Goal: Task Accomplishment & Management: Manage account settings

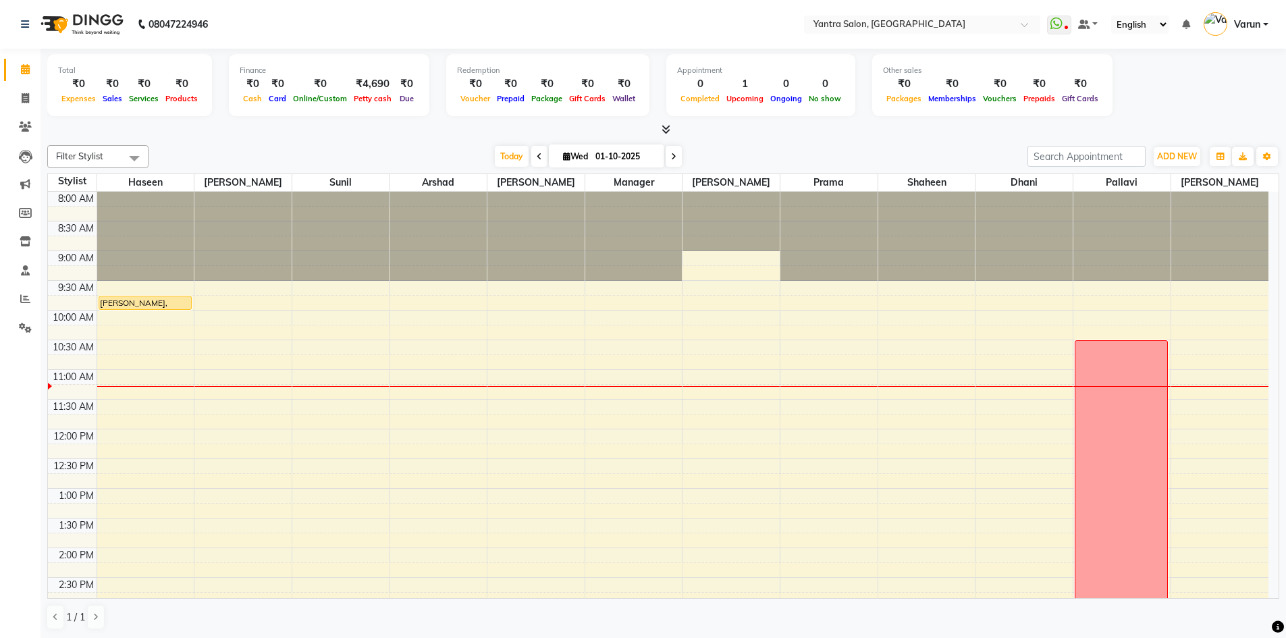
drag, startPoint x: 0, startPoint y: 0, endPoint x: 837, endPoint y: 136, distance: 848.4
click at [837, 136] on div at bounding box center [663, 130] width 1232 height 14
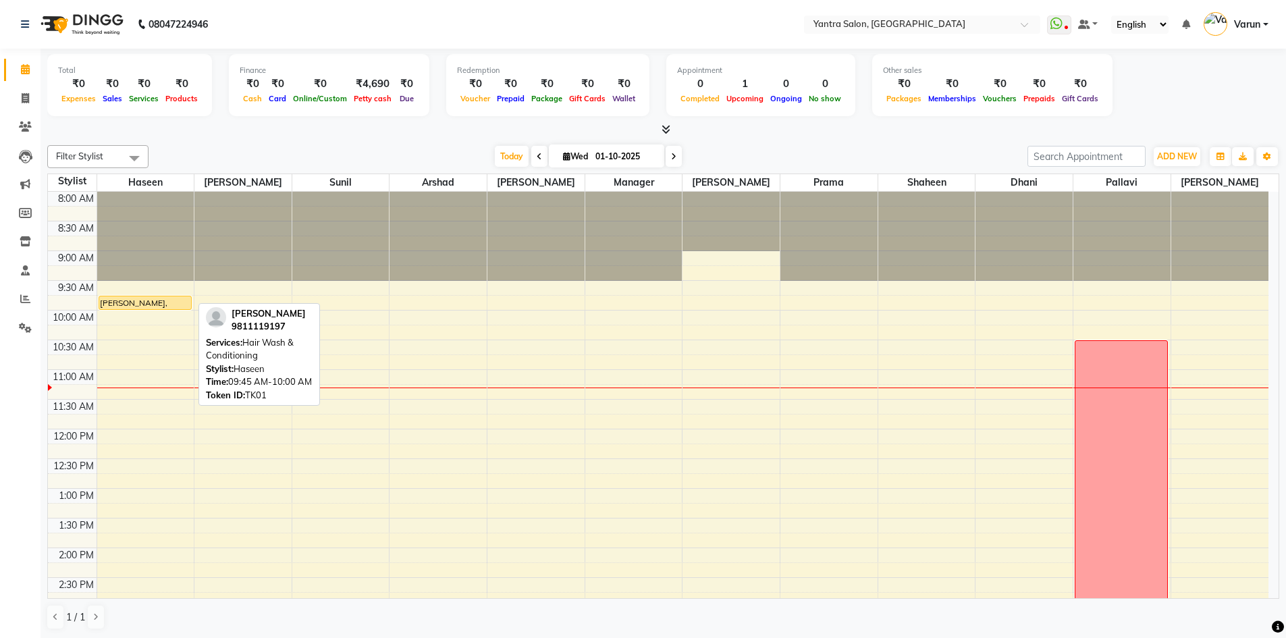
click at [177, 305] on div "Ayesha, TK01, 09:45 AM-10:00 AM, Hair Wash & Conditioning" at bounding box center [145, 302] width 92 height 13
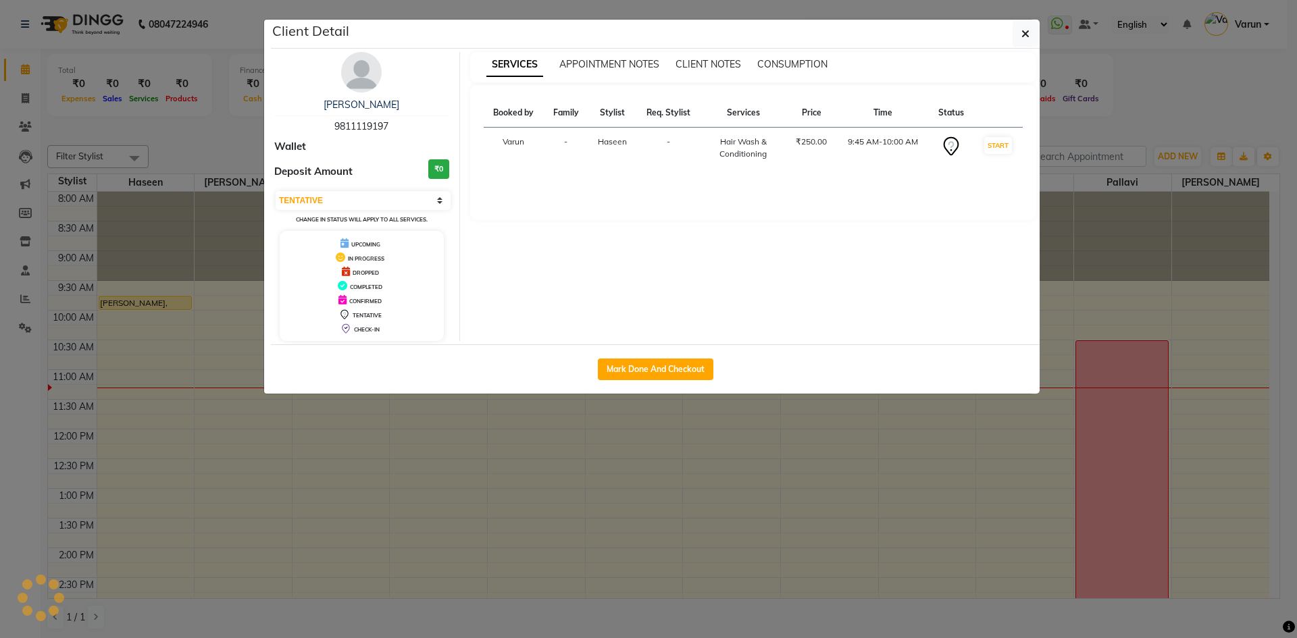
select select "1"
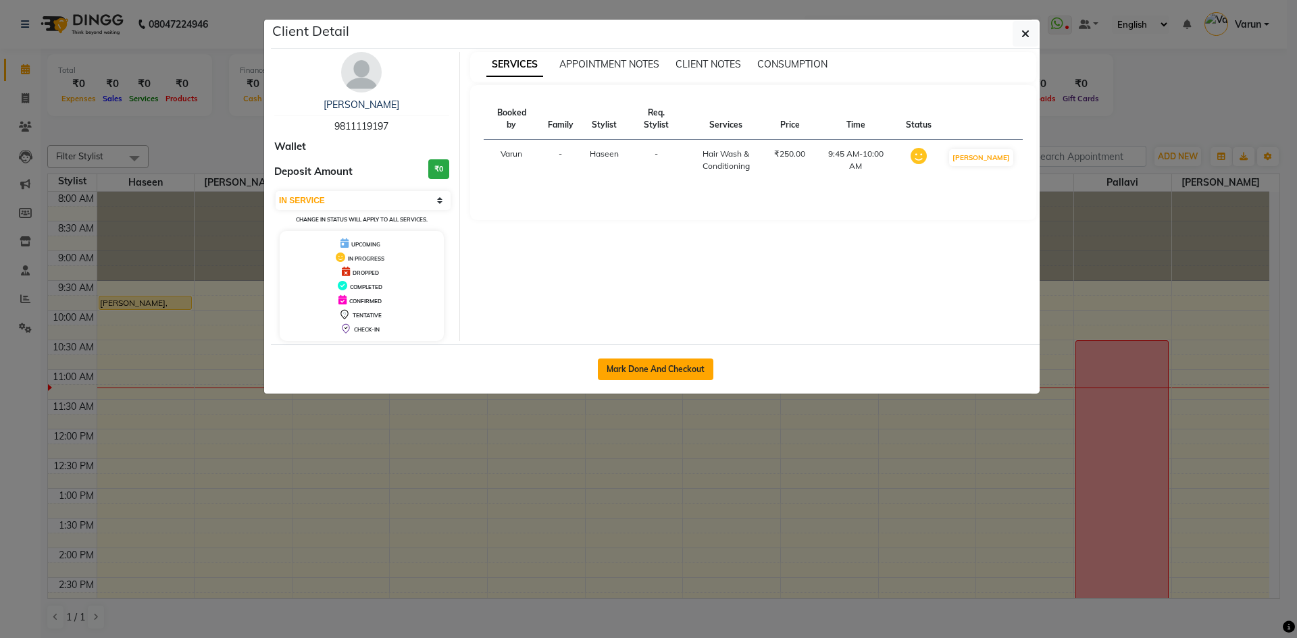
click at [625, 363] on button "Mark Done And Checkout" at bounding box center [655, 370] width 115 height 22
select select "service"
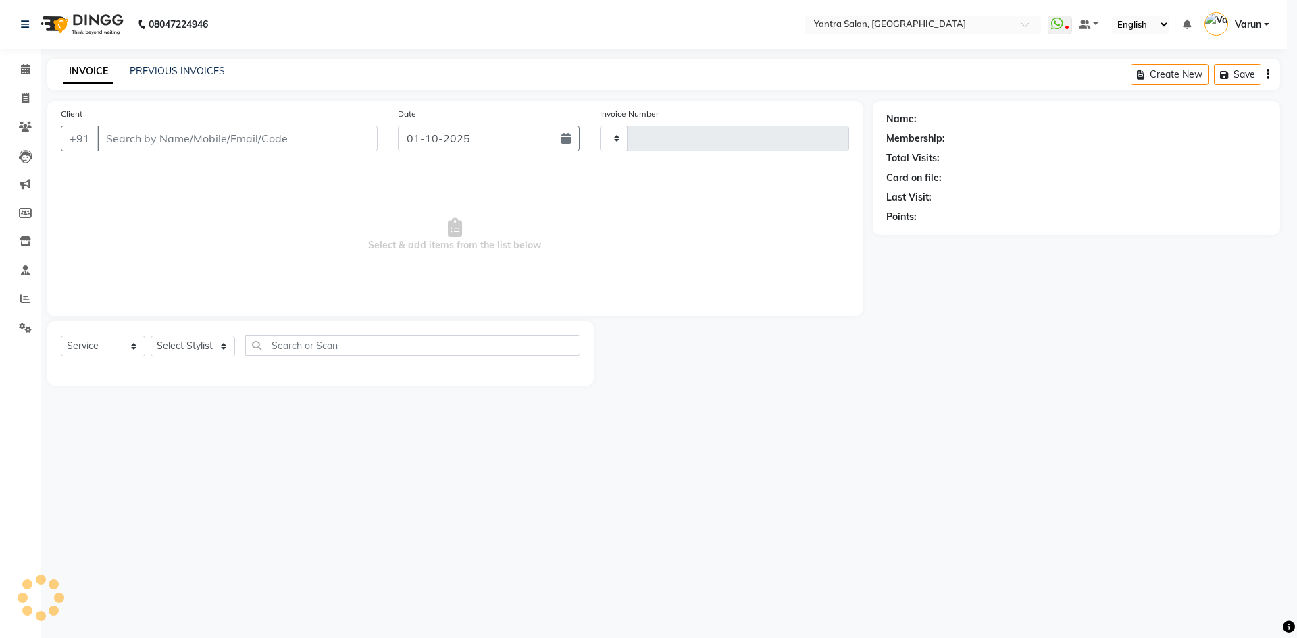
type input "2818"
select select "6253"
type input "9811119197"
select select "75926"
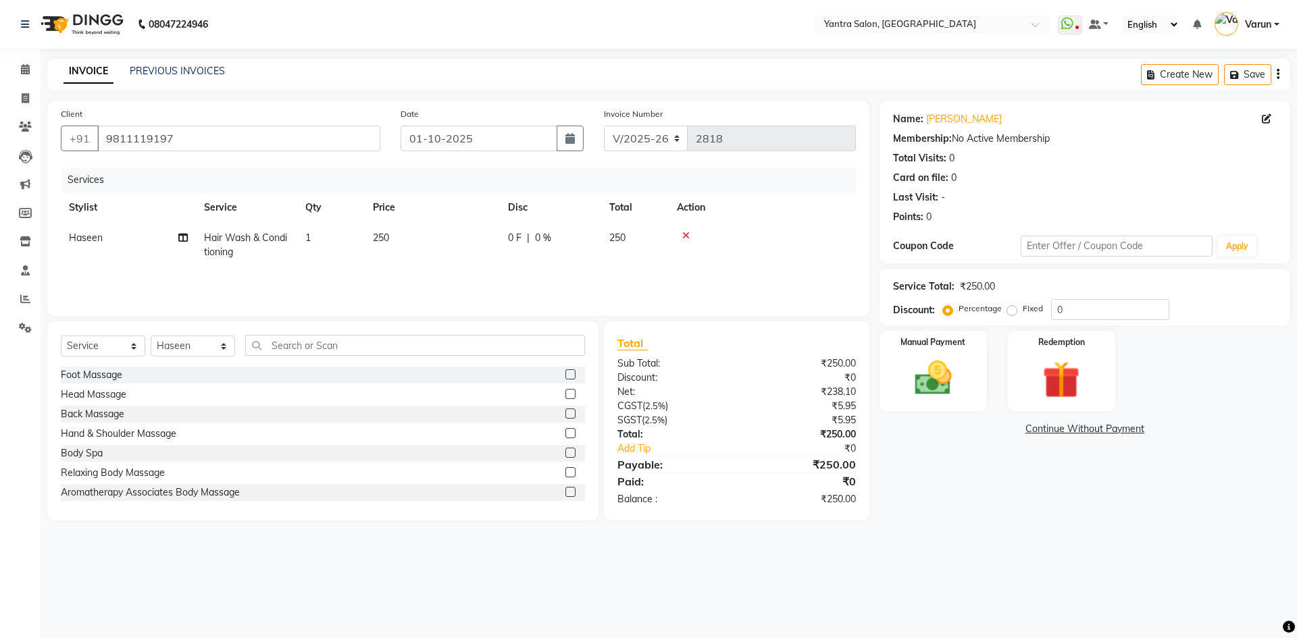
click at [466, 242] on td "250" at bounding box center [432, 245] width 135 height 45
select select "75926"
click at [466, 242] on input "250" at bounding box center [495, 241] width 119 height 21
type input "350"
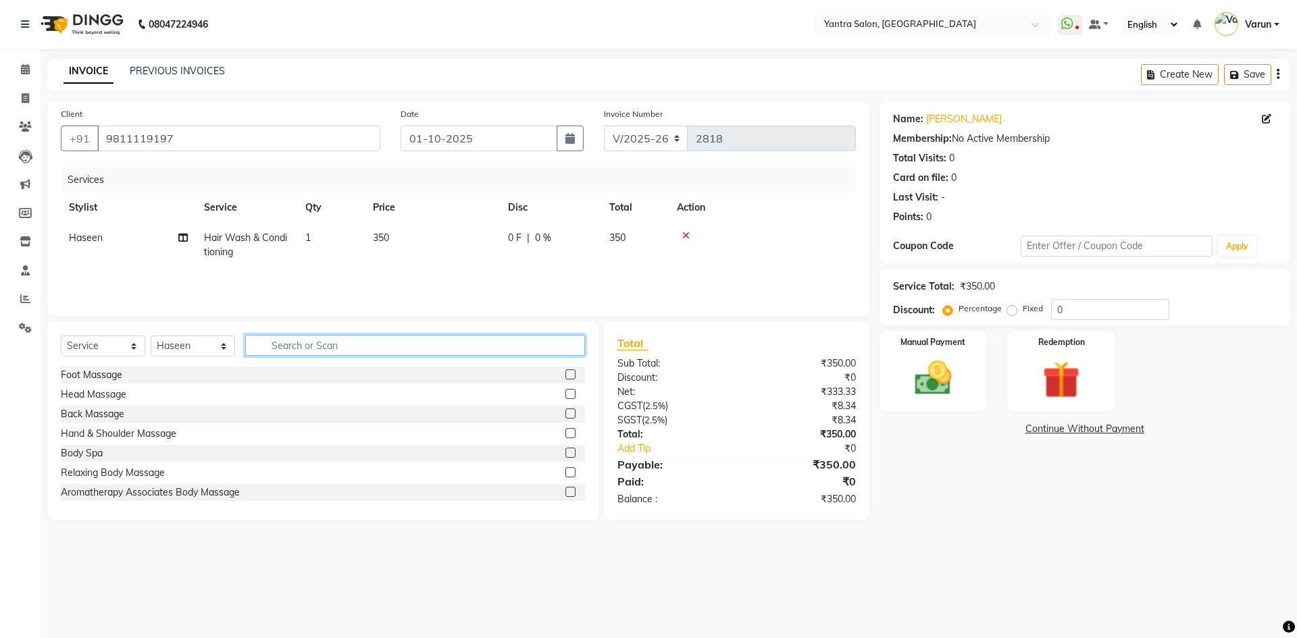
click at [324, 338] on input "text" at bounding box center [415, 345] width 340 height 21
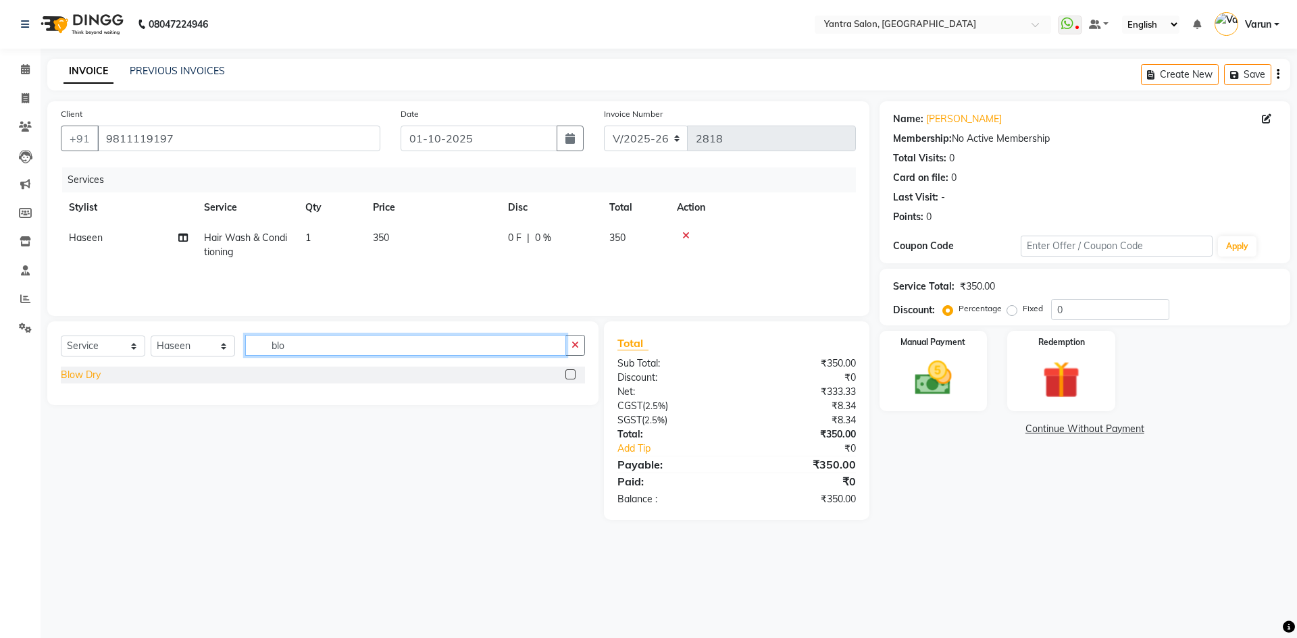
type input "blo"
click at [95, 373] on div "Blow Dry" at bounding box center [81, 375] width 40 height 14
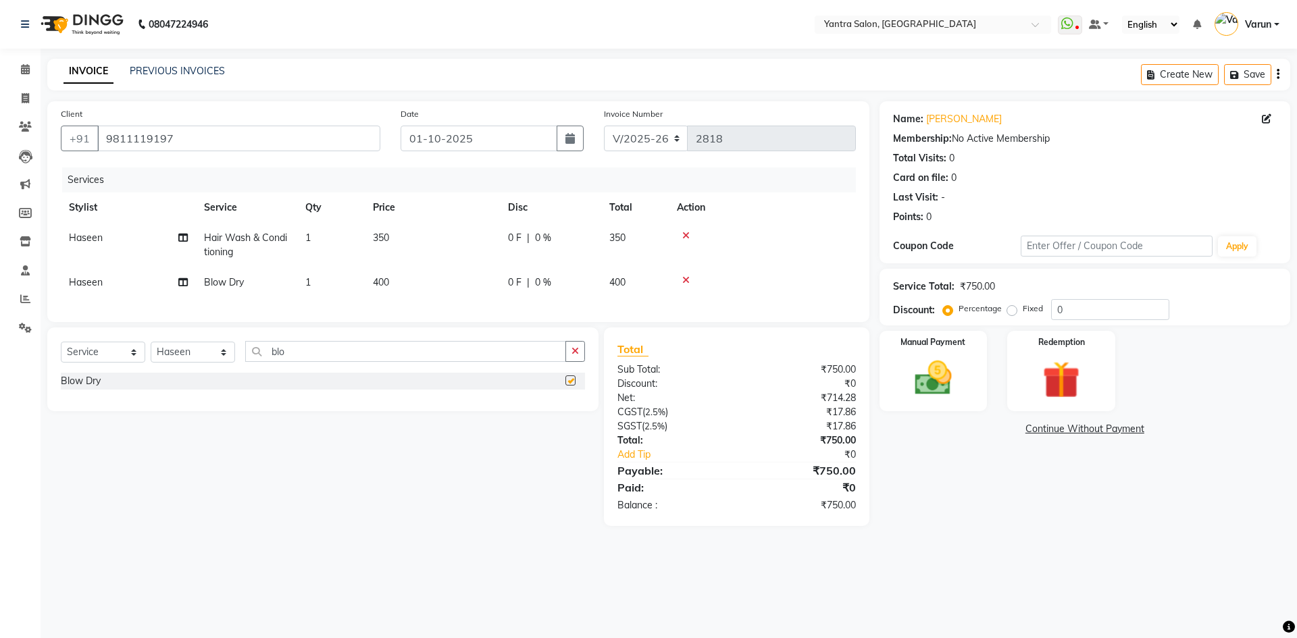
checkbox input "false"
click at [311, 353] on input "blo" at bounding box center [405, 351] width 321 height 21
type input "poli"
click at [94, 447] on div "Nail Polish" at bounding box center [83, 440] width 45 height 14
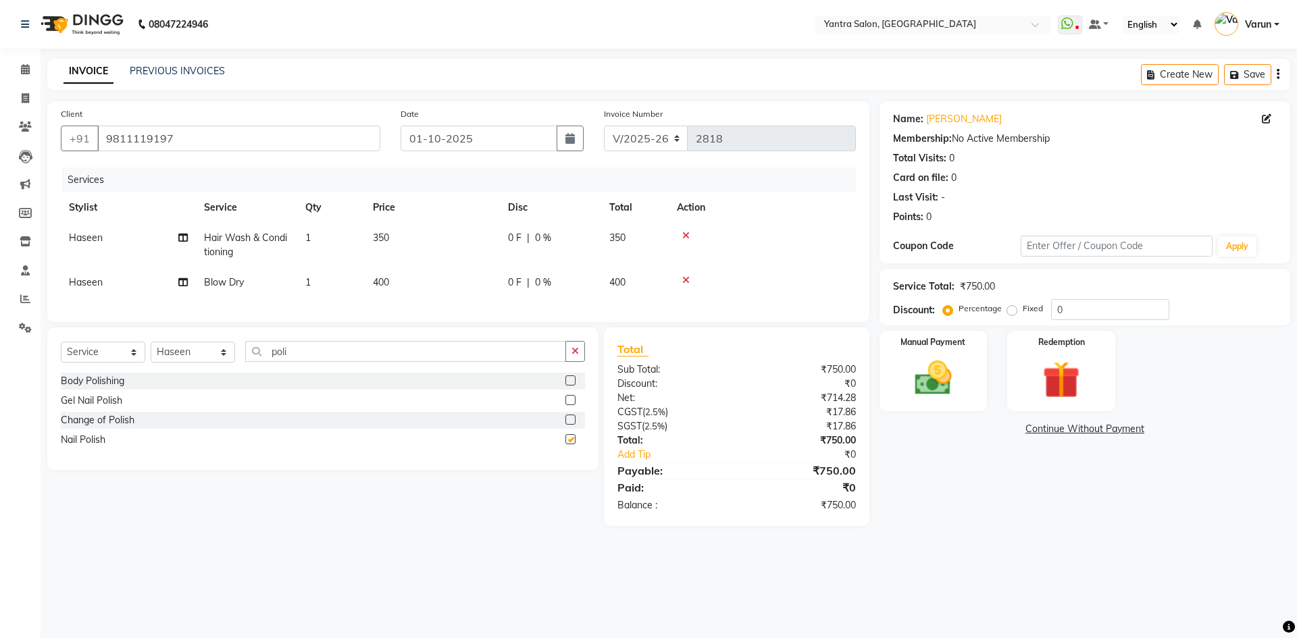
checkbox input "false"
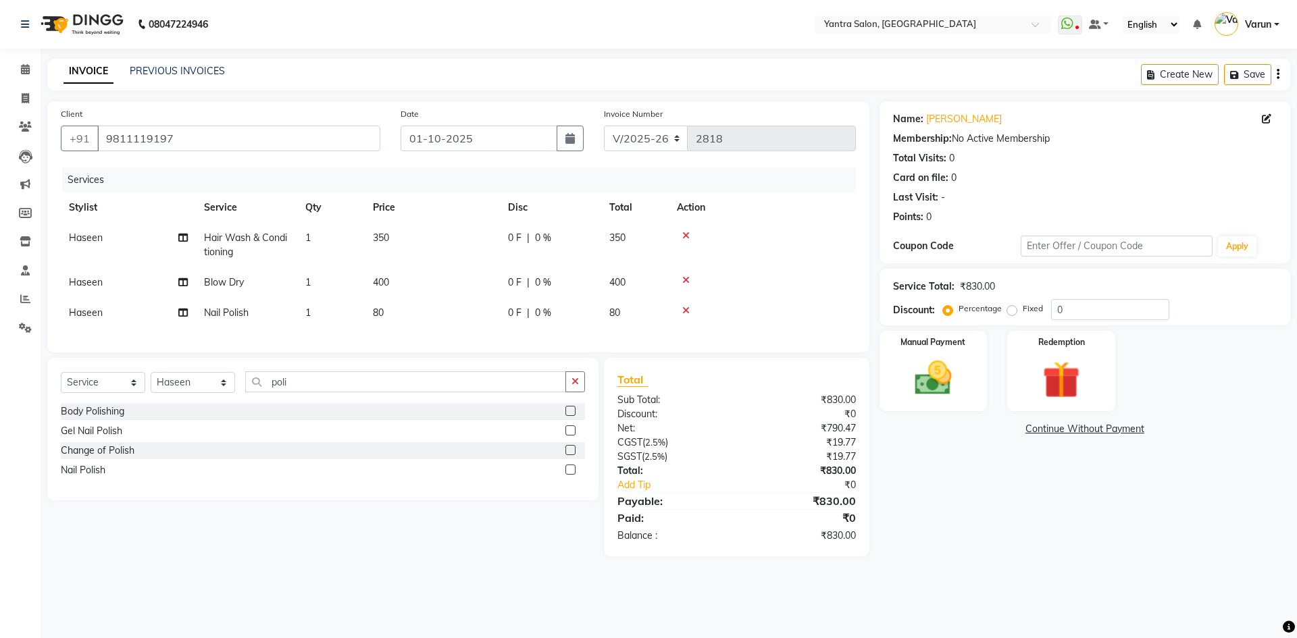
click at [453, 317] on td "80" at bounding box center [432, 313] width 135 height 30
select select "75926"
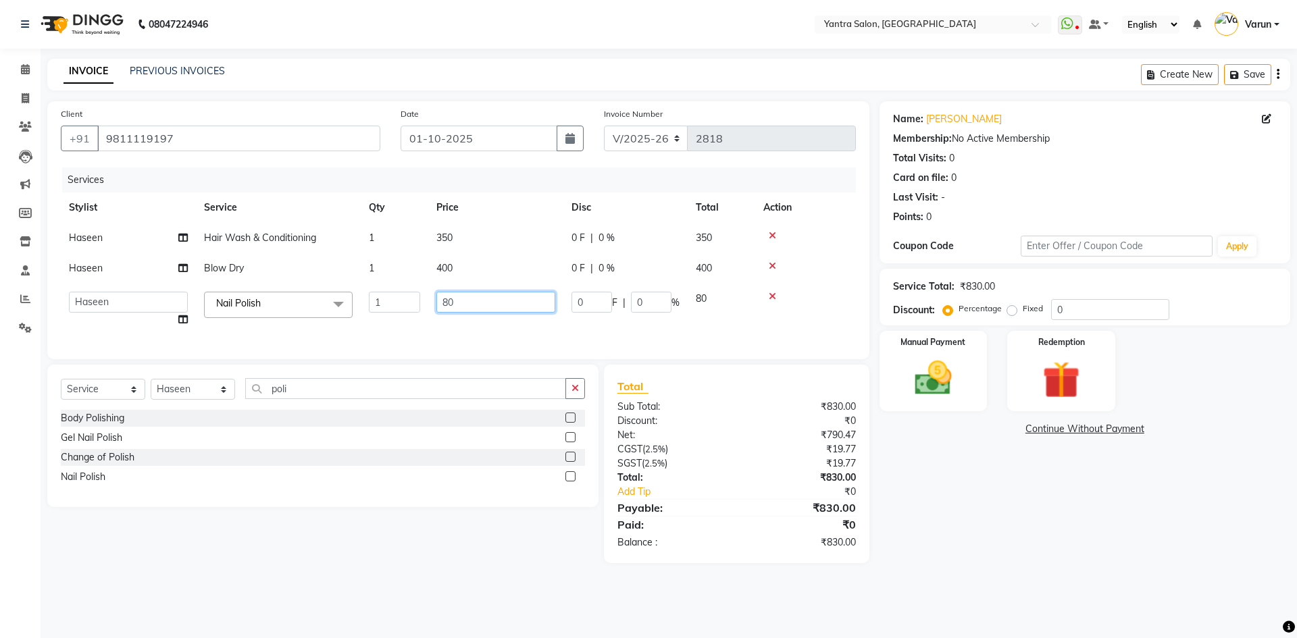
click at [465, 311] on input "80" at bounding box center [495, 302] width 119 height 21
click at [468, 309] on input "80" at bounding box center [495, 302] width 119 height 21
type input "100"
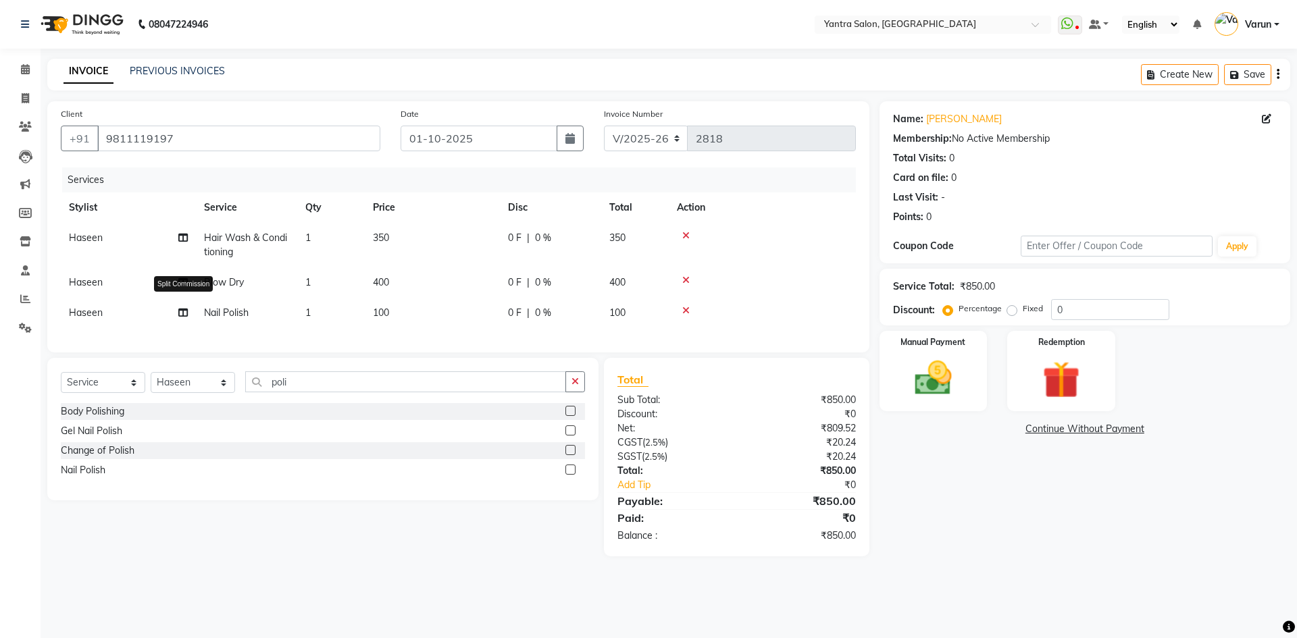
click at [132, 318] on td "Haseen Split Commission" at bounding box center [128, 313] width 135 height 30
select select "75926"
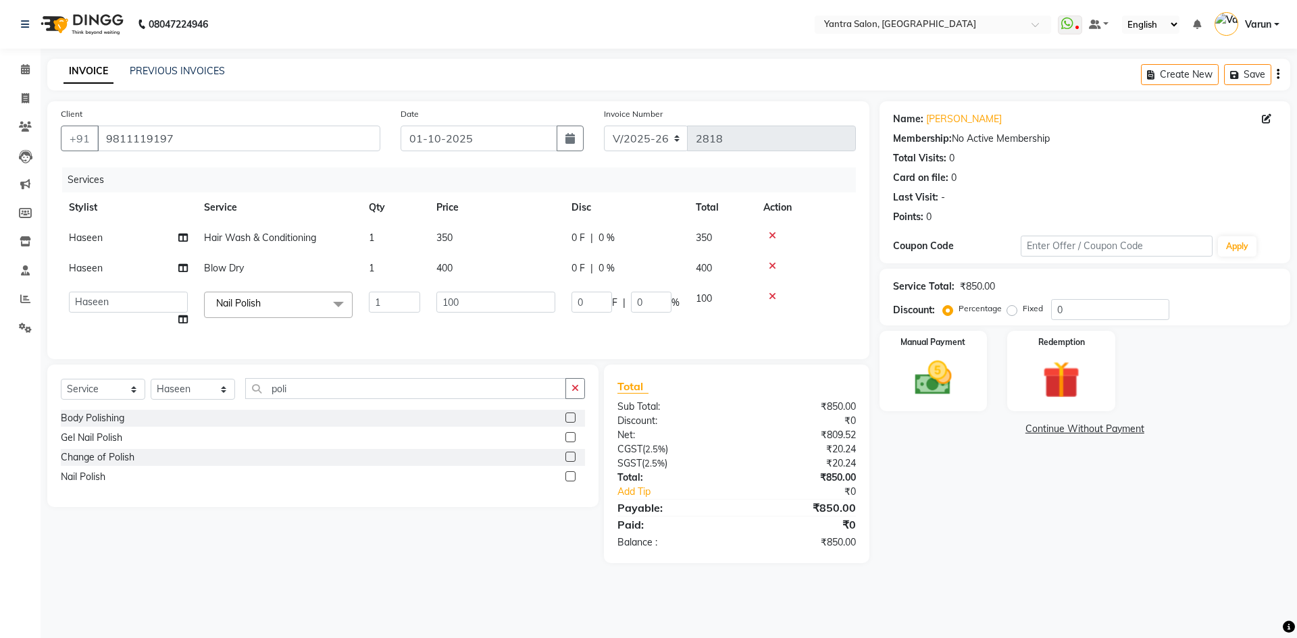
click at [136, 315] on td "admin Arshad Denis Dhani Haseen Jaswant Manager Pallavi Payal Prama Shaheen Sun…" at bounding box center [128, 309] width 135 height 51
click at [140, 303] on select "admin Arshad Denis Dhani Haseen Jaswant Manager Pallavi Payal Prama Shaheen Sun…" at bounding box center [128, 302] width 119 height 21
select select "51016"
drag, startPoint x: 985, startPoint y: 503, endPoint x: 987, endPoint y: 494, distance: 9.8
click at [985, 504] on div "Name: Ayesha Membership: No Active Membership Total Visits: 0 Card on file: 0 L…" at bounding box center [1089, 332] width 421 height 462
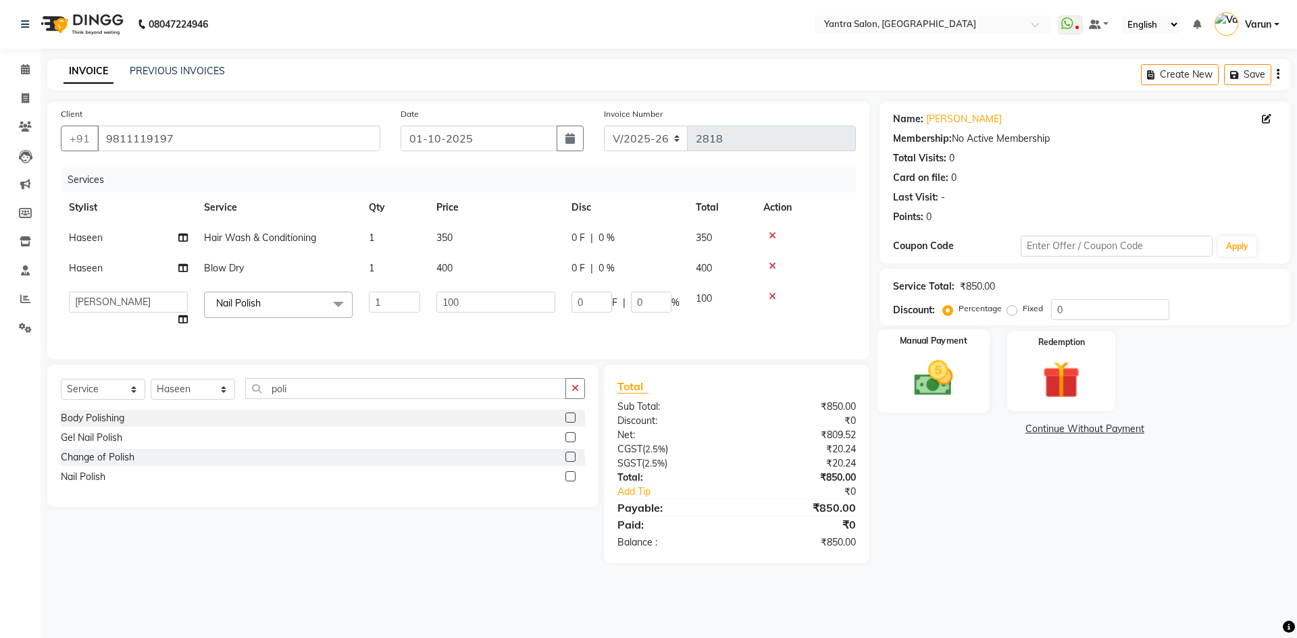
click at [970, 396] on div "Manual Payment" at bounding box center [933, 371] width 112 height 83
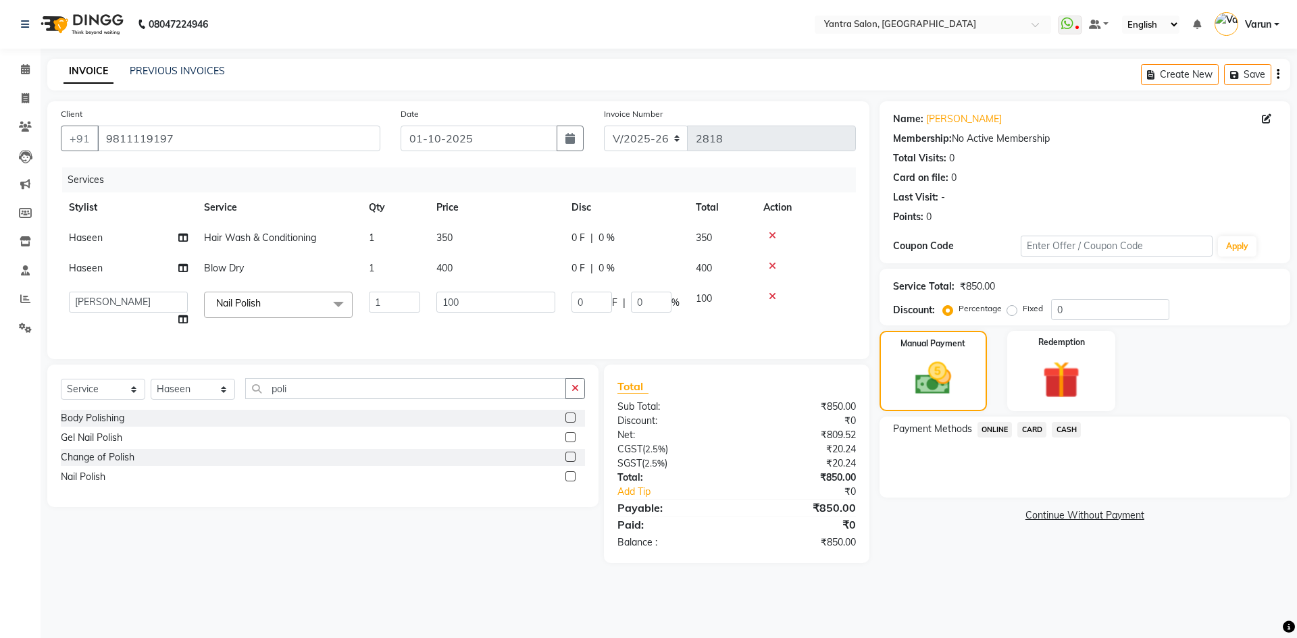
click at [997, 435] on span "ONLINE" at bounding box center [994, 430] width 35 height 16
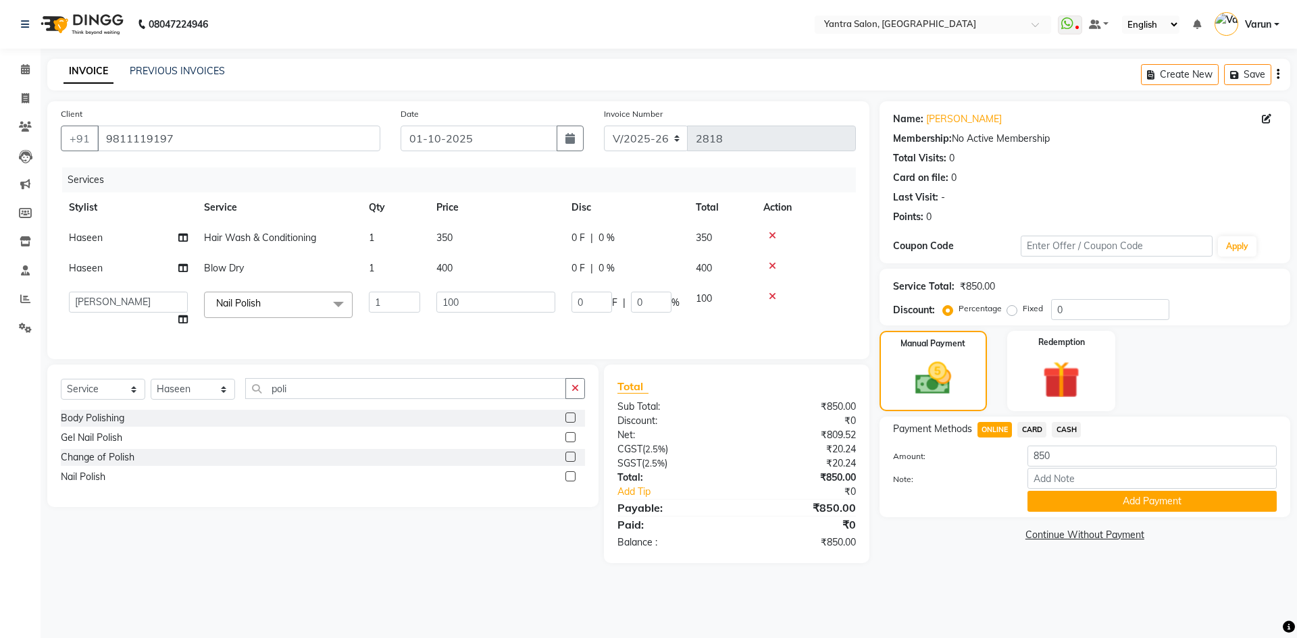
click at [1058, 434] on span "CASH" at bounding box center [1065, 430] width 29 height 16
click at [1093, 502] on button "Add Payment" at bounding box center [1151, 501] width 249 height 21
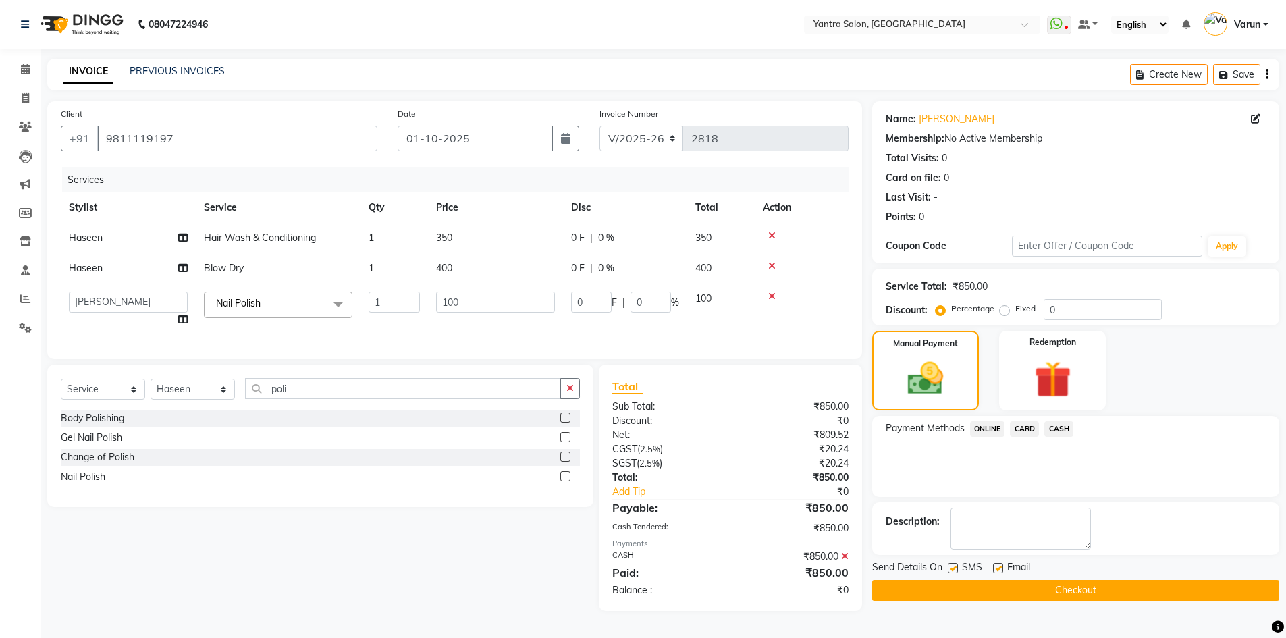
click at [1102, 594] on button "Checkout" at bounding box center [1075, 590] width 407 height 21
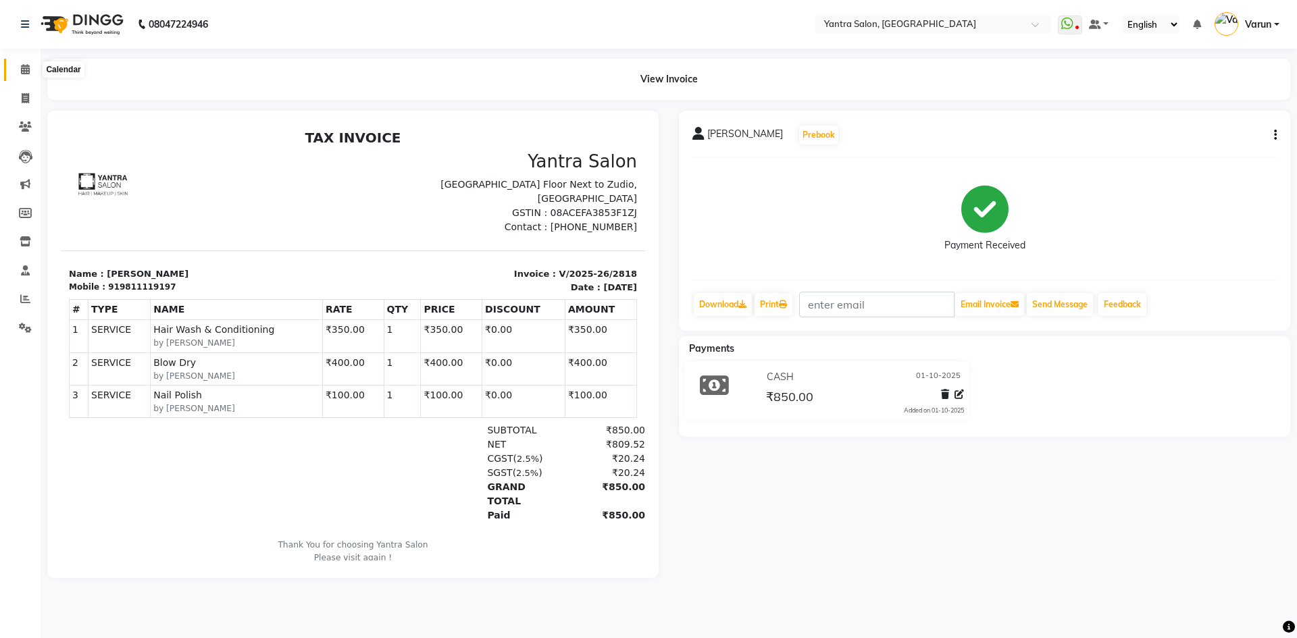
click at [27, 70] on icon at bounding box center [25, 69] width 9 height 10
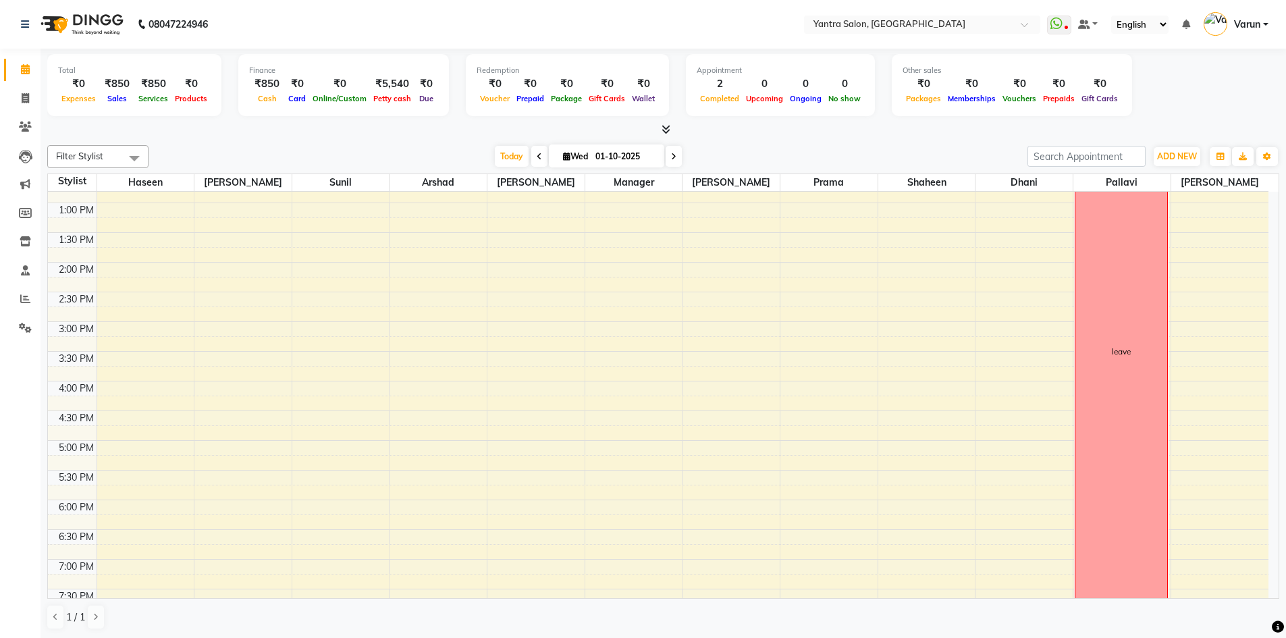
scroll to position [163, 0]
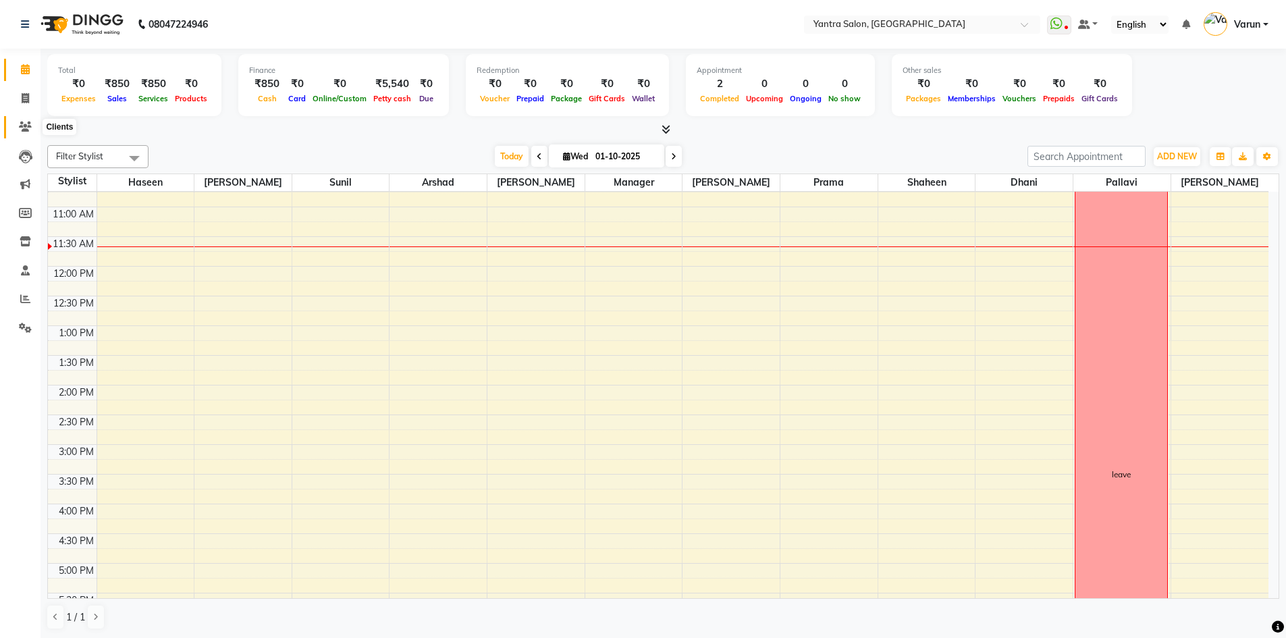
click at [28, 134] on span at bounding box center [26, 128] width 24 height 16
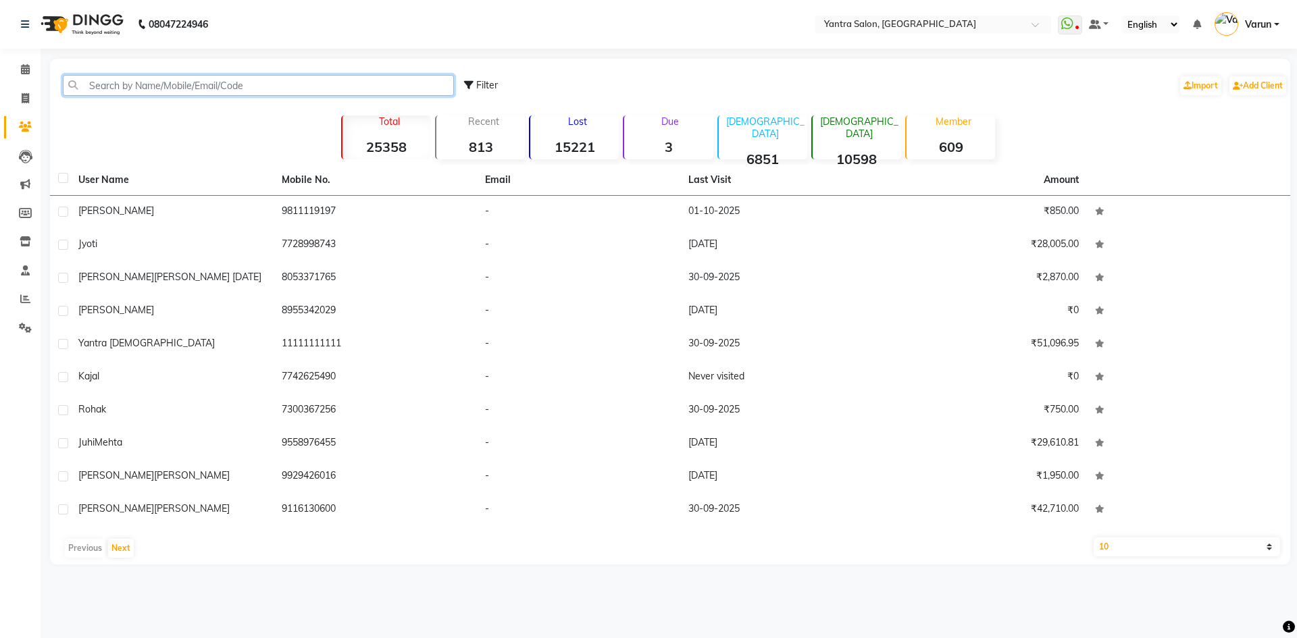
click at [116, 92] on input "text" at bounding box center [258, 85] width 391 height 21
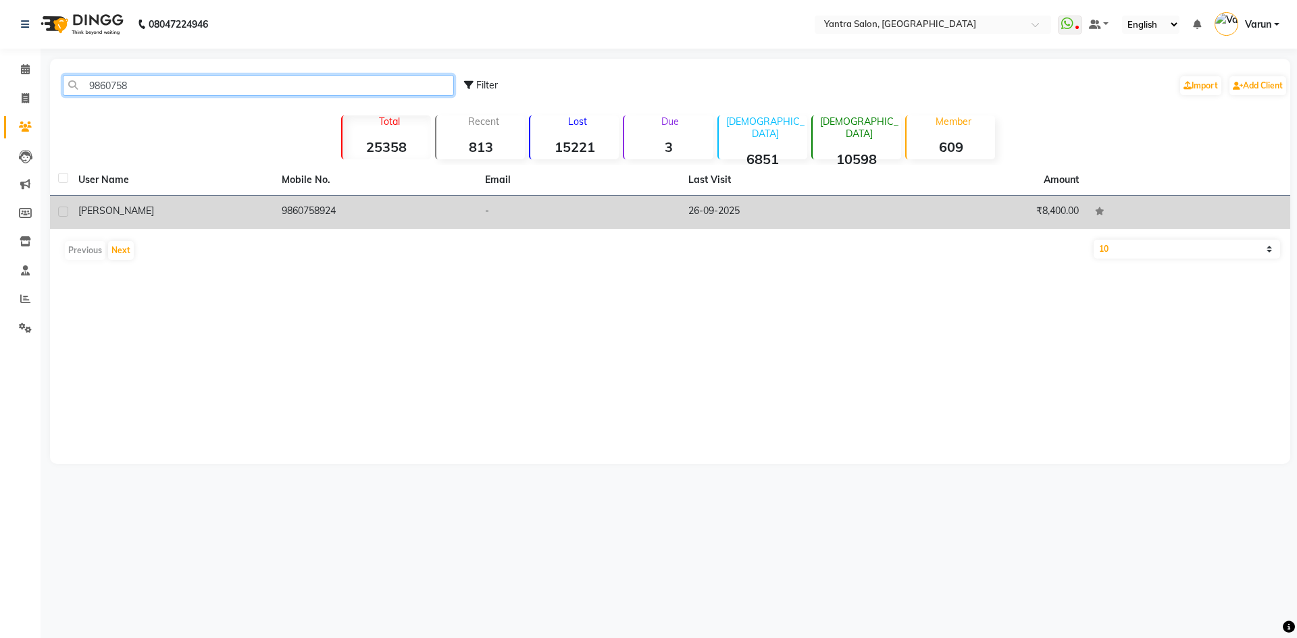
type input "9860758"
click at [479, 202] on td "-" at bounding box center [578, 212] width 203 height 33
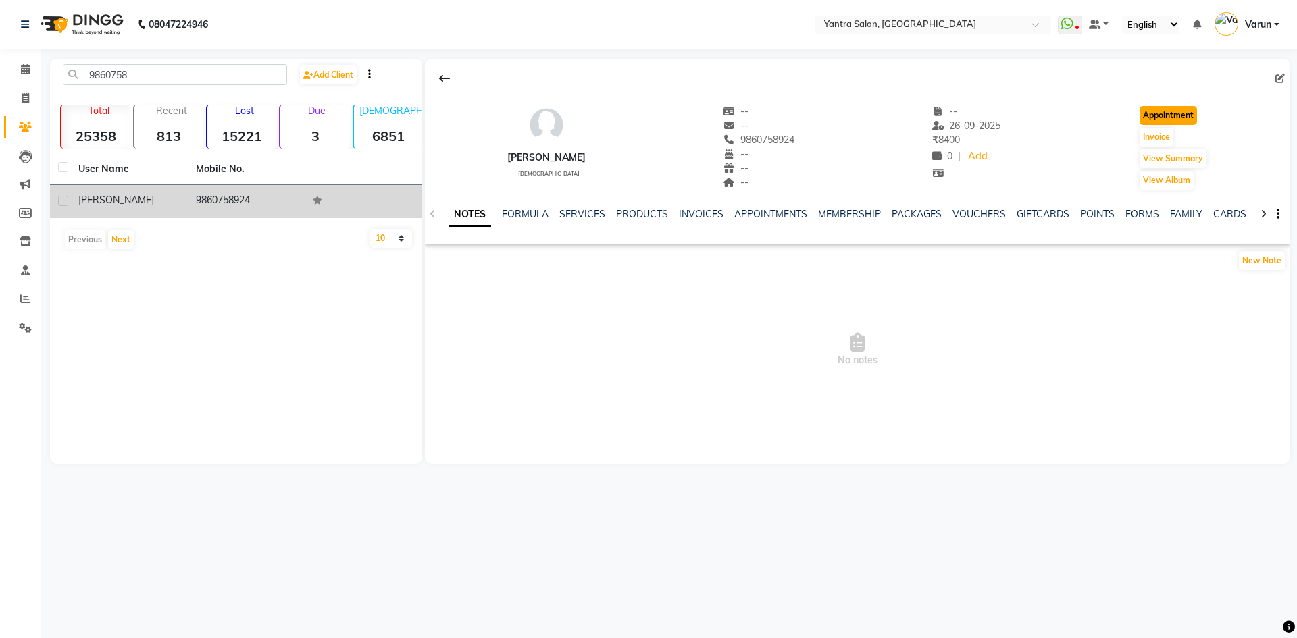
click at [1152, 112] on button "Appointment" at bounding box center [1167, 115] width 57 height 19
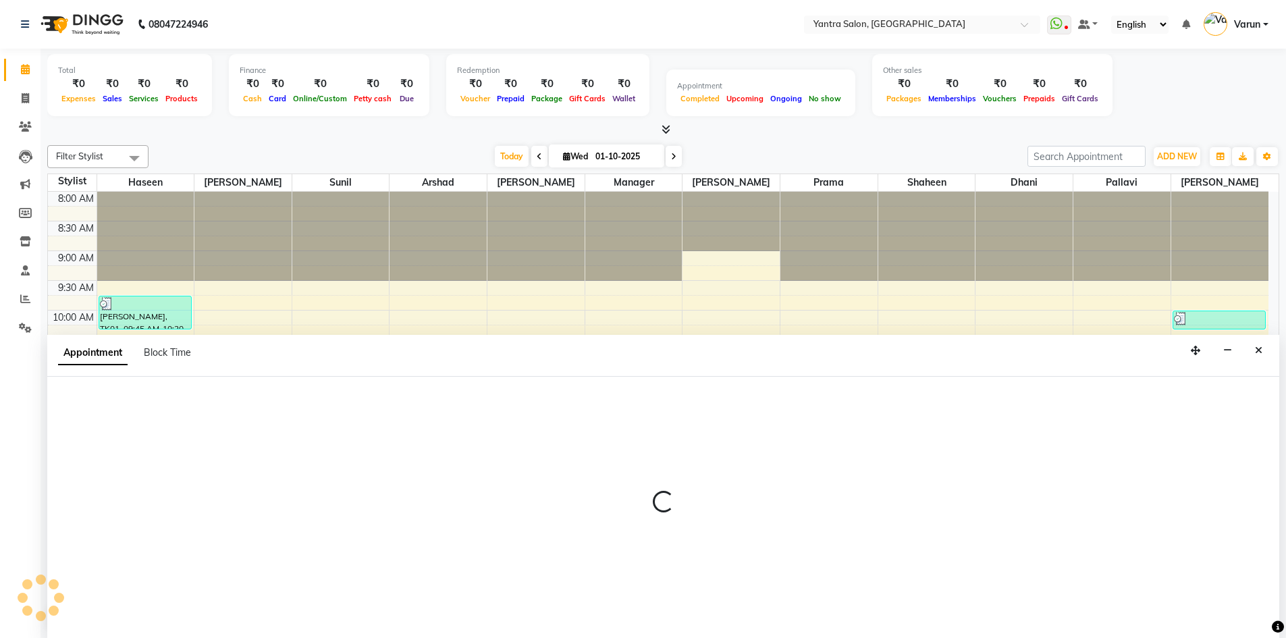
scroll to position [1, 0]
select select "540"
select select "tentative"
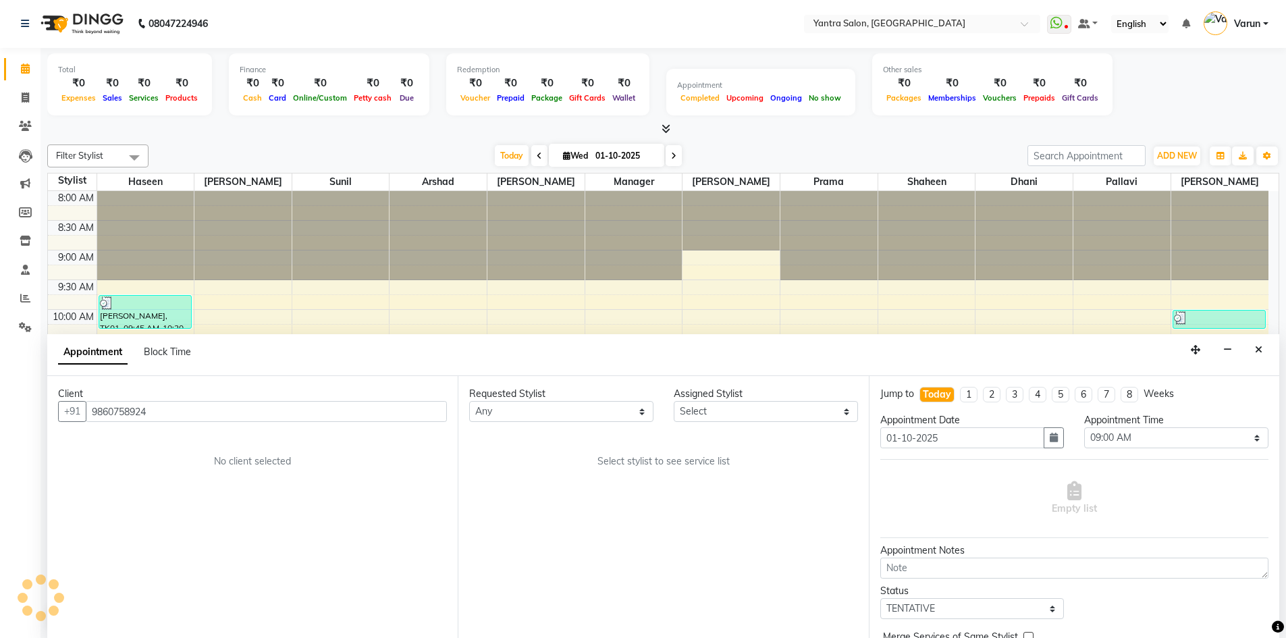
scroll to position [179, 0]
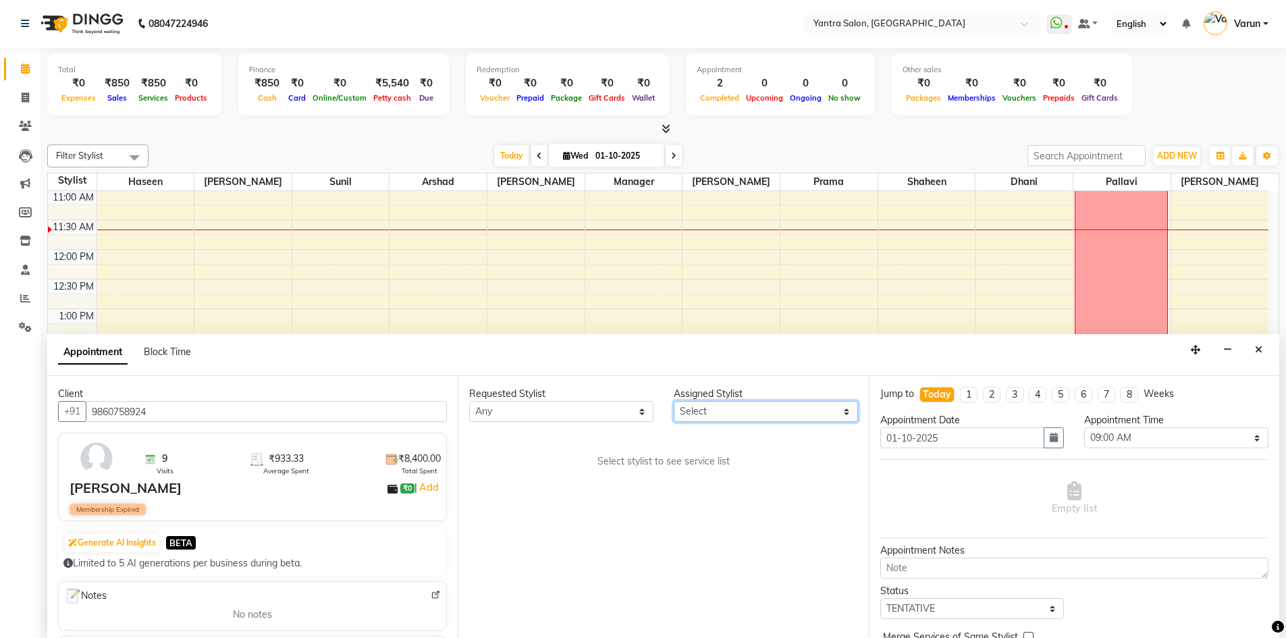
click at [684, 410] on select "Select Arshad Denis Dhani Haseen Jaswant Manager Pallavi Payal Prama Shaheen Su…" at bounding box center [766, 411] width 184 height 21
select select "90728"
click at [674, 401] on select "Select Arshad Denis Dhani Haseen Jaswant Manager Pallavi Payal Prama Shaheen Su…" at bounding box center [766, 411] width 184 height 21
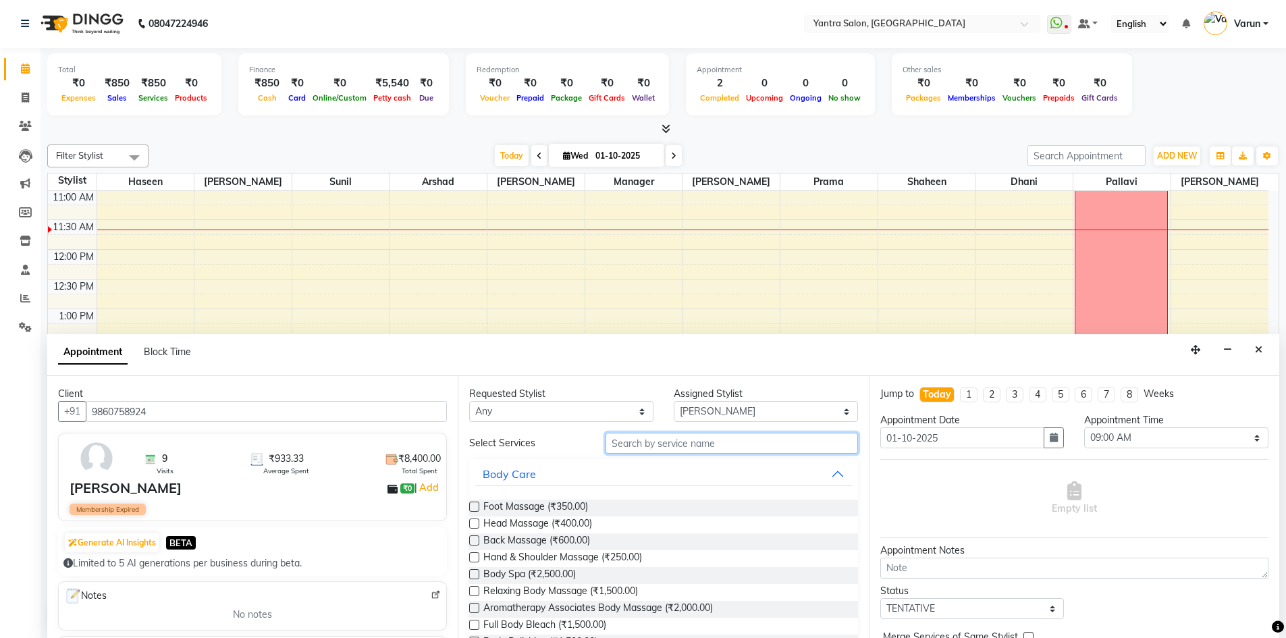
click at [722, 438] on input "text" at bounding box center [732, 443] width 253 height 21
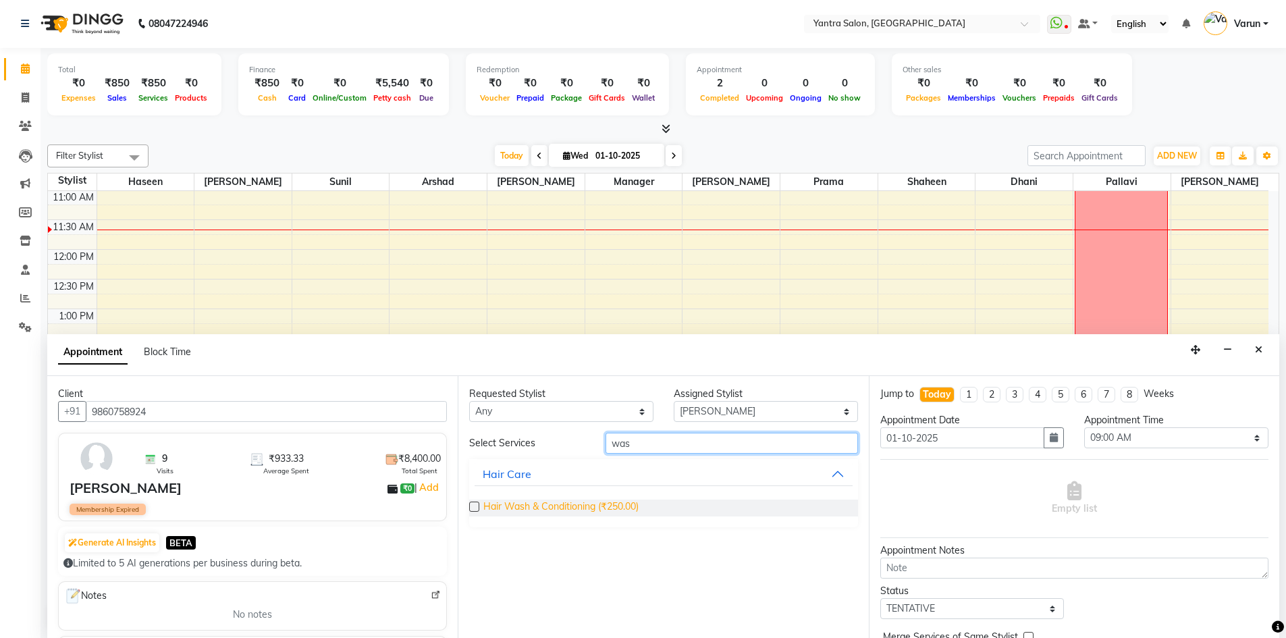
type input "was"
click at [548, 506] on span "Hair Wash & Conditioning (₹250.00)" at bounding box center [561, 508] width 155 height 17
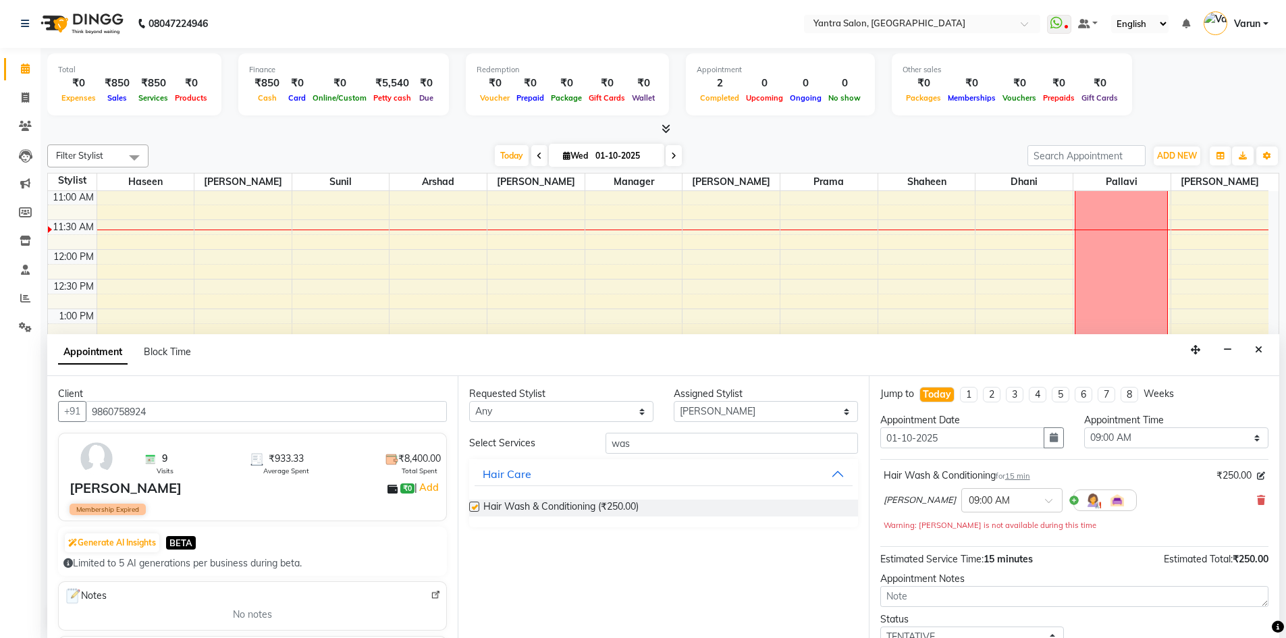
checkbox input "false"
click at [698, 436] on input "was" at bounding box center [732, 443] width 253 height 21
type input "dry"
click at [519, 503] on span "Blow Dry (₹400.00)" at bounding box center [525, 508] width 83 height 17
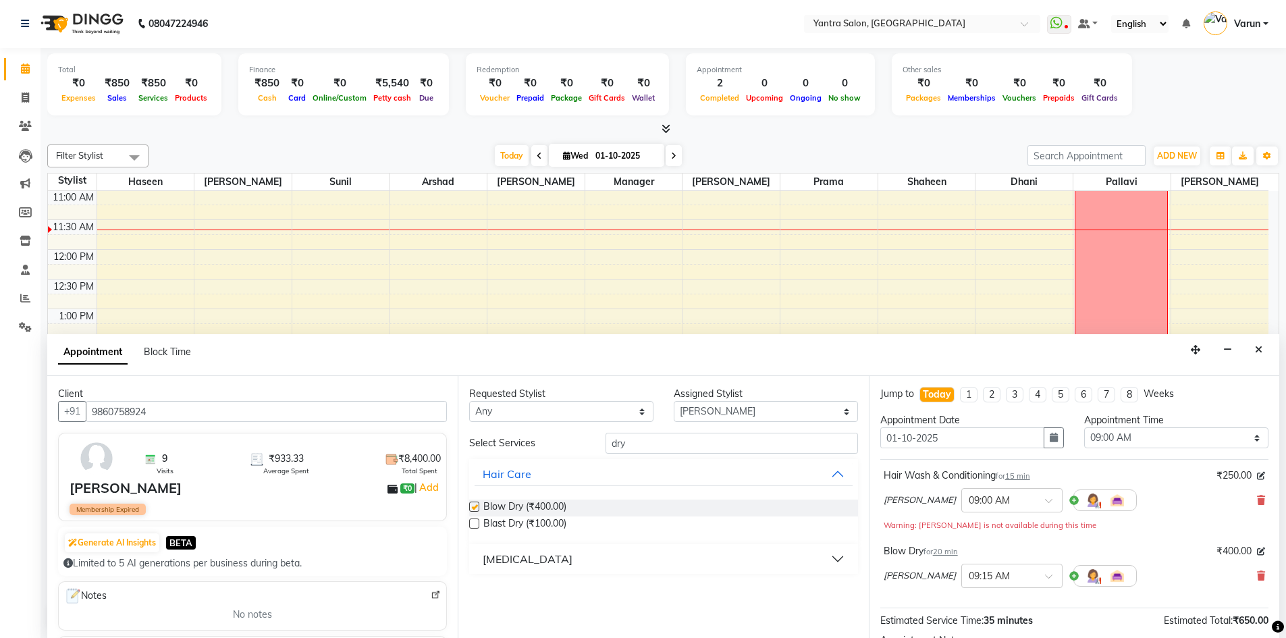
checkbox input "false"
click at [1126, 436] on select "Select 09:00 AM 09:15 AM 09:30 AM 09:45 AM 10:00 AM 10:15 AM 10:30 AM 10:45 AM …" at bounding box center [1177, 437] width 184 height 21
select select "705"
click at [1085, 427] on select "Select 09:00 AM 09:15 AM 09:30 AM 09:45 AM 10:00 AM 10:15 AM 10:30 AM 10:45 AM …" at bounding box center [1177, 437] width 184 height 21
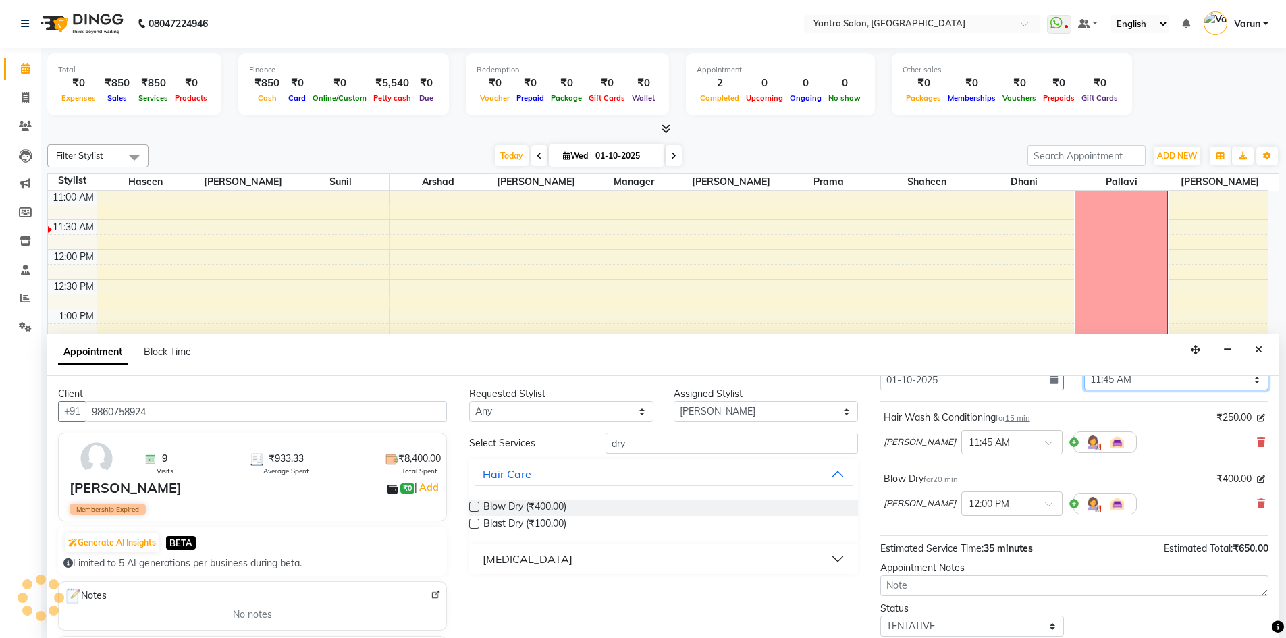
scroll to position [142, 0]
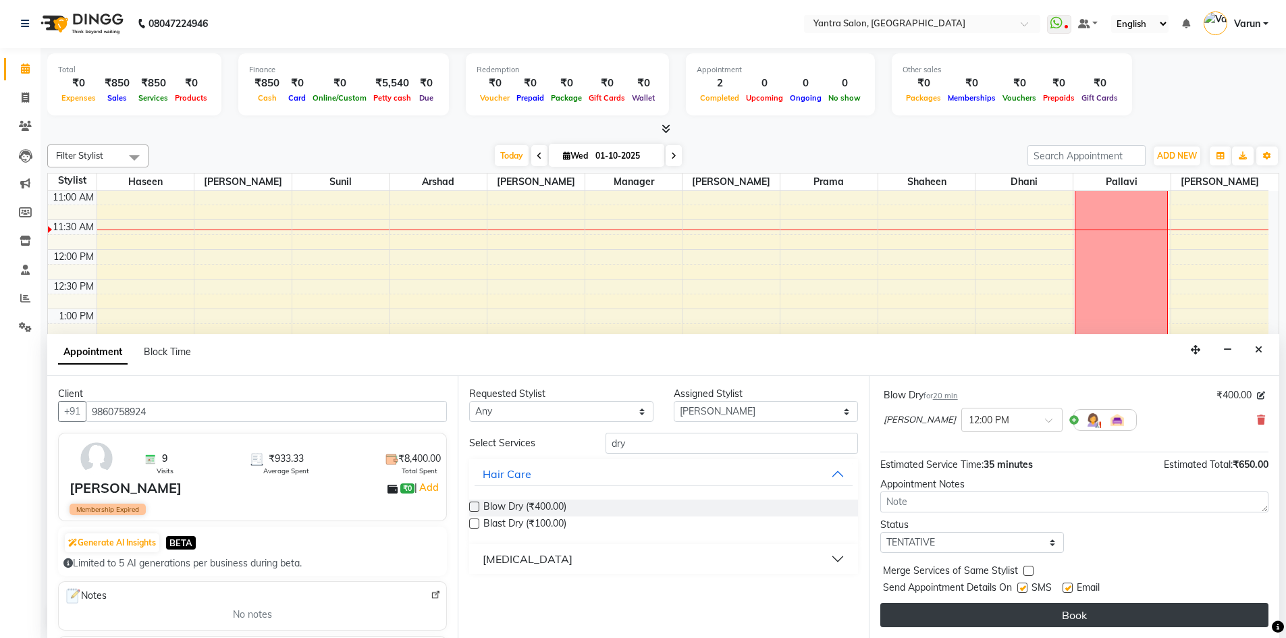
click at [1185, 612] on button "Book" at bounding box center [1075, 615] width 388 height 24
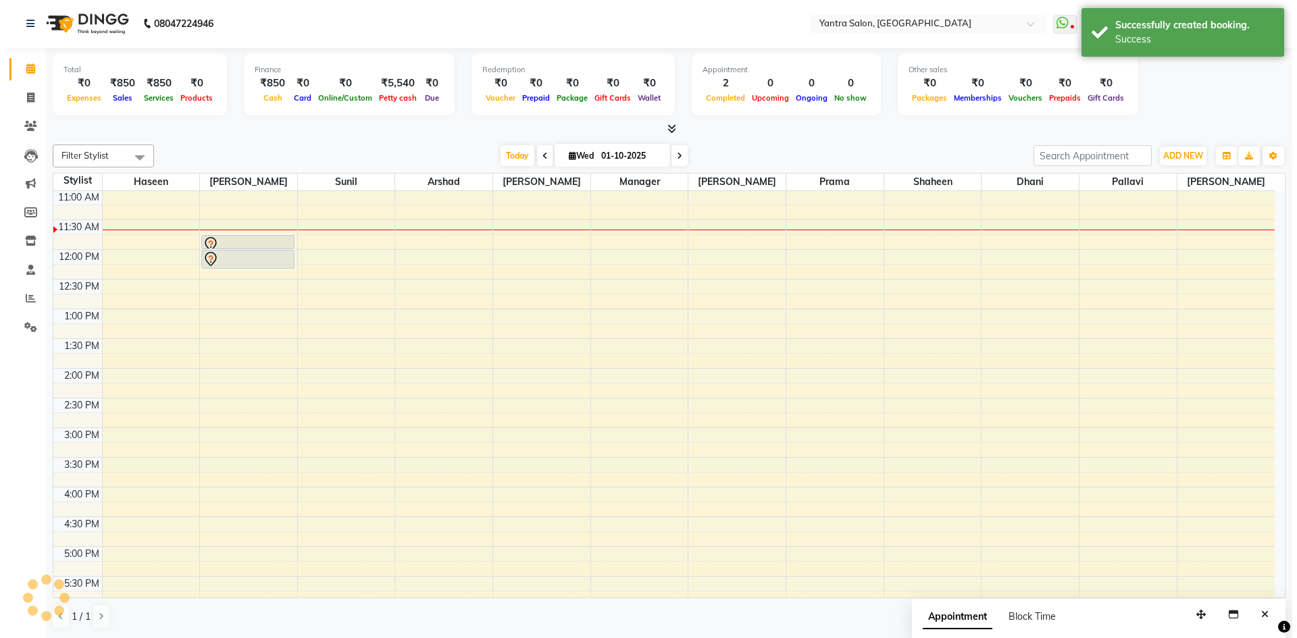
scroll to position [0, 0]
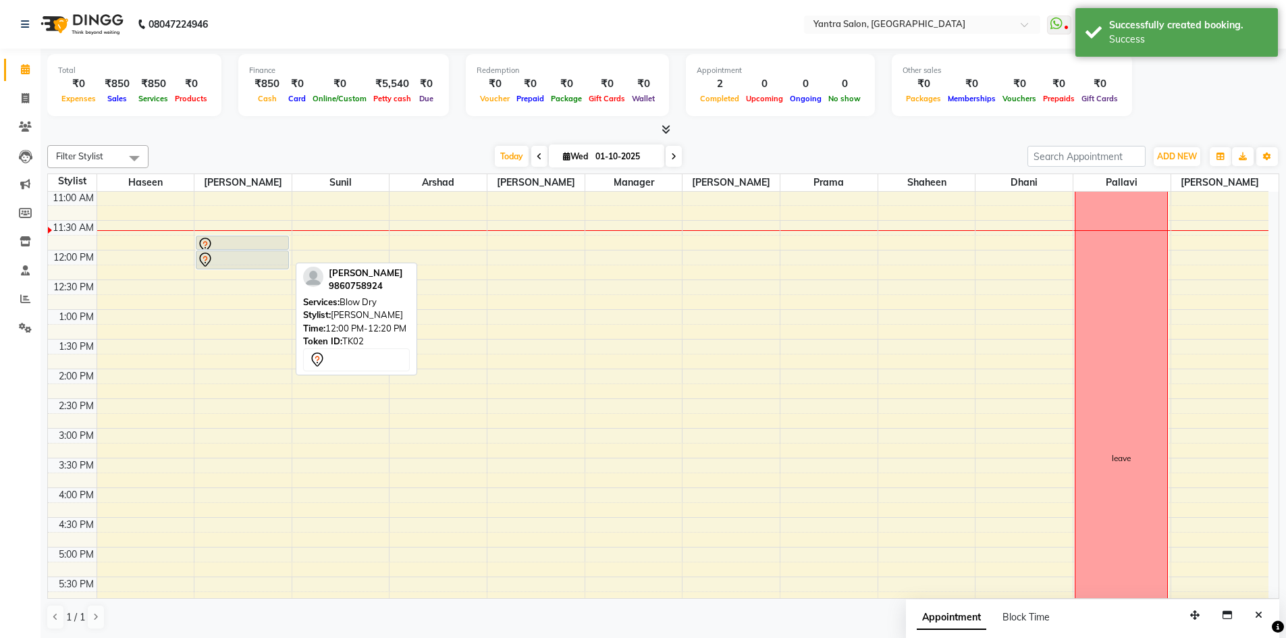
click at [231, 256] on div at bounding box center [242, 260] width 90 height 16
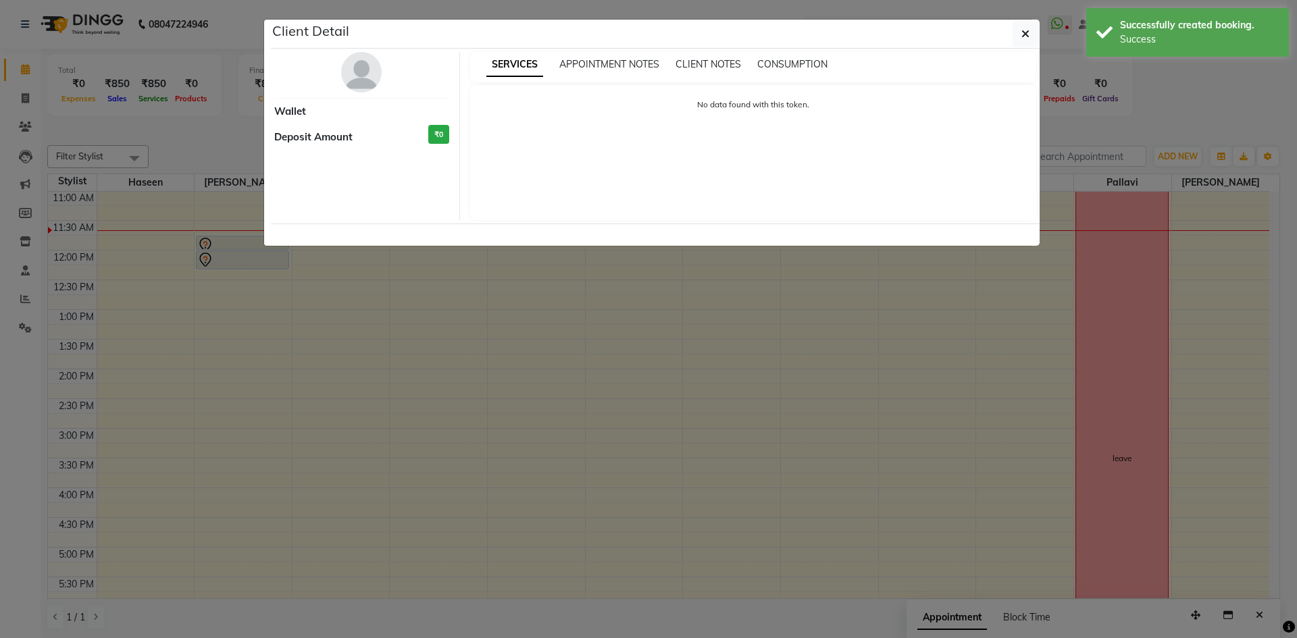
select select "7"
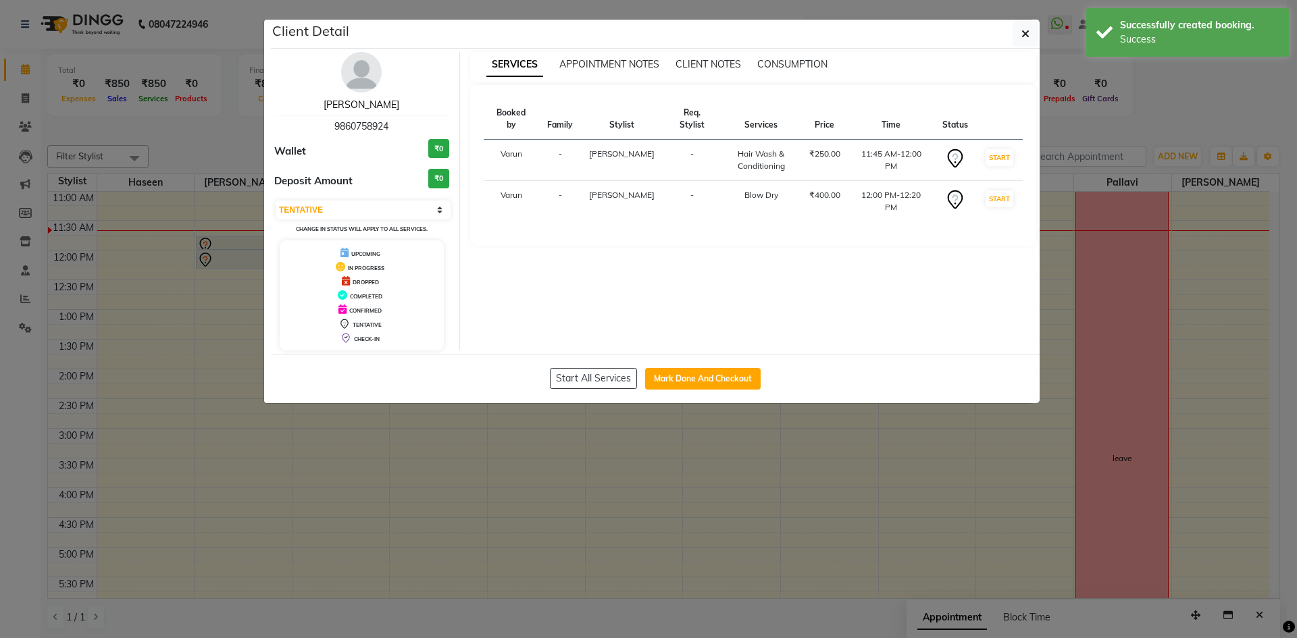
click at [363, 103] on link "[PERSON_NAME]" at bounding box center [361, 105] width 76 height 12
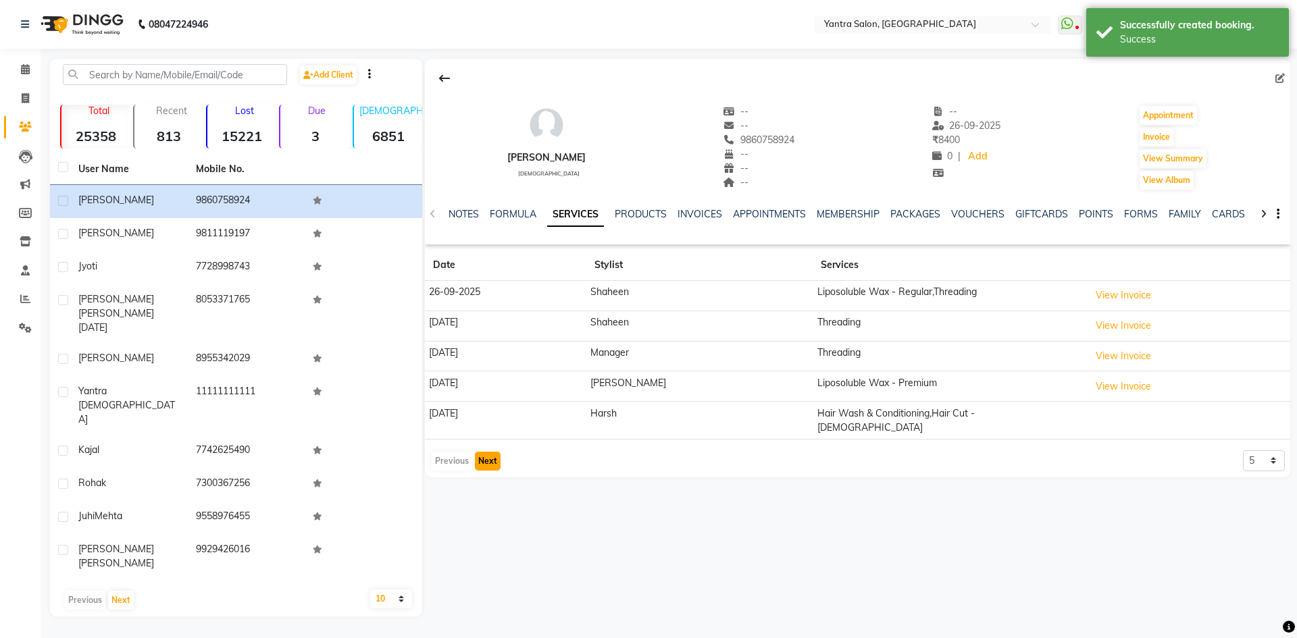
click at [481, 452] on button "Next" at bounding box center [488, 461] width 26 height 19
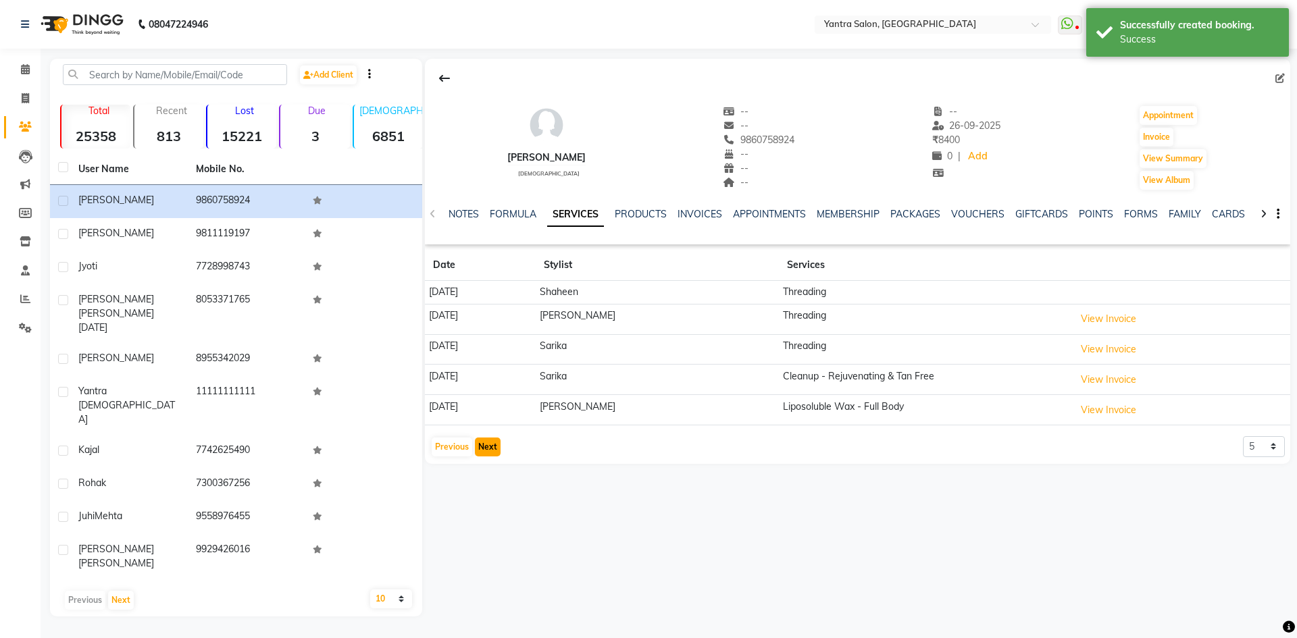
click at [481, 452] on button "Next" at bounding box center [488, 447] width 26 height 19
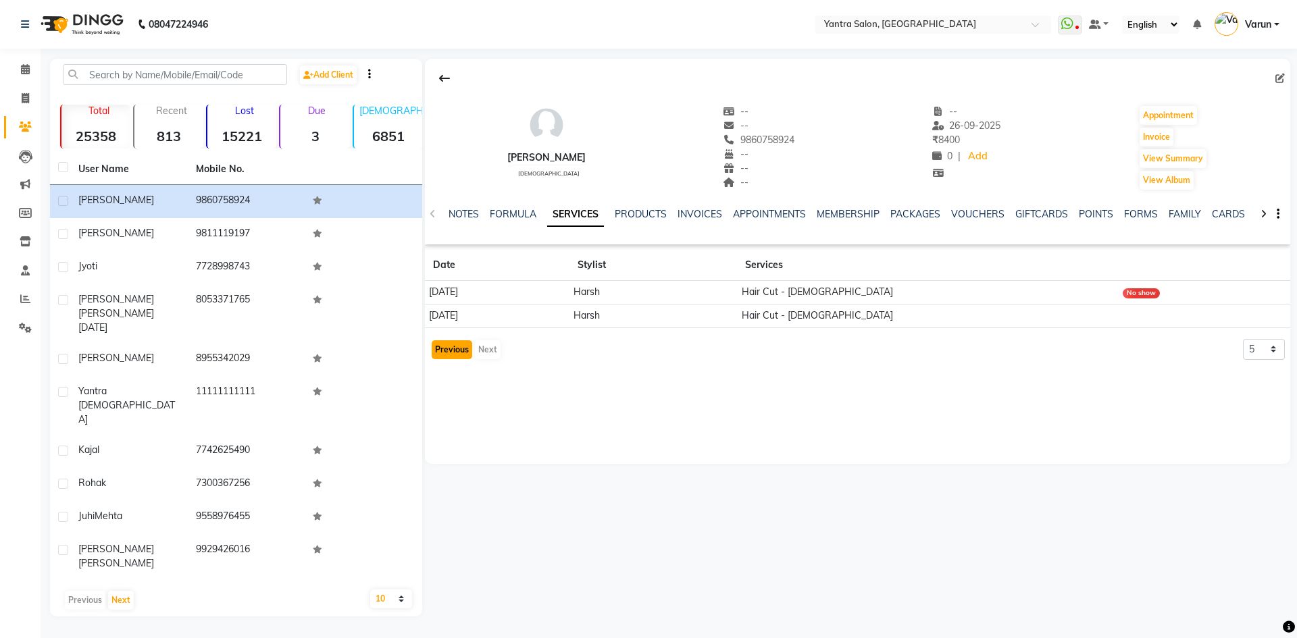
click at [455, 352] on button "Previous" at bounding box center [452, 349] width 41 height 19
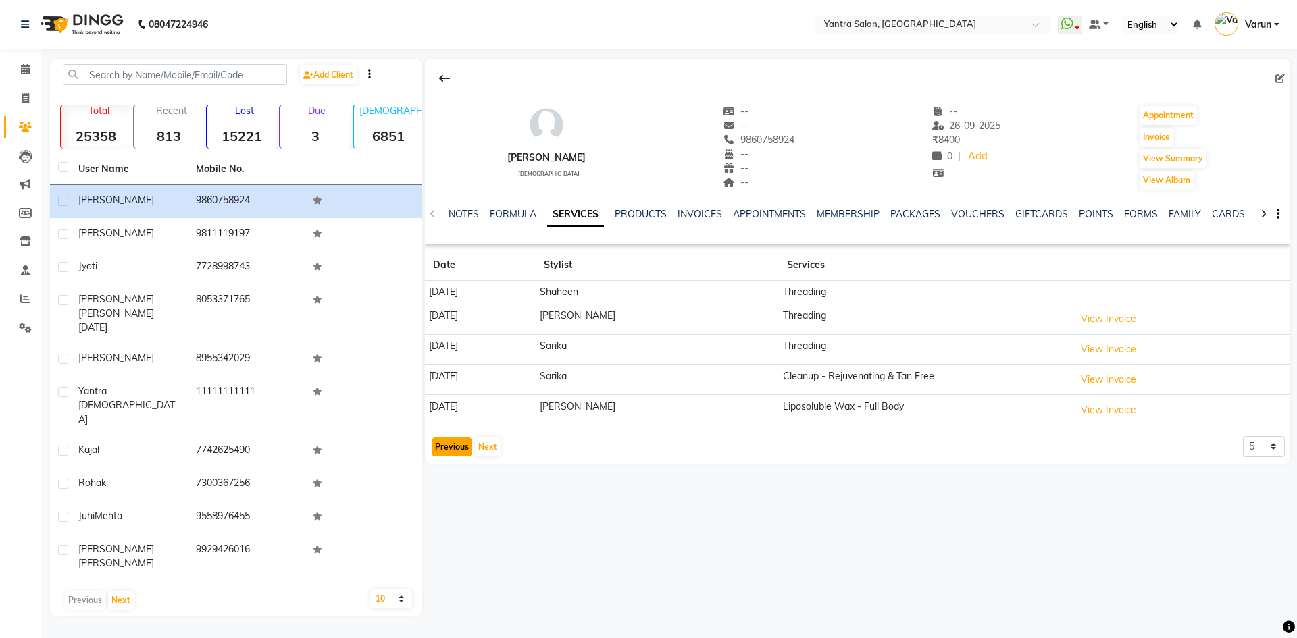
click at [452, 449] on button "Previous" at bounding box center [452, 447] width 41 height 19
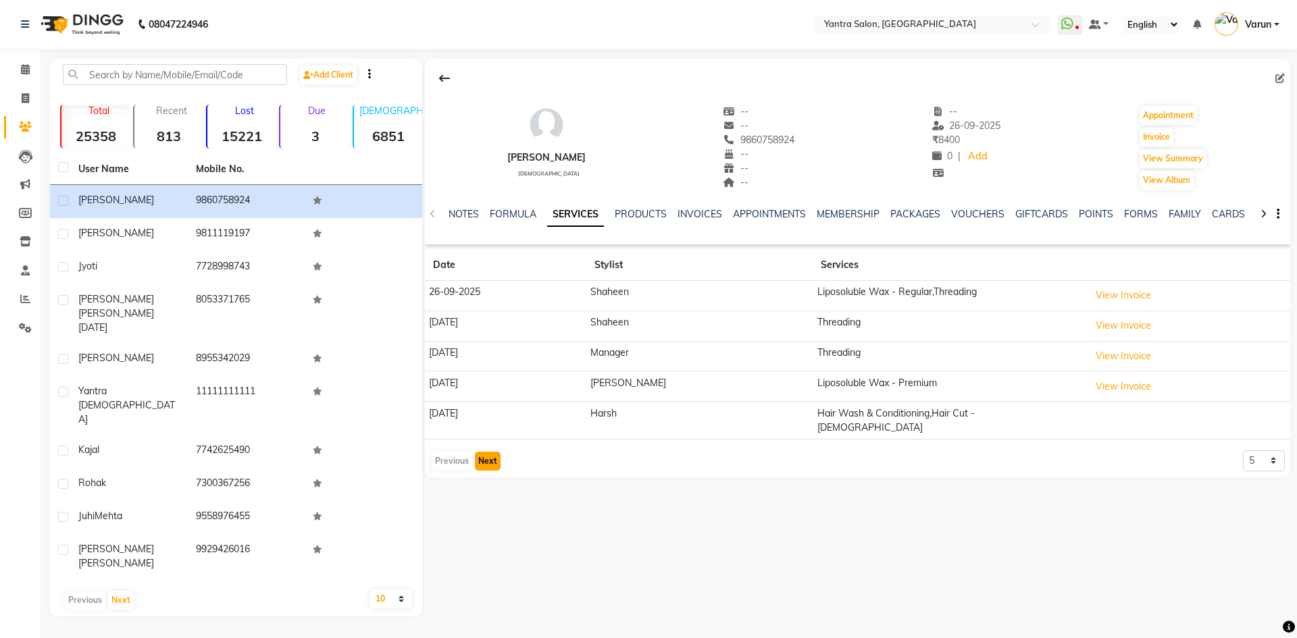
click at [490, 452] on button "Next" at bounding box center [488, 461] width 26 height 19
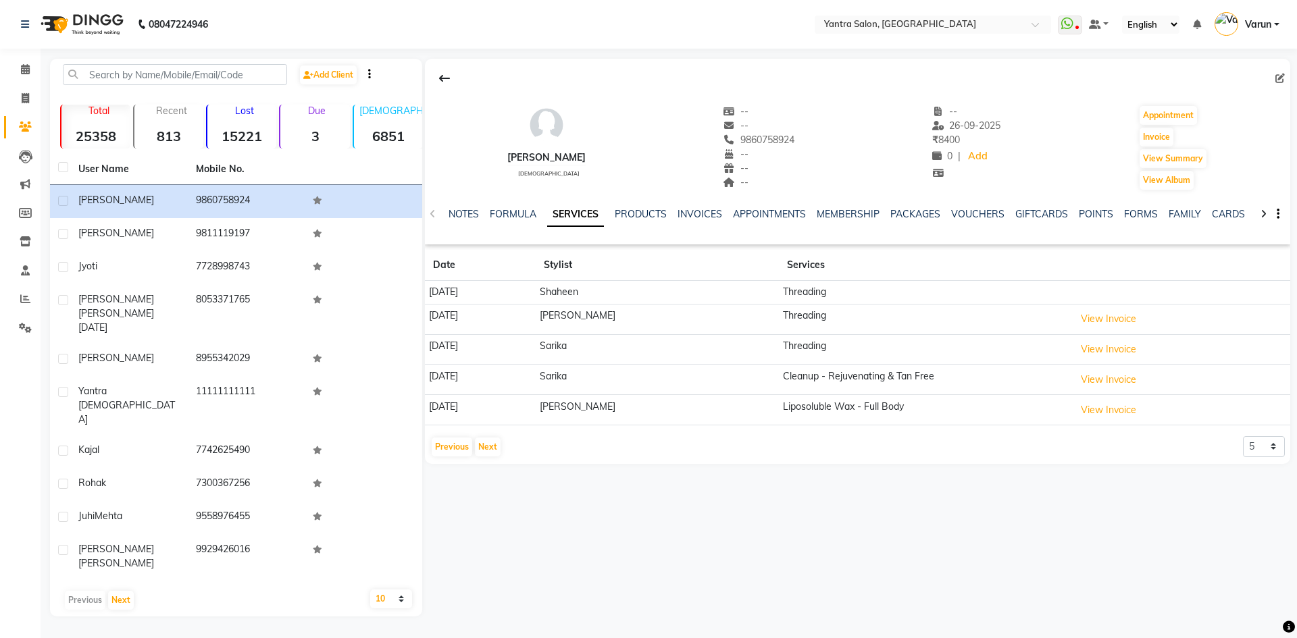
click at [472, 440] on div "Previous Next" at bounding box center [466, 447] width 72 height 22
click at [463, 446] on button "Previous" at bounding box center [452, 447] width 41 height 19
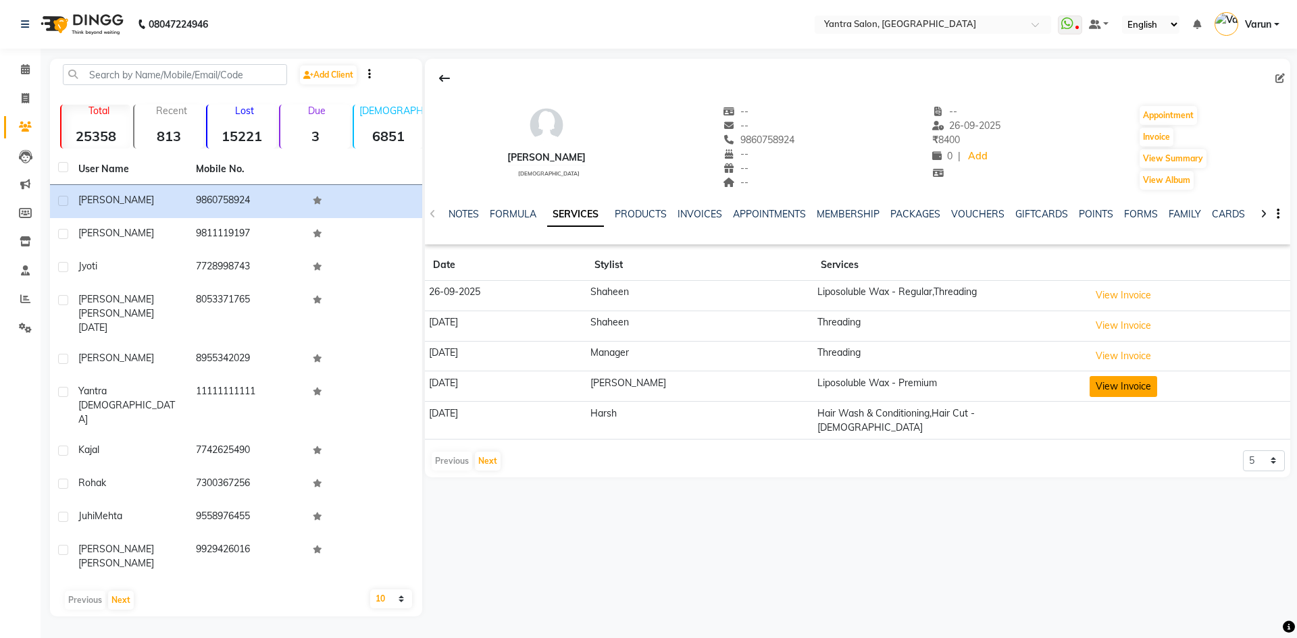
click at [1089, 390] on button "View Invoice" at bounding box center [1123, 386] width 68 height 21
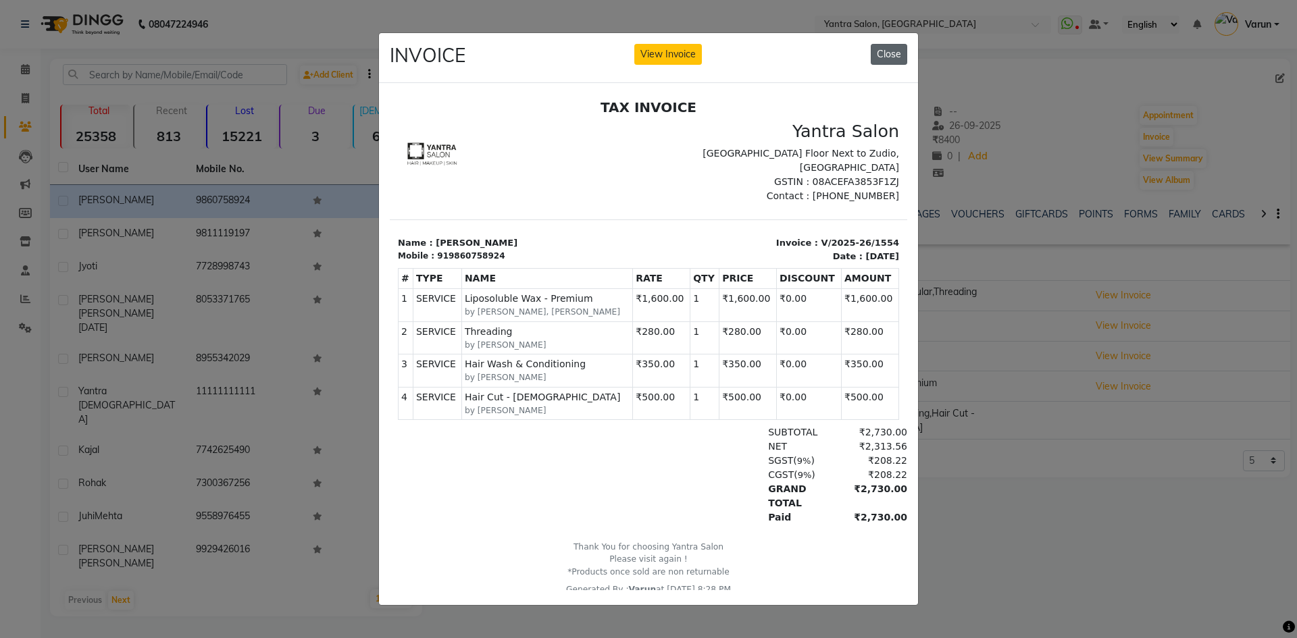
click at [879, 47] on button "Close" at bounding box center [888, 54] width 36 height 21
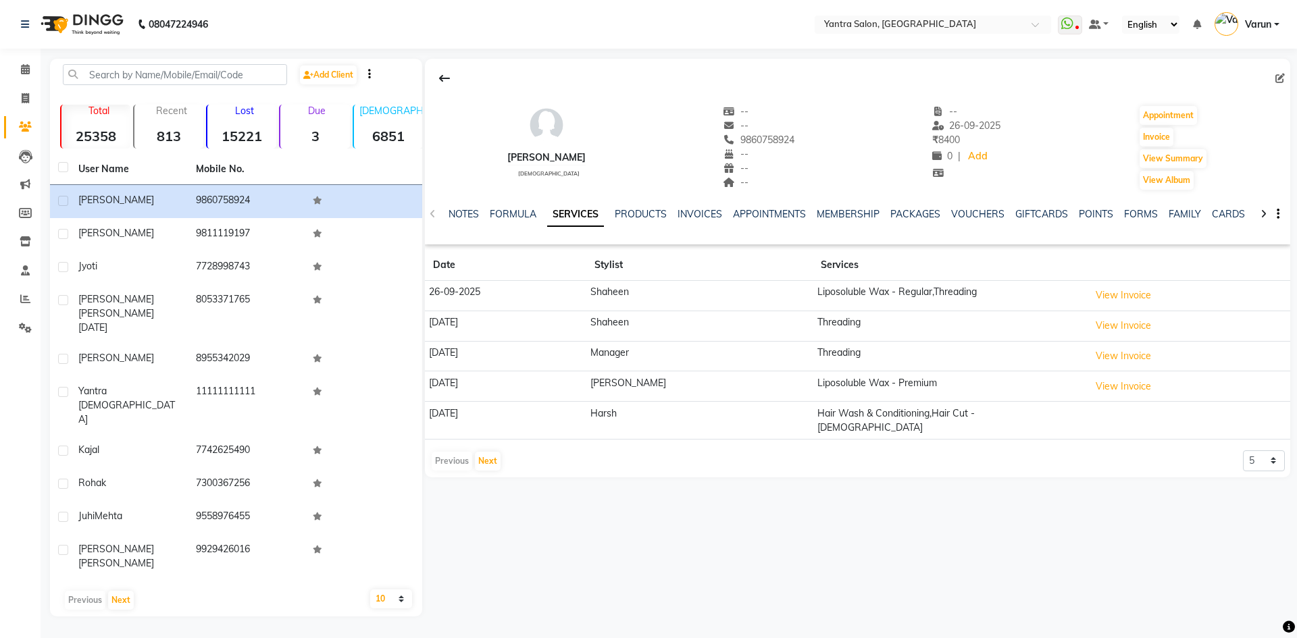
click at [879, 49] on div "08047224946 Select Location × Yantra Salon, Jodhpur WhatsApp Status ✕ Status: D…" at bounding box center [648, 319] width 1297 height 638
click at [25, 67] on icon at bounding box center [25, 69] width 9 height 10
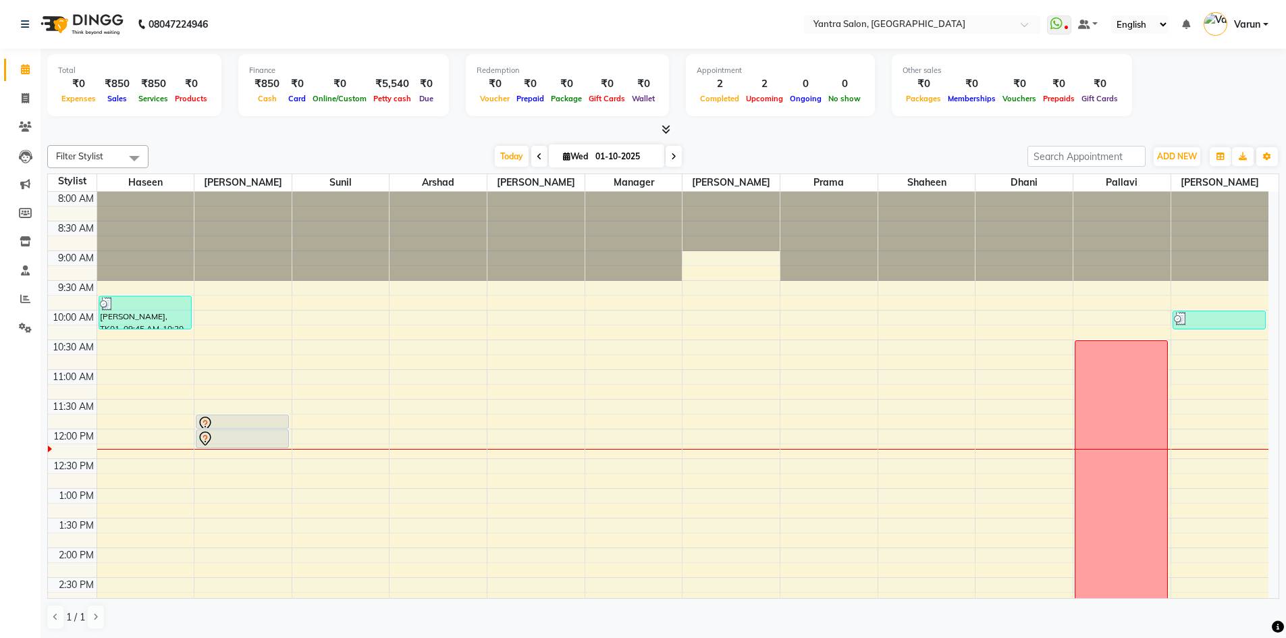
click at [371, 72] on div "Finance" at bounding box center [343, 70] width 189 height 11
click at [24, 242] on icon at bounding box center [25, 241] width 11 height 10
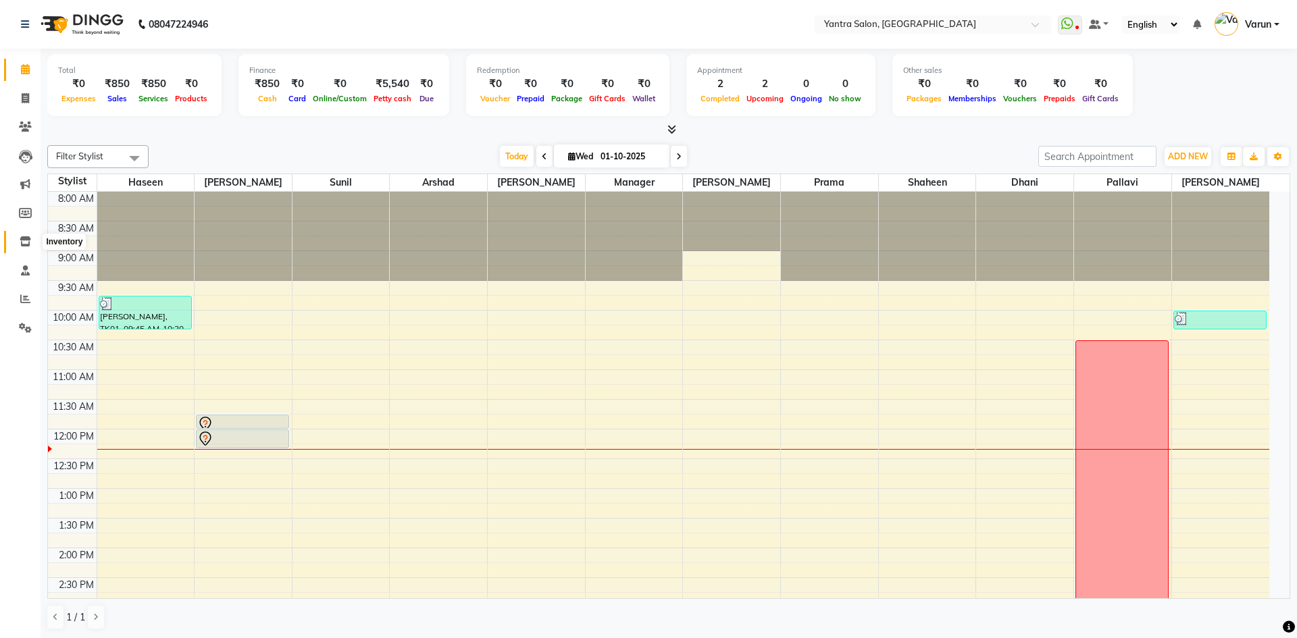
select select
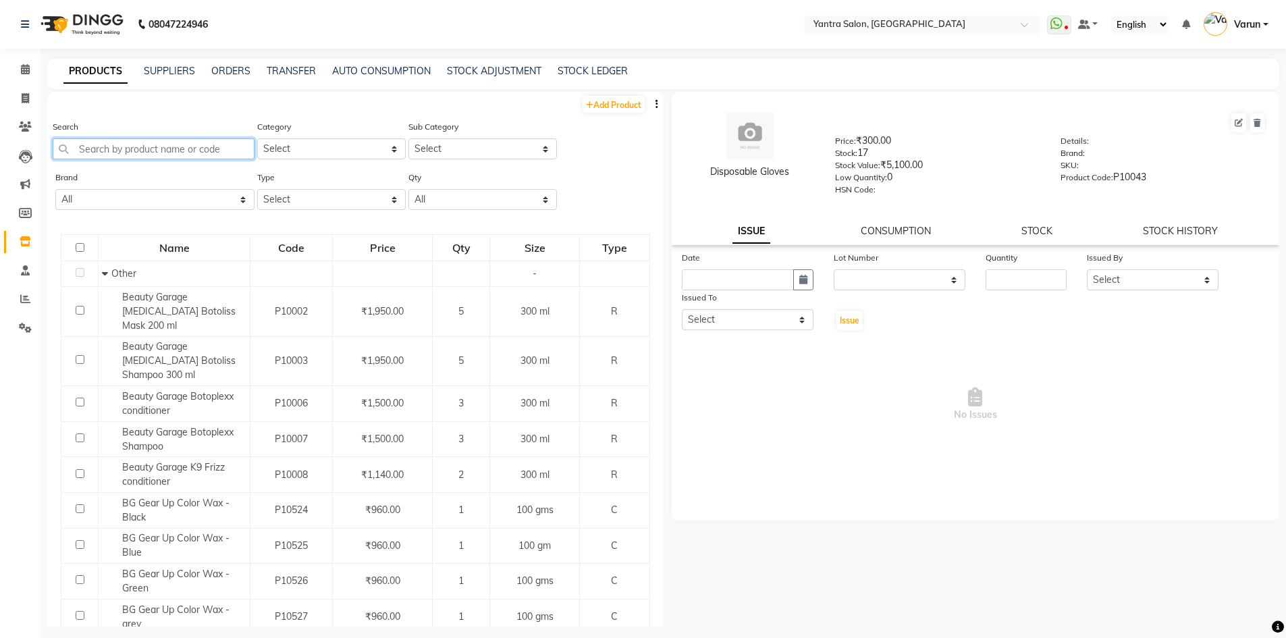
click at [118, 155] on input "text" at bounding box center [154, 148] width 202 height 21
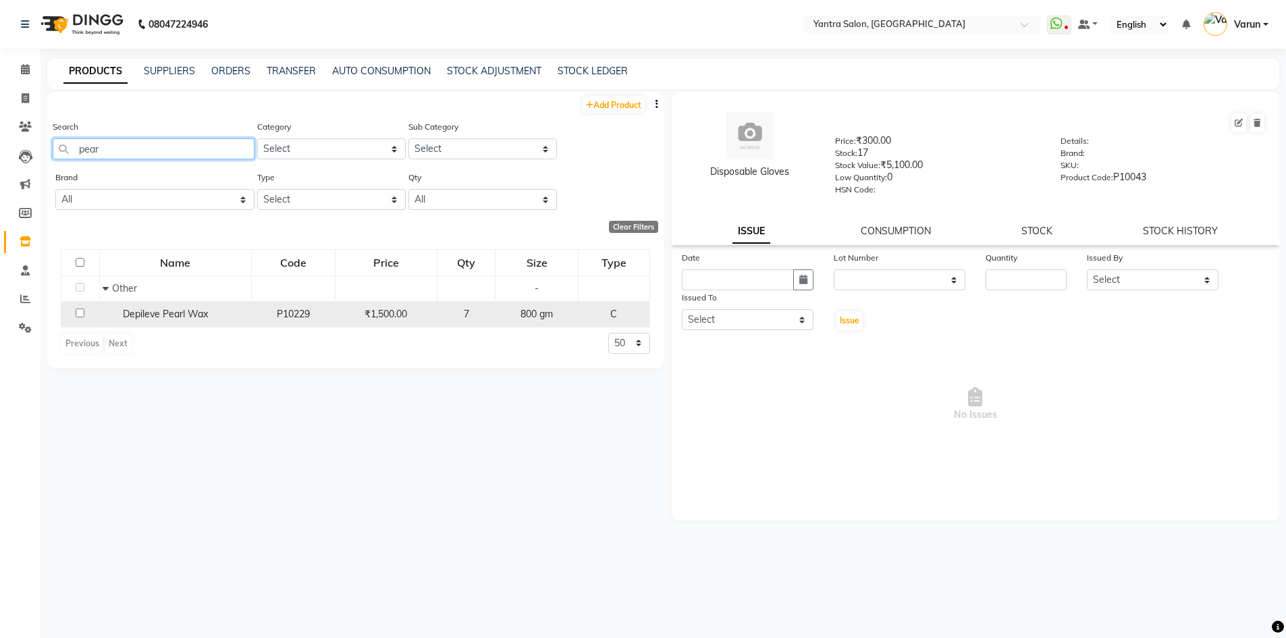
type input "pear"
click at [153, 315] on span "Depileve Pearl Wax" at bounding box center [165, 314] width 85 height 12
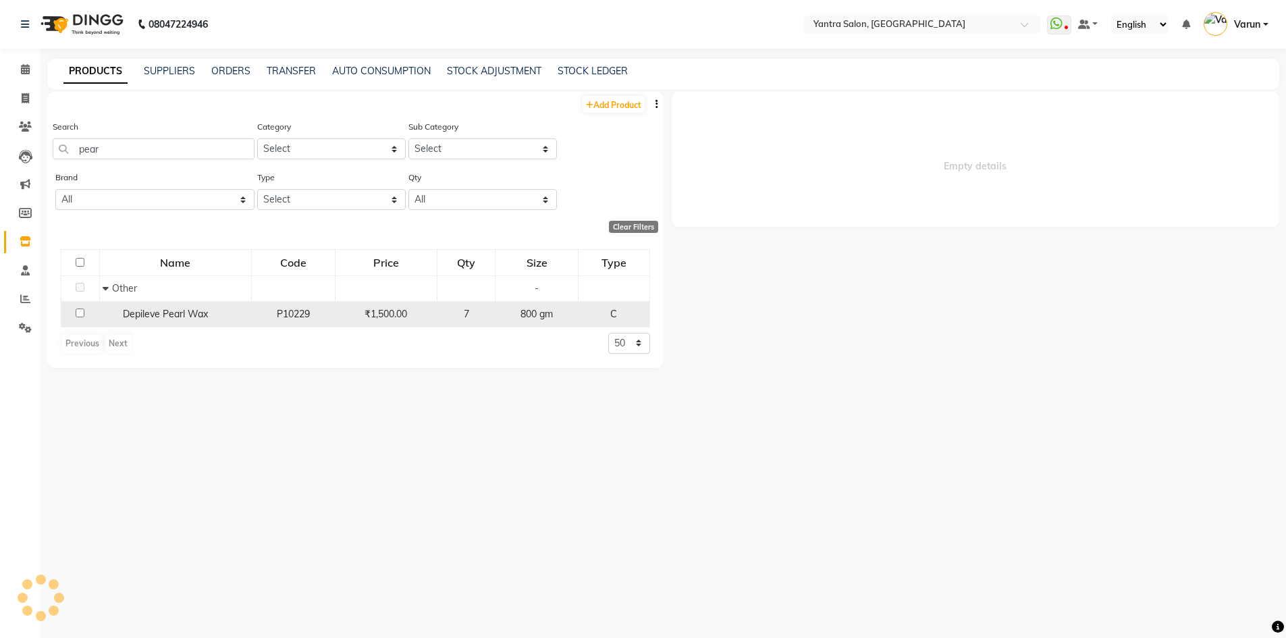
select select
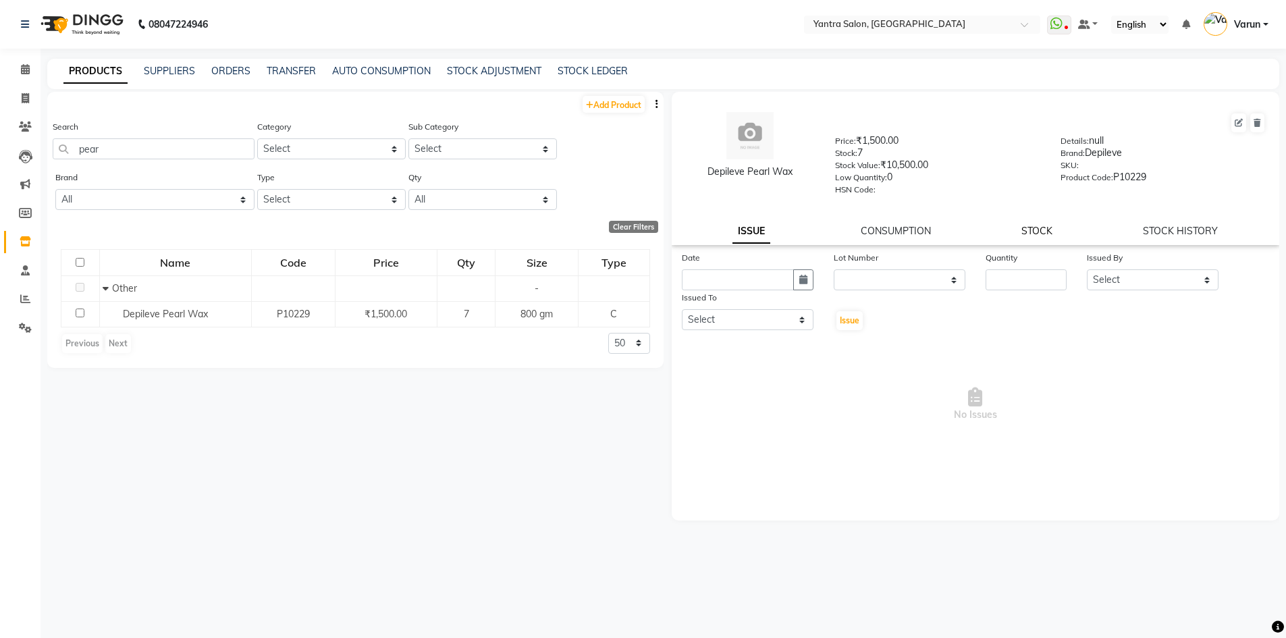
click at [1050, 233] on link "STOCK" at bounding box center [1037, 231] width 31 height 12
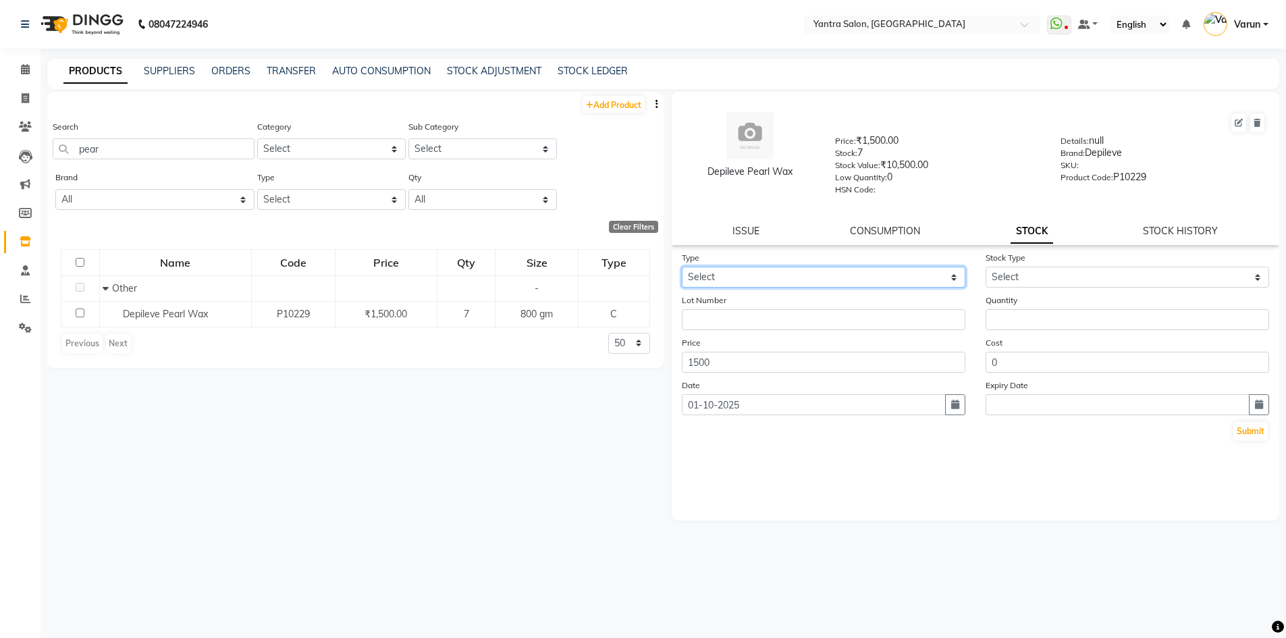
click at [742, 275] on select "Select In Out" at bounding box center [824, 277] width 284 height 21
select select "in"
click at [682, 267] on select "Select In Out" at bounding box center [824, 277] width 284 height 21
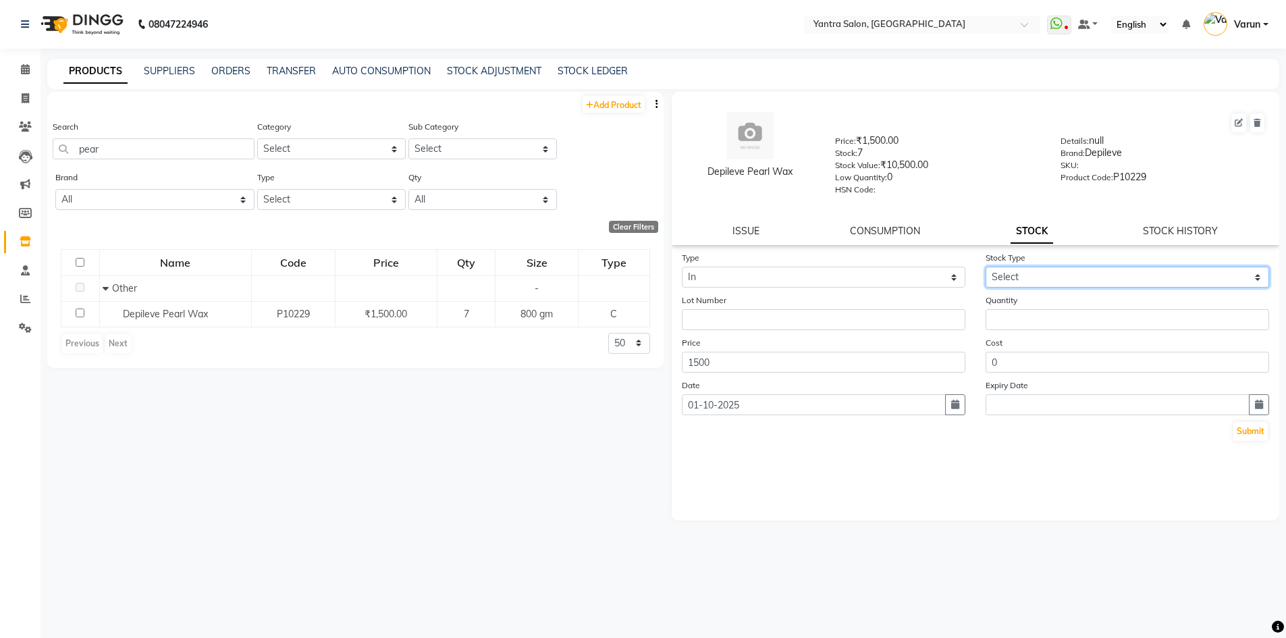
click at [1041, 271] on select "Select New Stock Adjustment Return Other" at bounding box center [1128, 277] width 284 height 21
select select "new stock"
click at [986, 267] on select "Select New Stock Adjustment Return Other" at bounding box center [1128, 277] width 284 height 21
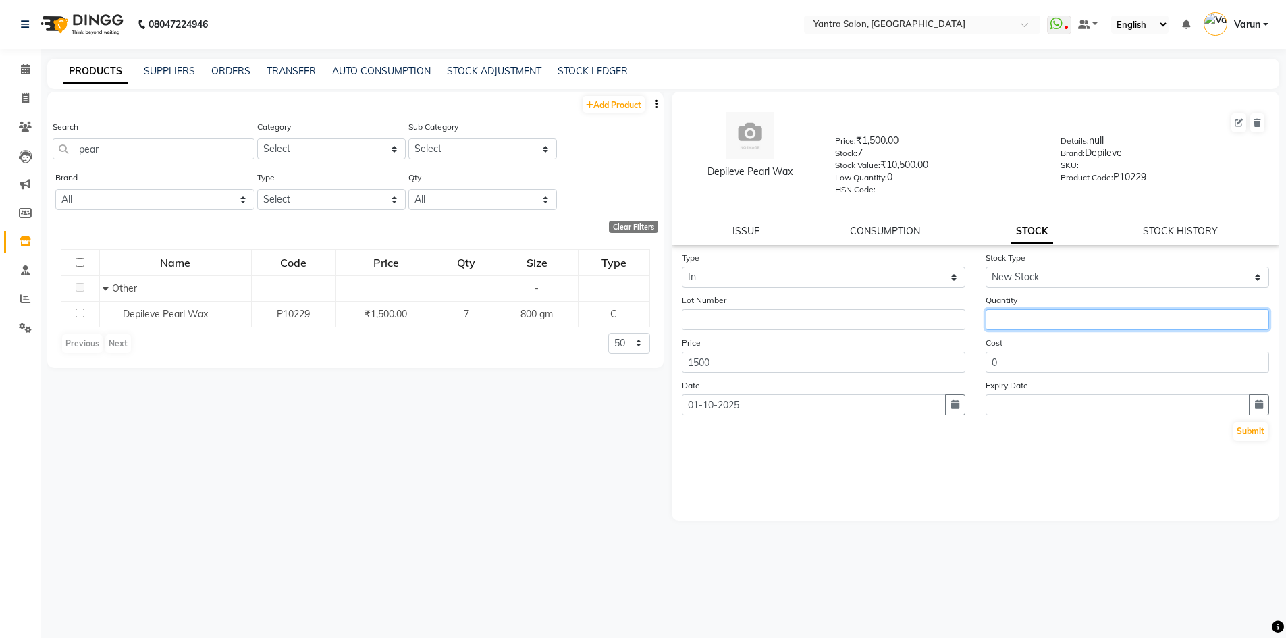
click at [1022, 315] on input "number" at bounding box center [1128, 319] width 284 height 21
type input "12"
click at [1258, 432] on button "Submit" at bounding box center [1251, 431] width 34 height 19
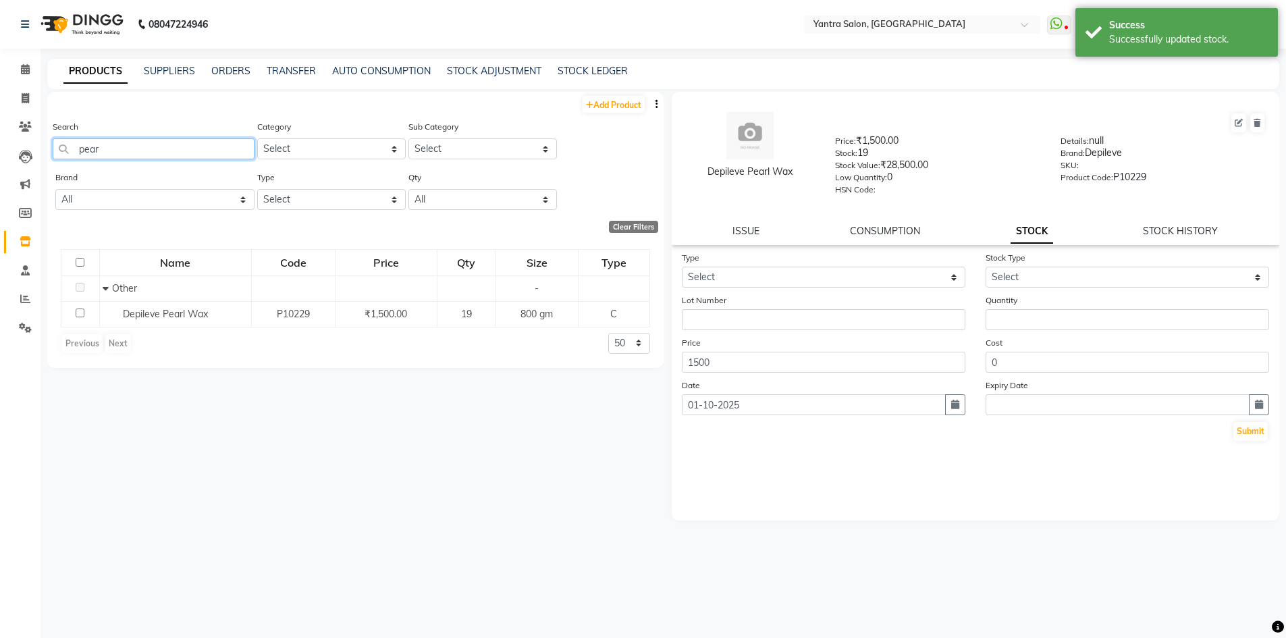
click at [99, 151] on input "pear" at bounding box center [154, 148] width 202 height 21
type input "p"
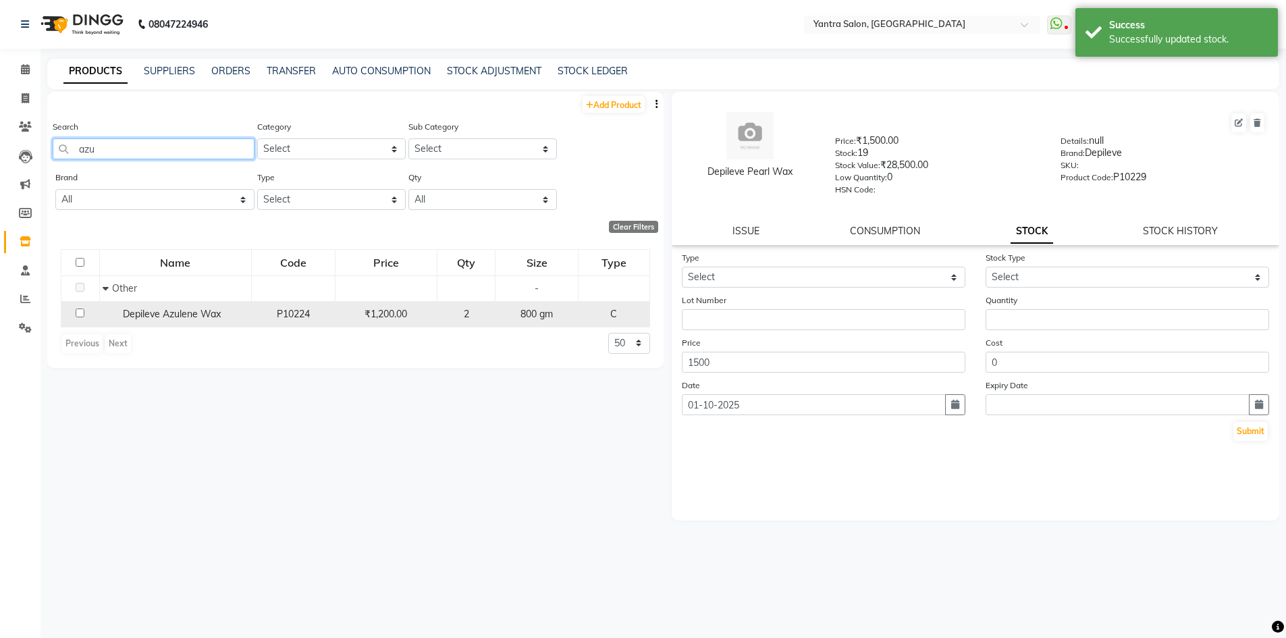
type input "azu"
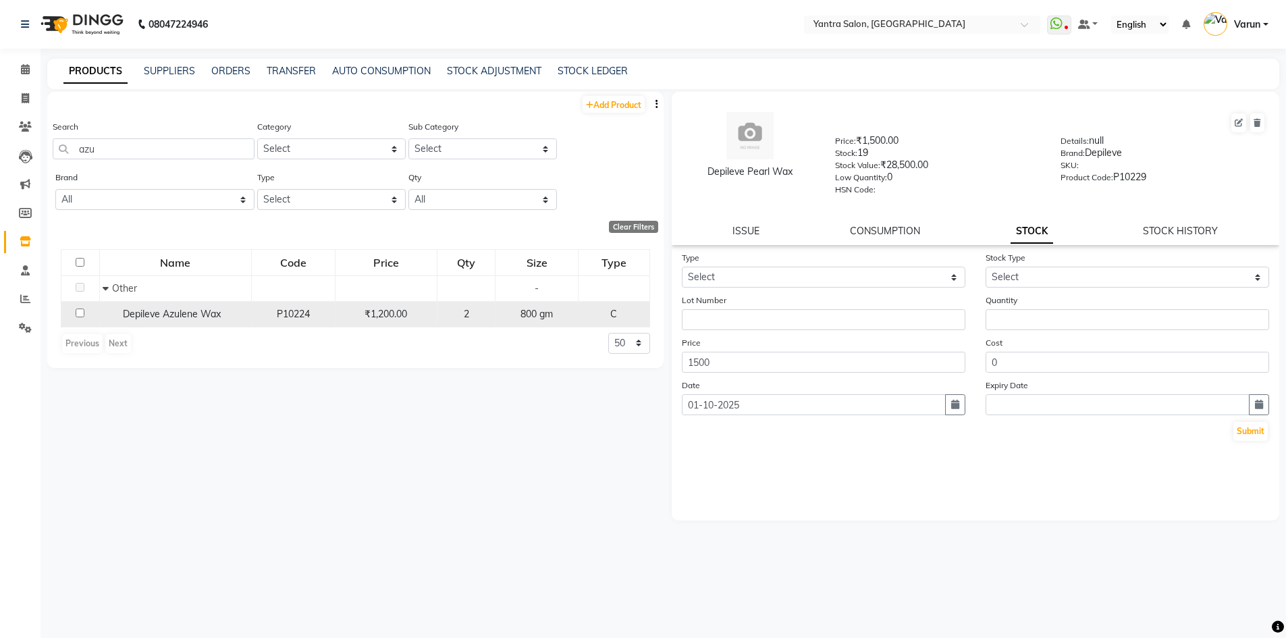
click at [154, 310] on span "Depileve Azulene Wax" at bounding box center [172, 314] width 98 height 12
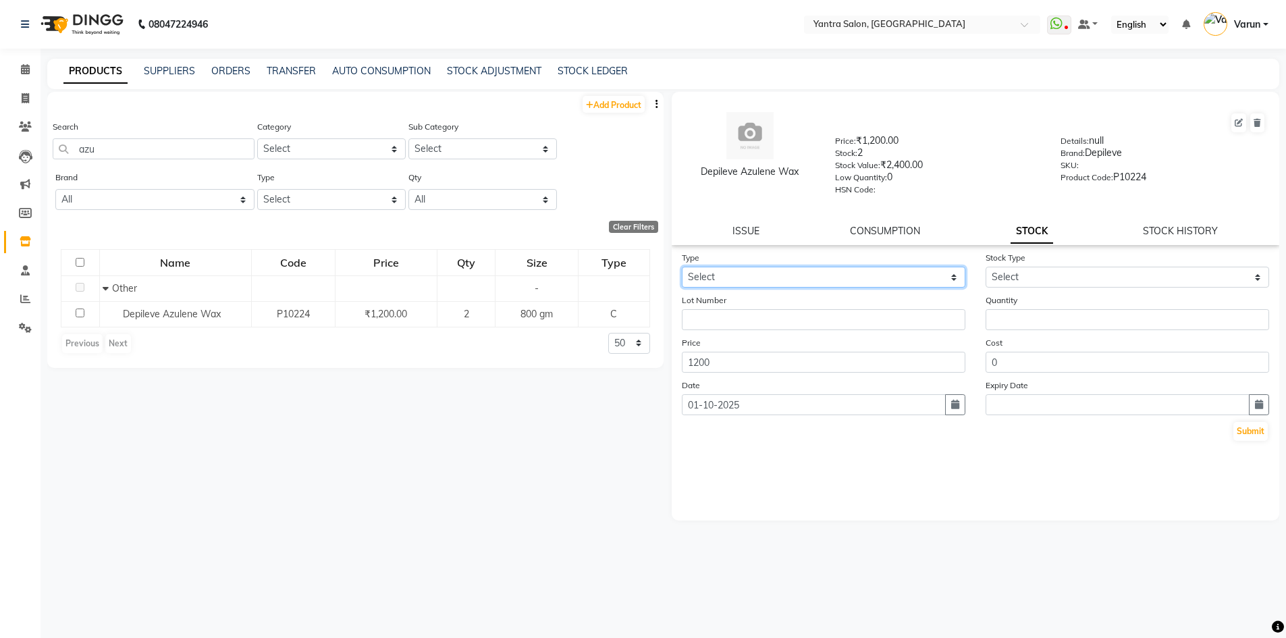
click at [758, 274] on select "Select In Out" at bounding box center [824, 277] width 284 height 21
select select "in"
click at [682, 267] on select "Select In Out" at bounding box center [824, 277] width 284 height 21
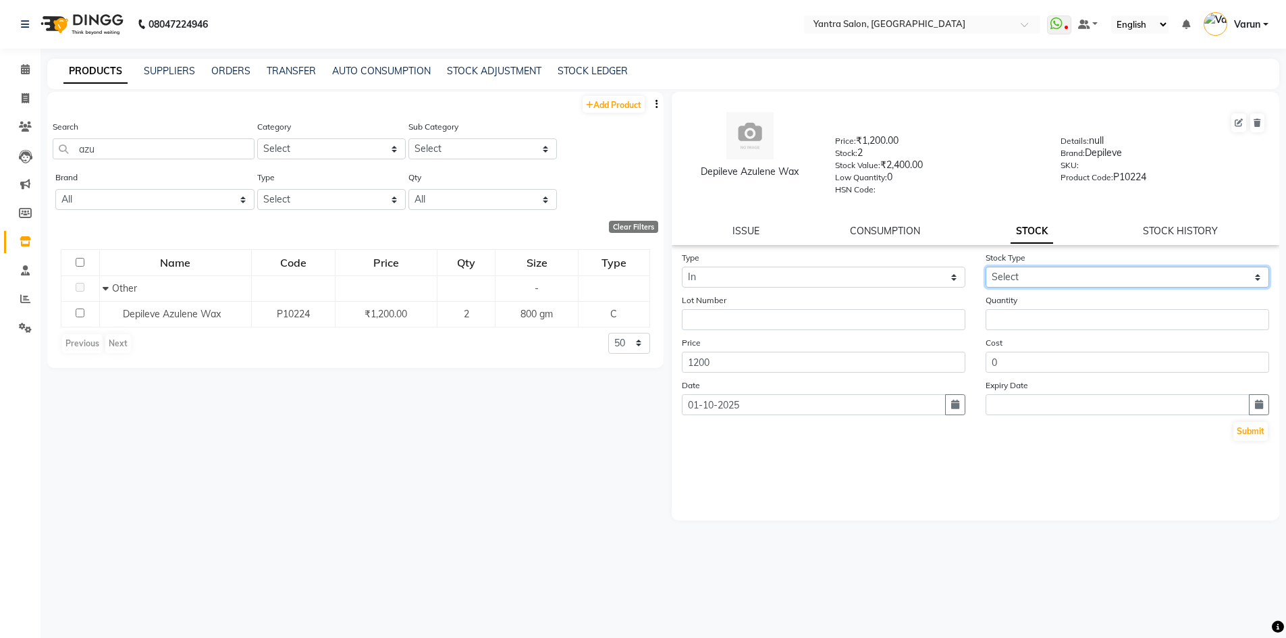
click at [1053, 275] on select "Select New Stock Adjustment Return Other" at bounding box center [1128, 277] width 284 height 21
select select "new stock"
click at [986, 267] on select "Select New Stock Adjustment Return Other" at bounding box center [1128, 277] width 284 height 21
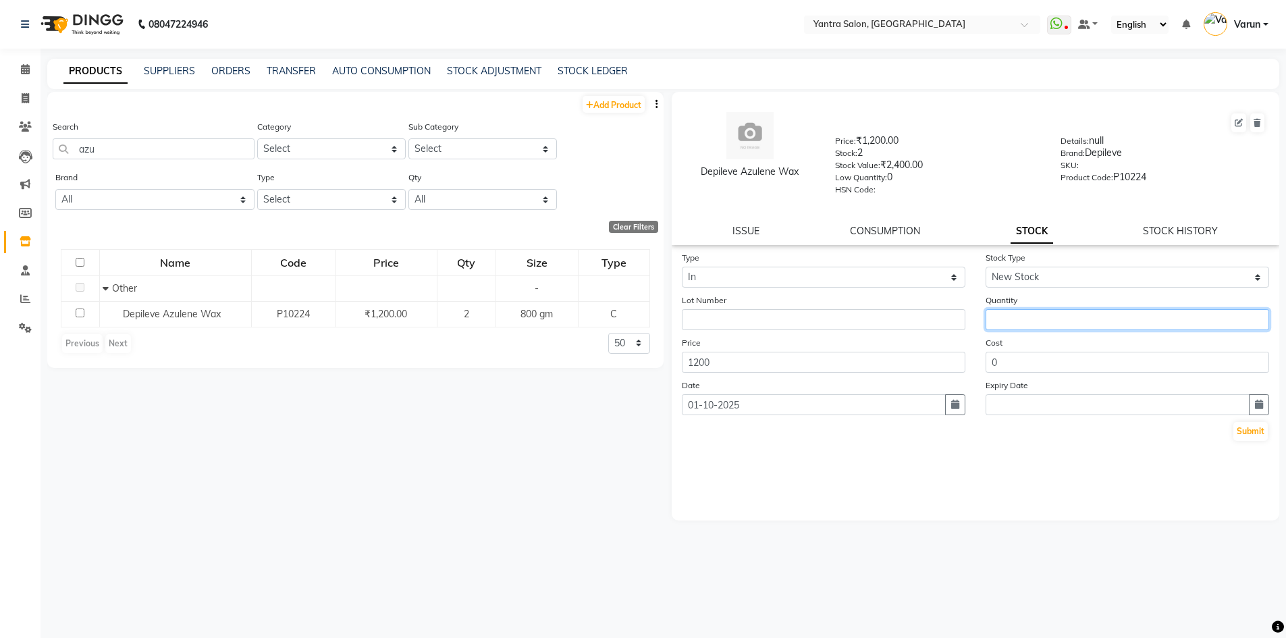
click at [1039, 316] on input "number" at bounding box center [1128, 319] width 284 height 21
type input "3"
click at [1253, 427] on button "Submit" at bounding box center [1251, 431] width 34 height 19
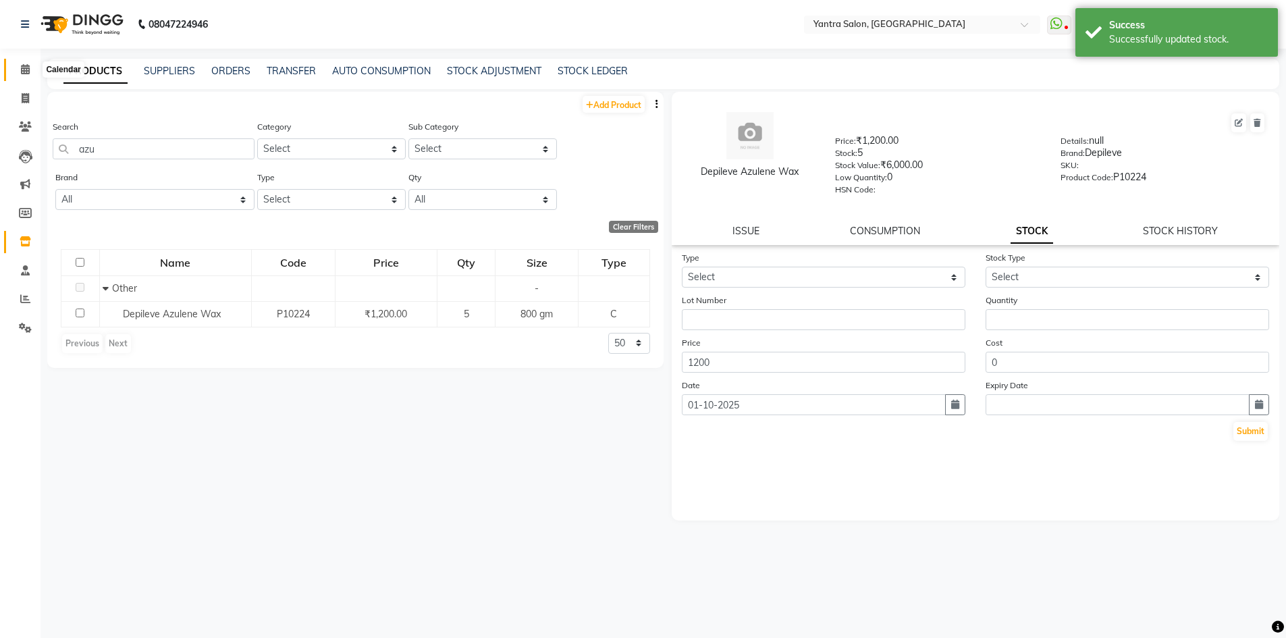
click at [22, 68] on icon at bounding box center [25, 69] width 9 height 10
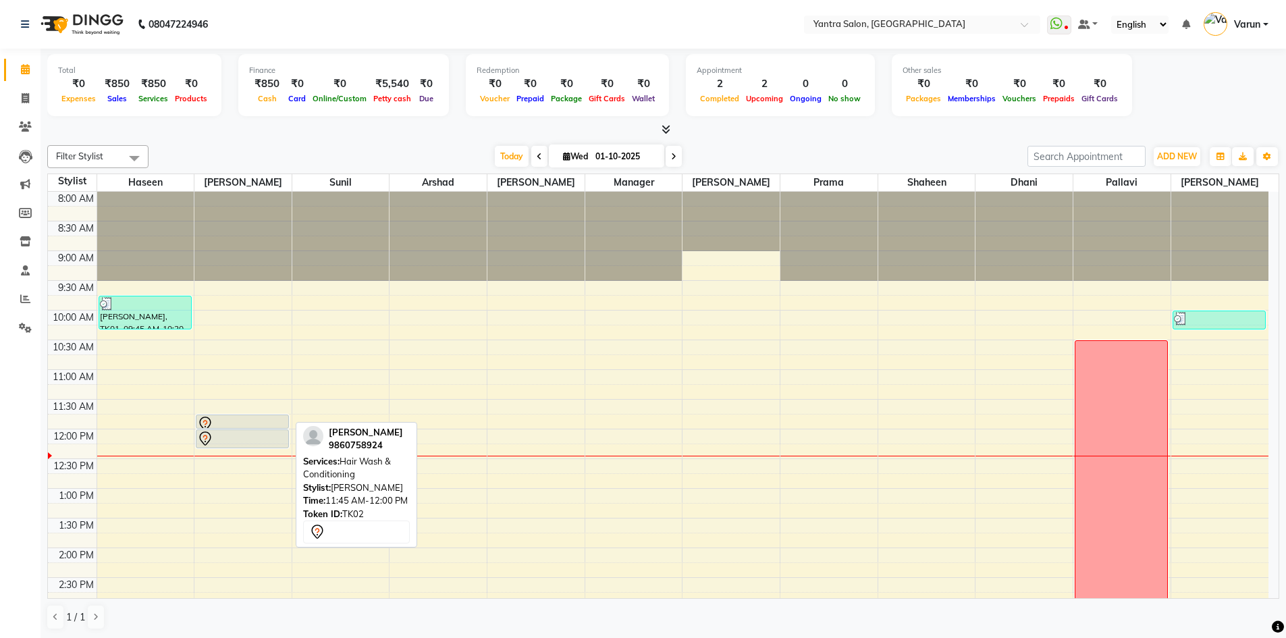
click at [231, 419] on div at bounding box center [242, 424] width 90 height 16
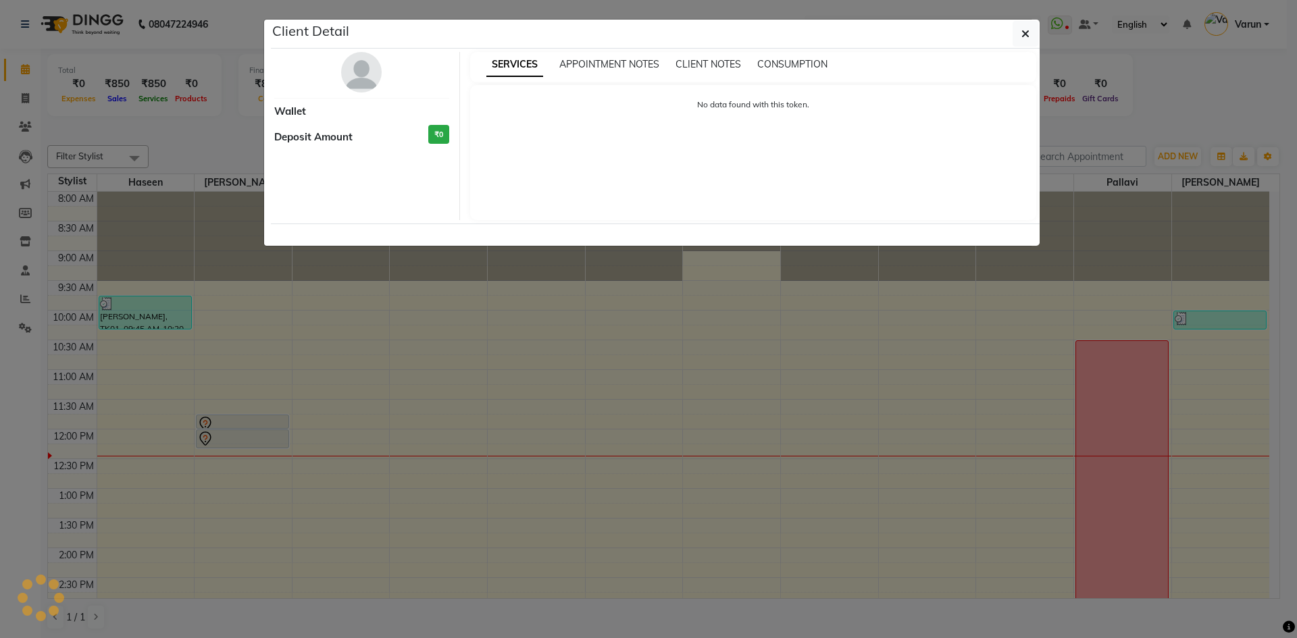
select select "7"
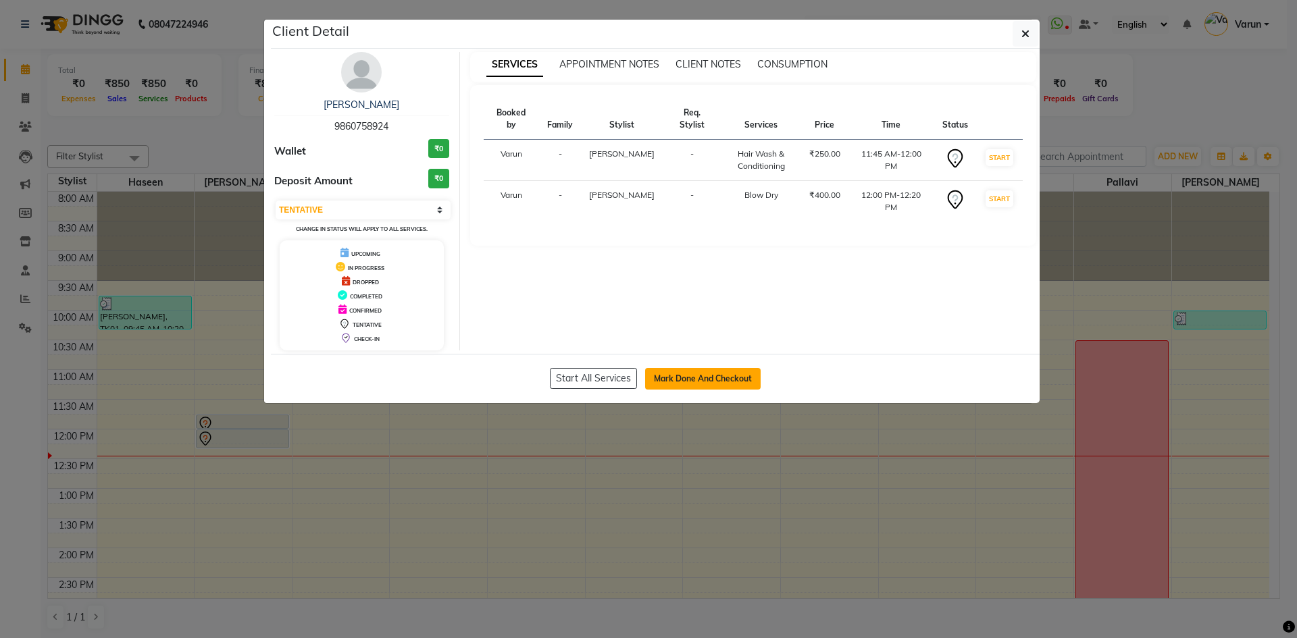
click at [673, 384] on button "Mark Done And Checkout" at bounding box center [702, 379] width 115 height 22
select select "6253"
select select "service"
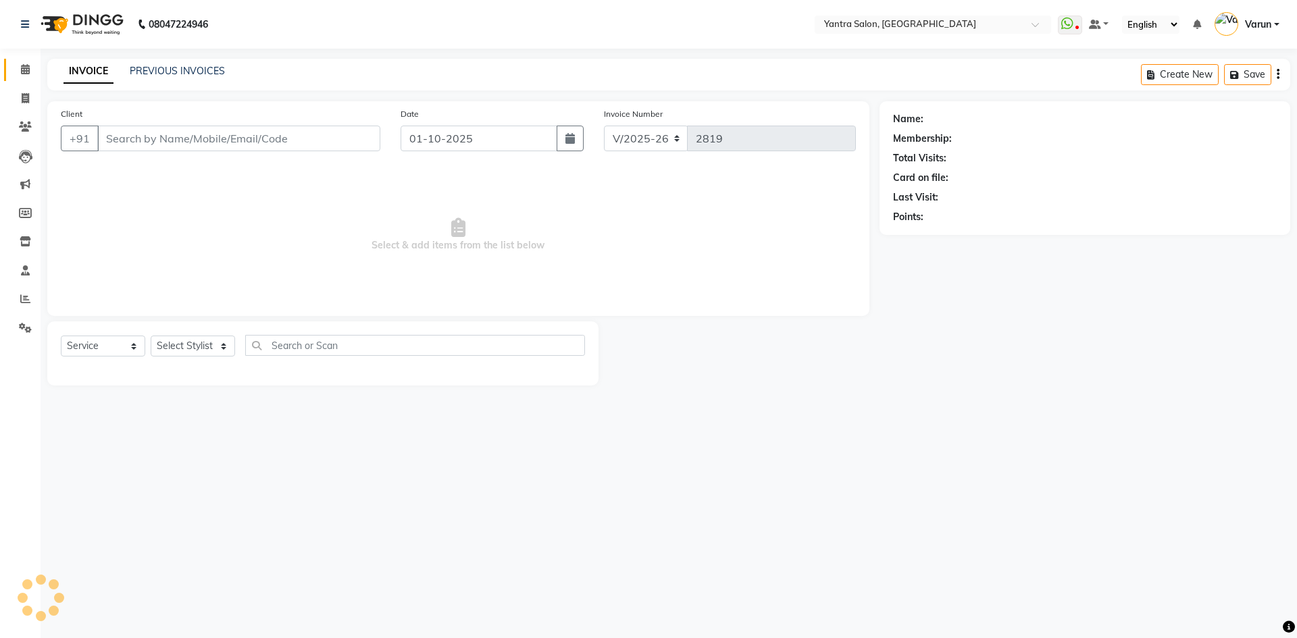
type input "9860758924"
select select "90728"
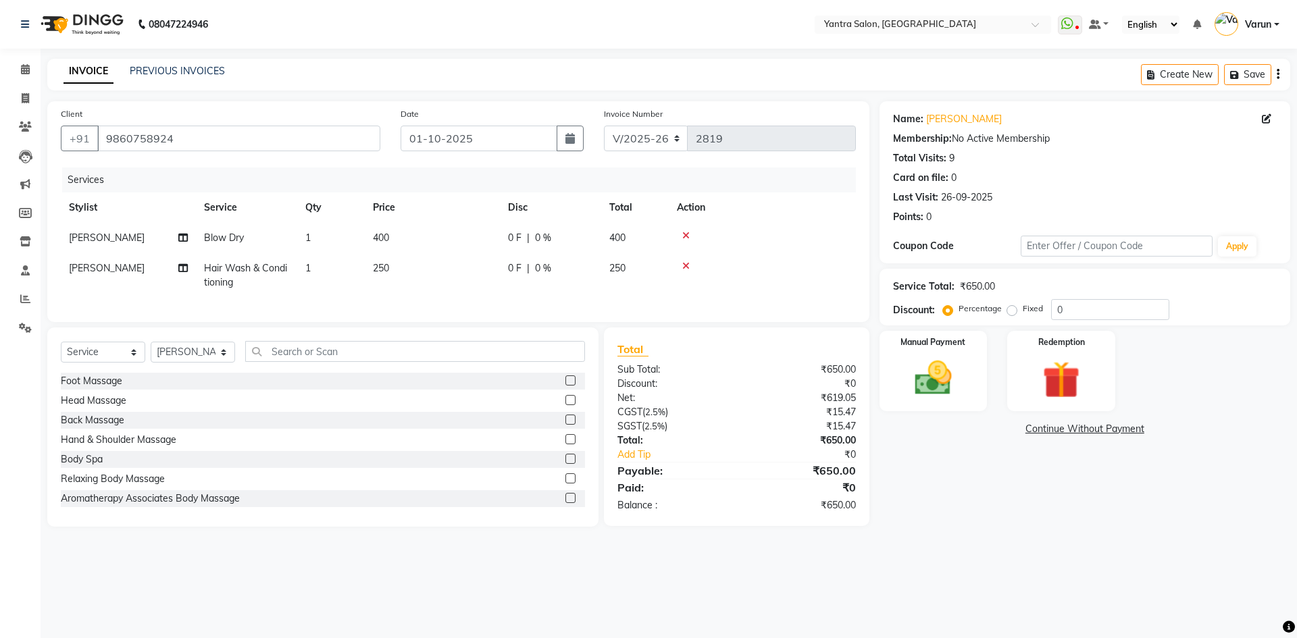
click at [82, 242] on span "[PERSON_NAME]" at bounding box center [107, 238] width 76 height 12
select select "90728"
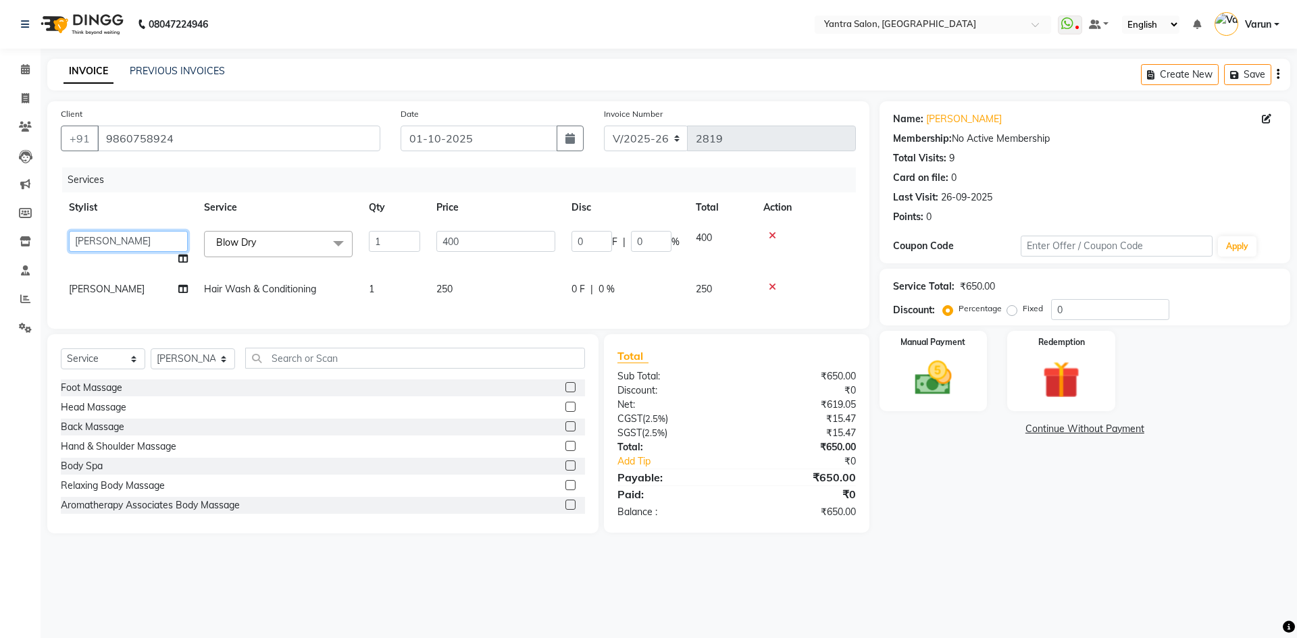
click at [82, 242] on select "admin Arshad Denis Dhani Haseen Jaswant Manager Pallavi Payal Prama Shaheen Sun…" at bounding box center [128, 241] width 119 height 21
select select "75926"
click at [73, 289] on span "[PERSON_NAME]" at bounding box center [107, 289] width 76 height 12
select select "90728"
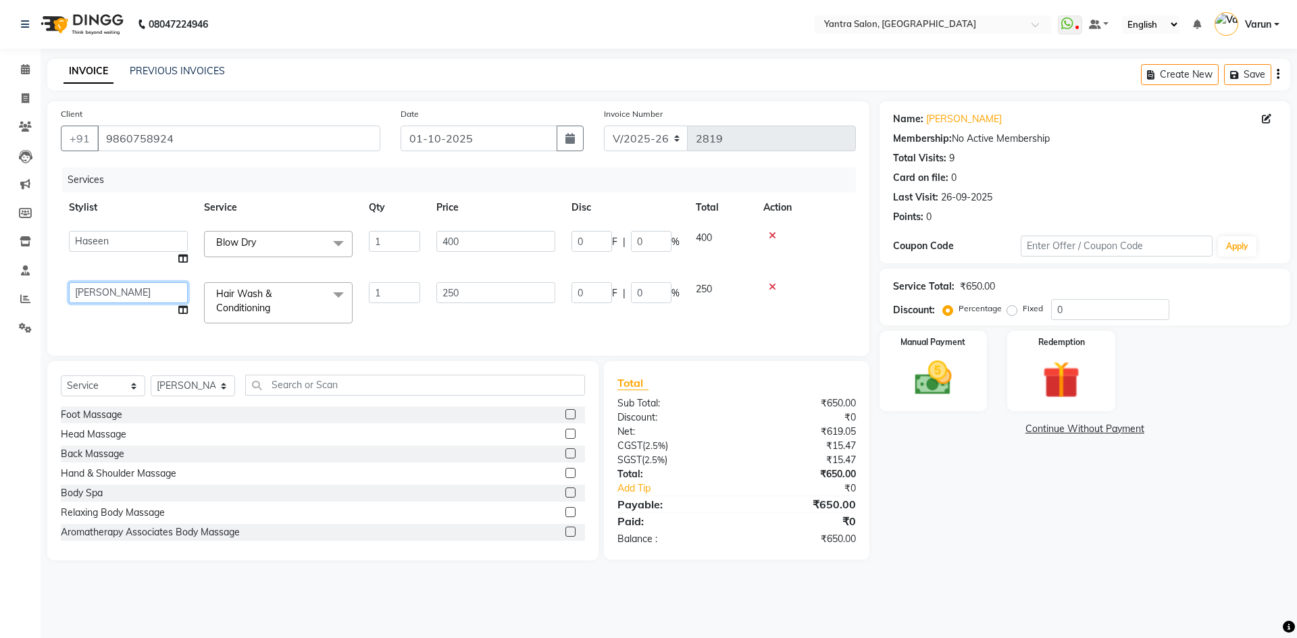
click at [73, 289] on select "admin Arshad Denis Dhani Haseen Jaswant Manager Pallavi Payal Prama Shaheen Sun…" at bounding box center [128, 292] width 119 height 21
select select "75926"
click at [450, 296] on input "250" at bounding box center [495, 292] width 119 height 21
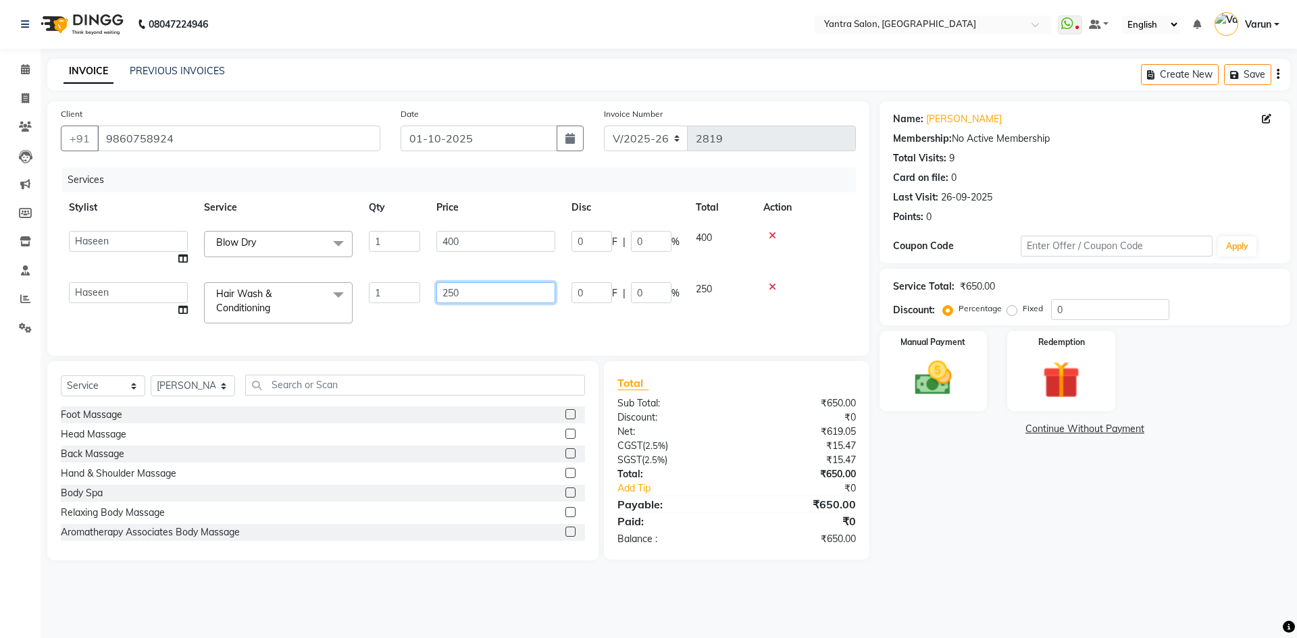
click at [450, 296] on input "250" at bounding box center [495, 292] width 119 height 21
type input "400"
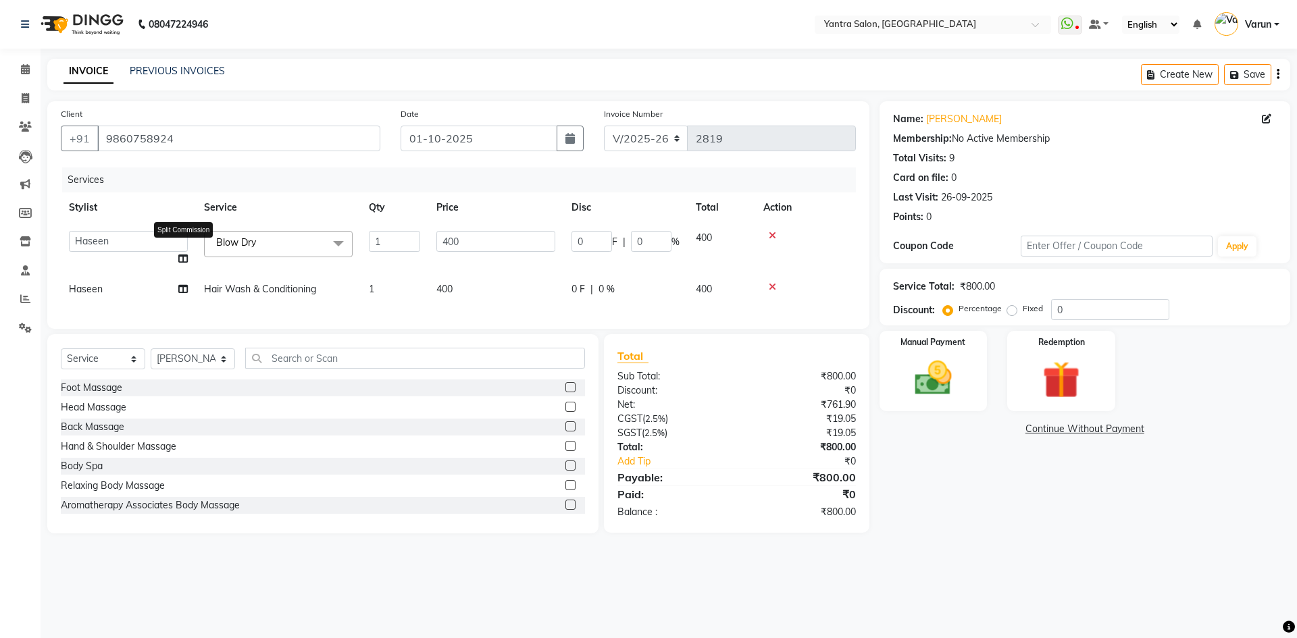
click at [181, 257] on icon at bounding box center [182, 258] width 9 height 9
select select "75926"
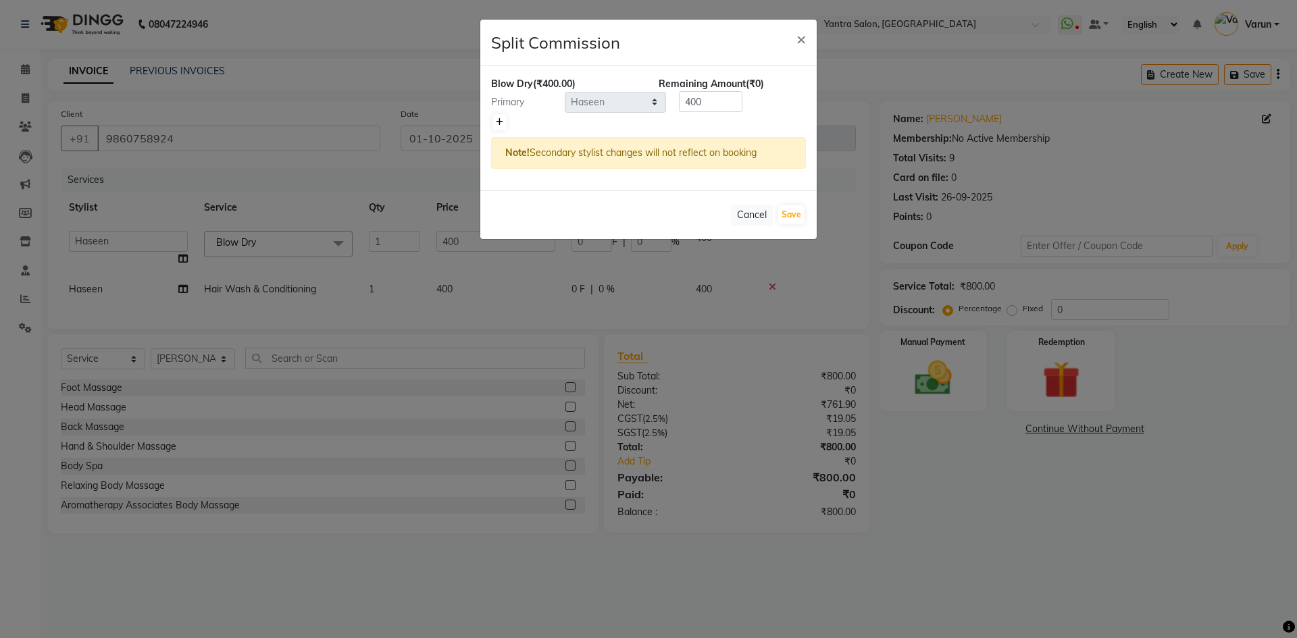
click at [496, 123] on icon at bounding box center [499, 122] width 7 height 8
type input "200"
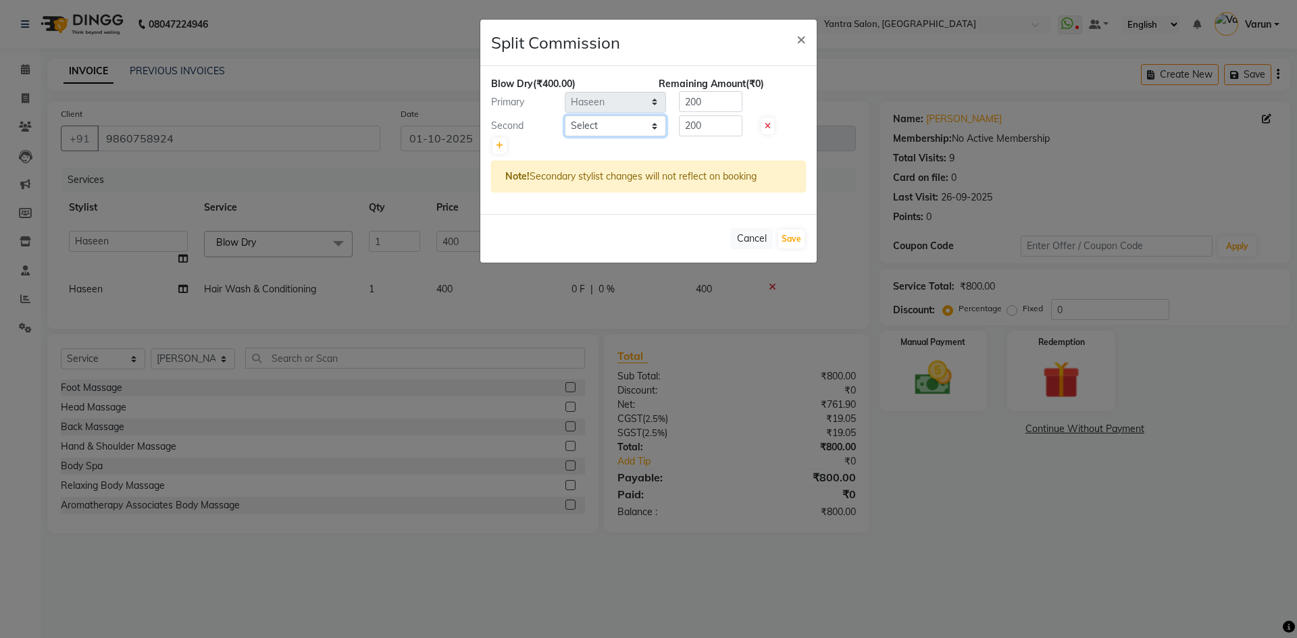
click at [587, 125] on select "Select admin Arshad Denis Dhani Haseen Jaswant Manager Pallavi Payal Prama Shah…" at bounding box center [615, 125] width 101 height 21
select select "90728"
click at [565, 115] on select "Select admin Arshad Denis Dhani Haseen Jaswant Manager Pallavi Payal Prama Shah…" at bounding box center [615, 125] width 101 height 21
click at [785, 243] on button "Save" at bounding box center [791, 239] width 26 height 19
select select "Select"
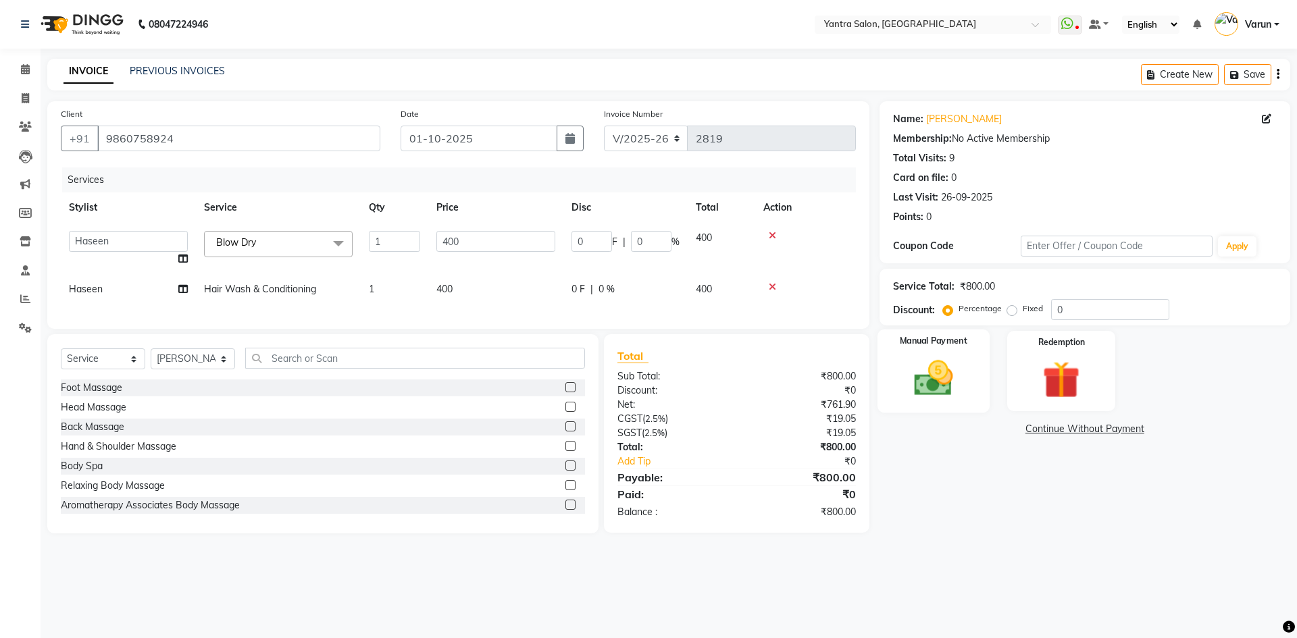
click at [937, 376] on img at bounding box center [933, 378] width 63 height 45
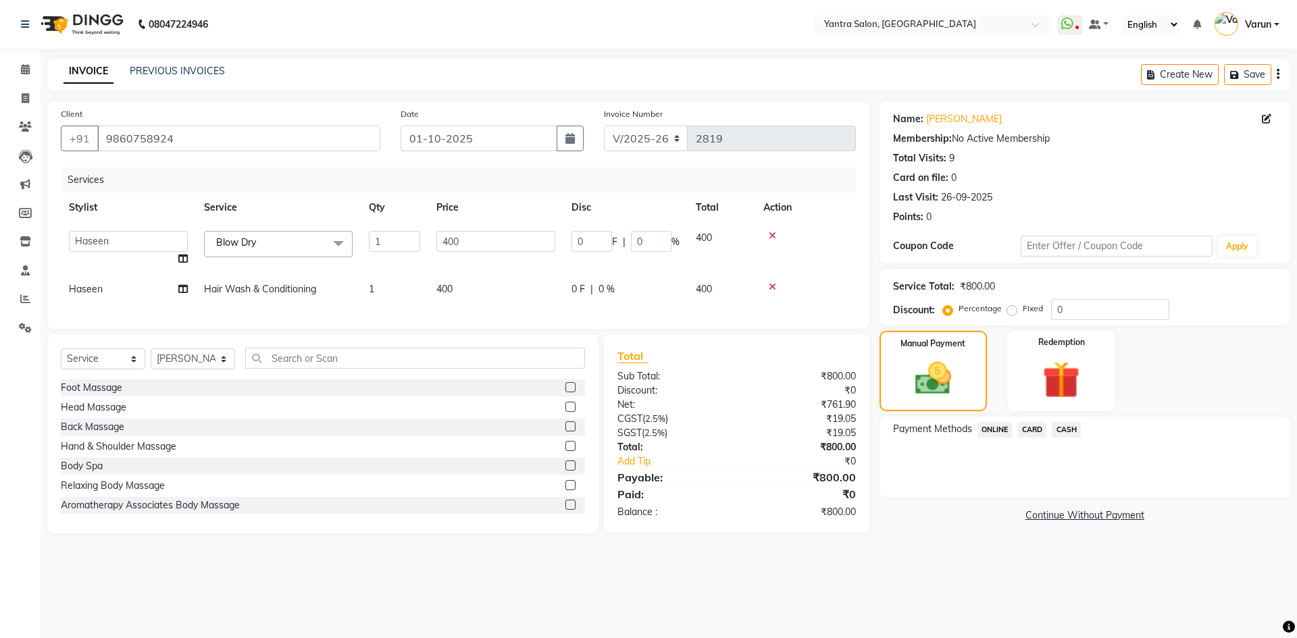
click at [981, 427] on span "ONLINE" at bounding box center [994, 430] width 35 height 16
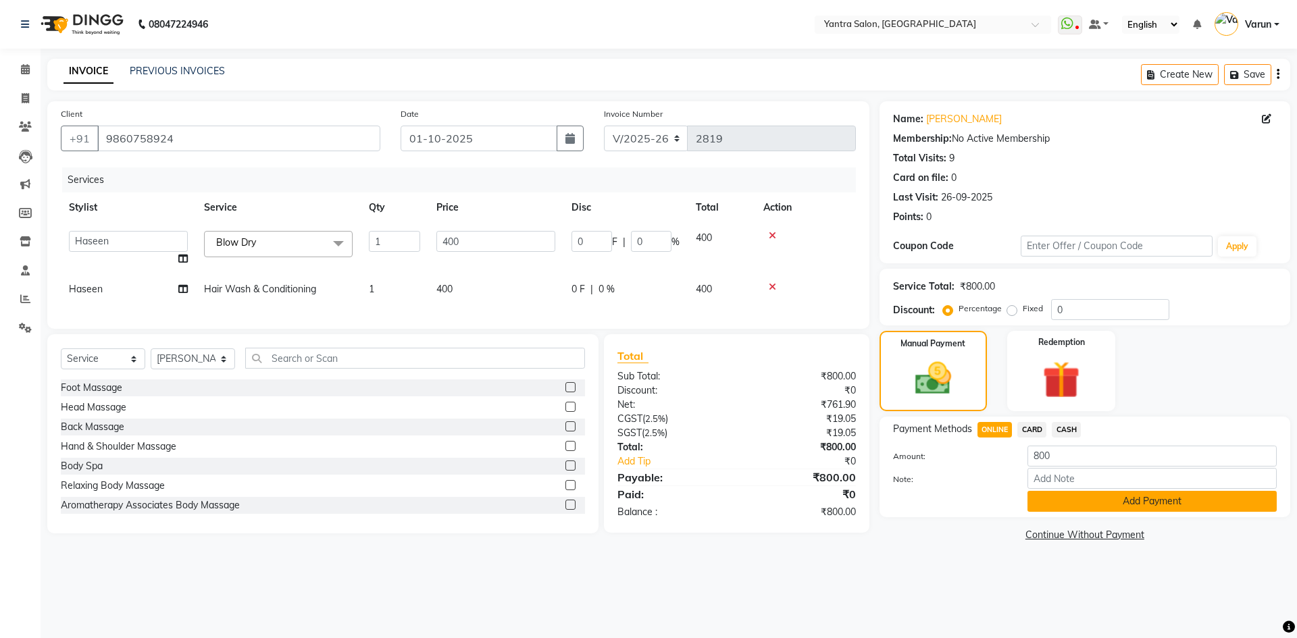
click at [1066, 494] on button "Add Payment" at bounding box center [1151, 501] width 249 height 21
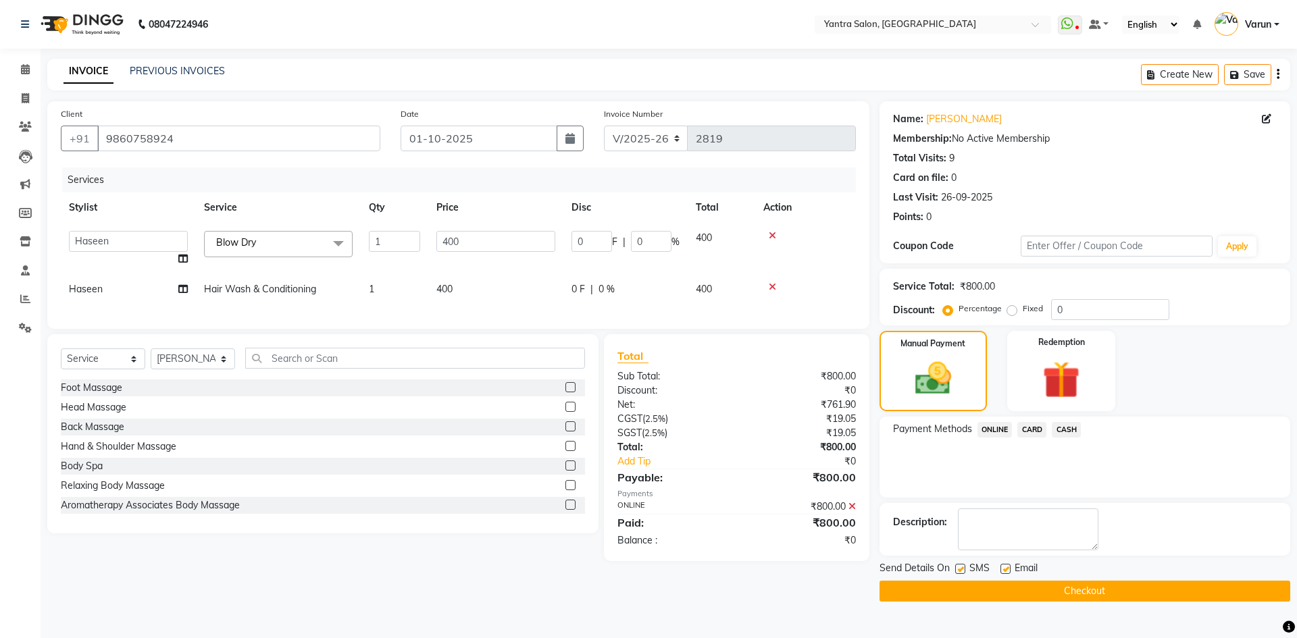
click at [1067, 594] on button "Checkout" at bounding box center [1084, 591] width 411 height 21
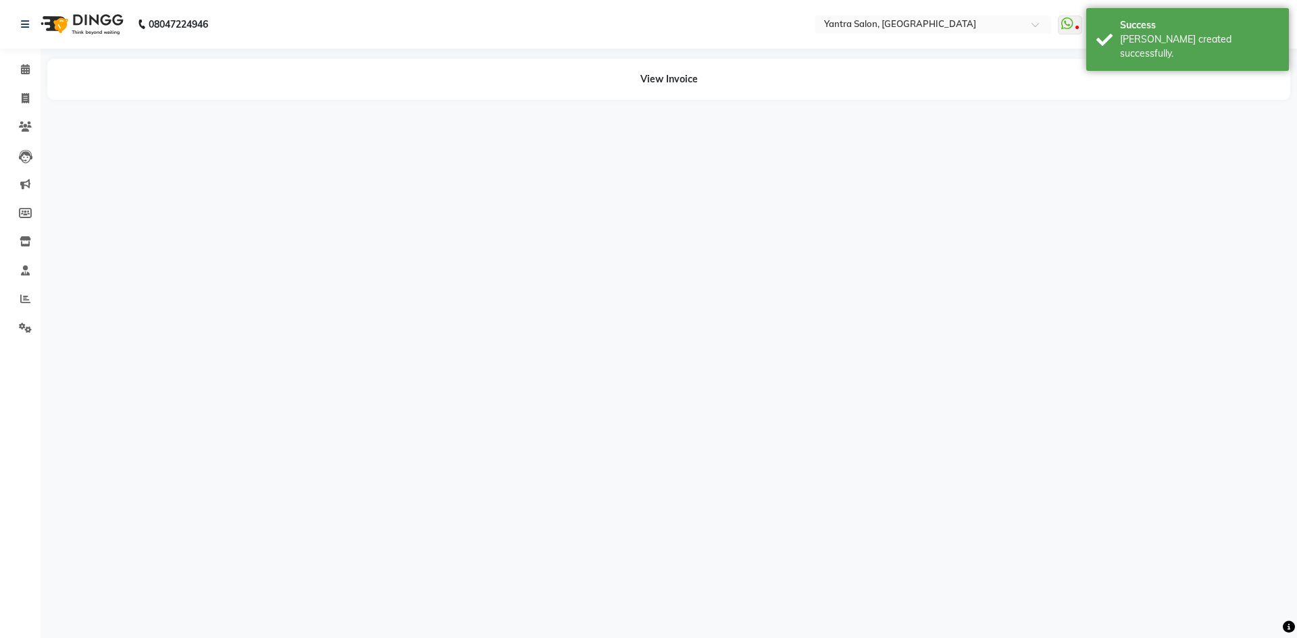
select select "75926"
select select "90728"
select select "75926"
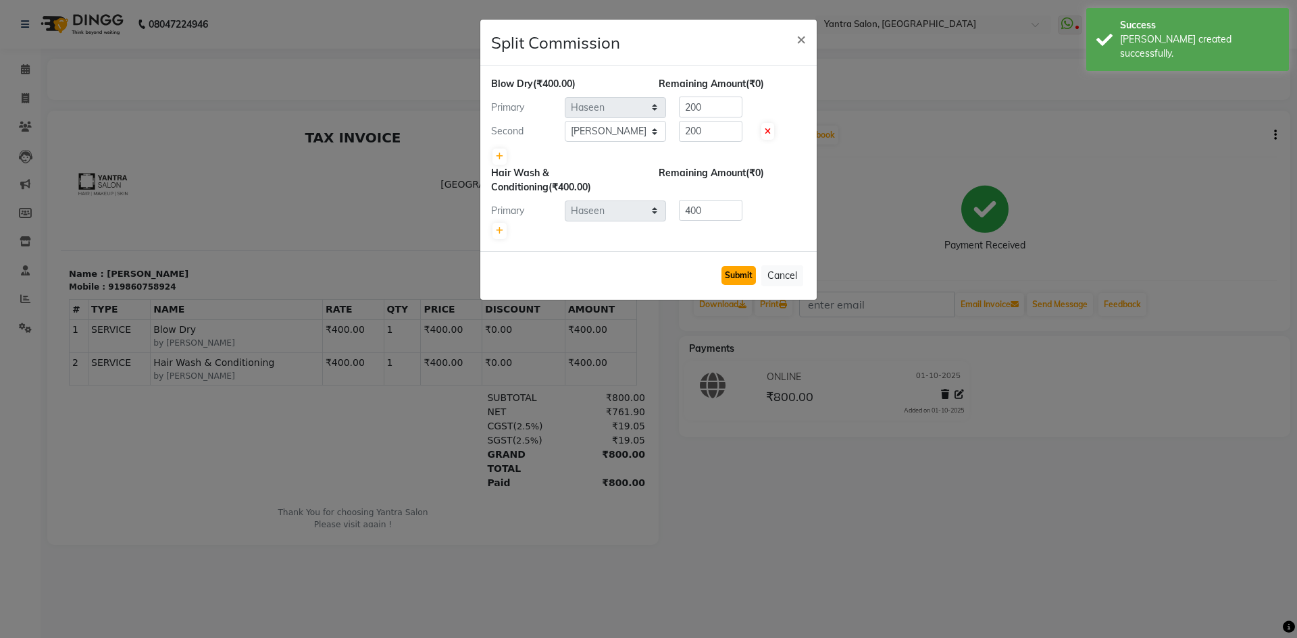
click at [736, 272] on button "Submit" at bounding box center [738, 275] width 34 height 19
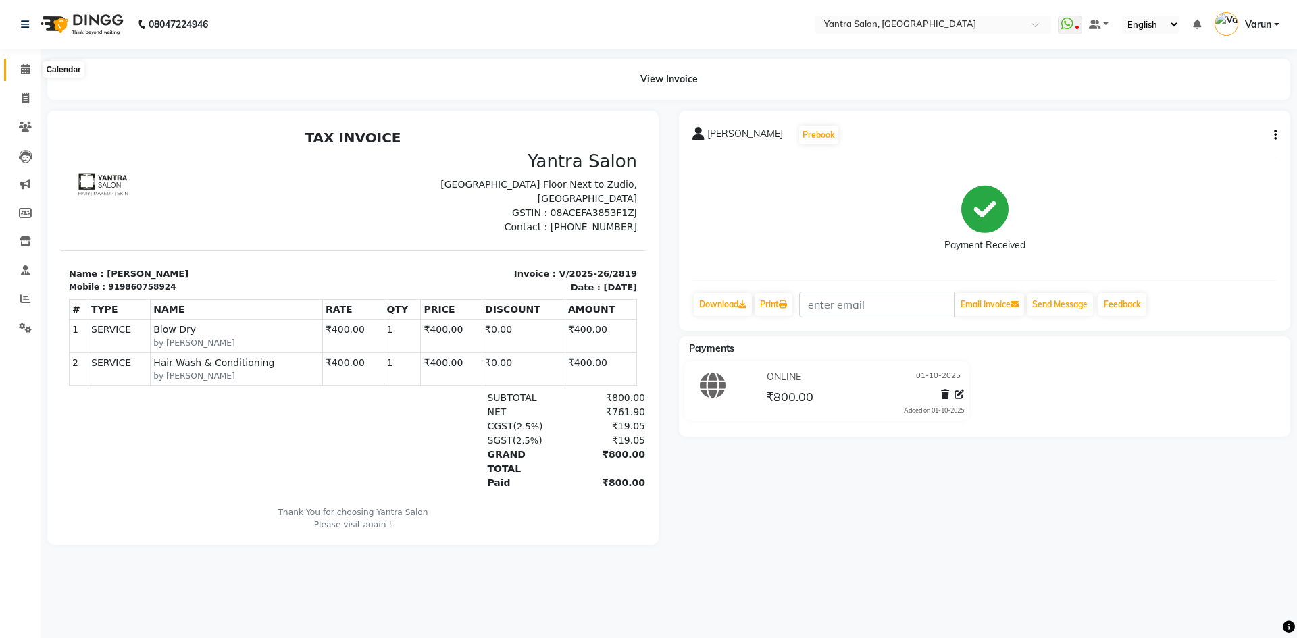
click at [24, 71] on icon at bounding box center [25, 69] width 9 height 10
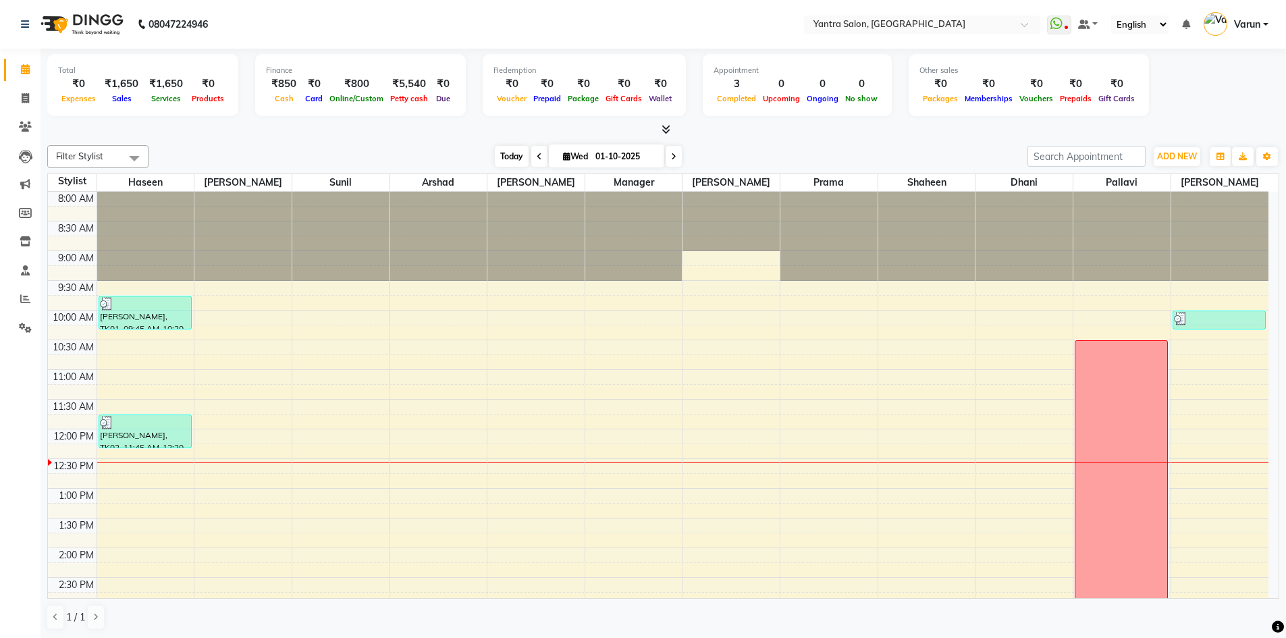
click at [510, 150] on span "Today" at bounding box center [512, 156] width 34 height 21
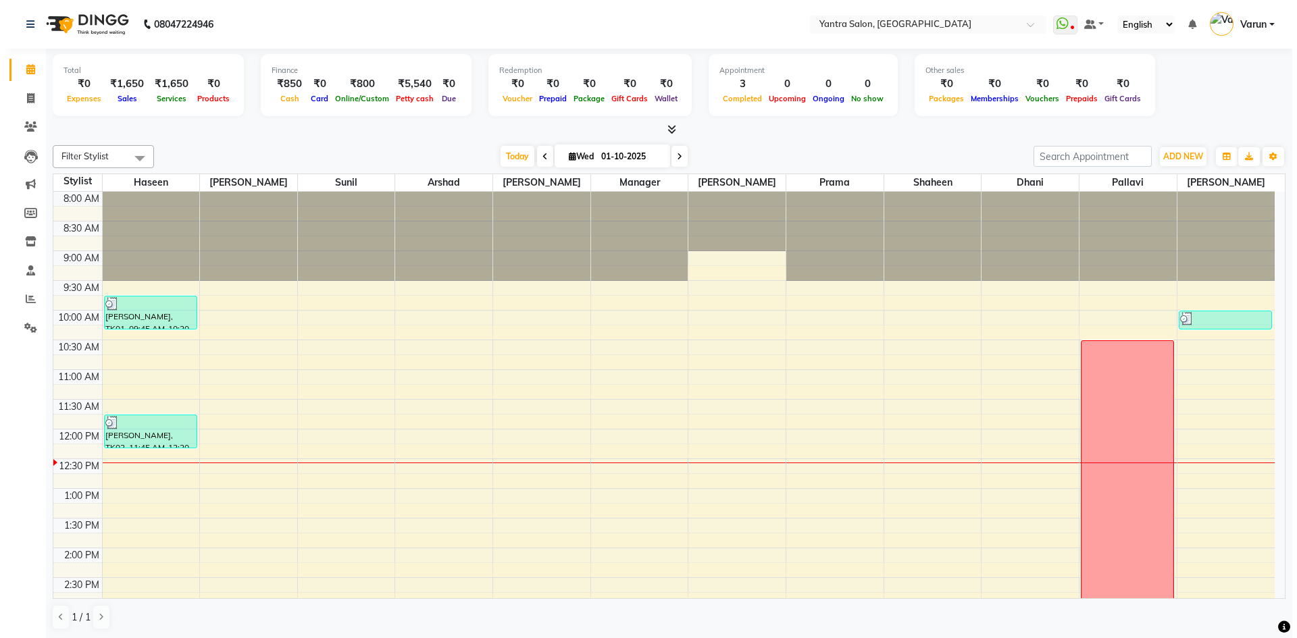
scroll to position [238, 0]
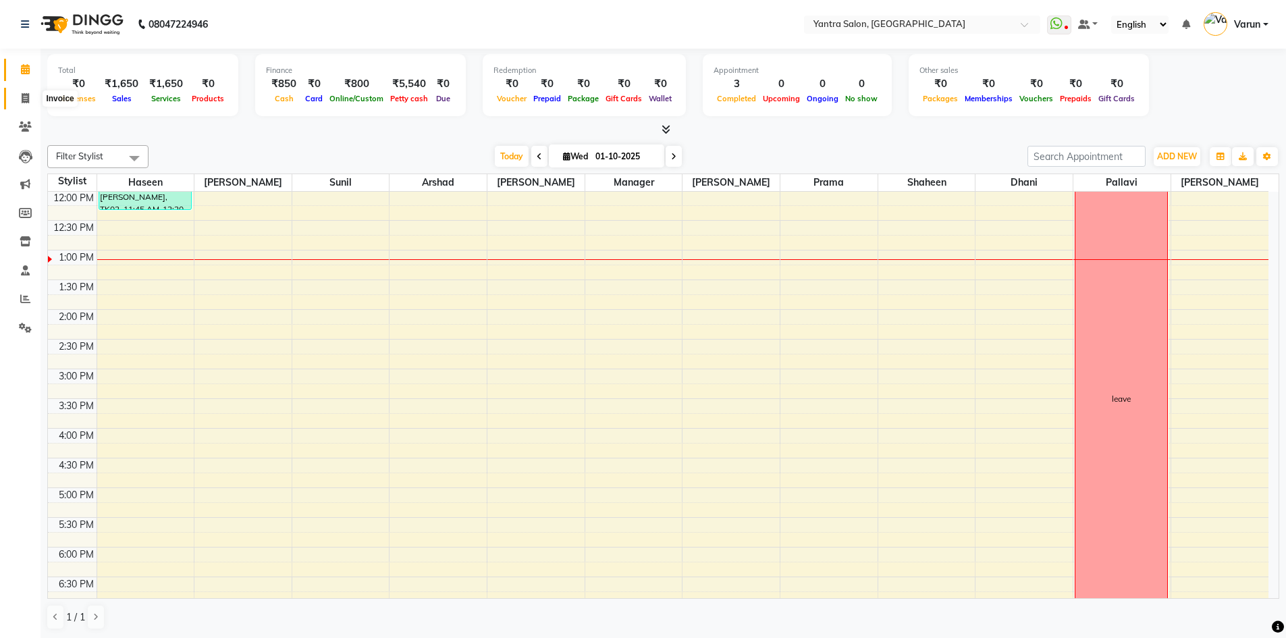
click at [16, 96] on span at bounding box center [26, 99] width 24 height 16
select select "service"
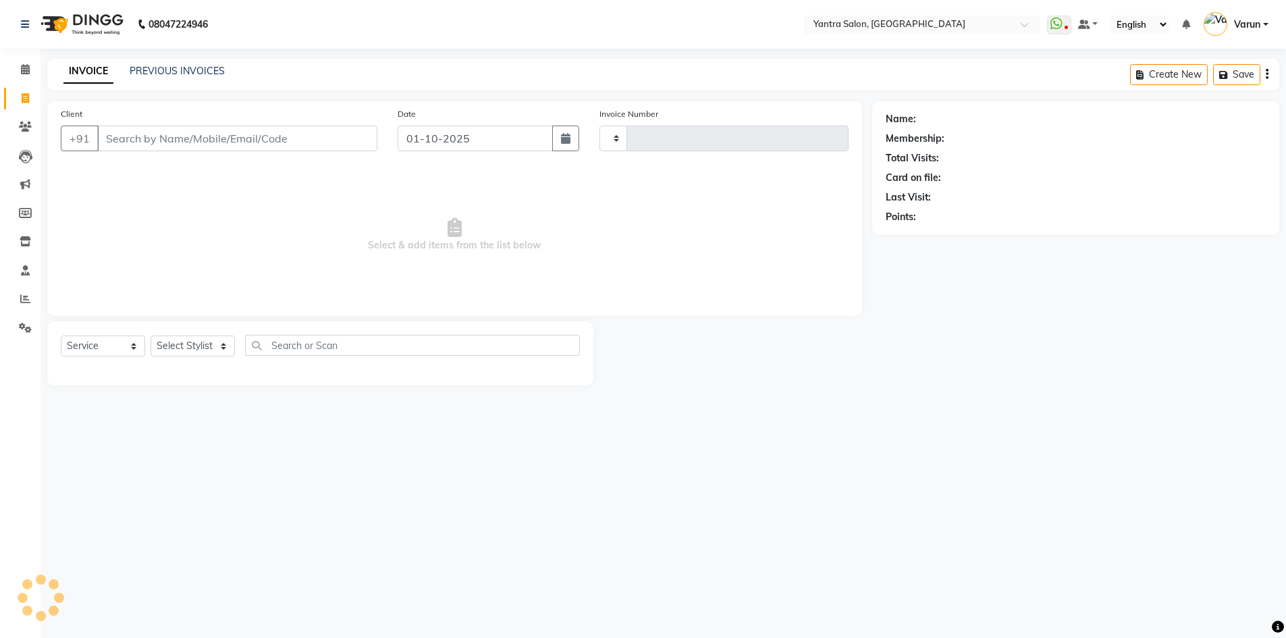
type input "2820"
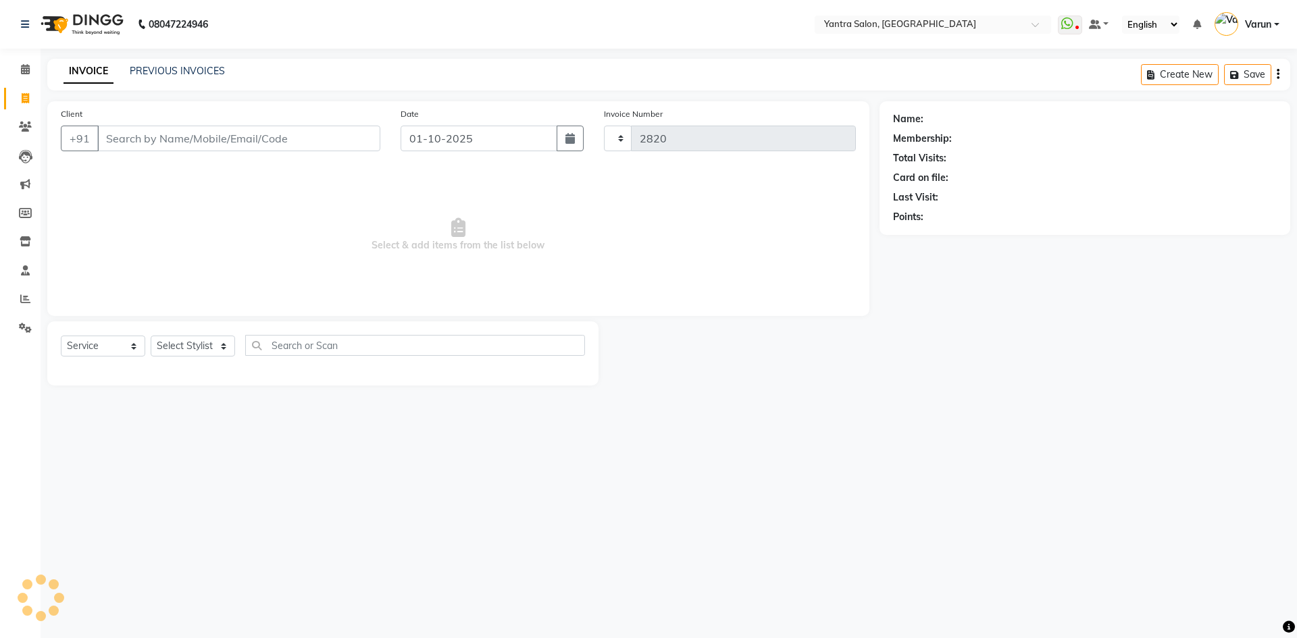
select select "6253"
click at [190, 345] on select "Select Stylist admin Arshad Denis Dhani Haseen Jaswant Manager Pallavi Payal Pr…" at bounding box center [193, 346] width 84 height 21
select select "76999"
click at [151, 336] on select "Select Stylist admin Arshad Denis Dhani Haseen Jaswant Manager Pallavi Payal Pr…" at bounding box center [193, 346] width 84 height 21
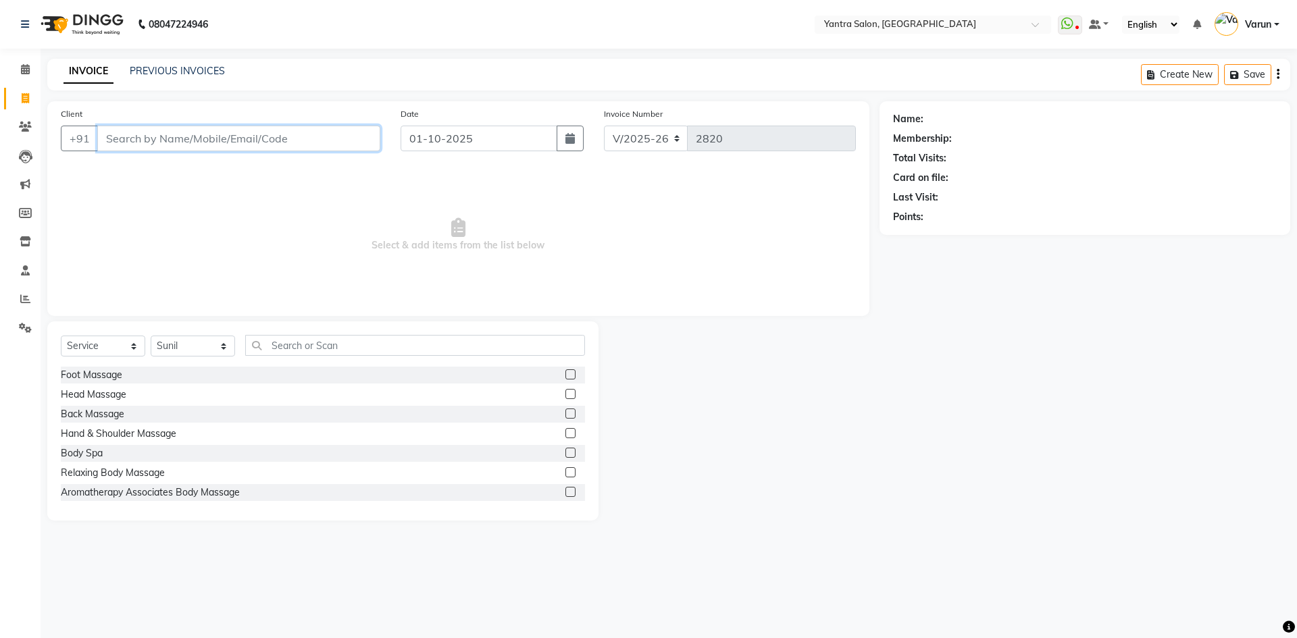
click at [245, 136] on input "Client" at bounding box center [238, 139] width 283 height 26
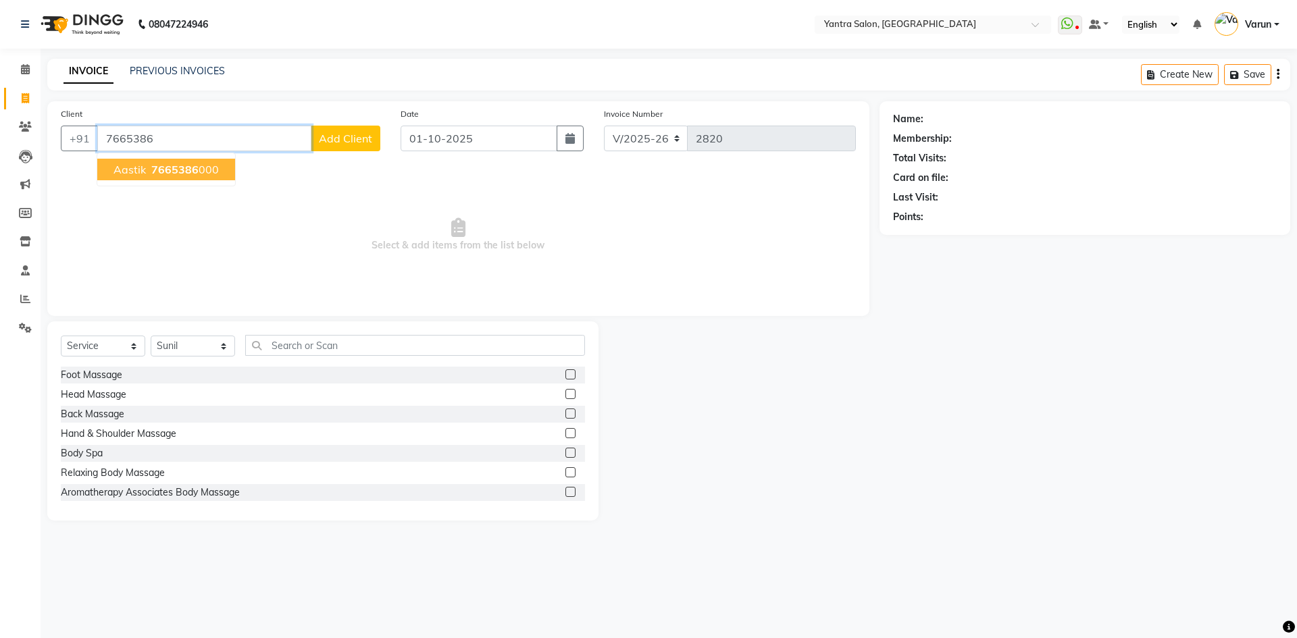
click at [218, 165] on button "Aastik 7665386 000" at bounding box center [166, 170] width 138 height 22
type input "7665386000"
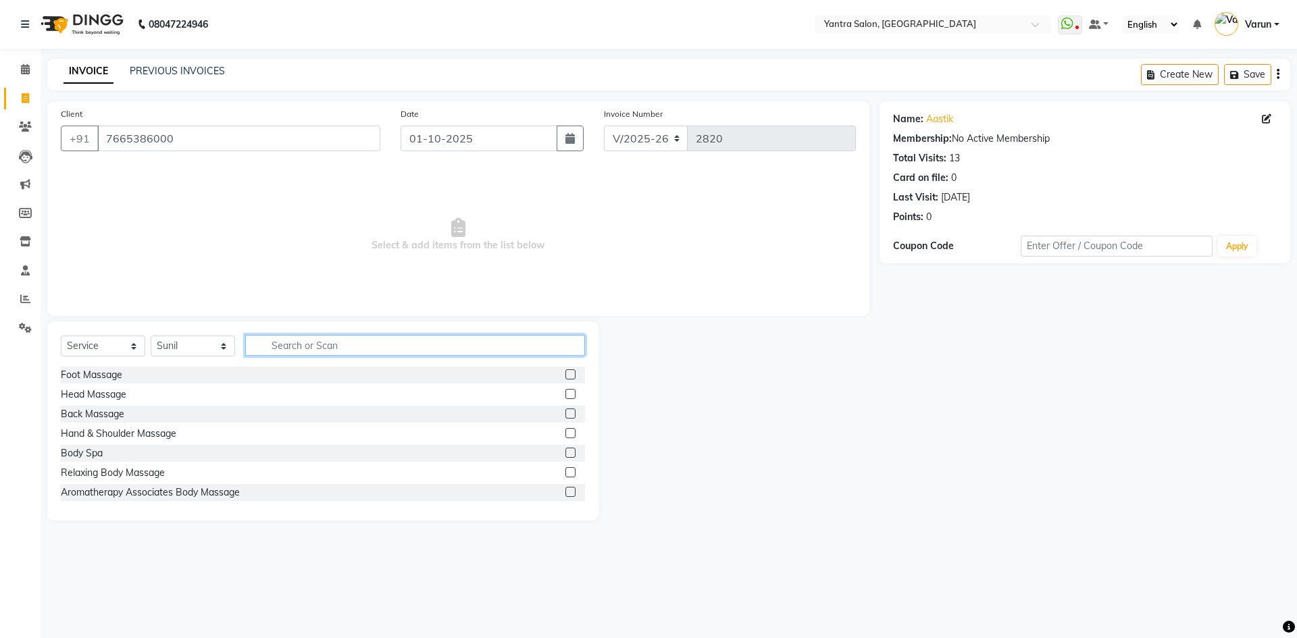
click at [378, 353] on input "text" at bounding box center [415, 345] width 340 height 21
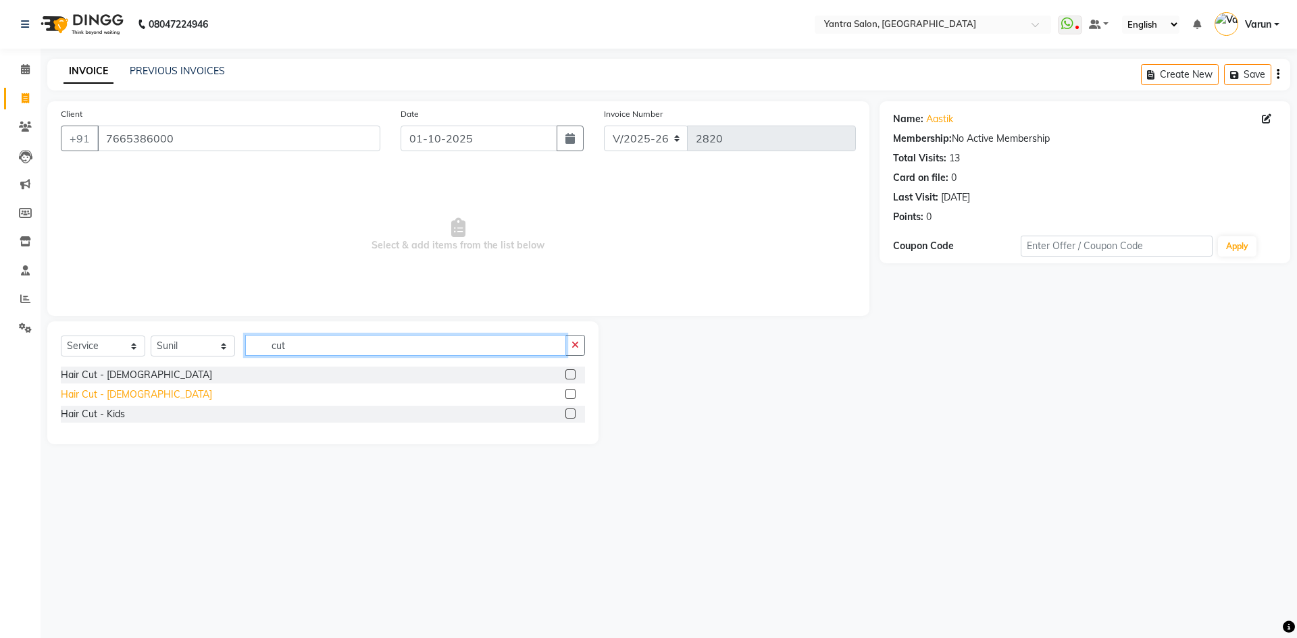
type input "cut"
click at [112, 394] on div "Hair Cut - Male" at bounding box center [136, 395] width 151 height 14
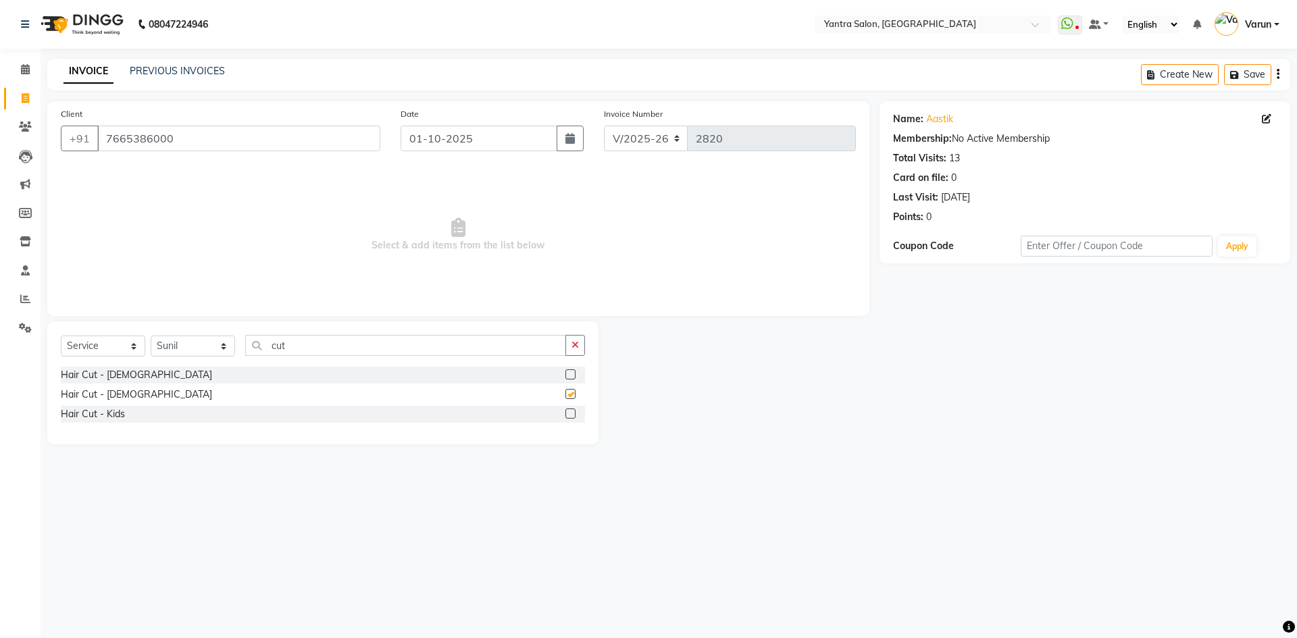
checkbox input "false"
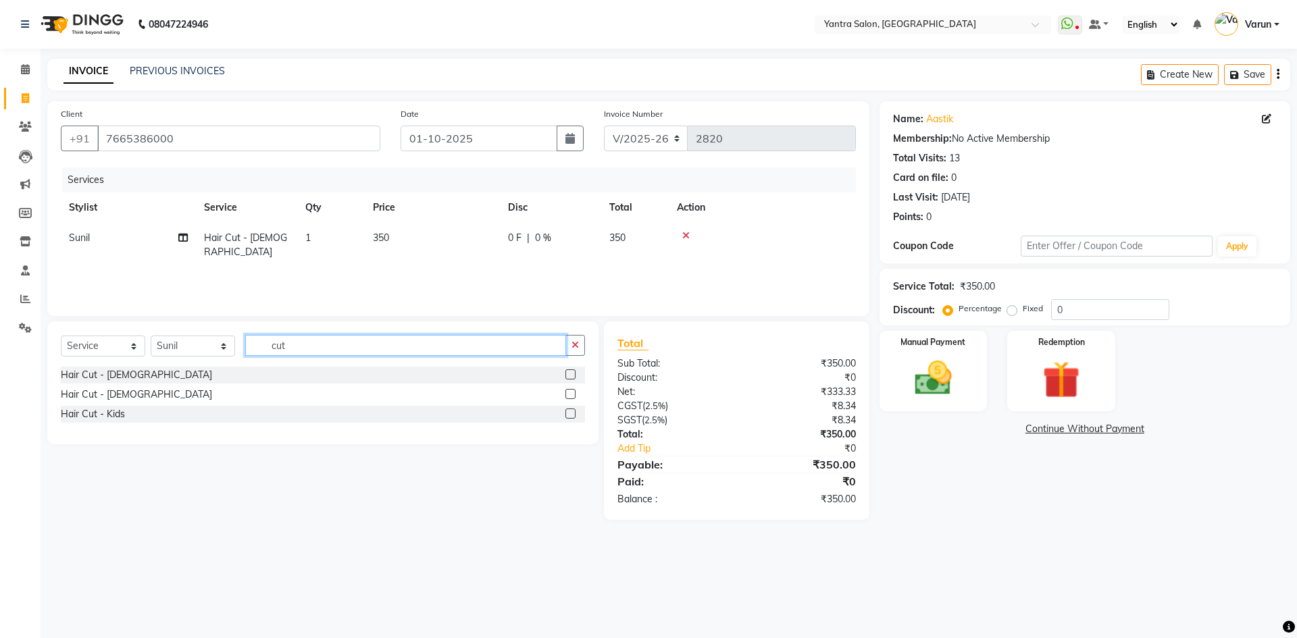
click at [330, 355] on input "cut" at bounding box center [405, 345] width 321 height 21
type input "bear"
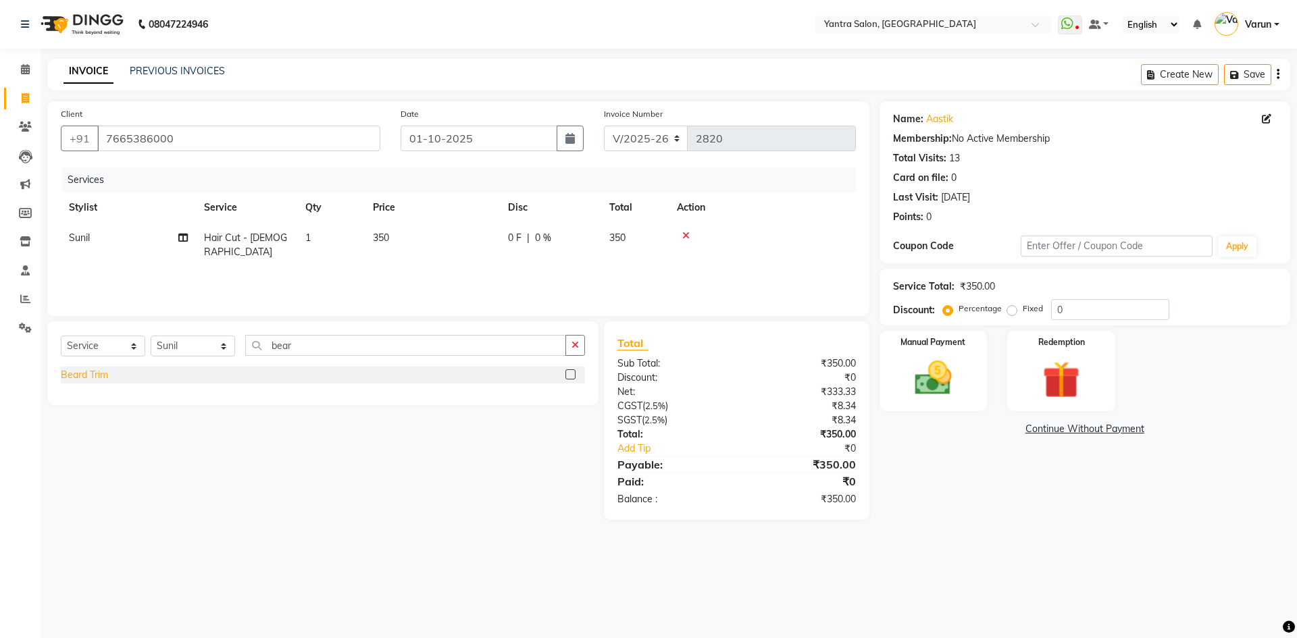
click at [93, 373] on div "Beard Trim" at bounding box center [84, 375] width 47 height 14
checkbox input "false"
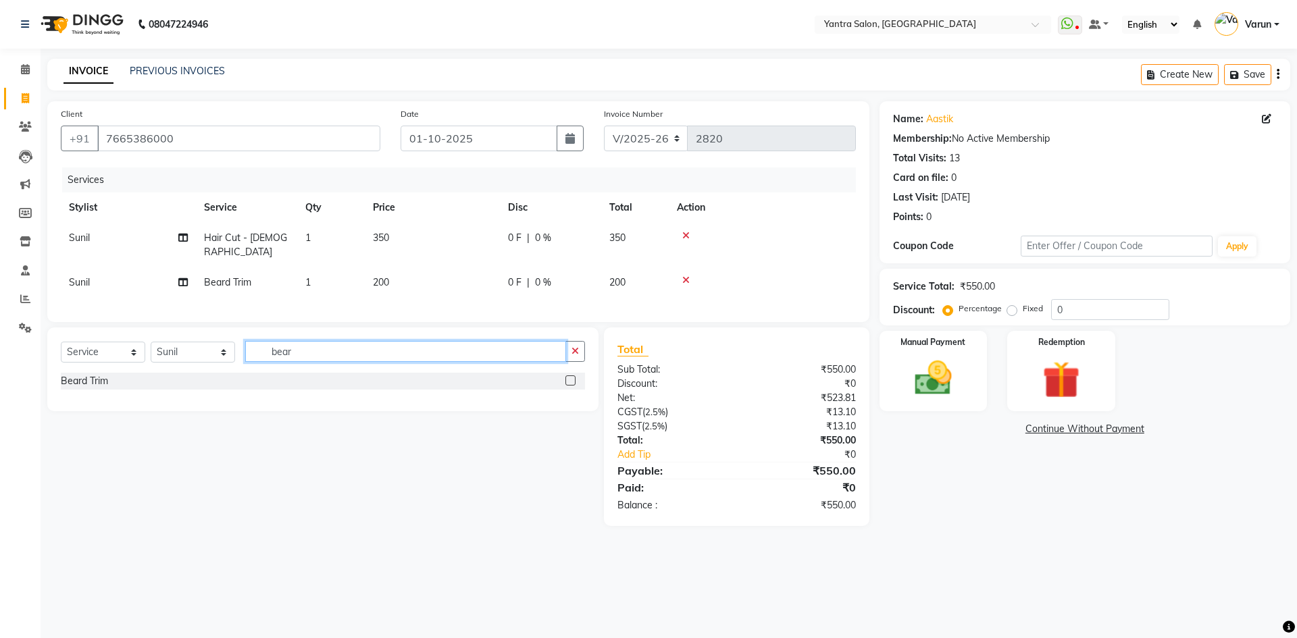
click at [355, 350] on input "bear" at bounding box center [405, 351] width 321 height 21
type input "anti da"
click at [137, 380] on div "Anti Dandruff Treatment" at bounding box center [114, 381] width 106 height 14
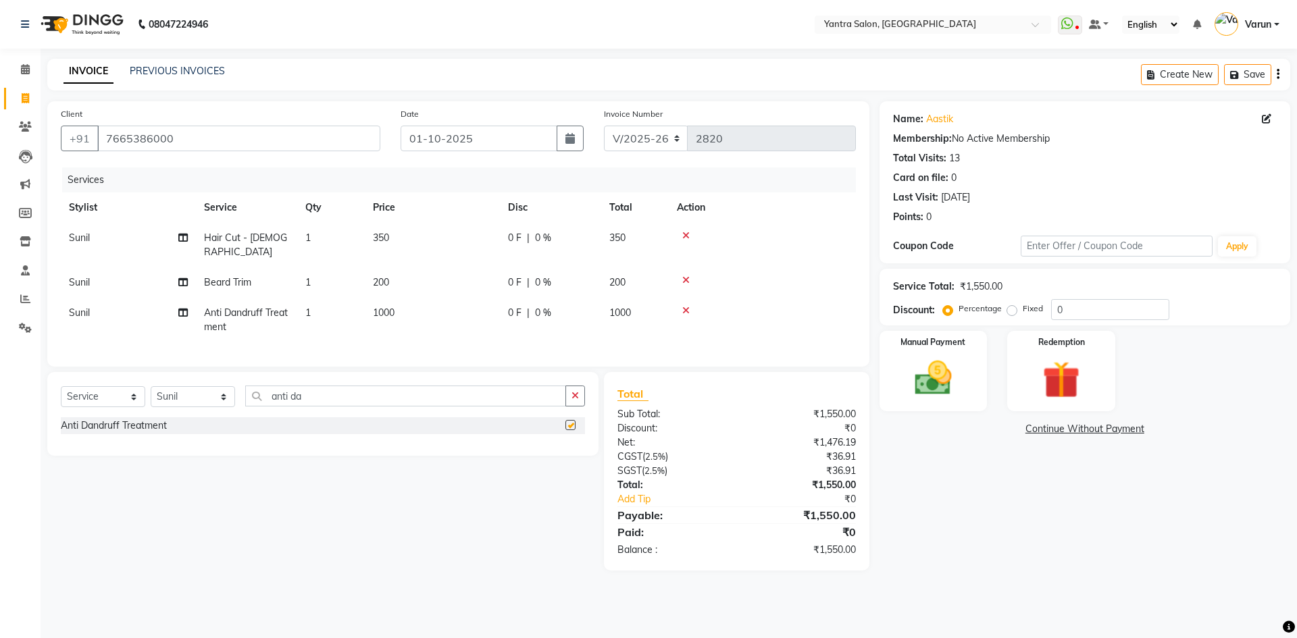
checkbox input "false"
click at [1022, 313] on label "Fixed" at bounding box center [1032, 309] width 20 height 12
click at [1010, 313] on input "Fixed" at bounding box center [1014, 308] width 9 height 9
radio input "true"
click at [1095, 313] on input "0" at bounding box center [1110, 309] width 118 height 21
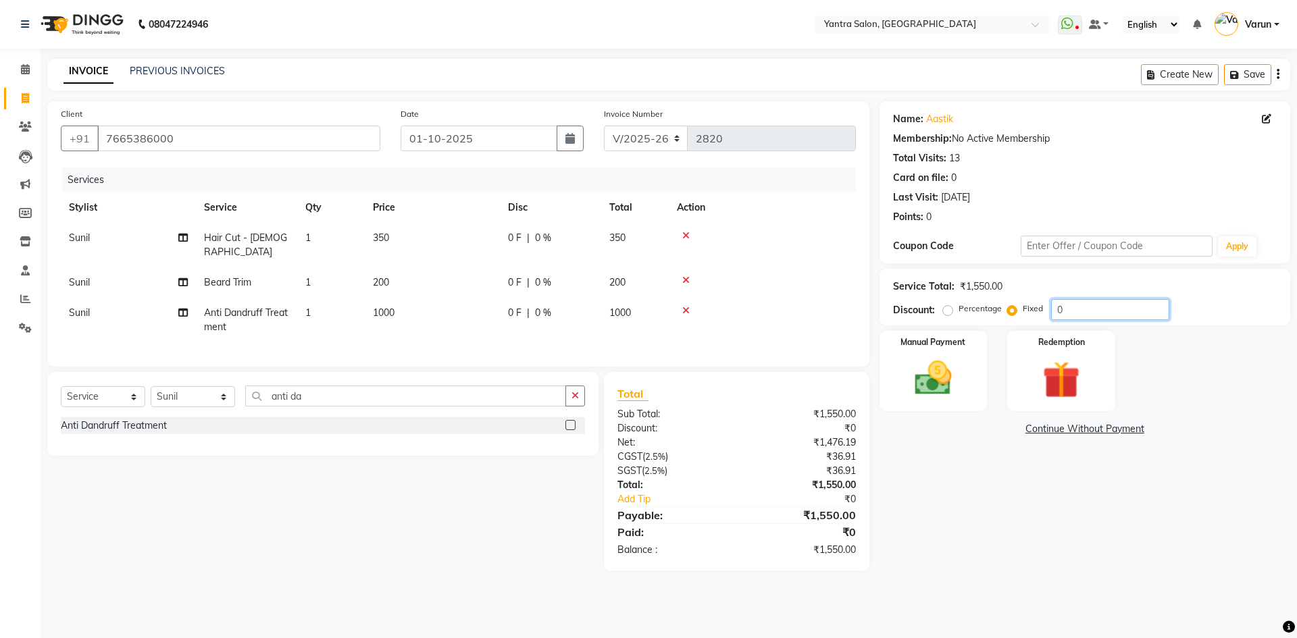
click at [1095, 313] on input "0" at bounding box center [1110, 309] width 118 height 21
type input "200"
click at [1025, 581] on main "INVOICE PREVIOUS INVOICES Create New Save Client +91 7665386000 Date 01-10-2025…" at bounding box center [669, 325] width 1256 height 532
click at [970, 355] on div "Manual Payment" at bounding box center [933, 371] width 112 height 83
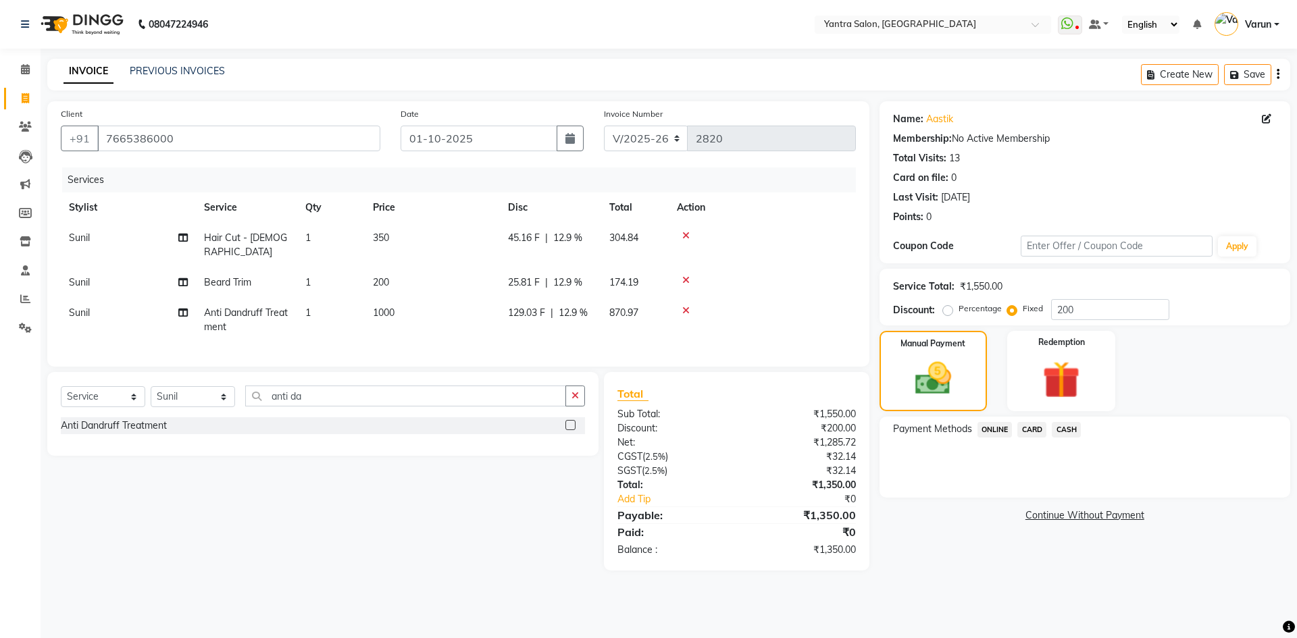
click at [995, 428] on span "ONLINE" at bounding box center [994, 430] width 35 height 16
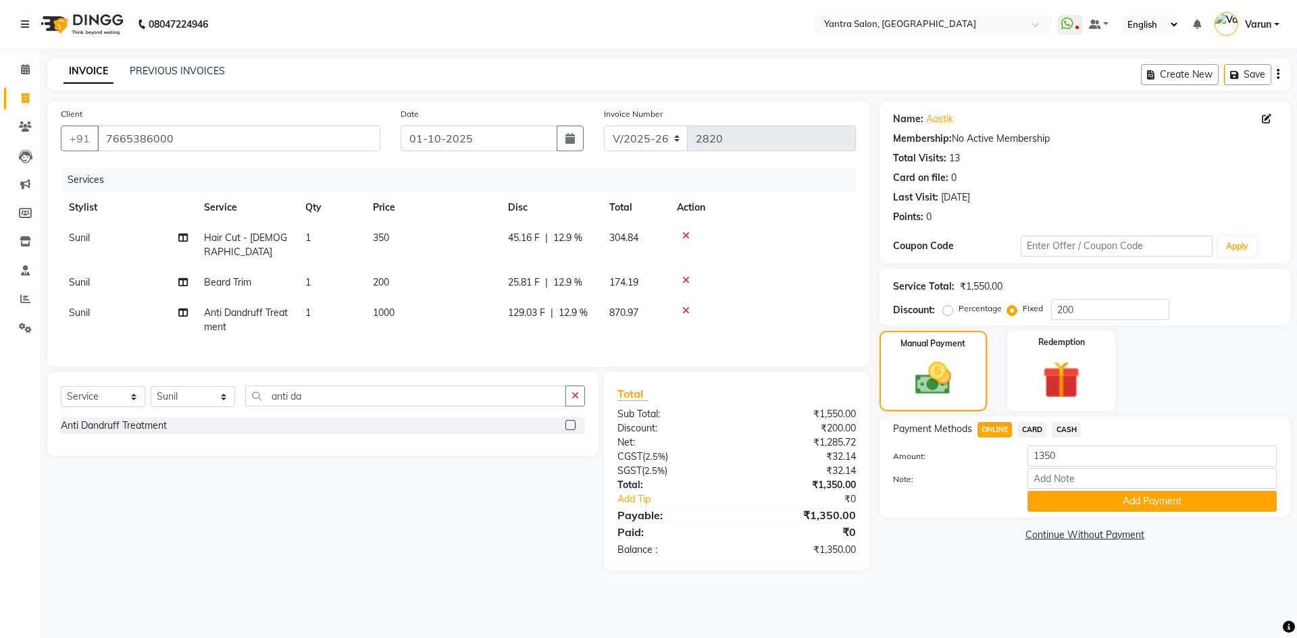
drag, startPoint x: 1048, startPoint y: 434, endPoint x: 995, endPoint y: 469, distance: 63.3
click at [995, 469] on div "Note:" at bounding box center [1085, 479] width 404 height 23
click at [1085, 429] on div "Payment Methods ONLINE CARD CASH" at bounding box center [1085, 431] width 384 height 18
click at [1082, 429] on div "Payment Methods ONLINE CARD CASH" at bounding box center [1085, 431] width 384 height 18
click at [1078, 428] on span "CASH" at bounding box center [1065, 430] width 29 height 16
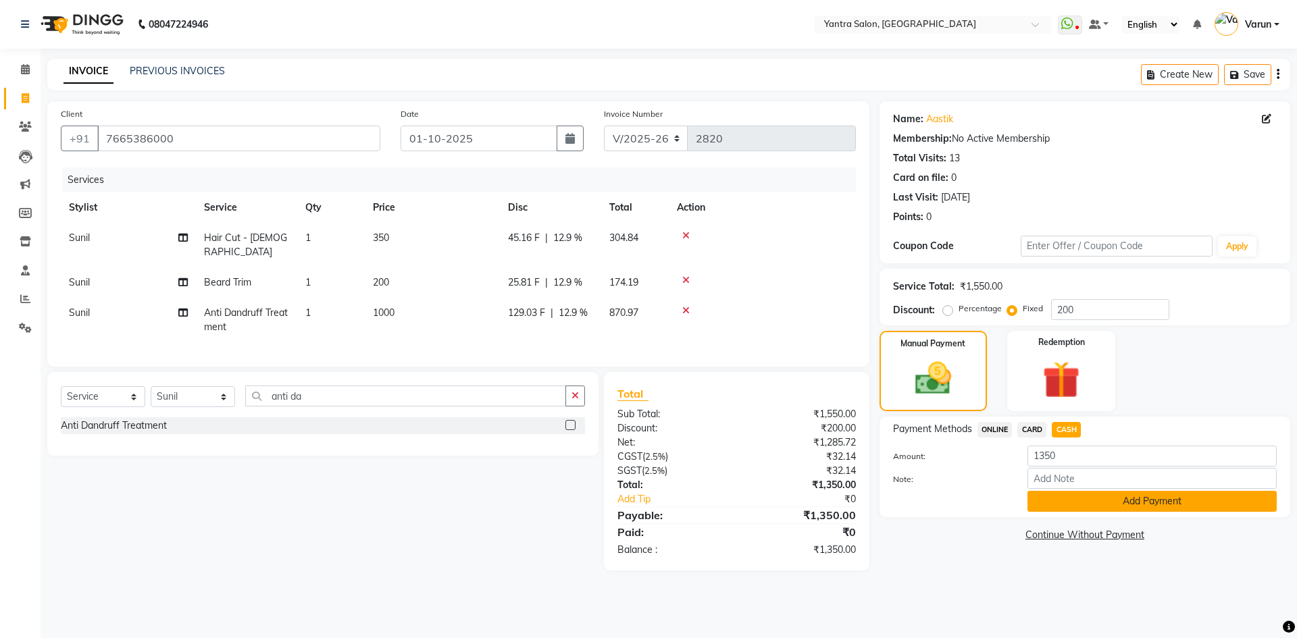
click at [1098, 496] on button "Add Payment" at bounding box center [1151, 501] width 249 height 21
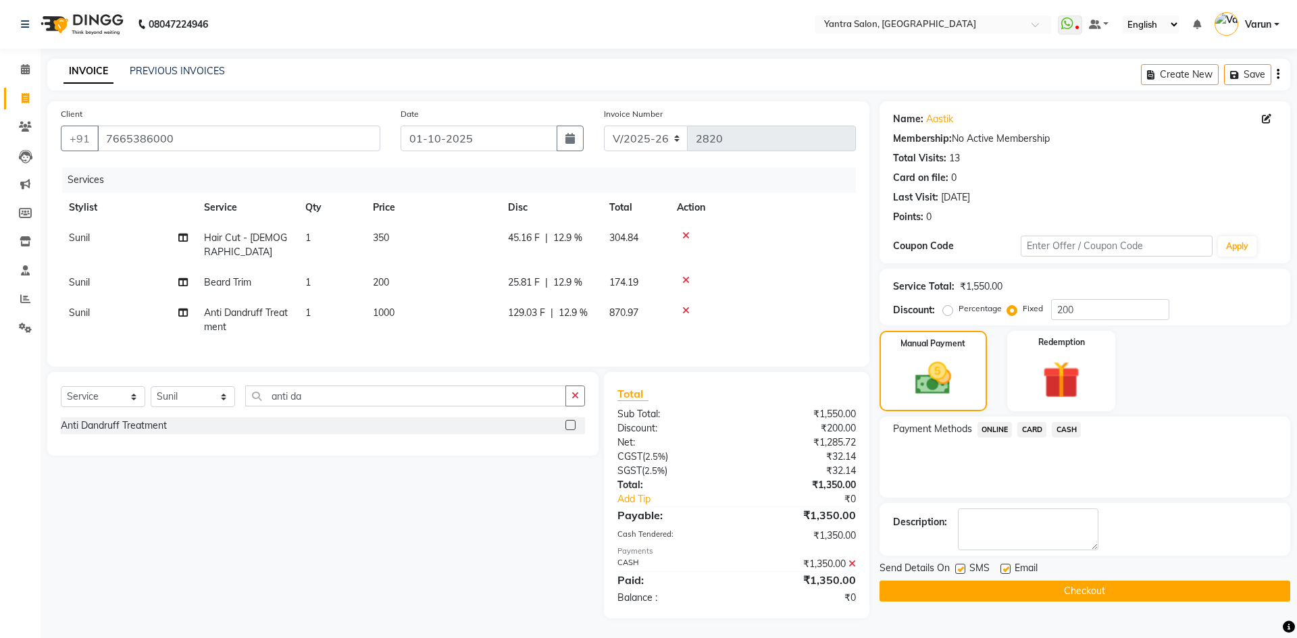
click at [1057, 596] on button "Checkout" at bounding box center [1084, 591] width 411 height 21
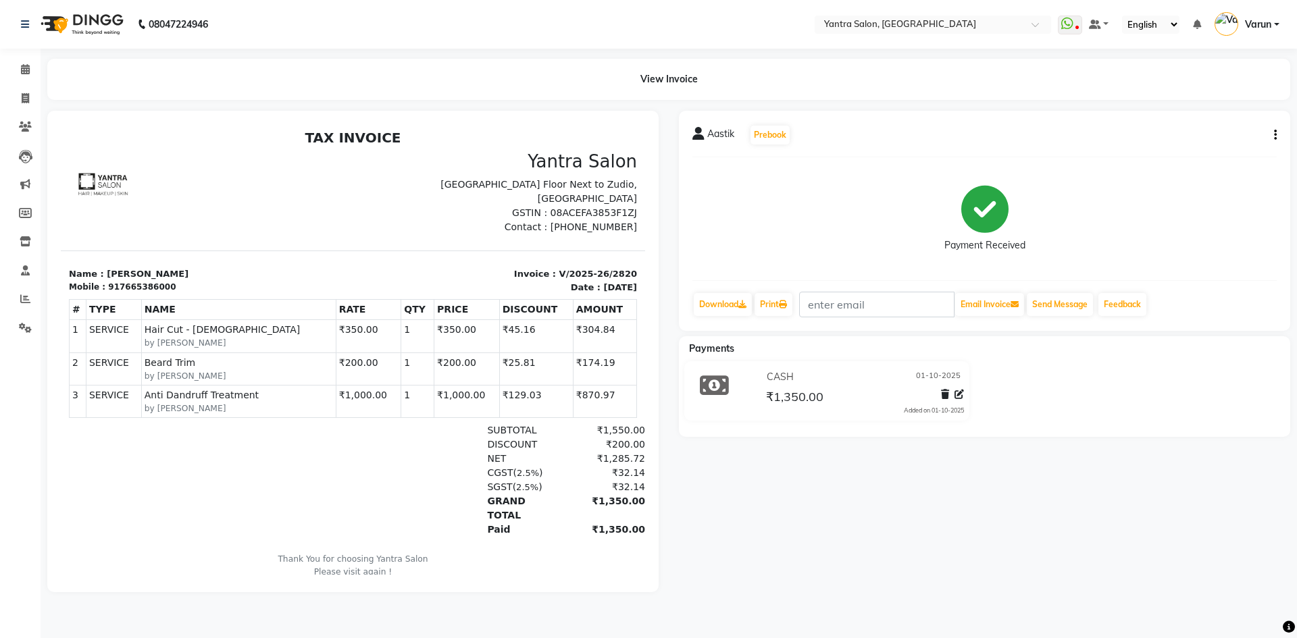
drag, startPoint x: 34, startPoint y: 98, endPoint x: 36, endPoint y: 89, distance: 9.2
click at [40, 87] on div "View Invoice" at bounding box center [668, 79] width 1263 height 41
click at [22, 98] on icon at bounding box center [25, 98] width 7 height 10
select select "service"
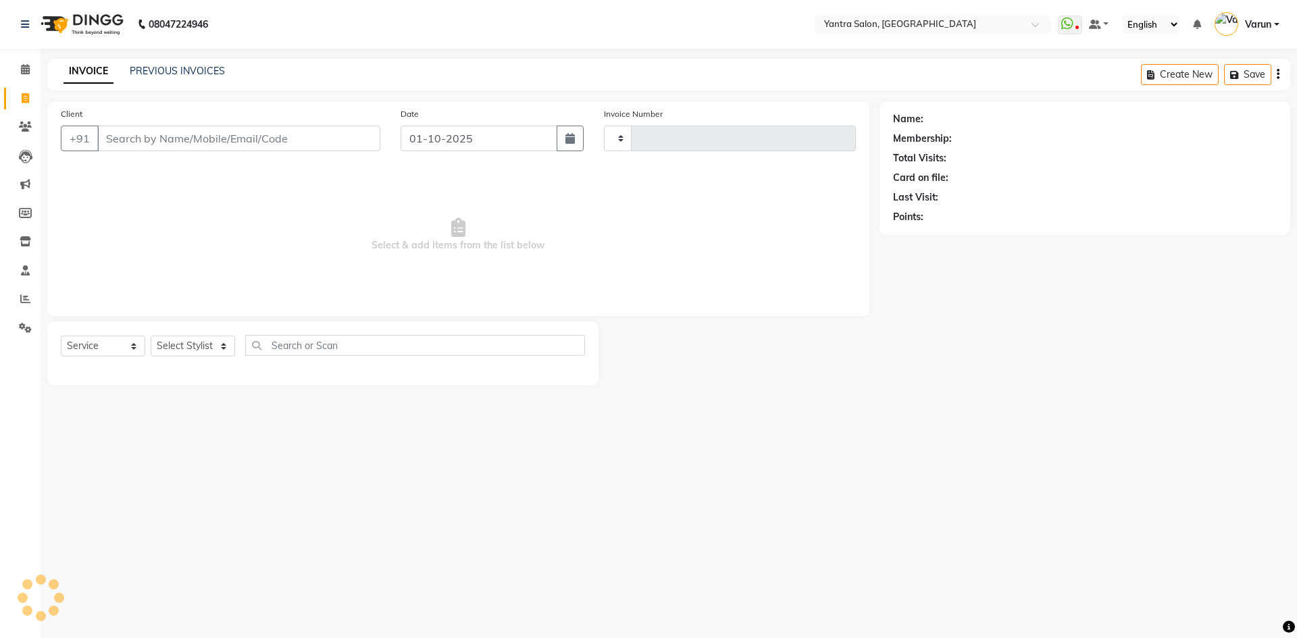
type input "2821"
select select "6253"
click at [138, 141] on input "Client" at bounding box center [238, 139] width 283 height 26
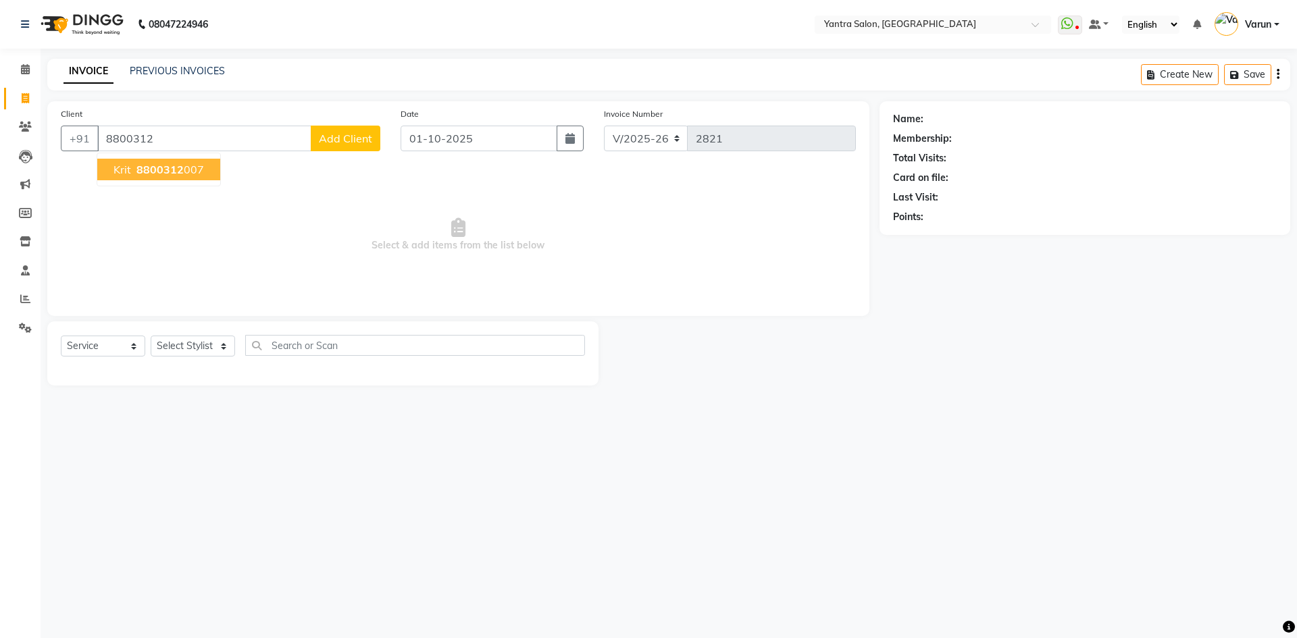
click at [142, 170] on span "8800312" at bounding box center [159, 170] width 47 height 14
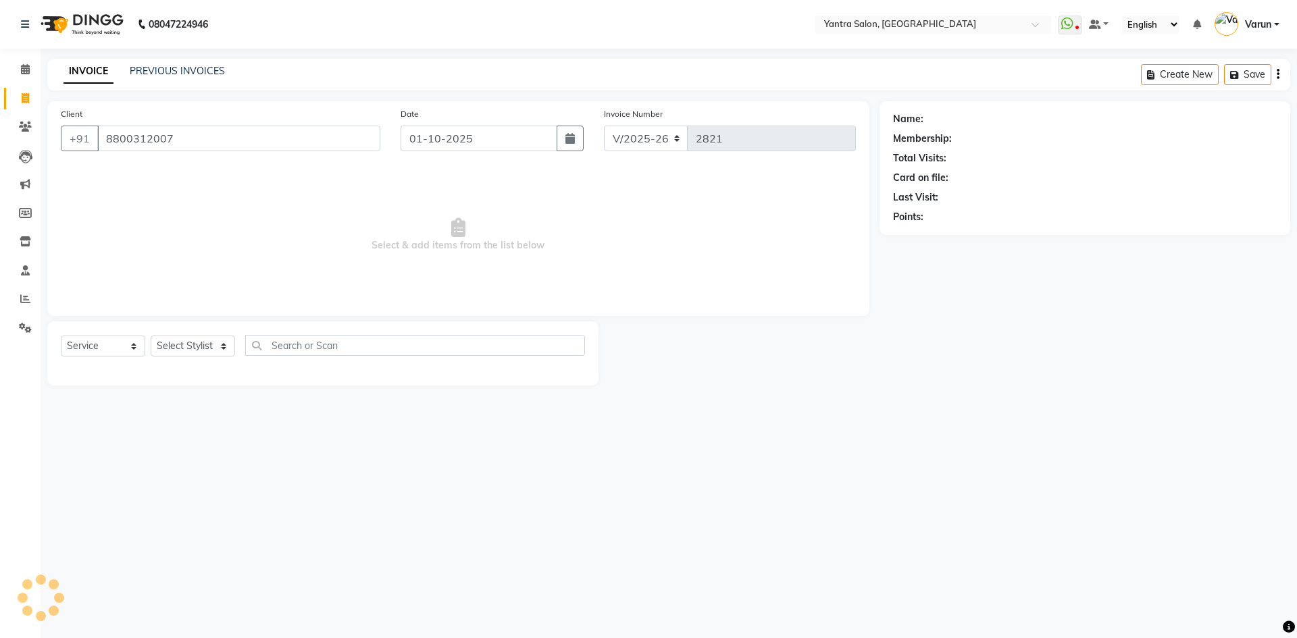
type input "8800312007"
click at [1263, 122] on icon at bounding box center [1265, 118] width 9 height 9
select select "[DEMOGRAPHIC_DATA]"
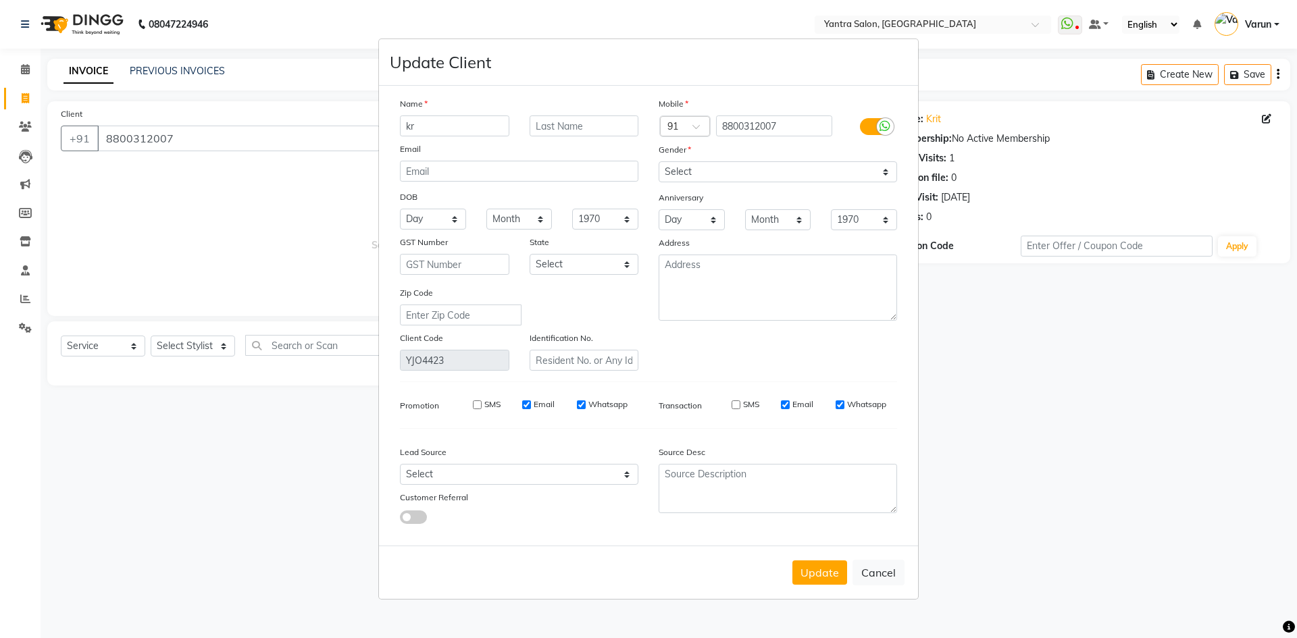
type input "k"
type input "Kriti"
click at [816, 565] on button "Update" at bounding box center [819, 572] width 55 height 24
select select
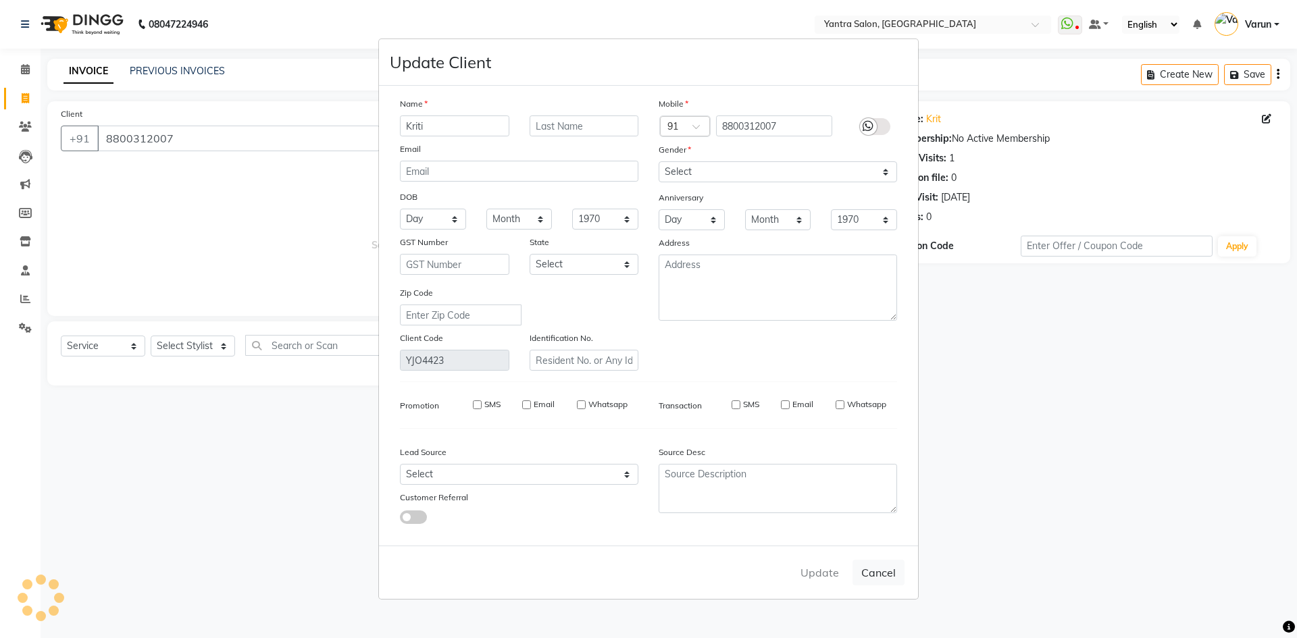
select select
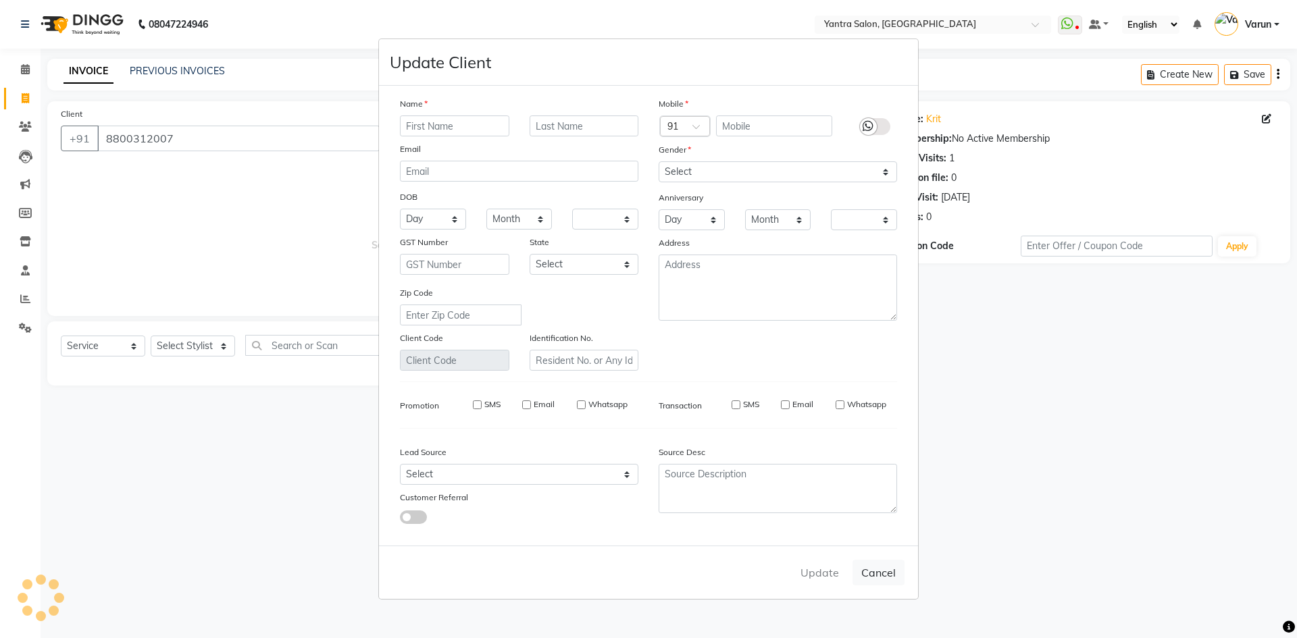
checkbox input "false"
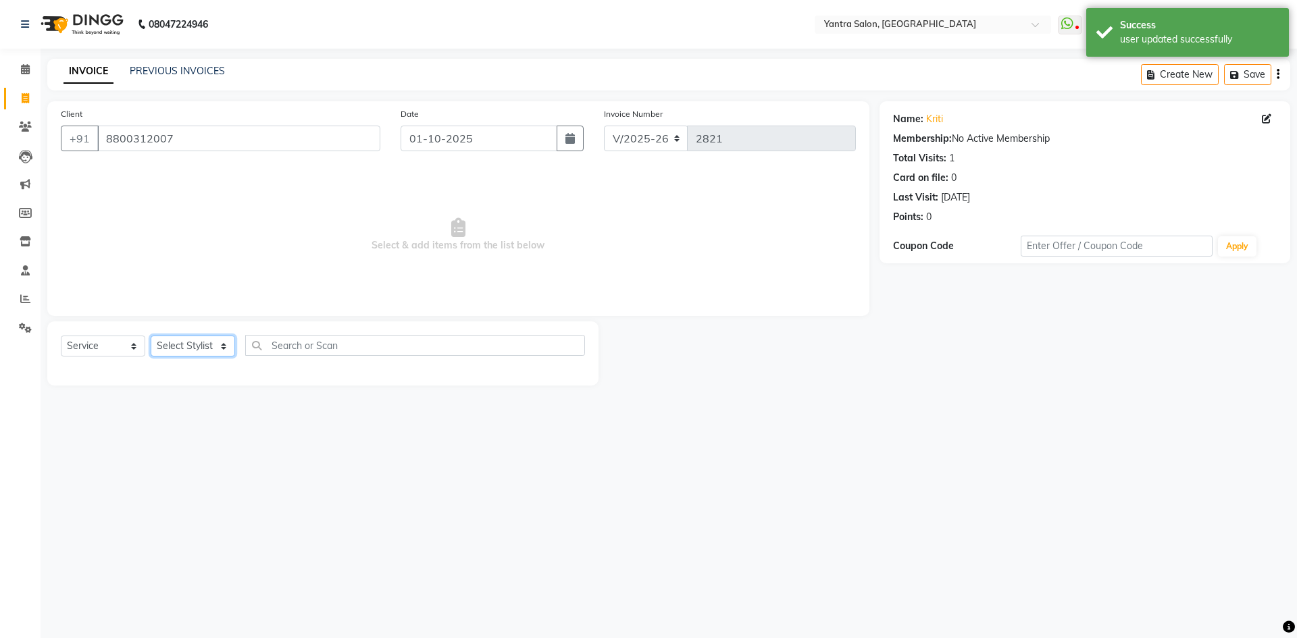
click at [216, 352] on select "Select Stylist admin Arshad Denis Dhani Haseen Jaswant Manager Pallavi Payal Pr…" at bounding box center [193, 346] width 84 height 21
select select "90728"
click at [151, 336] on select "Select Stylist admin Arshad Denis Dhani Haseen Jaswant Manager Pallavi Payal Pr…" at bounding box center [193, 346] width 84 height 21
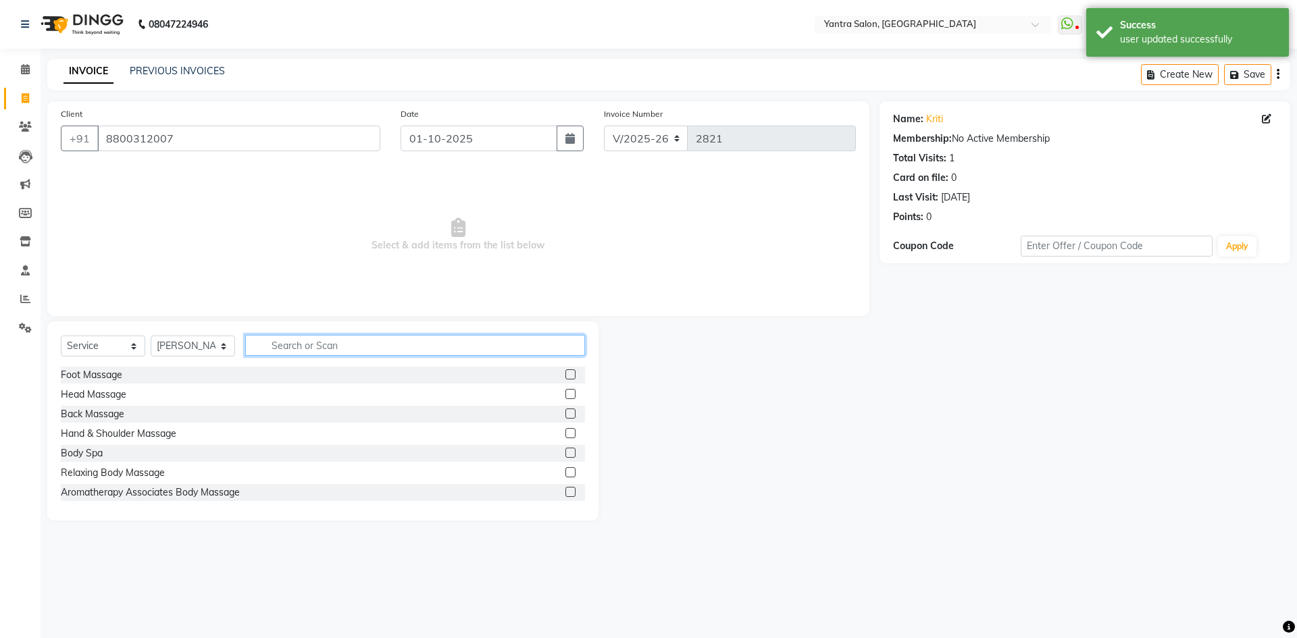
click at [292, 349] on input "text" at bounding box center [415, 345] width 340 height 21
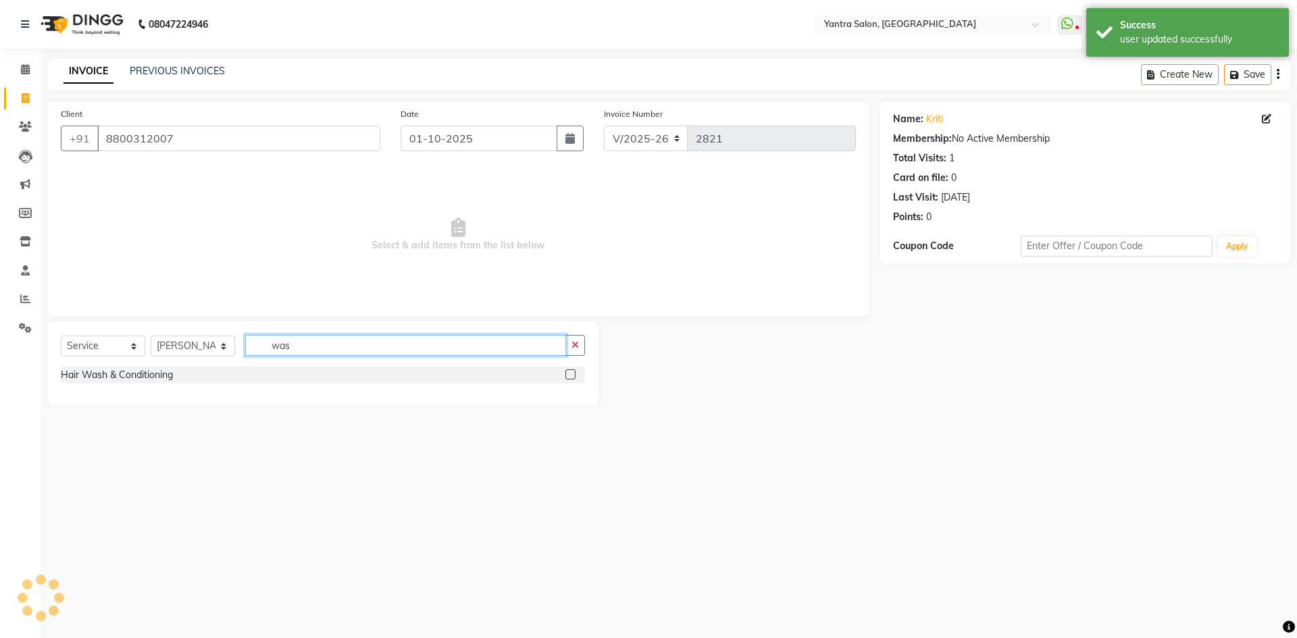
type input "was"
click at [569, 374] on label at bounding box center [570, 374] width 10 height 10
click at [569, 374] on input "checkbox" at bounding box center [569, 375] width 9 height 9
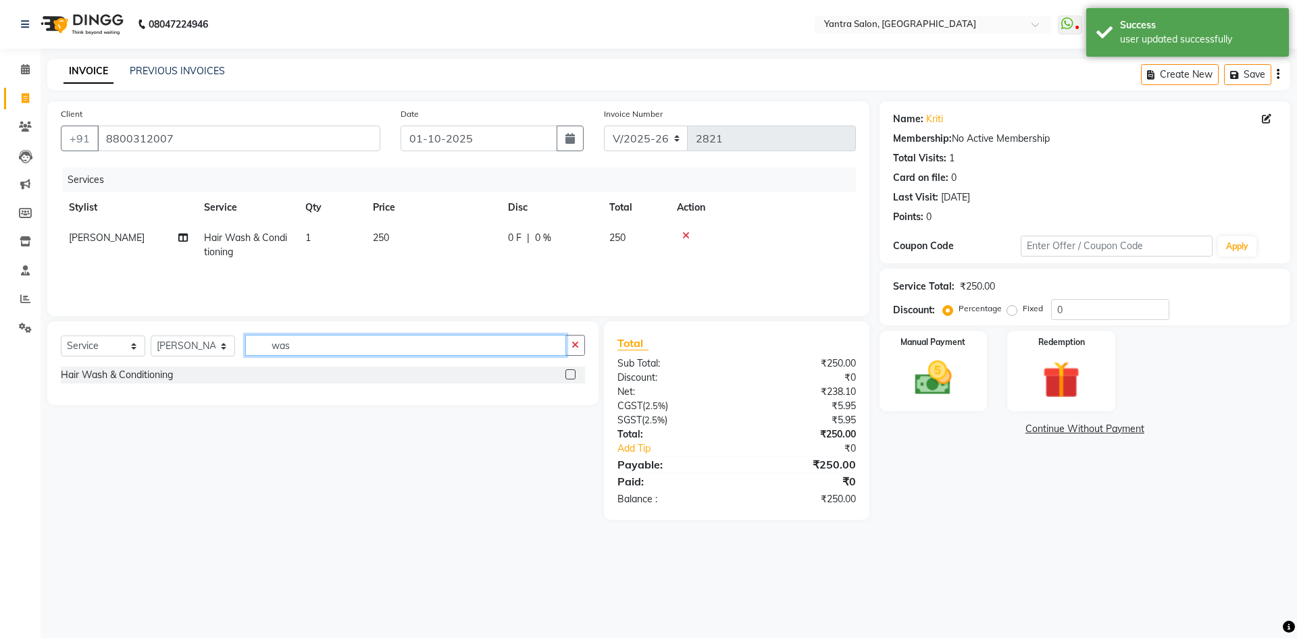
checkbox input "false"
click at [346, 349] on input "was" at bounding box center [405, 345] width 321 height 21
type input "blow"
click at [569, 371] on label at bounding box center [570, 374] width 10 height 10
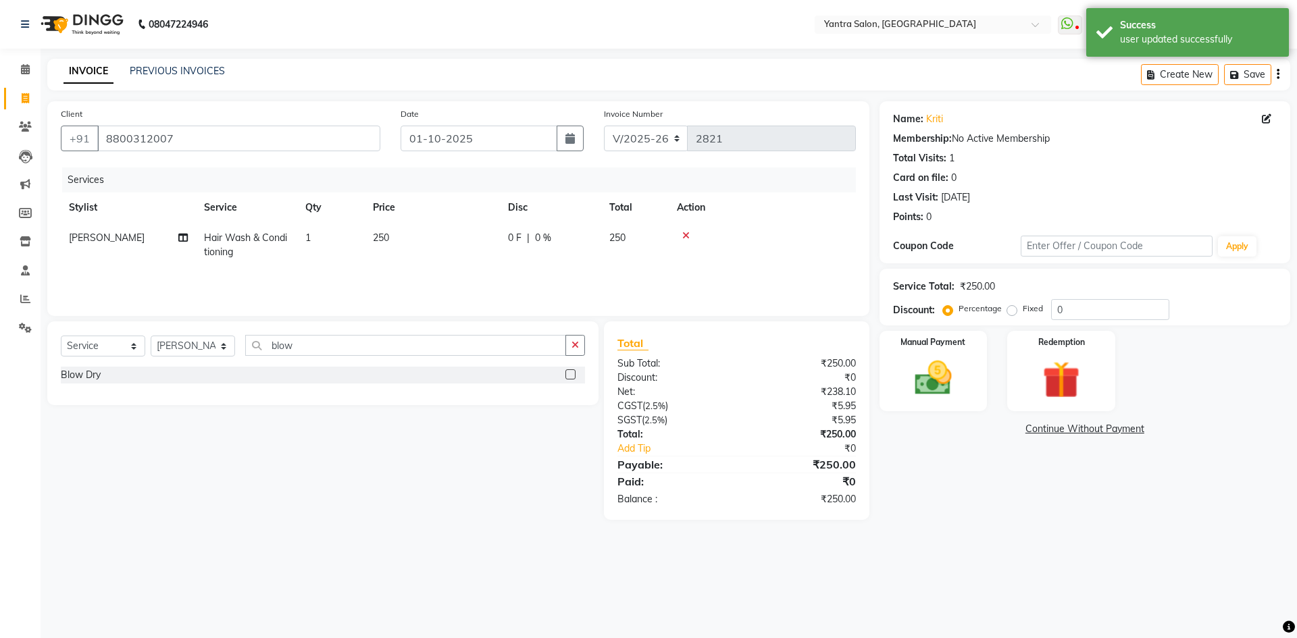
click at [569, 371] on input "checkbox" at bounding box center [569, 375] width 9 height 9
checkbox input "false"
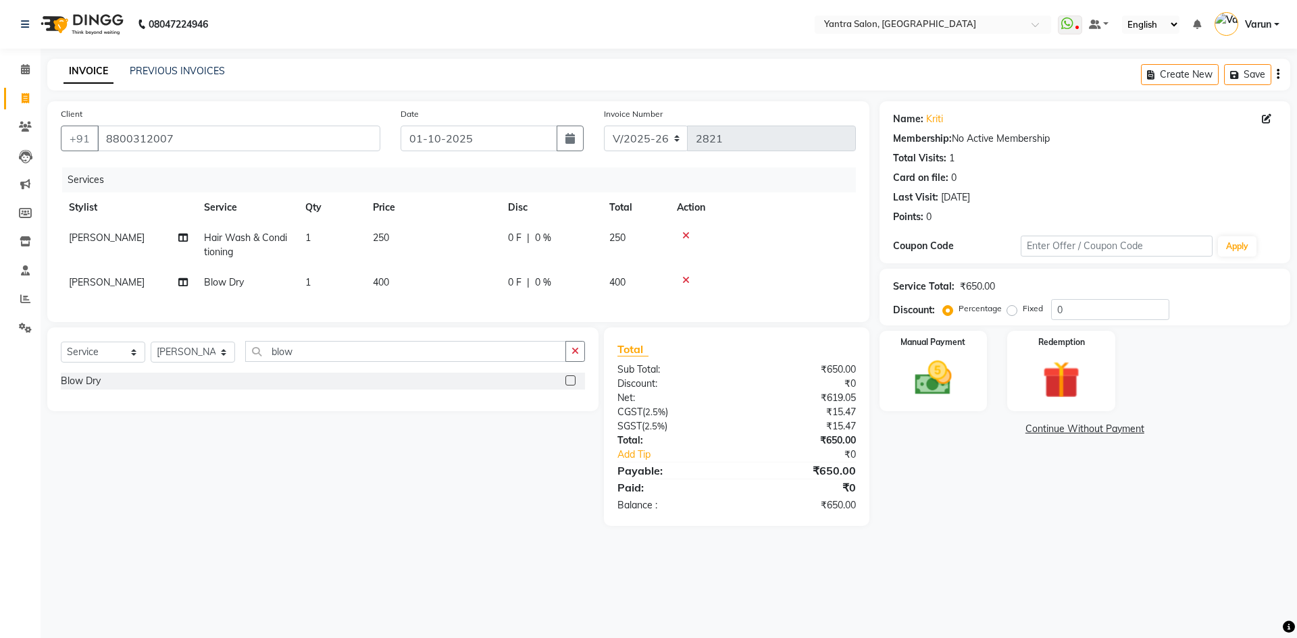
click at [211, 283] on span "Blow Dry" at bounding box center [224, 282] width 40 height 12
select select "90728"
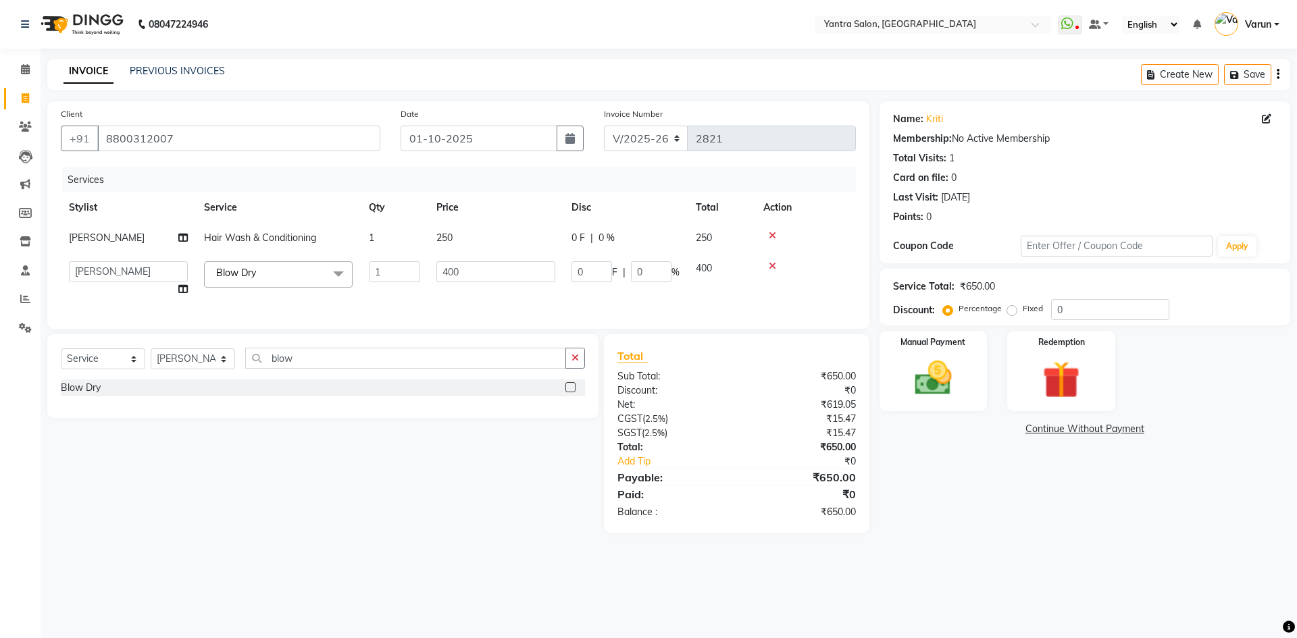
click at [243, 283] on span "Blow Dry x" at bounding box center [240, 274] width 55 height 17
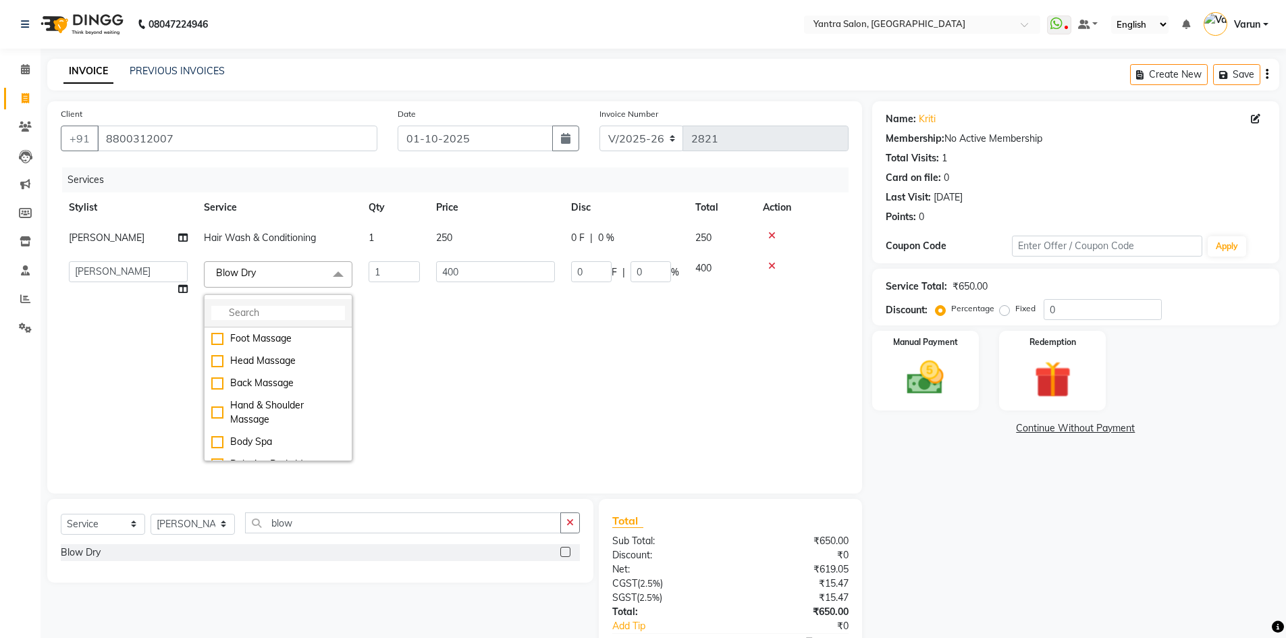
click at [244, 311] on input "multiselect-search" at bounding box center [278, 313] width 134 height 14
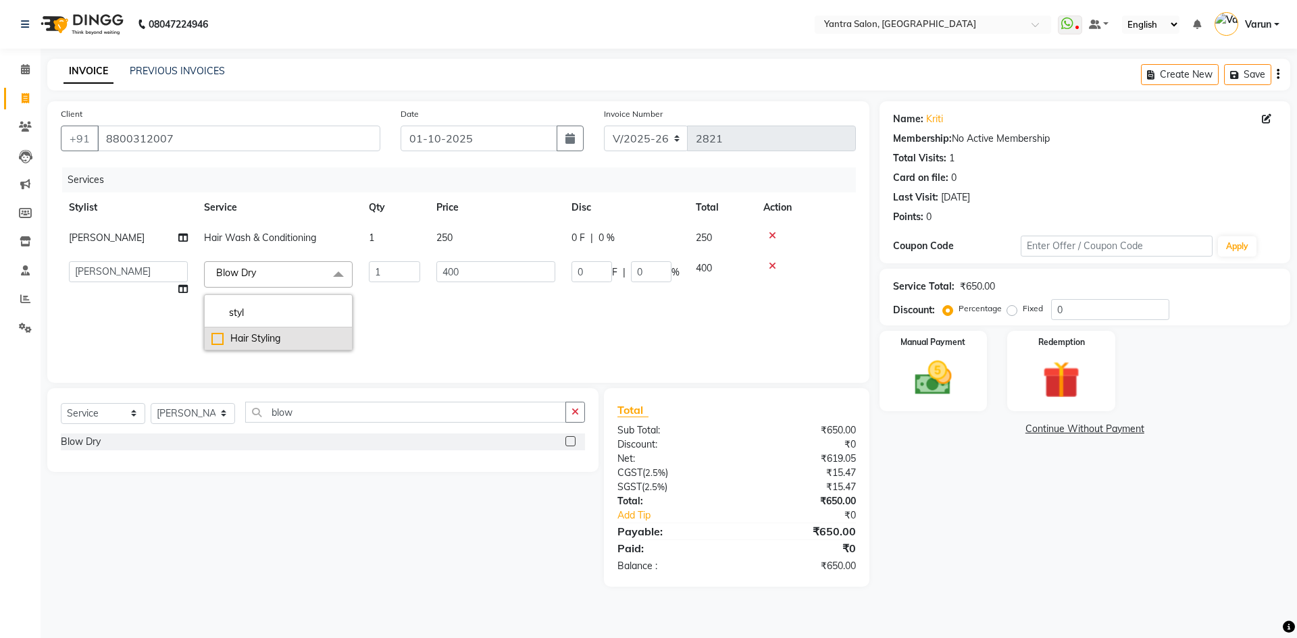
type input "styl"
click at [286, 342] on div "Hair Styling" at bounding box center [278, 339] width 134 height 14
checkbox input "true"
click at [492, 280] on input "650" at bounding box center [495, 271] width 119 height 21
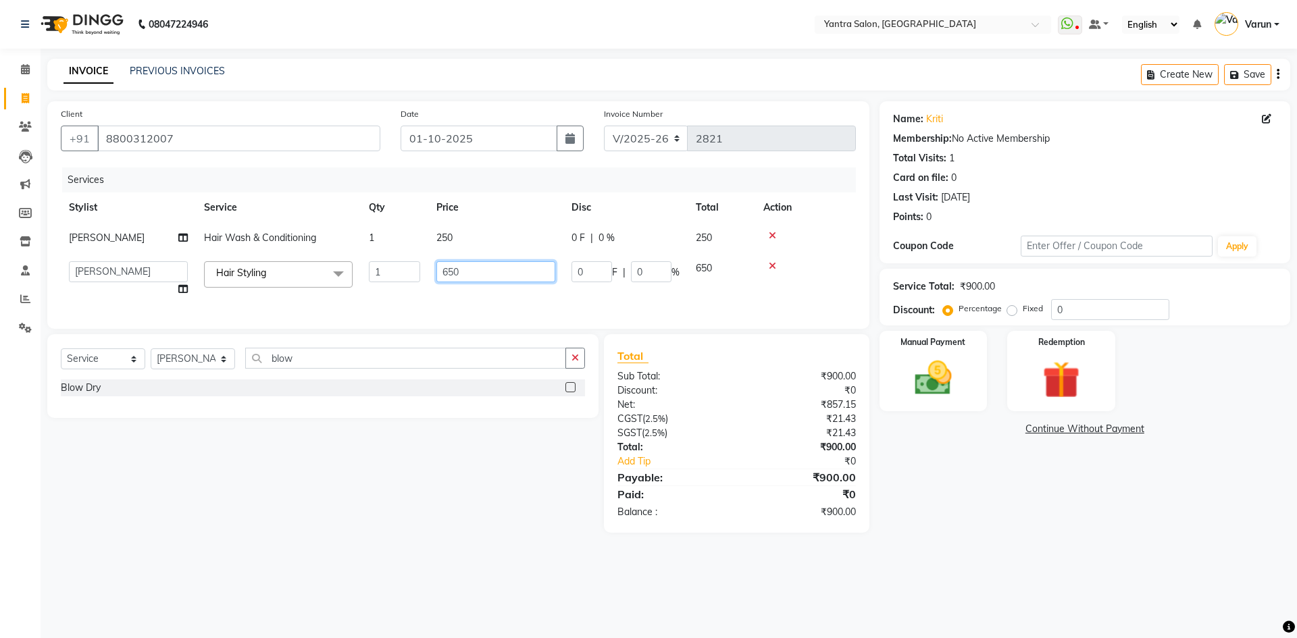
click at [492, 280] on input "650" at bounding box center [495, 271] width 119 height 21
type input "1000"
click at [485, 251] on td "250" at bounding box center [495, 238] width 135 height 30
select select "90728"
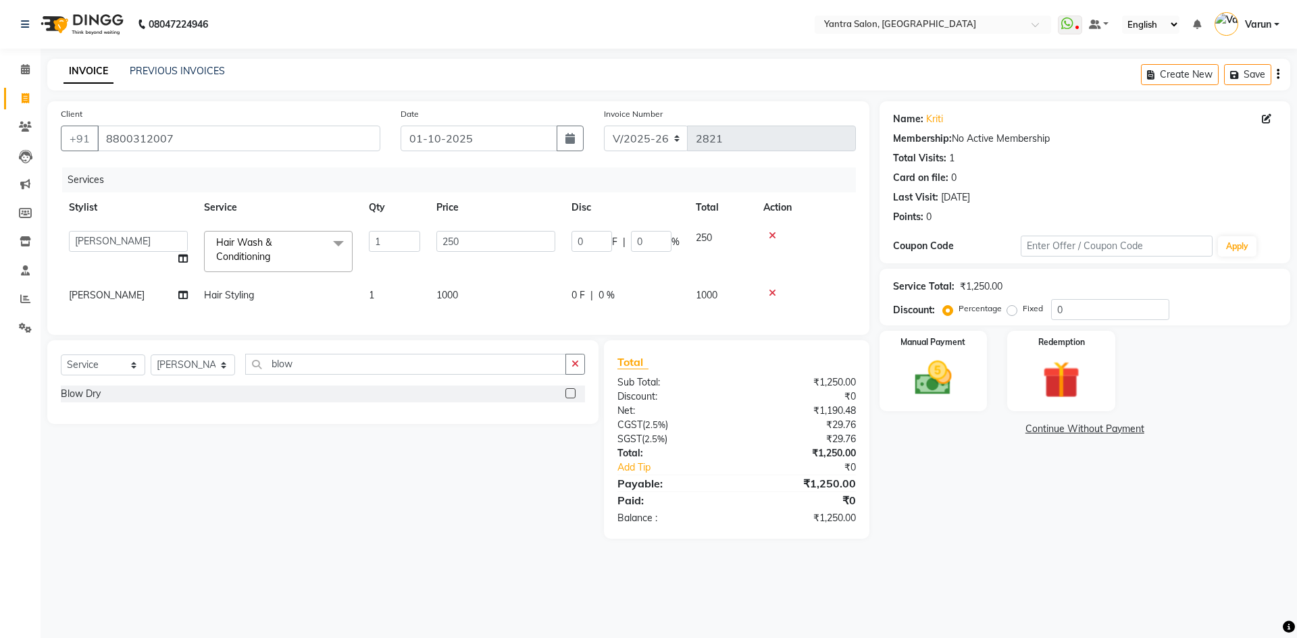
click at [485, 251] on input "250" at bounding box center [495, 241] width 119 height 21
type input "500"
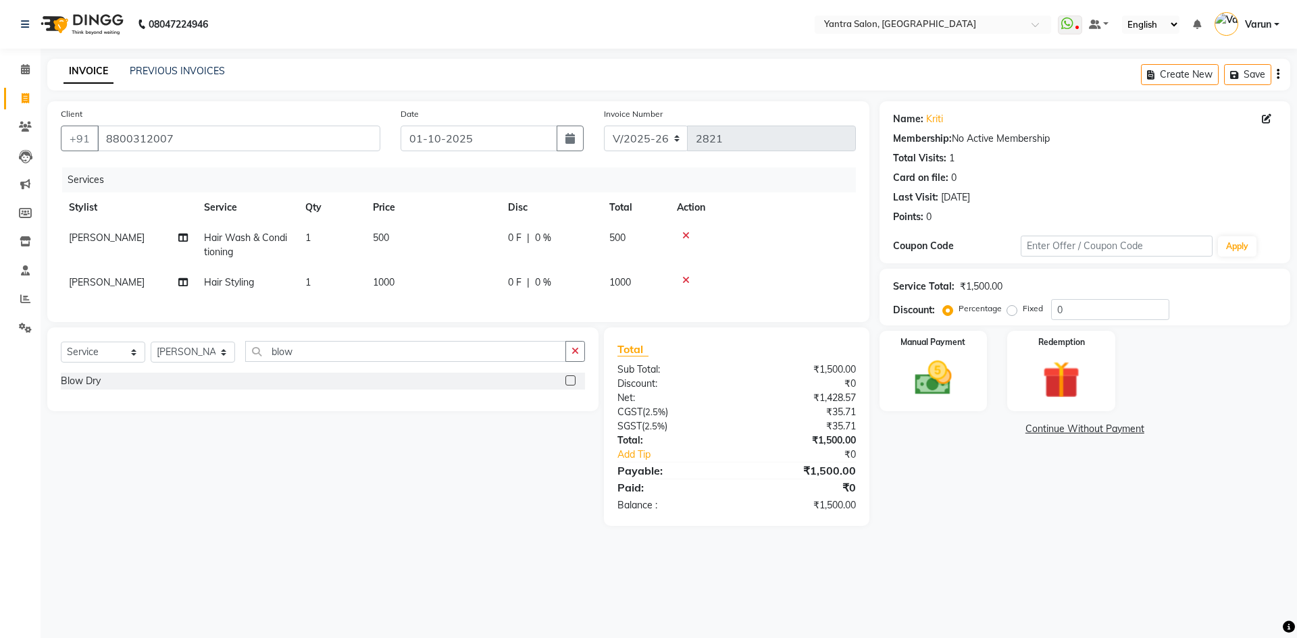
click at [441, 174] on div "Services" at bounding box center [464, 179] width 804 height 25
click at [933, 389] on img at bounding box center [933, 378] width 63 height 45
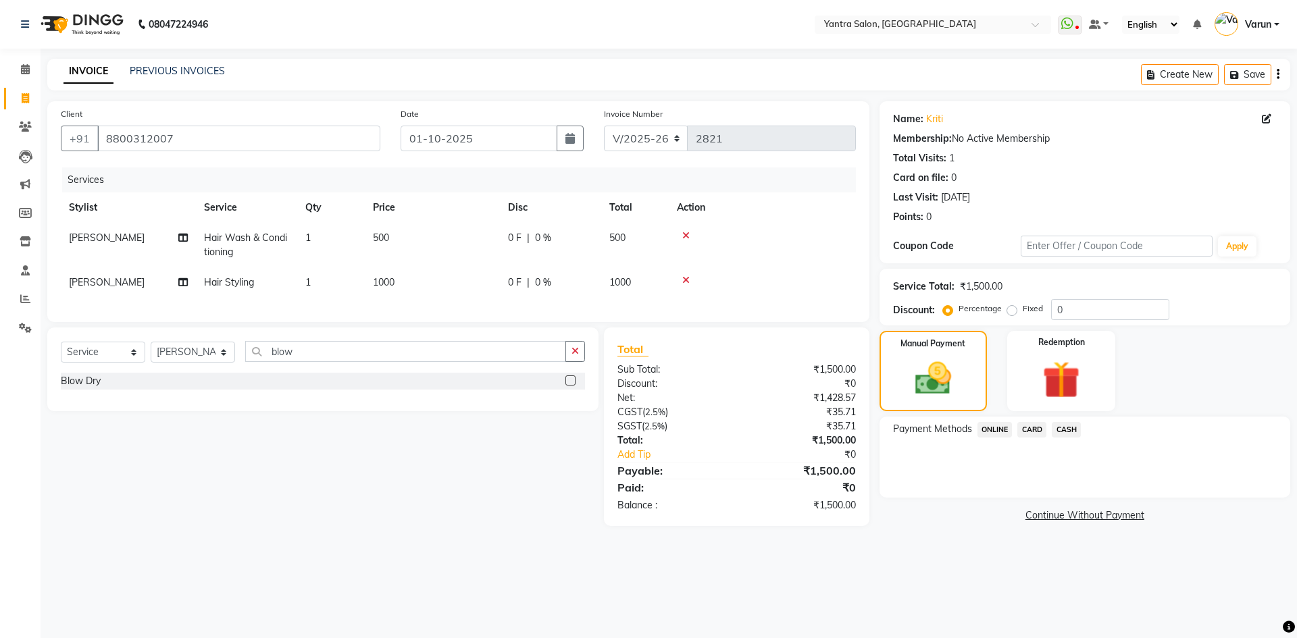
click at [996, 427] on span "ONLINE" at bounding box center [994, 430] width 35 height 16
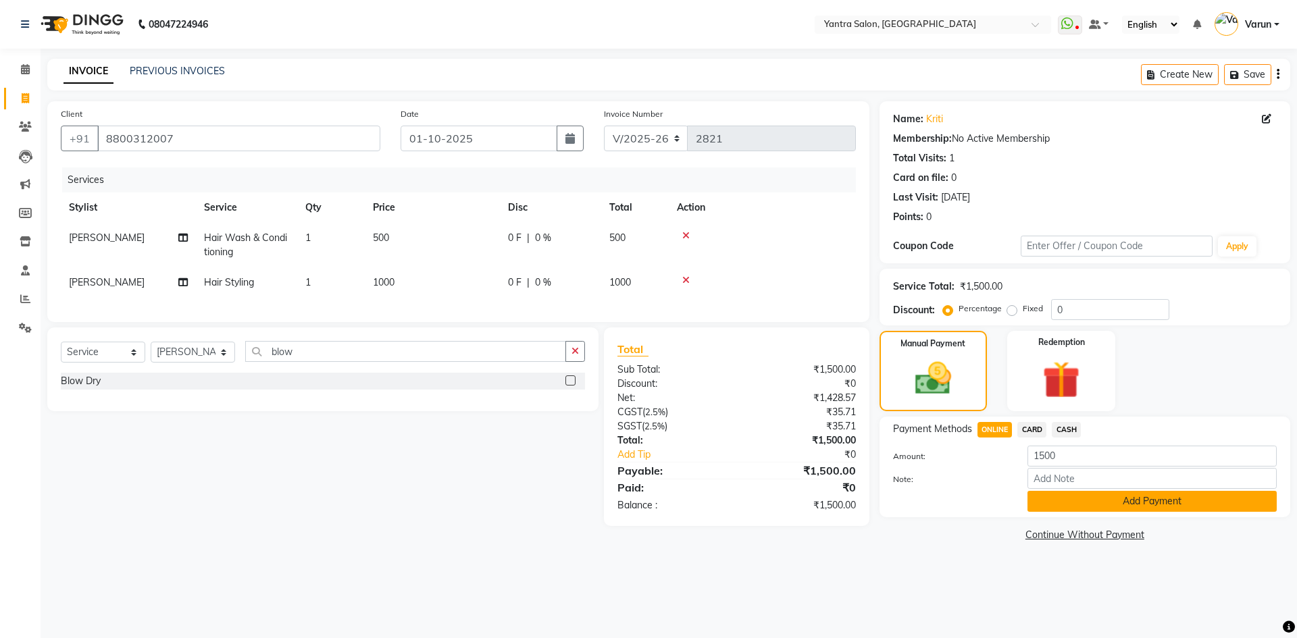
click at [1055, 500] on button "Add Payment" at bounding box center [1151, 501] width 249 height 21
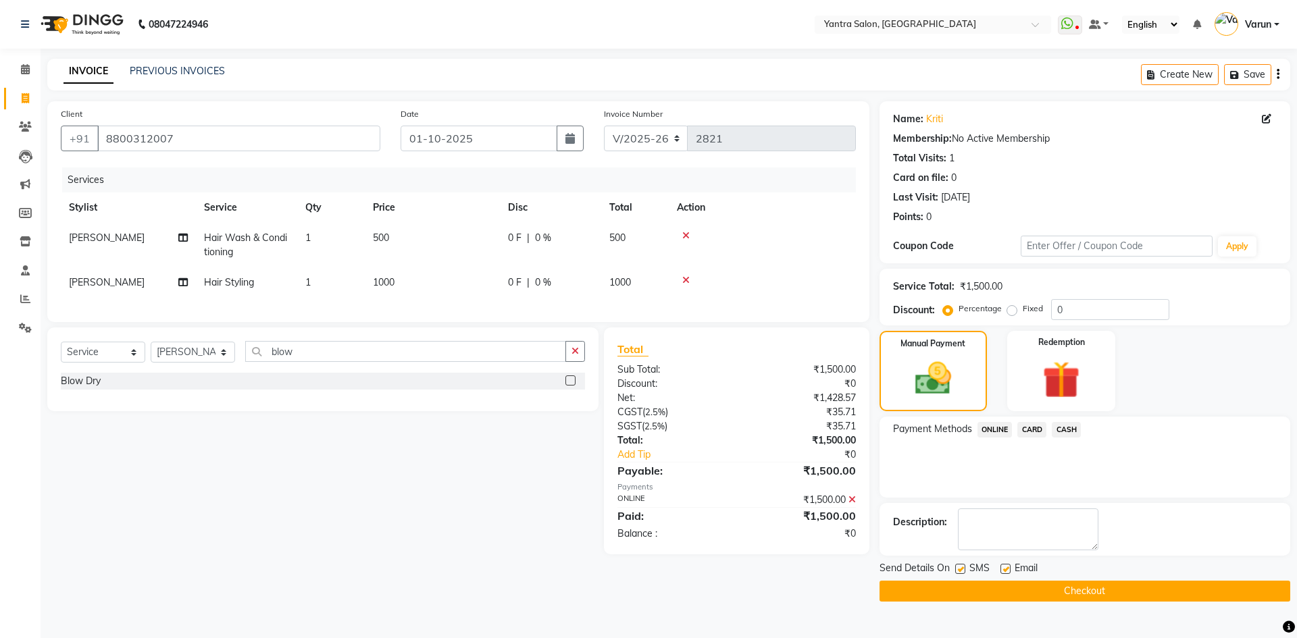
click at [963, 567] on label at bounding box center [960, 569] width 10 height 10
click at [963, 567] on input "checkbox" at bounding box center [959, 569] width 9 height 9
click at [962, 569] on label at bounding box center [960, 569] width 10 height 10
click at [962, 569] on input "checkbox" at bounding box center [959, 569] width 9 height 9
click at [964, 572] on label at bounding box center [960, 569] width 10 height 10
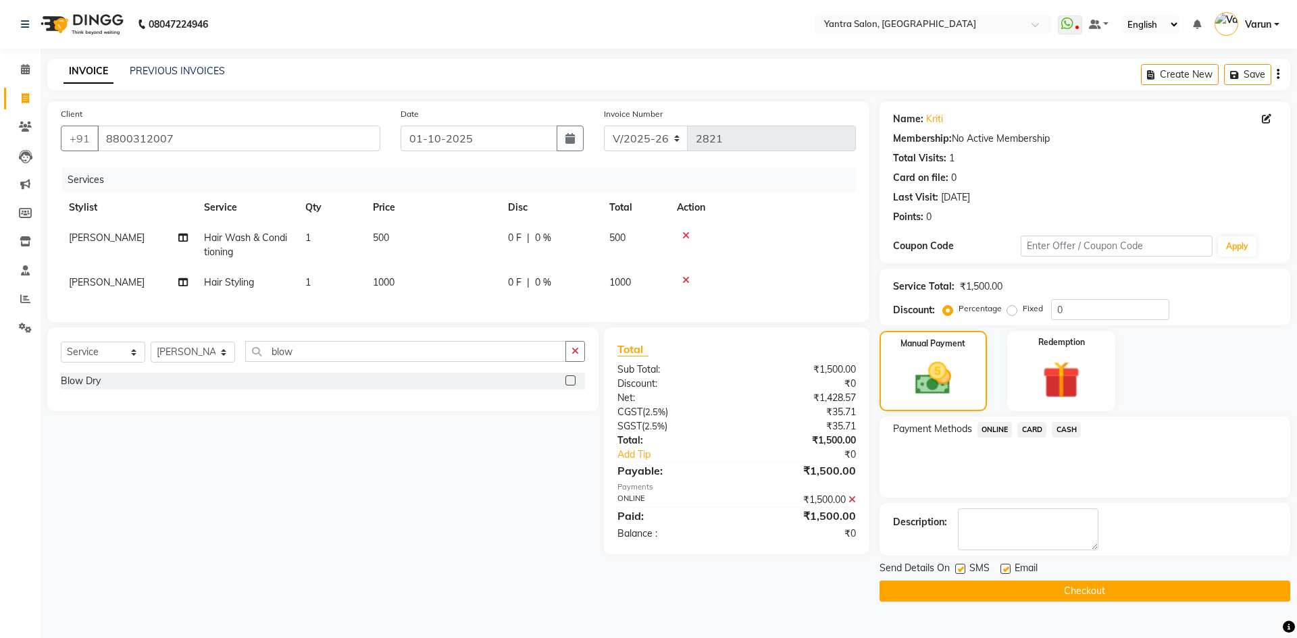
click at [964, 572] on input "checkbox" at bounding box center [959, 569] width 9 height 9
checkbox input "false"
click at [960, 588] on button "Checkout" at bounding box center [1084, 591] width 411 height 21
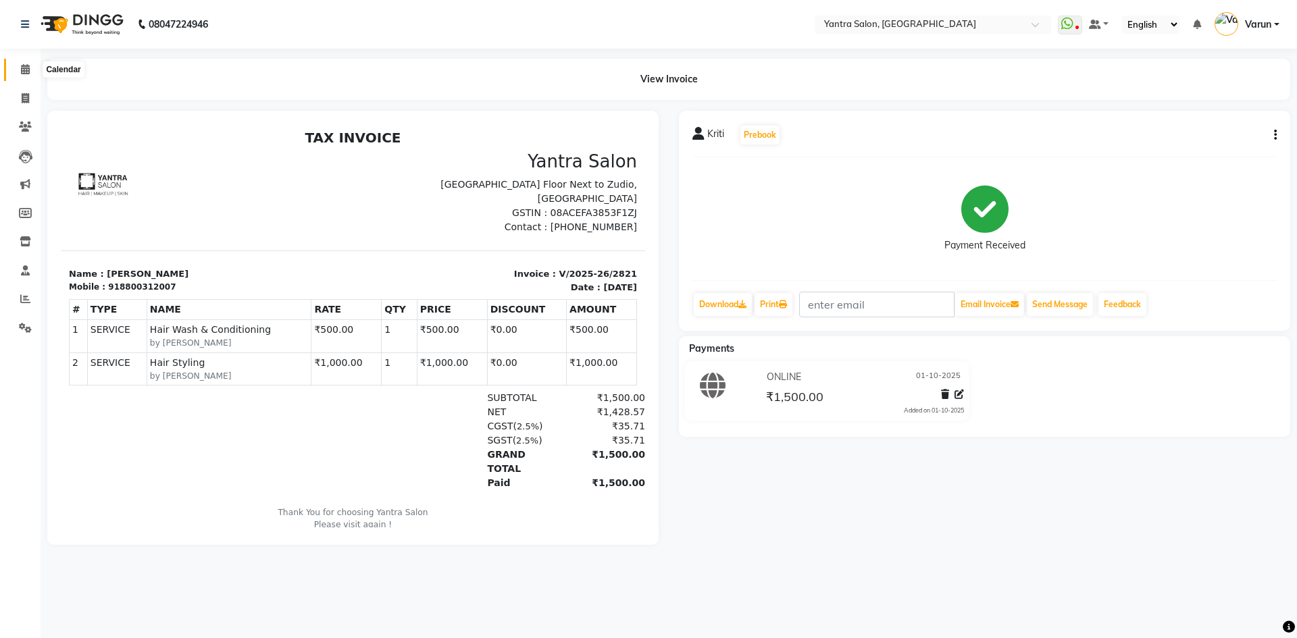
click at [22, 68] on icon at bounding box center [25, 69] width 9 height 10
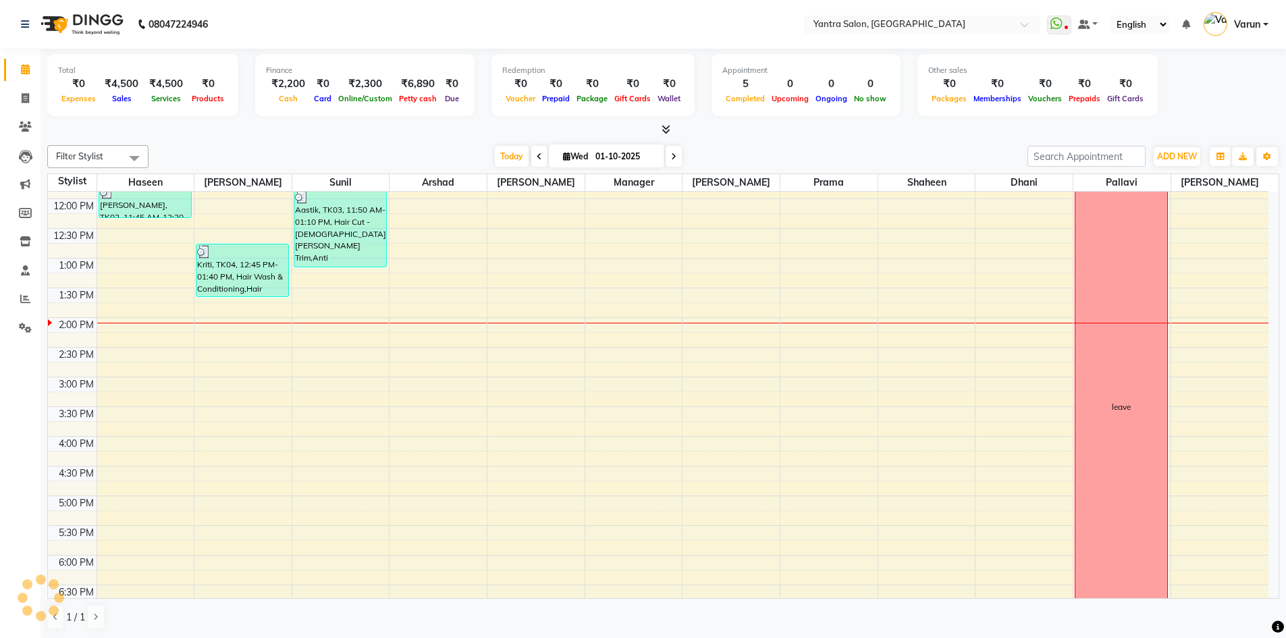
scroll to position [270, 0]
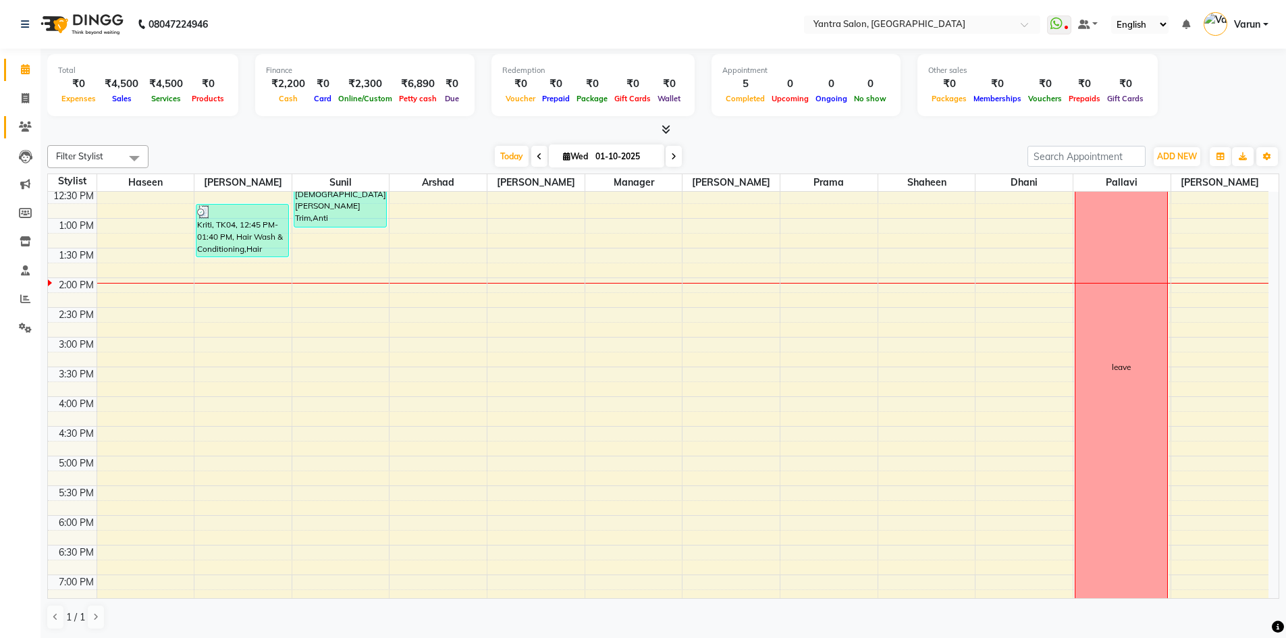
click at [26, 118] on link "Clients" at bounding box center [20, 127] width 32 height 22
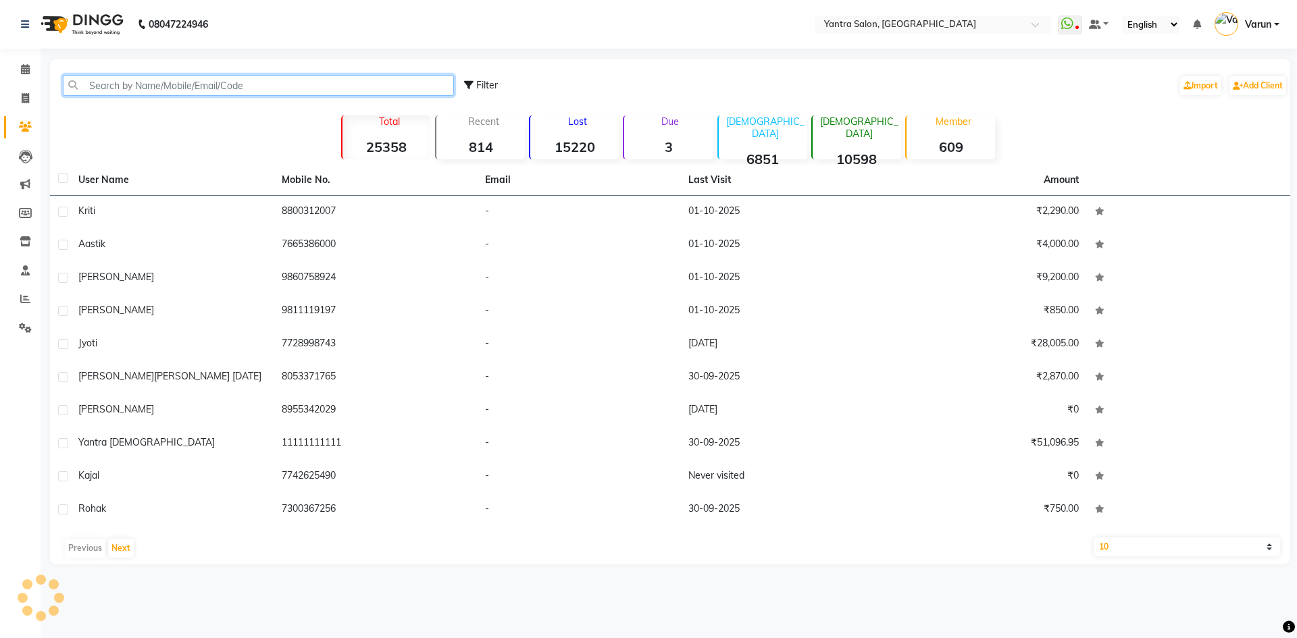
click at [148, 87] on input "text" at bounding box center [258, 85] width 391 height 21
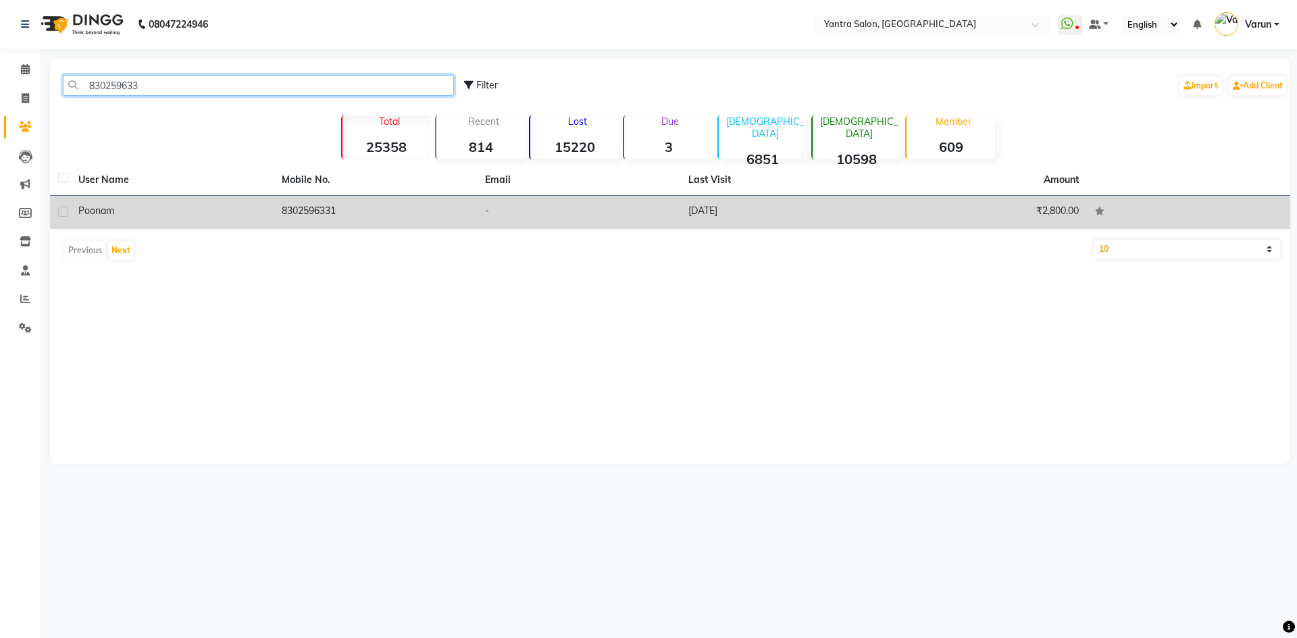
type input "830259633"
click at [793, 200] on td "06-09-2025" at bounding box center [781, 212] width 203 height 33
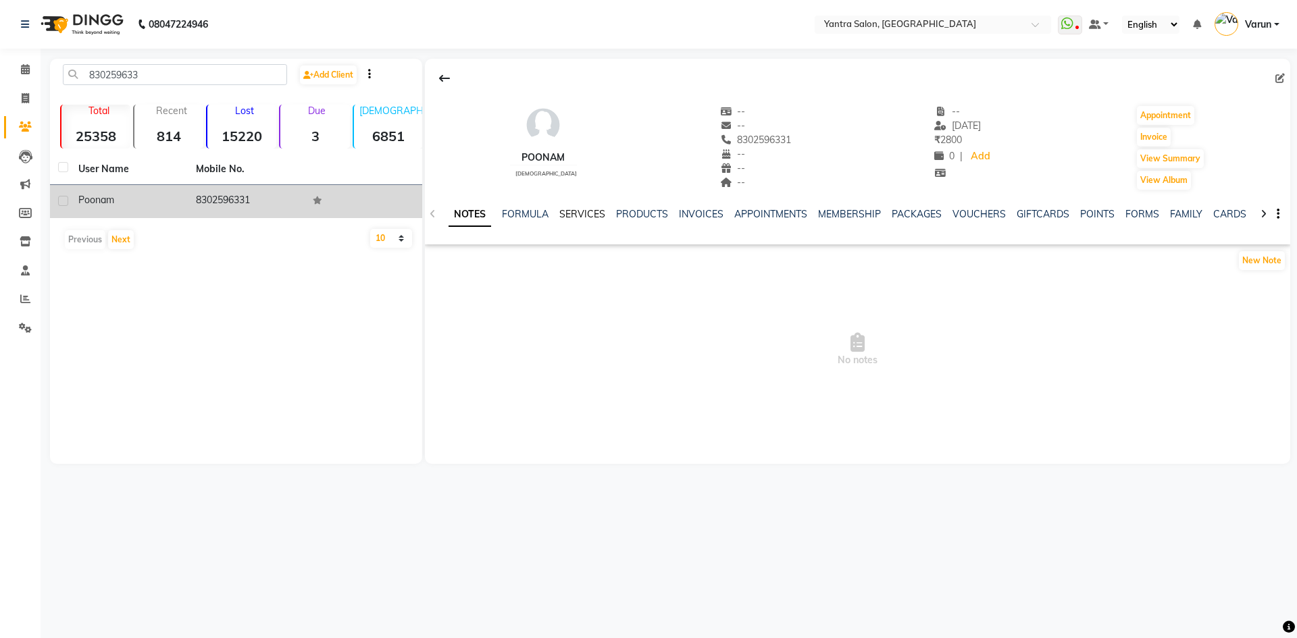
click at [578, 219] on link "SERVICES" at bounding box center [582, 214] width 46 height 12
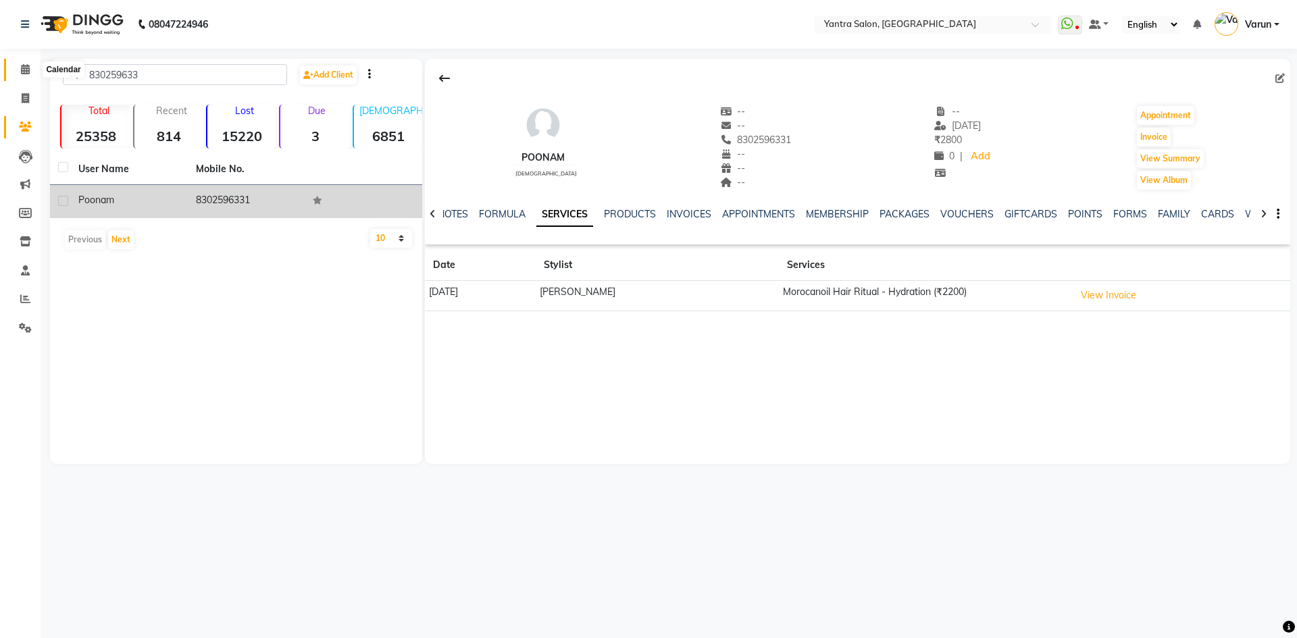
click at [23, 72] on icon at bounding box center [25, 69] width 9 height 10
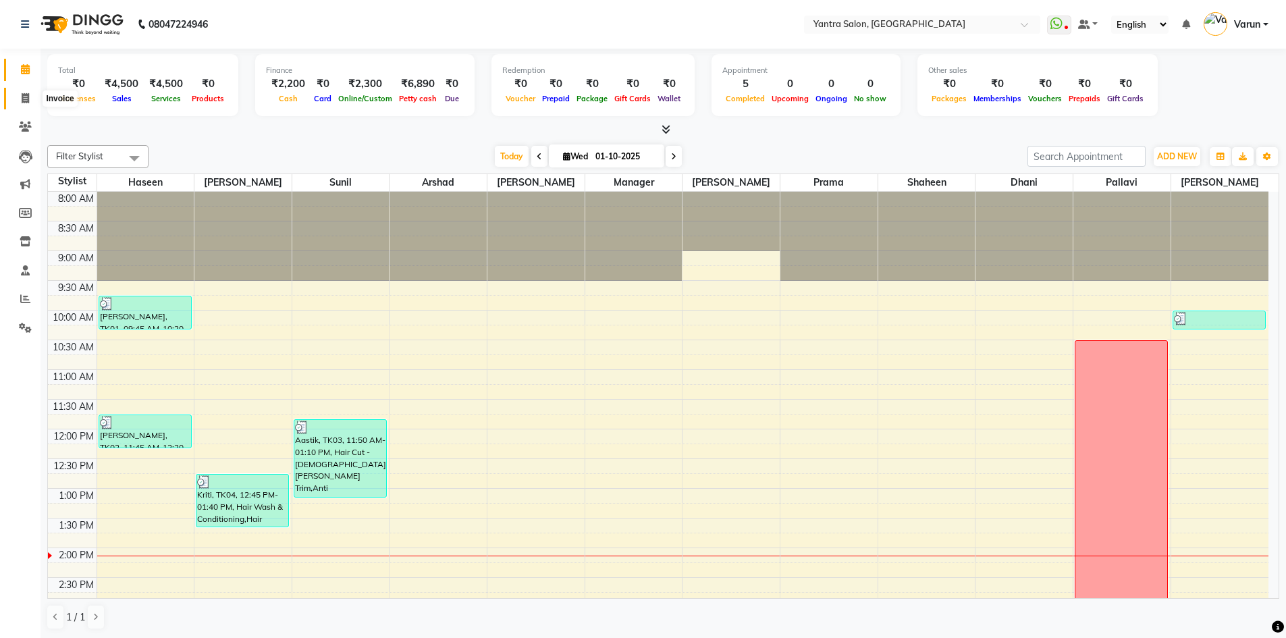
click at [33, 101] on span at bounding box center [26, 99] width 24 height 16
select select "6253"
select select "service"
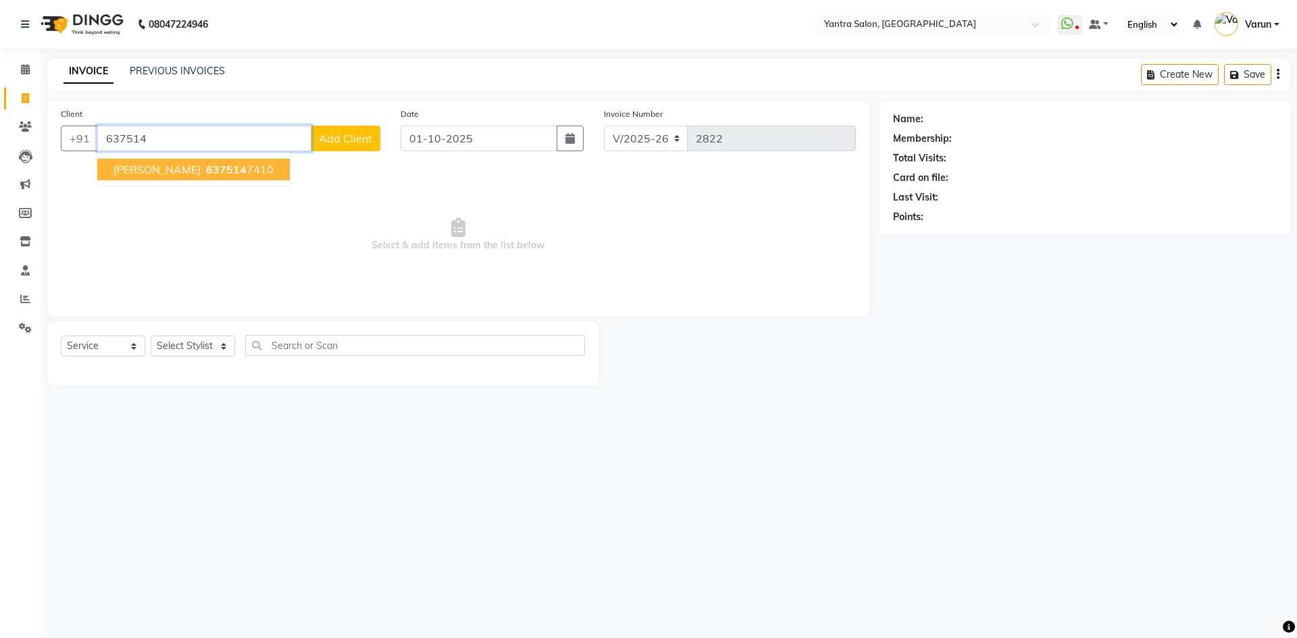
click at [249, 170] on ngb-highlight "637514 7410" at bounding box center [238, 170] width 70 height 14
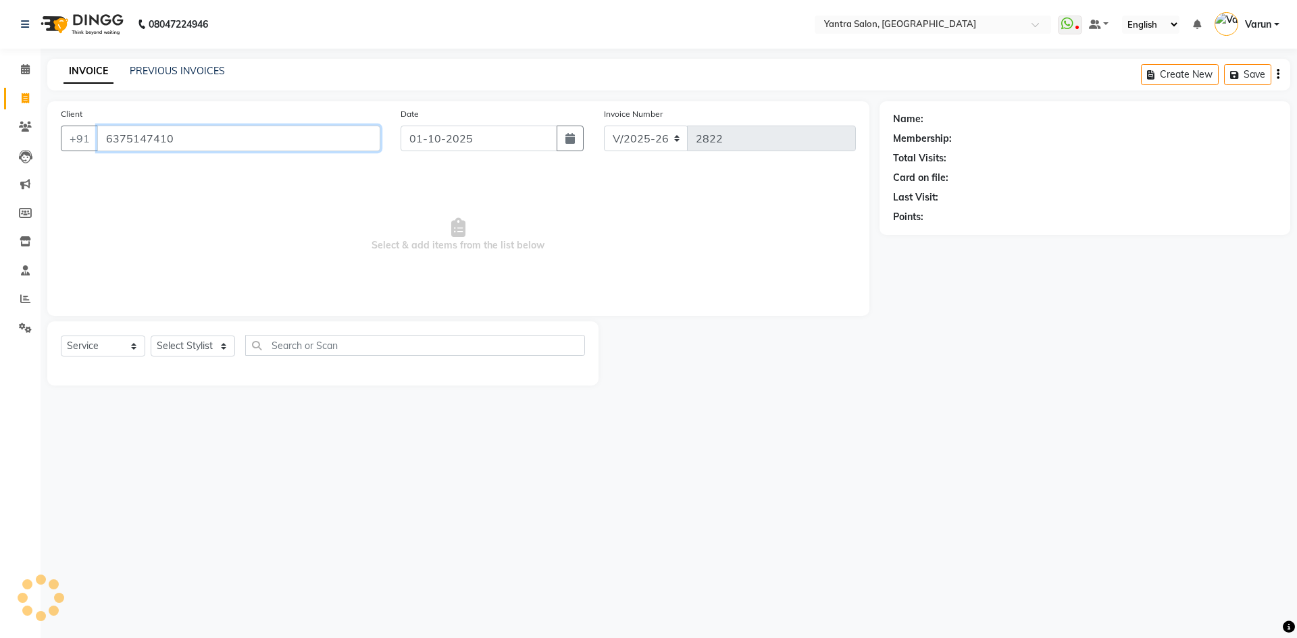
type input "6375147410"
click at [207, 348] on select "Select Stylist admin Arshad Denis Dhani Haseen Jaswant Manager Pallavi Payal Pr…" at bounding box center [193, 346] width 84 height 21
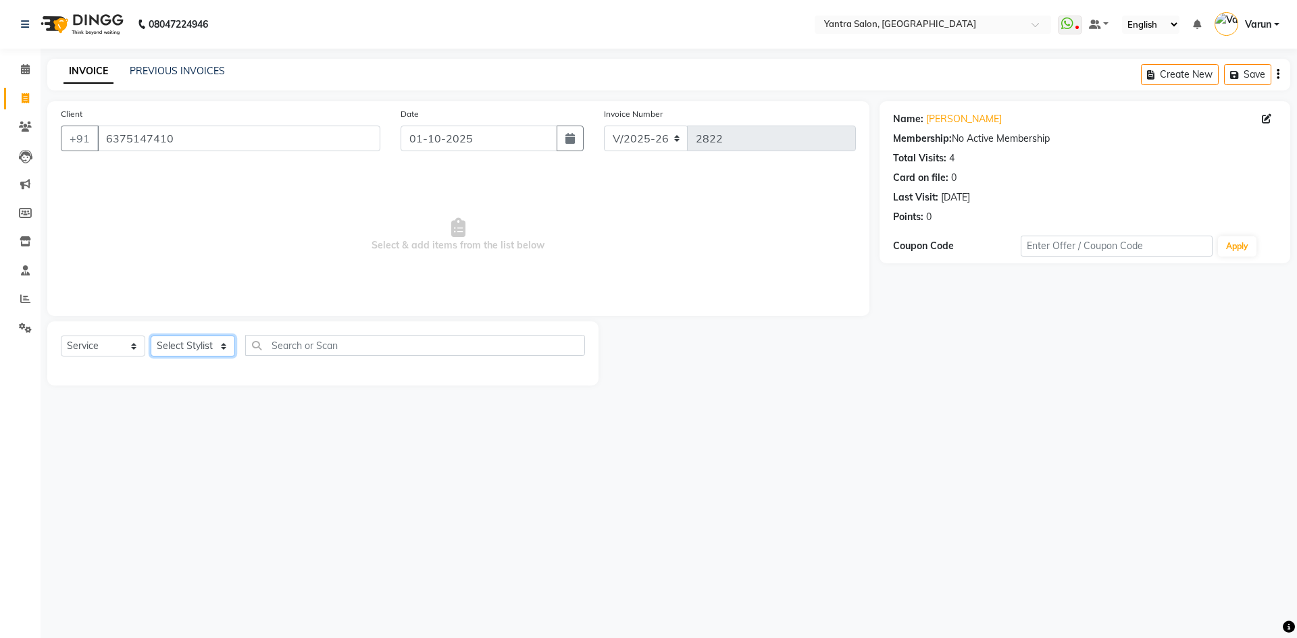
select select "90729"
click at [151, 336] on select "Select Stylist admin Arshad Denis Dhani Haseen Jaswant Manager Pallavi Payal Pr…" at bounding box center [193, 346] width 84 height 21
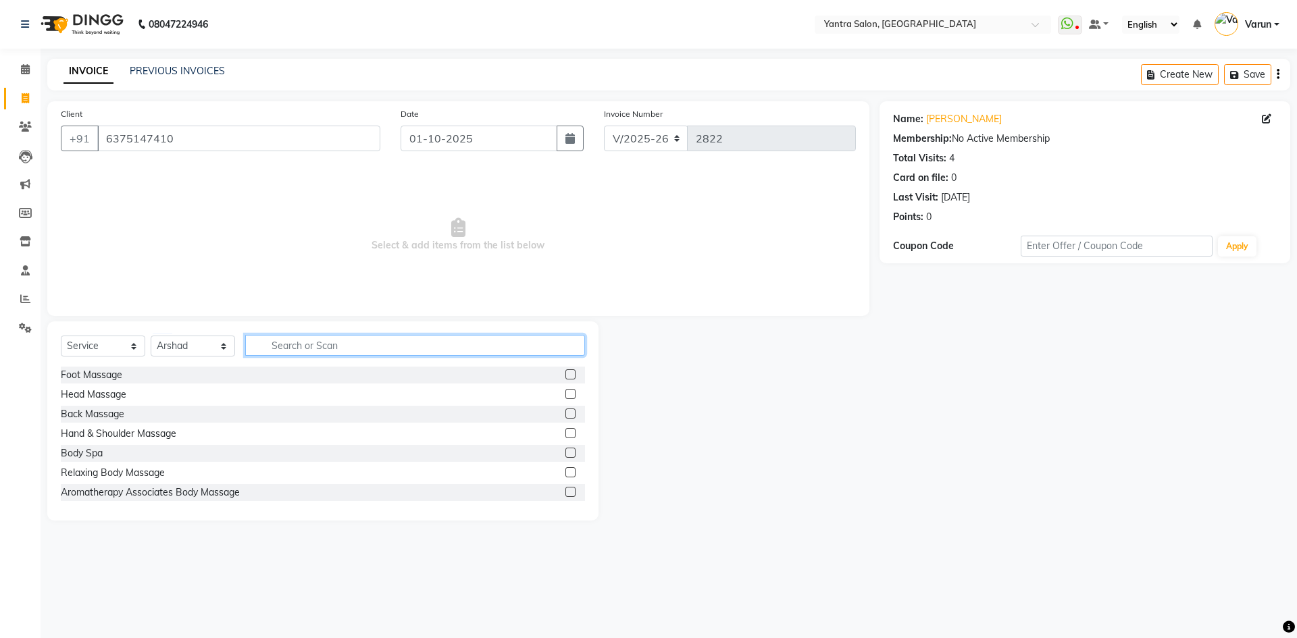
click at [314, 348] on input "text" at bounding box center [415, 345] width 340 height 21
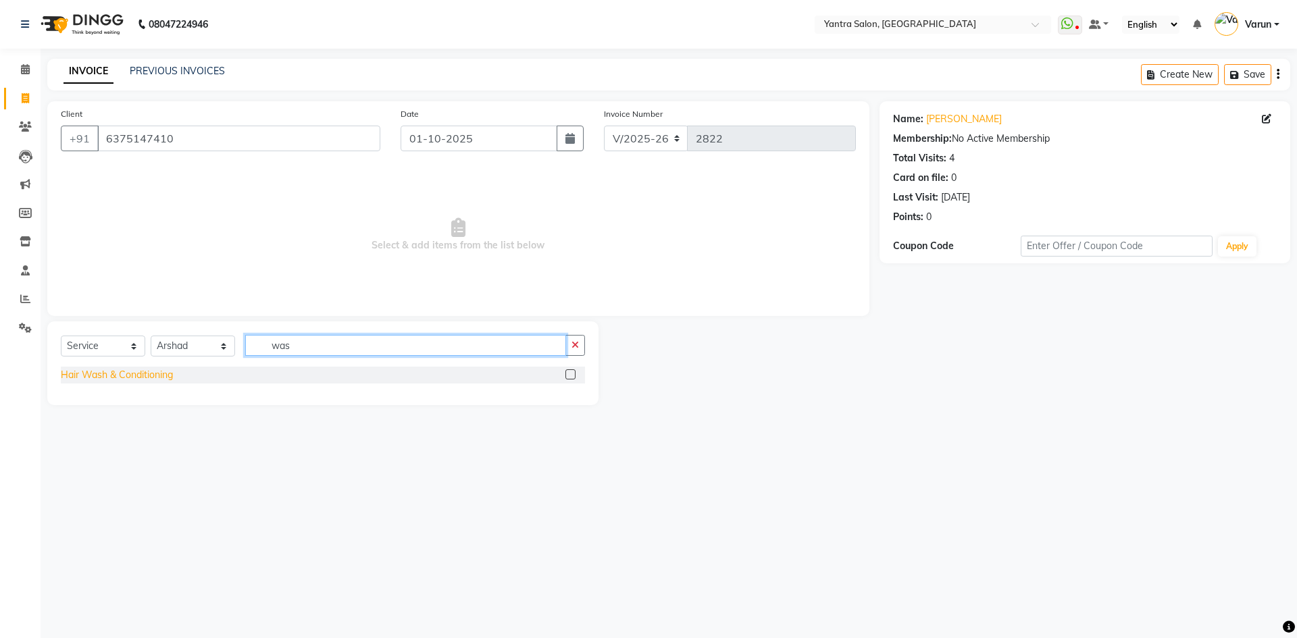
type input "was"
click at [166, 375] on div "Hair Wash & Conditioning" at bounding box center [117, 375] width 112 height 14
checkbox input "false"
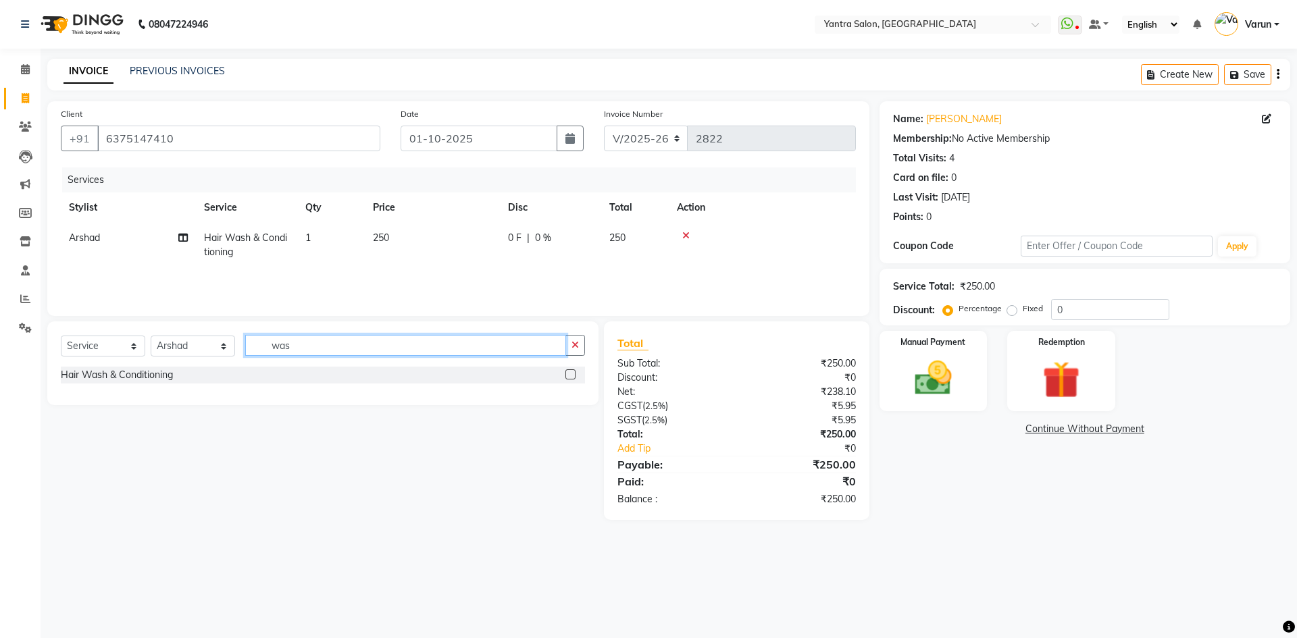
click at [375, 348] on input "was" at bounding box center [405, 345] width 321 height 21
type input "dry"
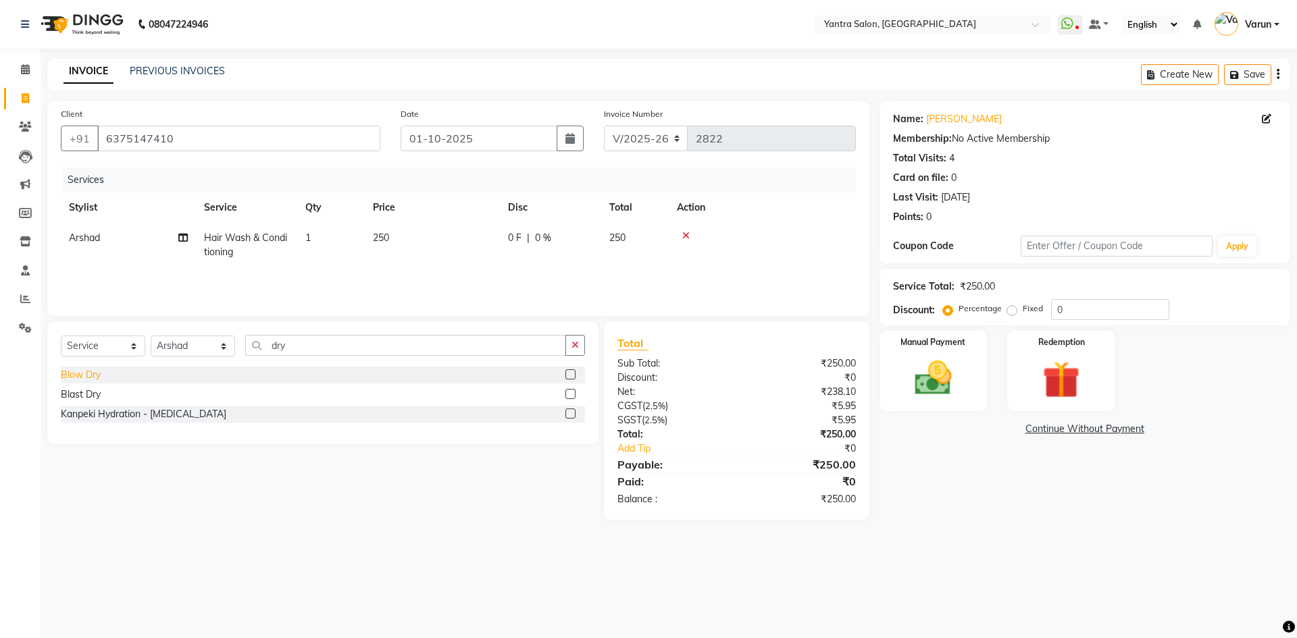
click at [88, 369] on div "Blow Dry" at bounding box center [81, 375] width 40 height 14
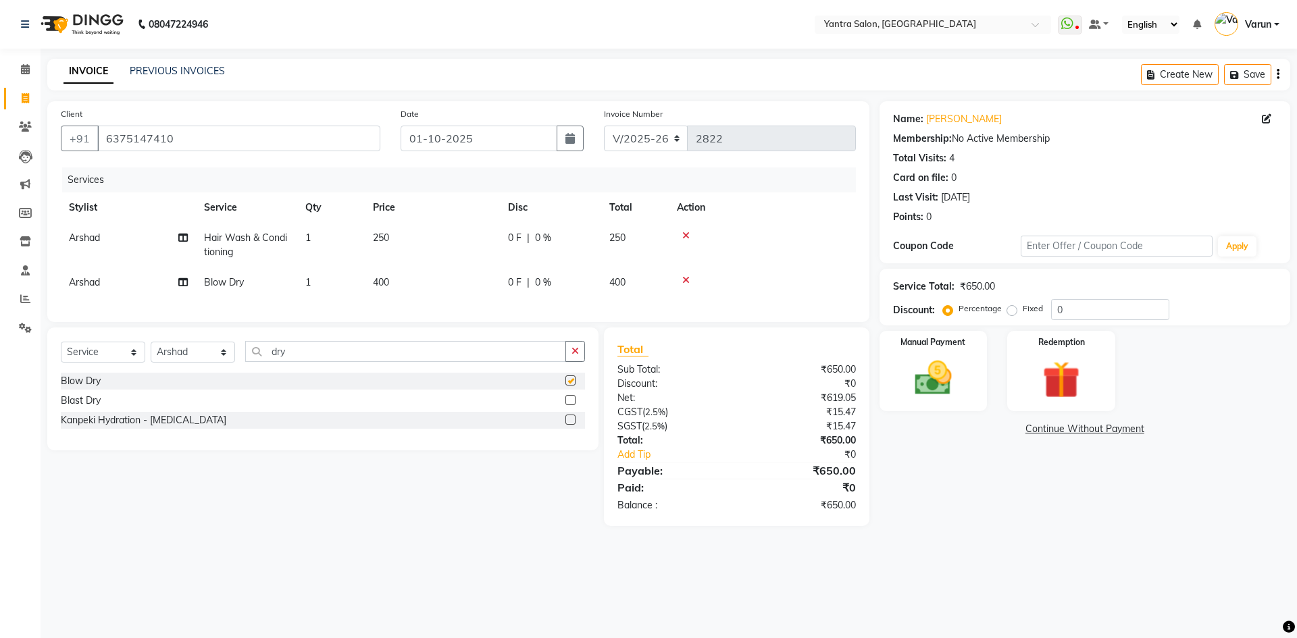
checkbox input "false"
click at [442, 285] on td "400" at bounding box center [432, 282] width 135 height 30
select select "90729"
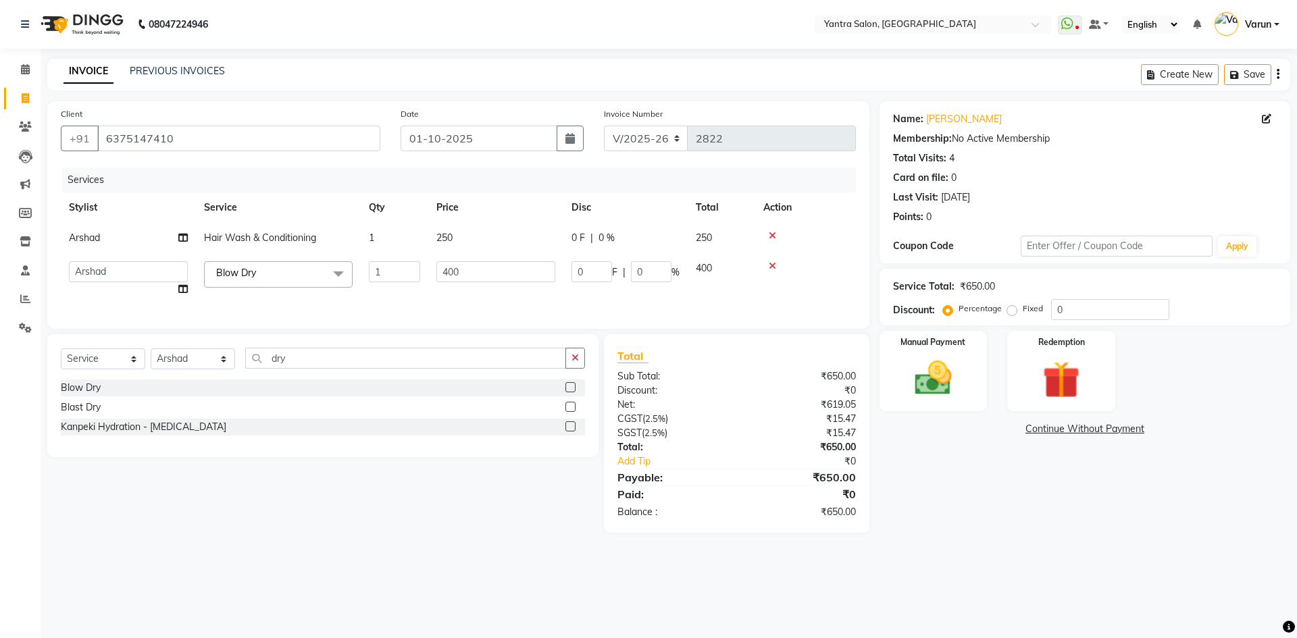
click at [484, 246] on td "250" at bounding box center [495, 238] width 135 height 30
select select "90729"
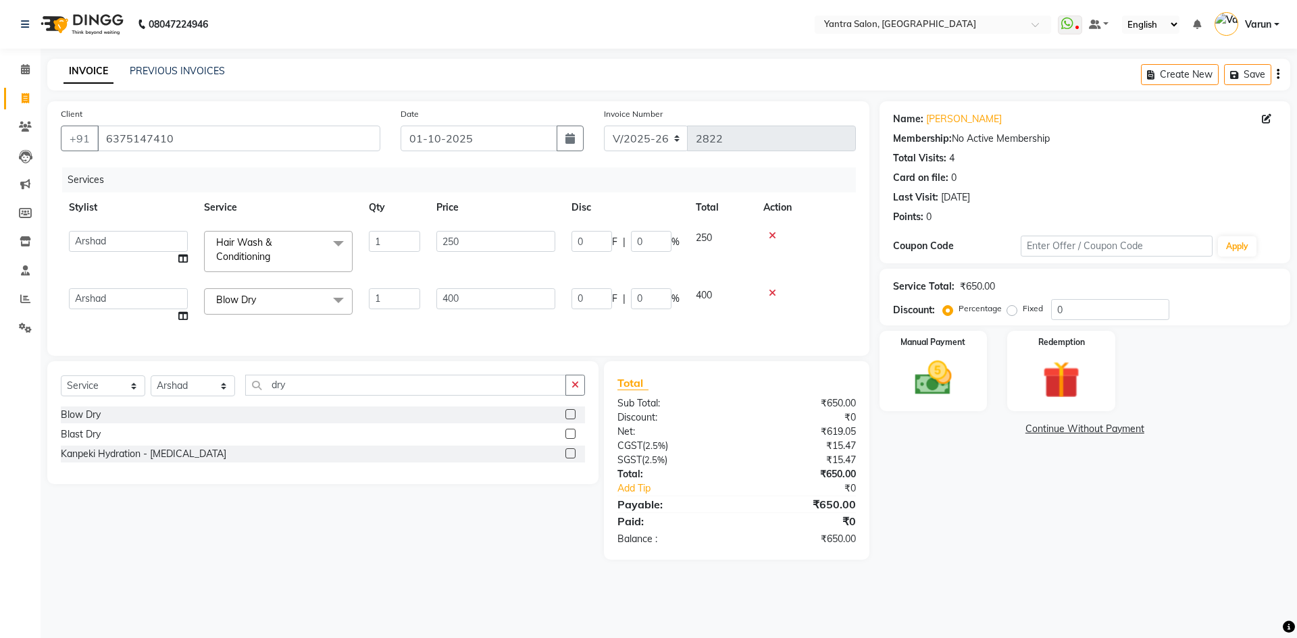
click at [499, 230] on td "250" at bounding box center [495, 251] width 135 height 57
click at [499, 249] on input "250" at bounding box center [495, 241] width 119 height 21
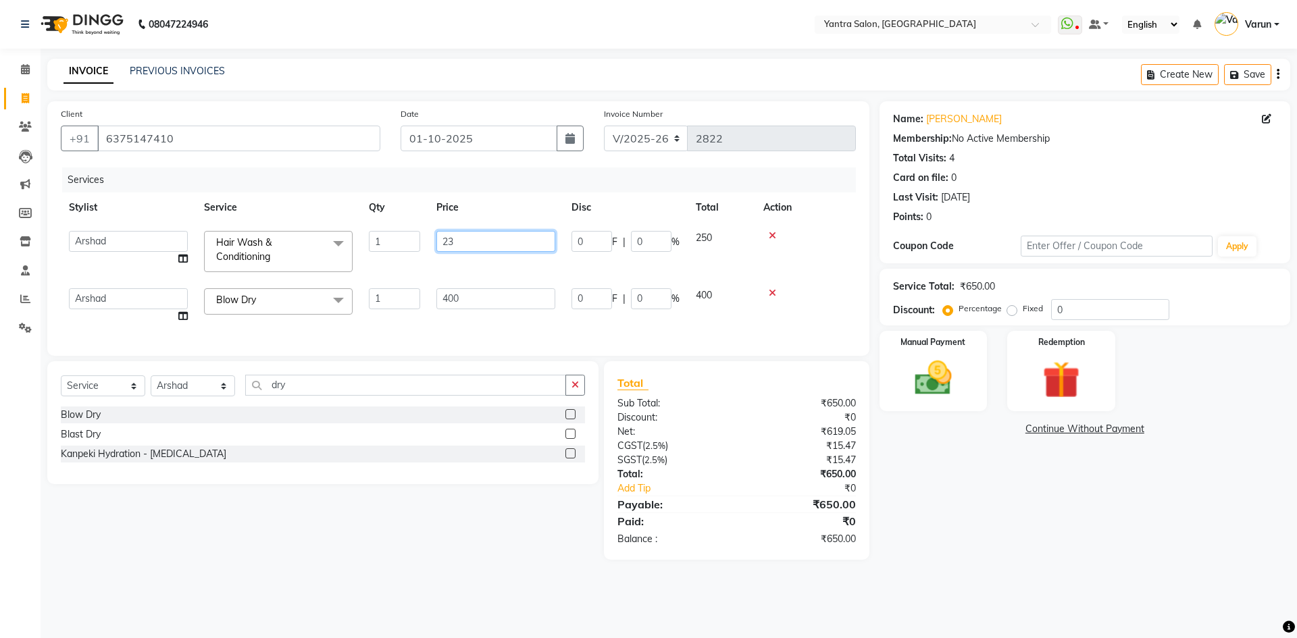
type input "2"
type input "350"
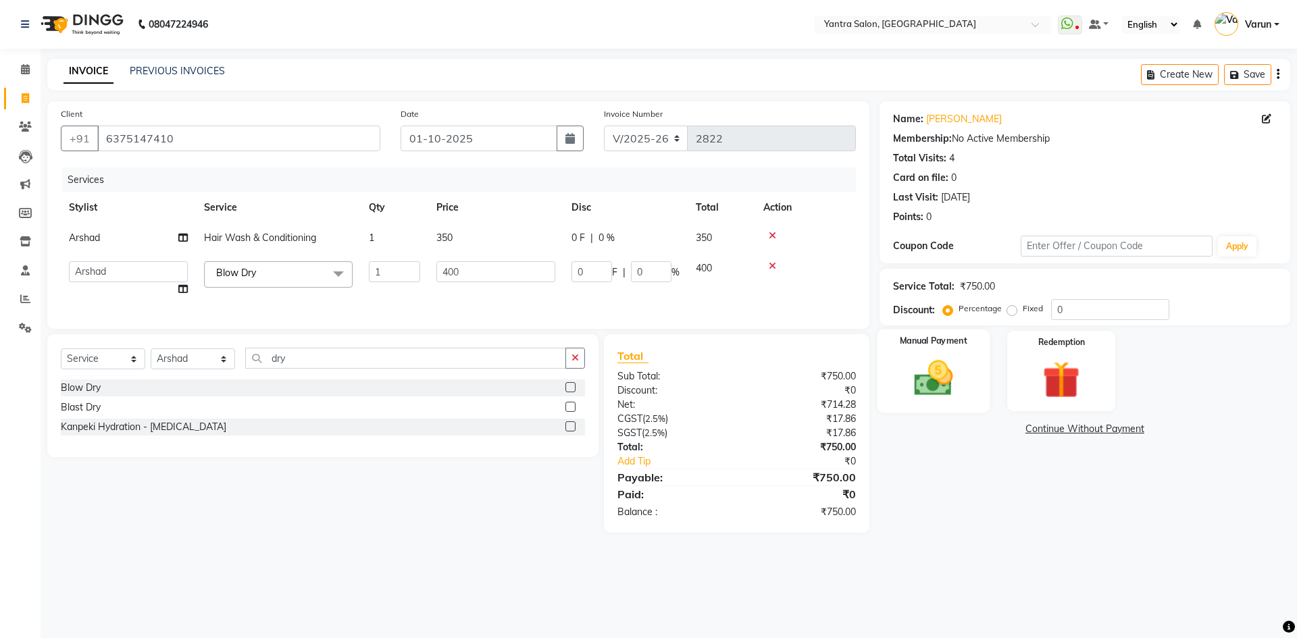
click at [928, 386] on img at bounding box center [933, 378] width 63 height 45
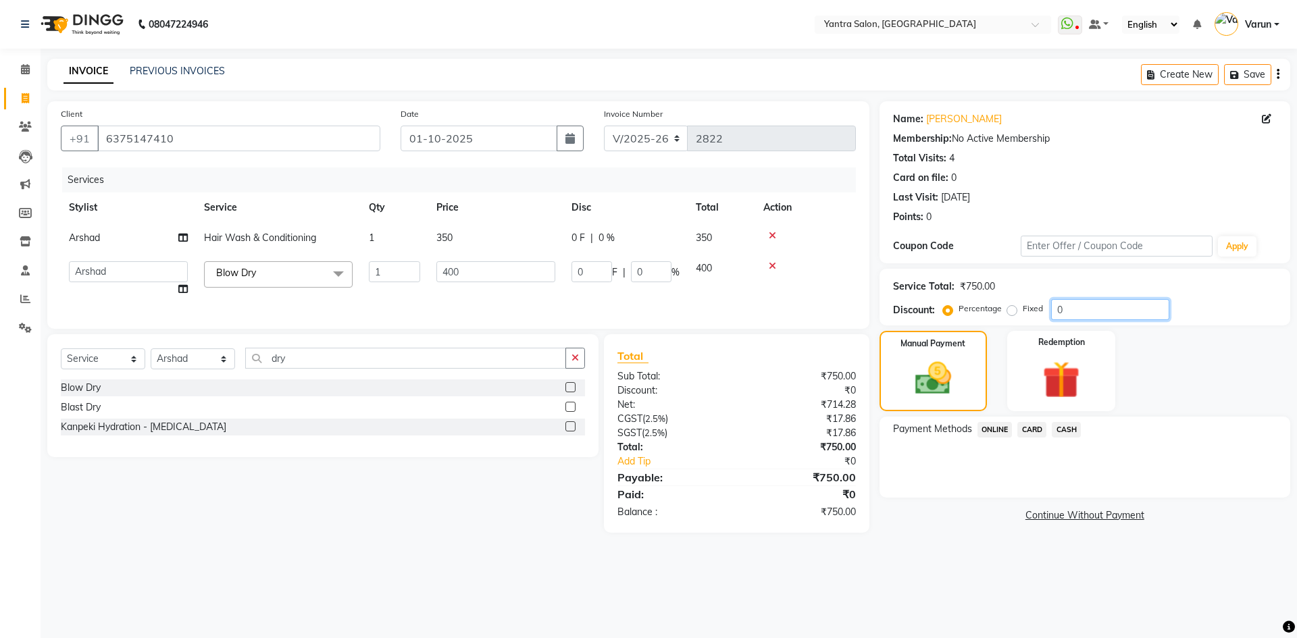
click at [1066, 305] on input "0" at bounding box center [1110, 309] width 118 height 21
type input "1"
type input "4"
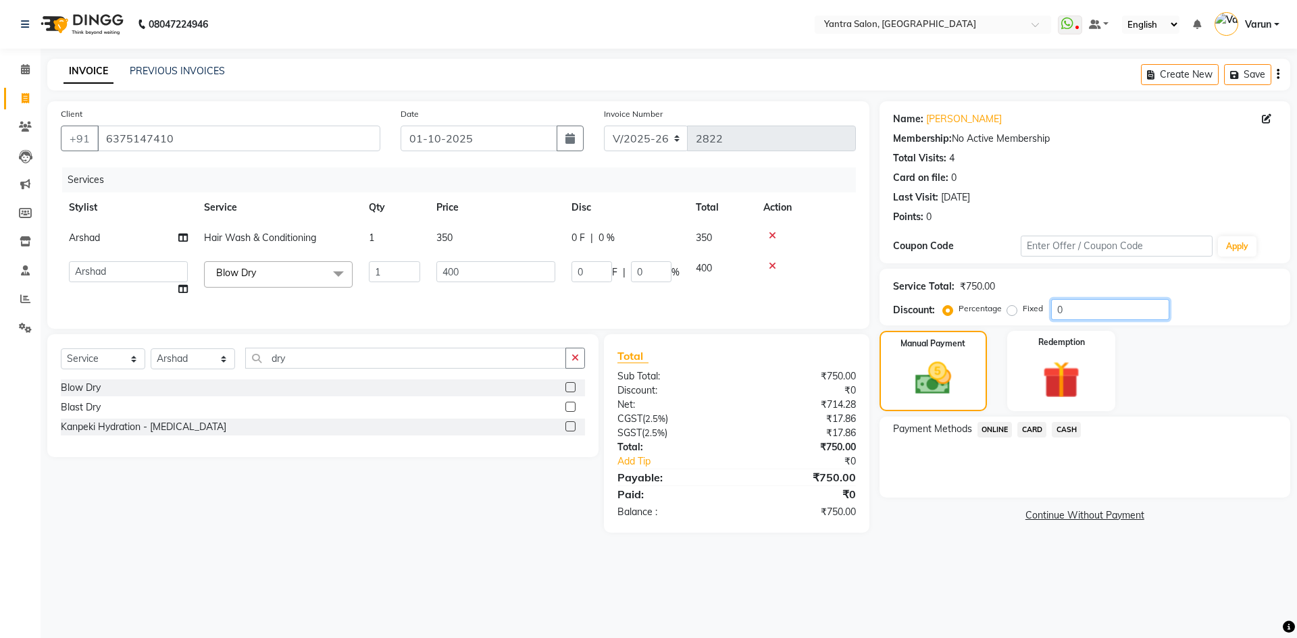
type input "1"
type input "10"
type input "40"
type input "10"
type input "100"
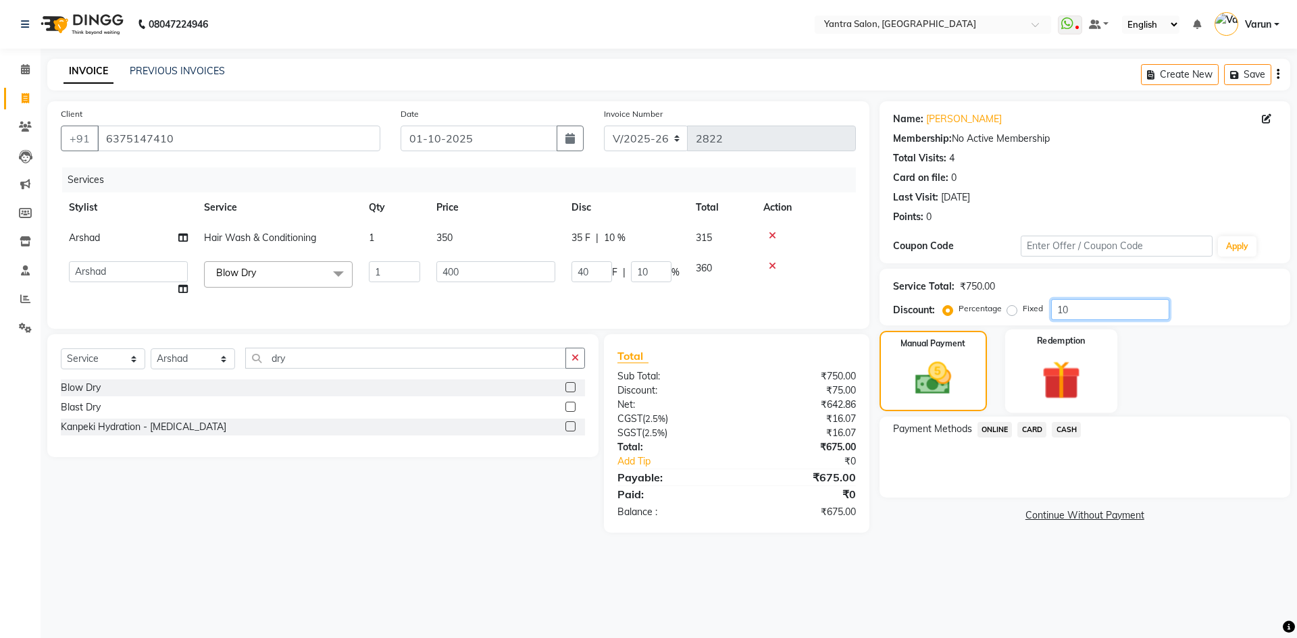
type input "400"
type input "100"
click at [1069, 425] on span "CASH" at bounding box center [1065, 430] width 29 height 16
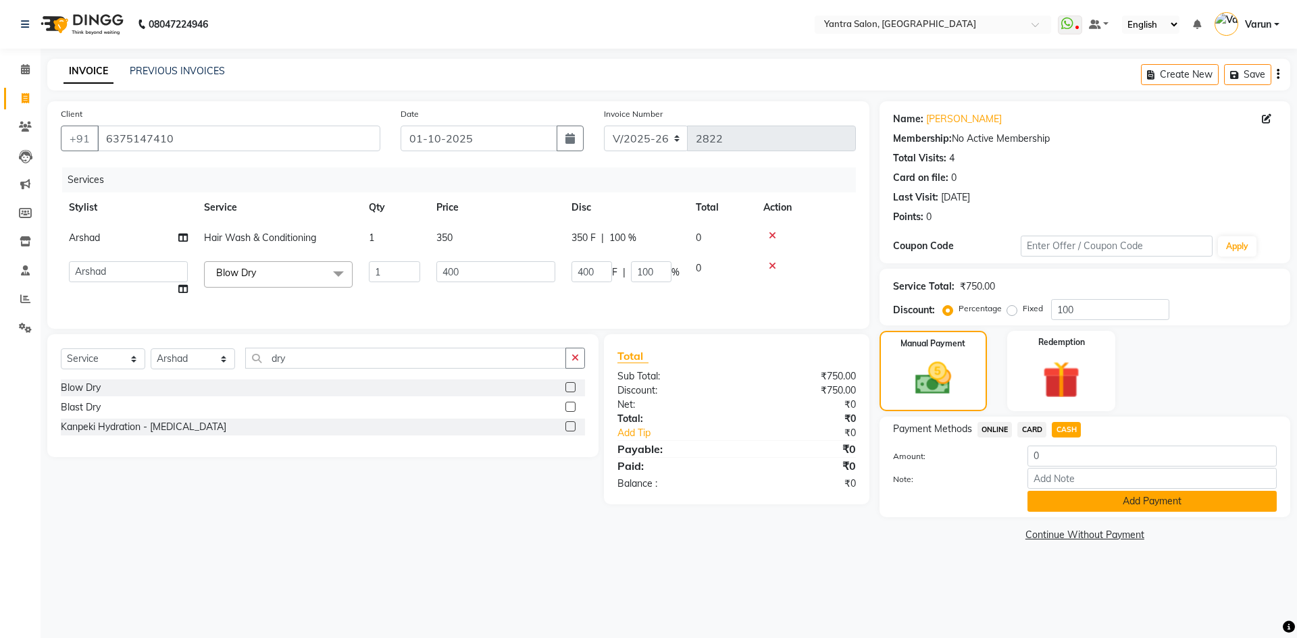
click at [1076, 493] on button "Add Payment" at bounding box center [1151, 501] width 249 height 21
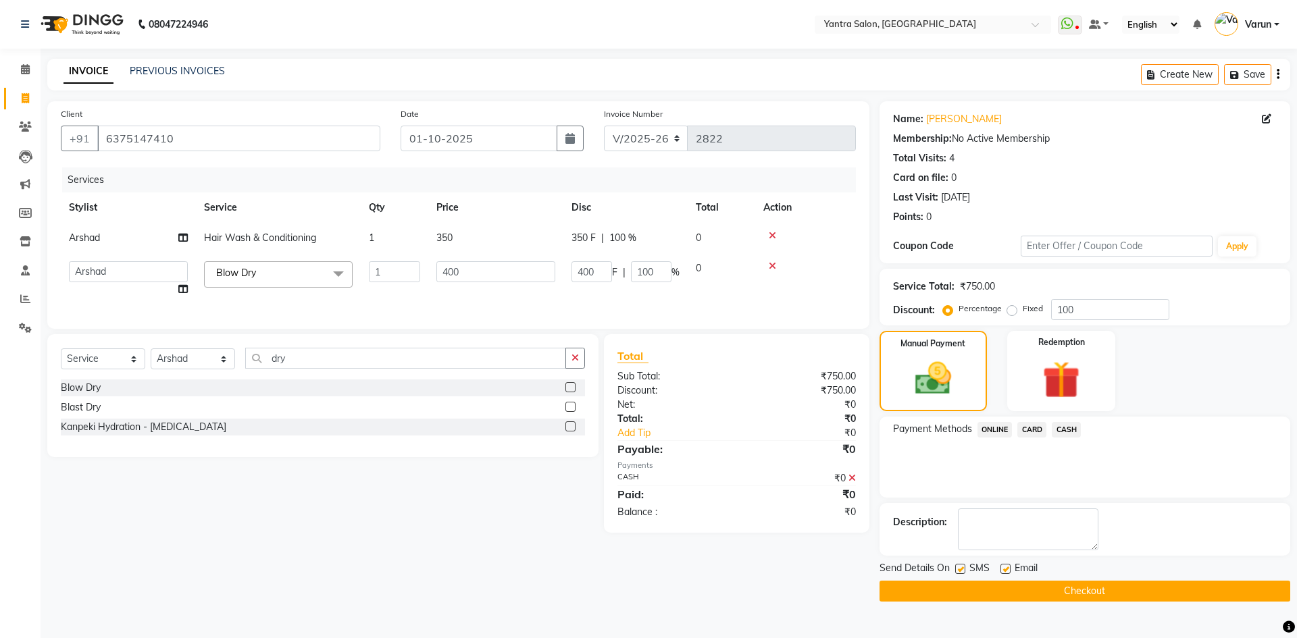
click at [957, 571] on label at bounding box center [960, 569] width 10 height 10
click at [957, 571] on input "checkbox" at bounding box center [959, 569] width 9 height 9
checkbox input "false"
click at [956, 587] on button "Checkout" at bounding box center [1084, 591] width 411 height 21
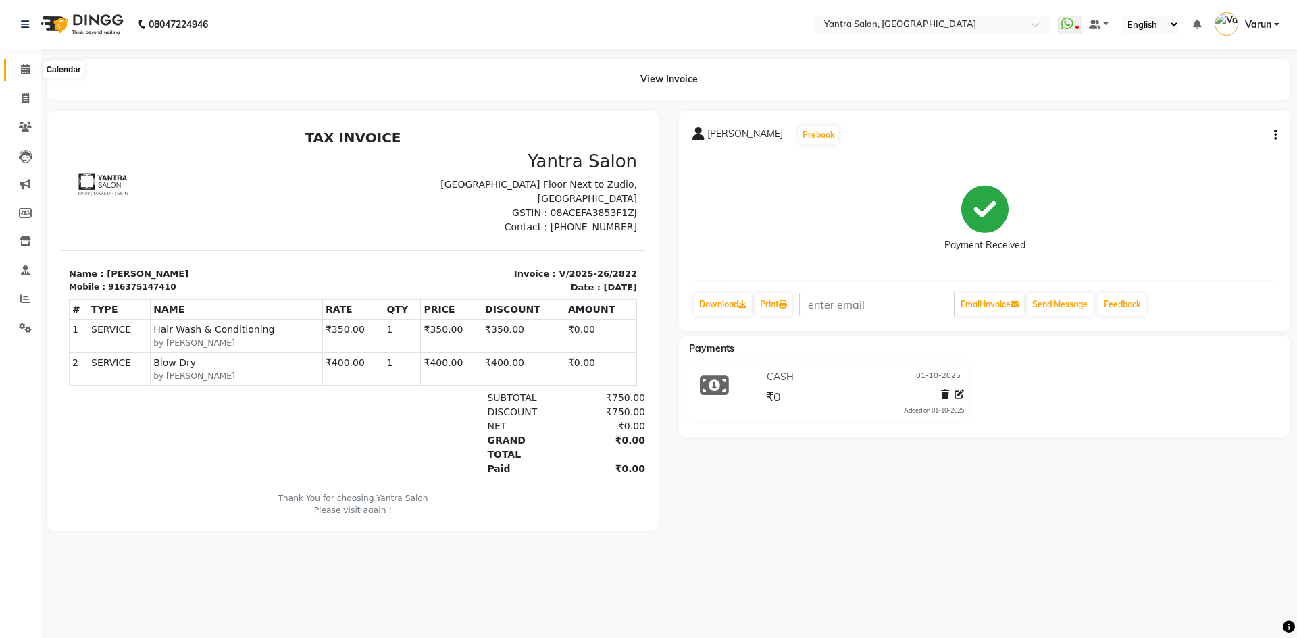
click at [16, 73] on span at bounding box center [26, 70] width 24 height 16
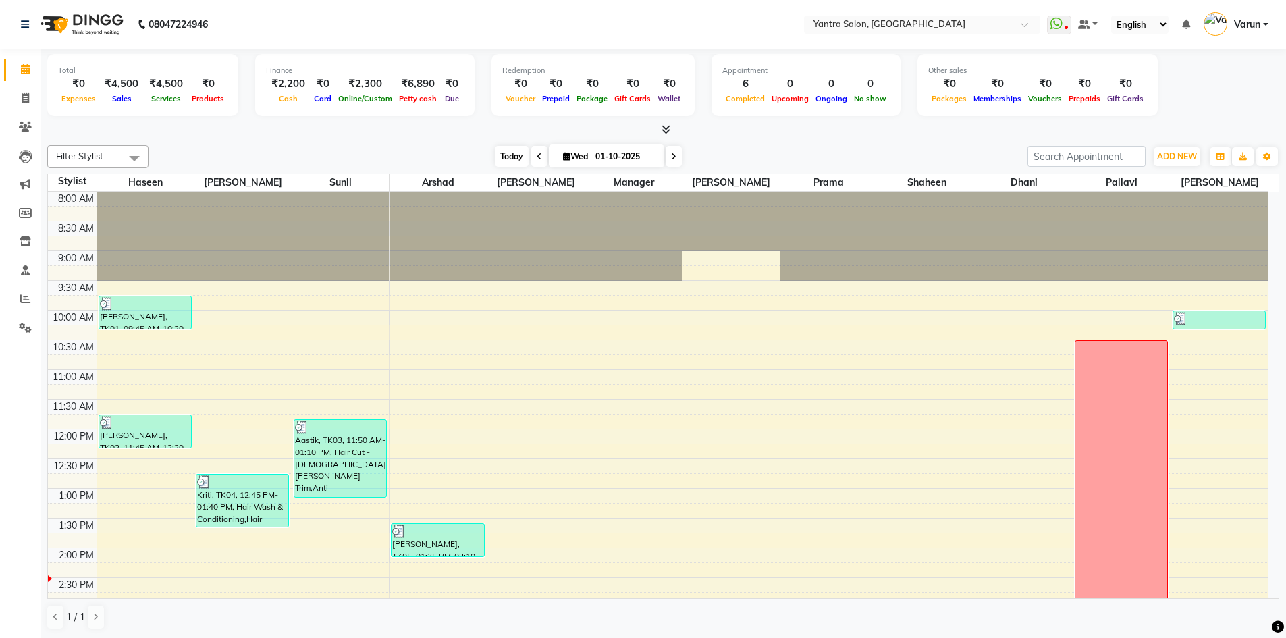
click at [508, 156] on span "Today" at bounding box center [512, 156] width 34 height 21
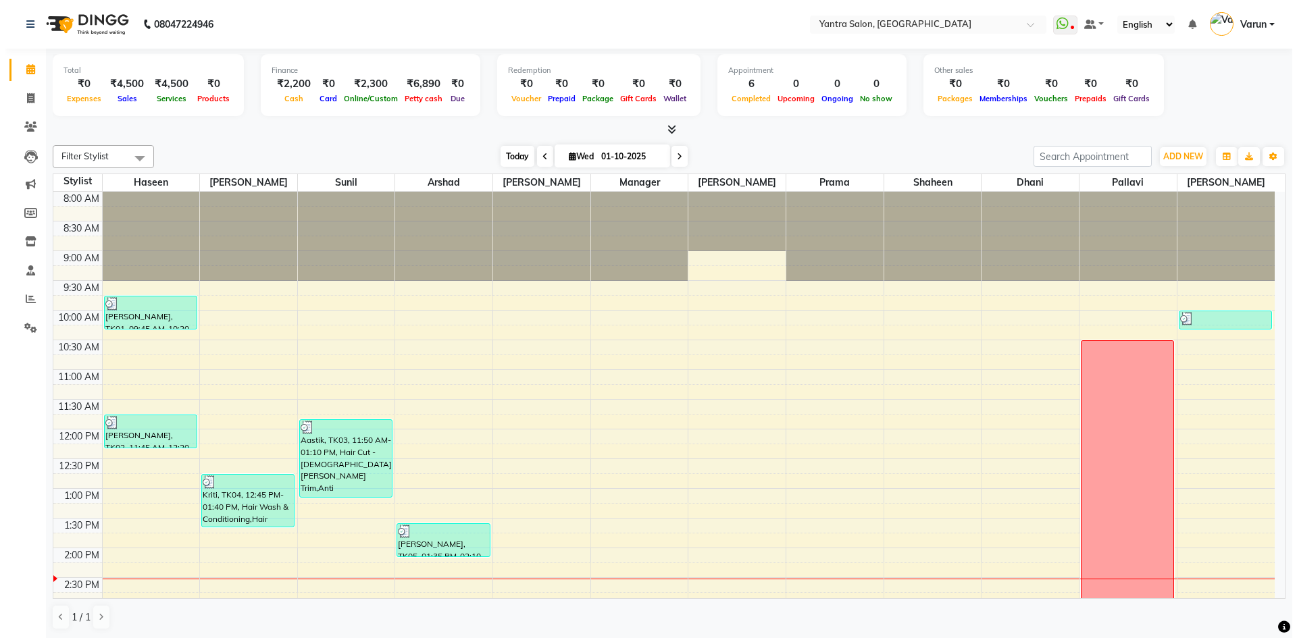
scroll to position [357, 0]
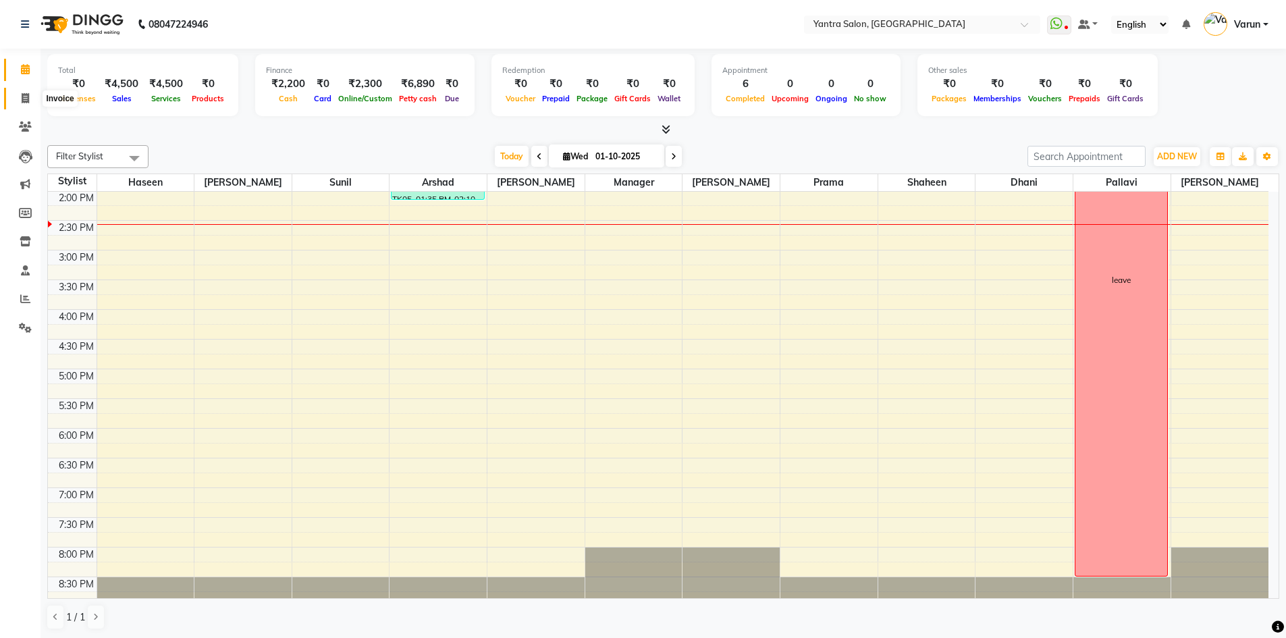
click at [23, 95] on icon at bounding box center [25, 98] width 7 height 10
select select "6253"
select select "service"
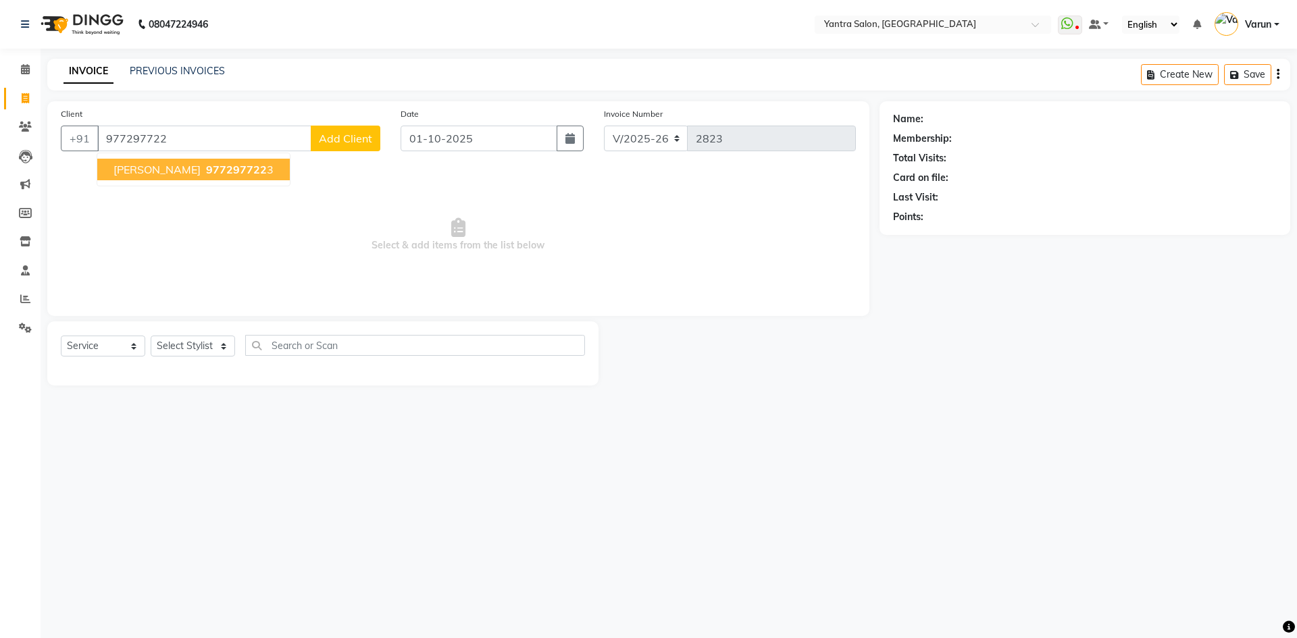
click at [224, 178] on button "Ila sharma 977297722 3" at bounding box center [193, 170] width 192 height 22
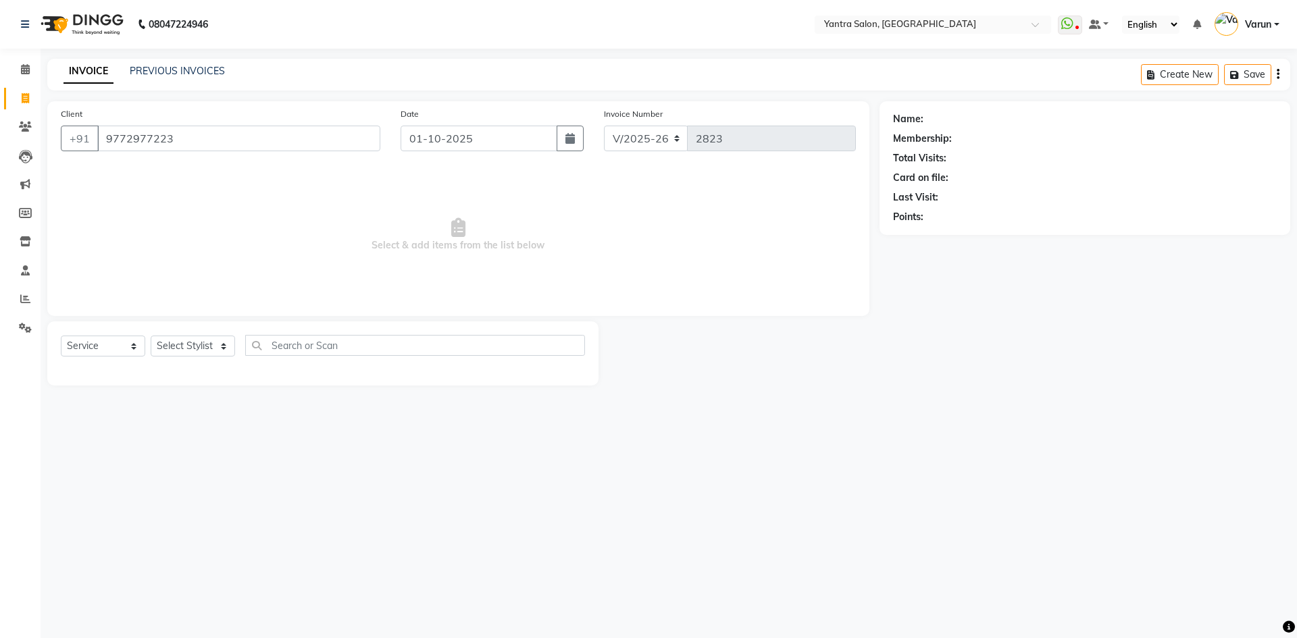
type input "9772977223"
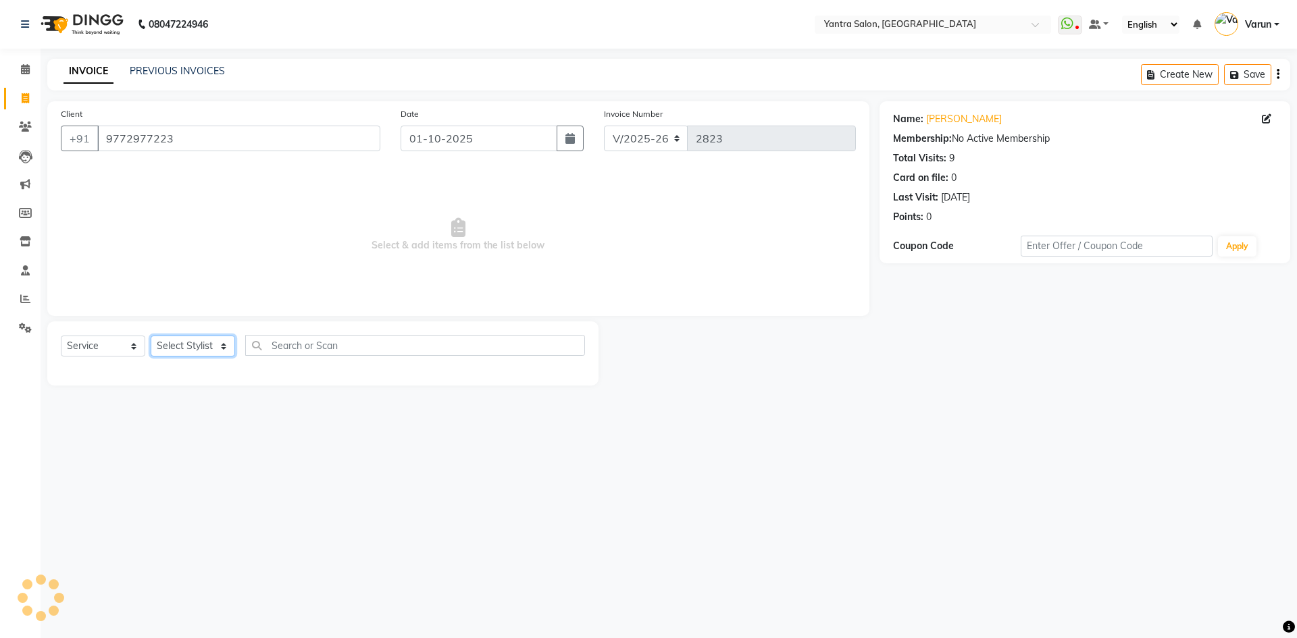
click at [199, 350] on select "Select Stylist admin Arshad Denis Dhani Haseen Jaswant Manager Pallavi Payal Pr…" at bounding box center [193, 346] width 84 height 21
select select "76999"
click at [151, 336] on select "Select Stylist admin Arshad Denis Dhani Haseen Jaswant Manager Pallavi Payal Pr…" at bounding box center [193, 346] width 84 height 21
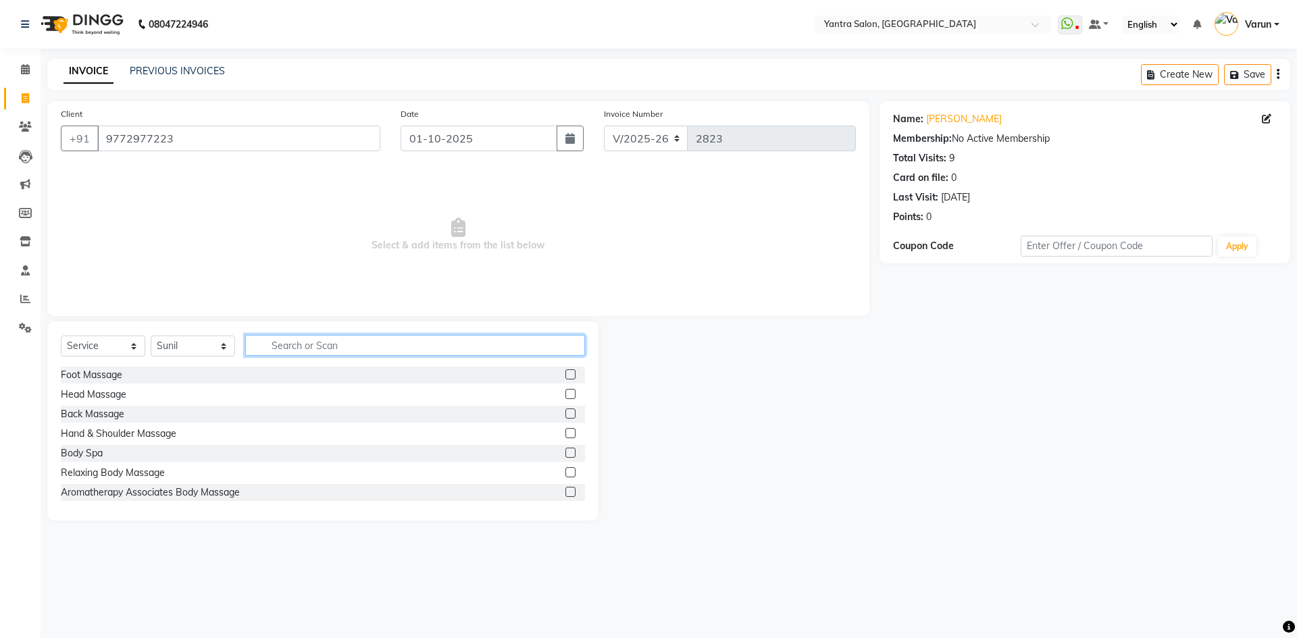
click at [312, 352] on input "text" at bounding box center [415, 345] width 340 height 21
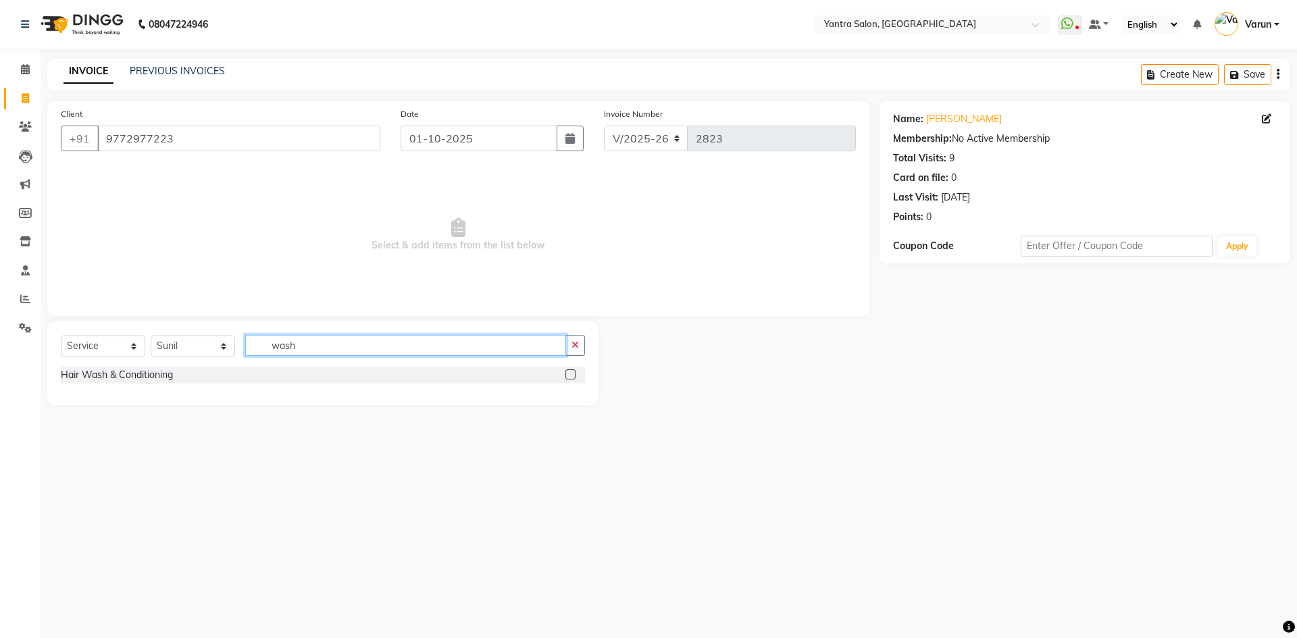
type input "wash"
click at [567, 373] on label at bounding box center [570, 374] width 10 height 10
click at [567, 373] on input "checkbox" at bounding box center [569, 375] width 9 height 9
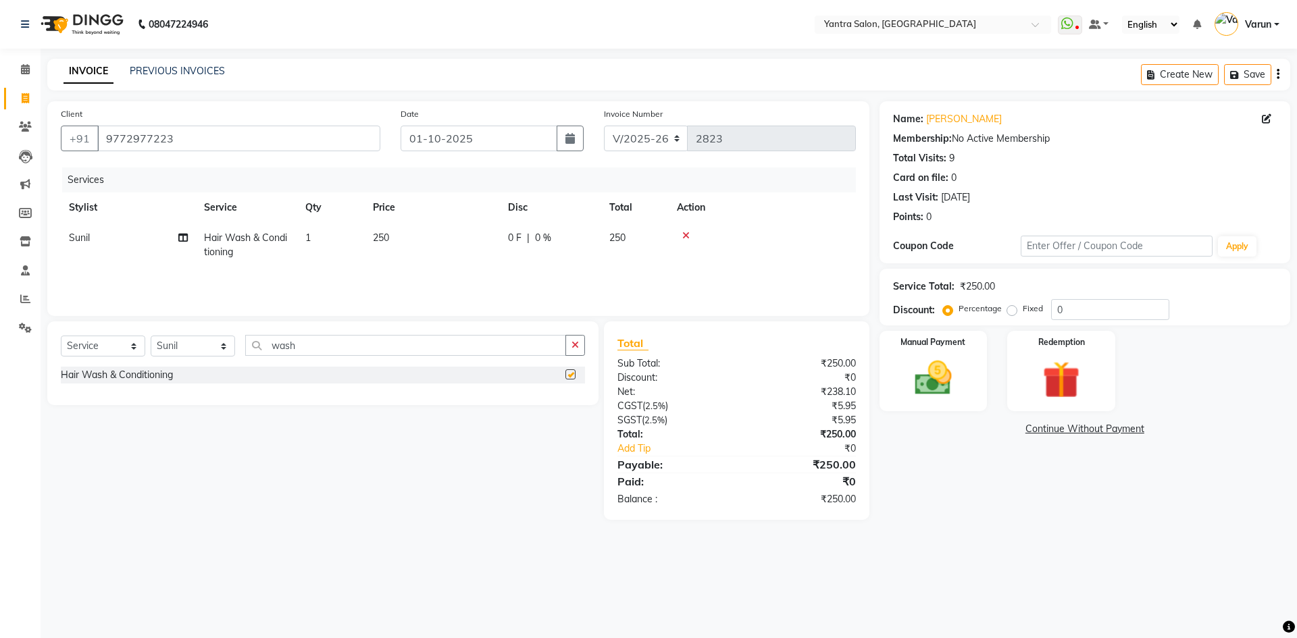
checkbox input "false"
click at [395, 352] on input "wash" at bounding box center [405, 345] width 321 height 21
click at [394, 352] on input "wash" at bounding box center [405, 345] width 321 height 21
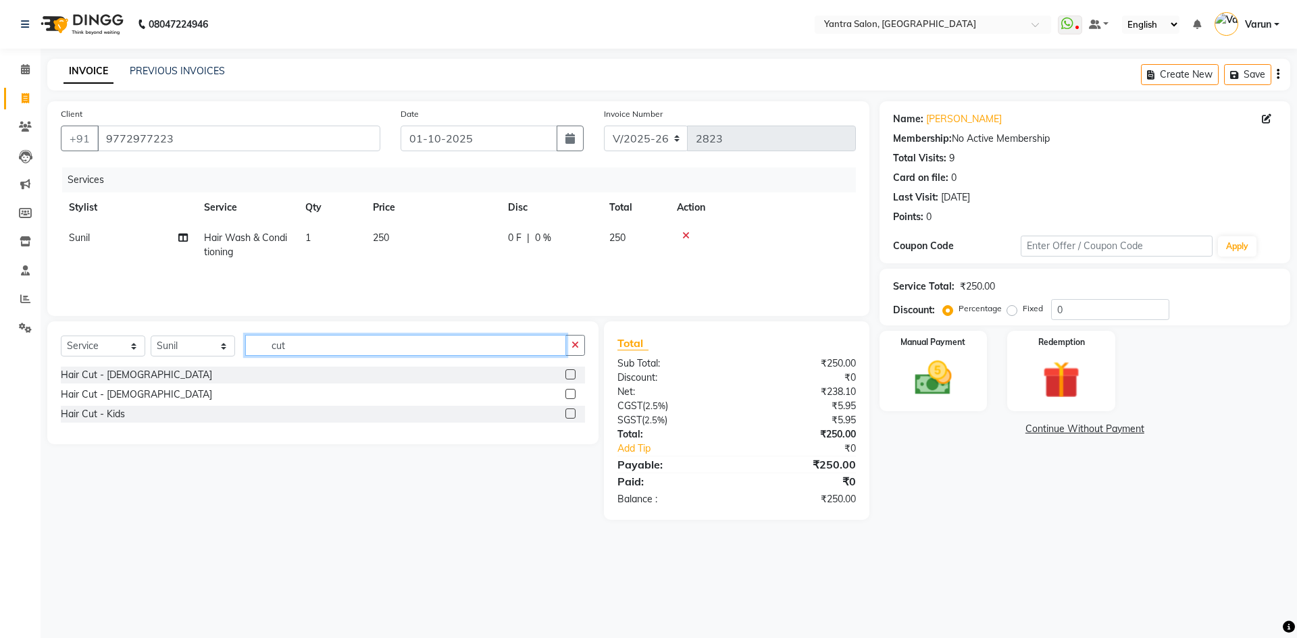
type input "cut"
click at [574, 376] on label at bounding box center [570, 374] width 10 height 10
click at [574, 376] on input "checkbox" at bounding box center [569, 375] width 9 height 9
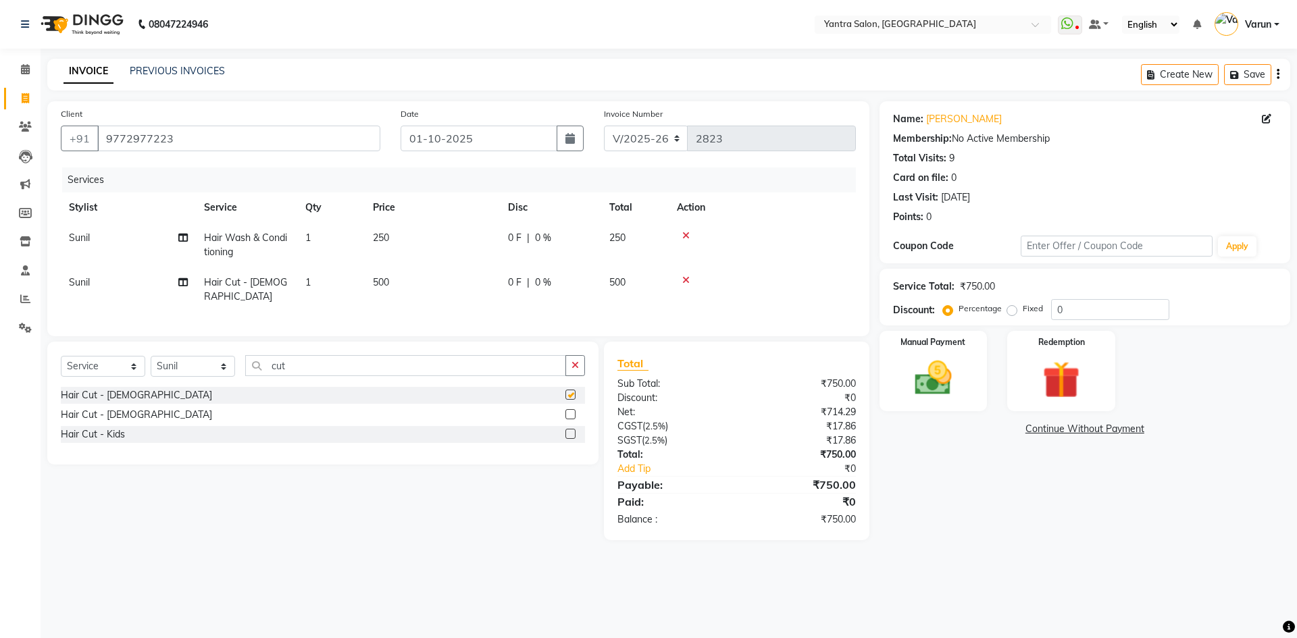
checkbox input "false"
click at [442, 242] on td "250" at bounding box center [432, 245] width 135 height 45
select select "76999"
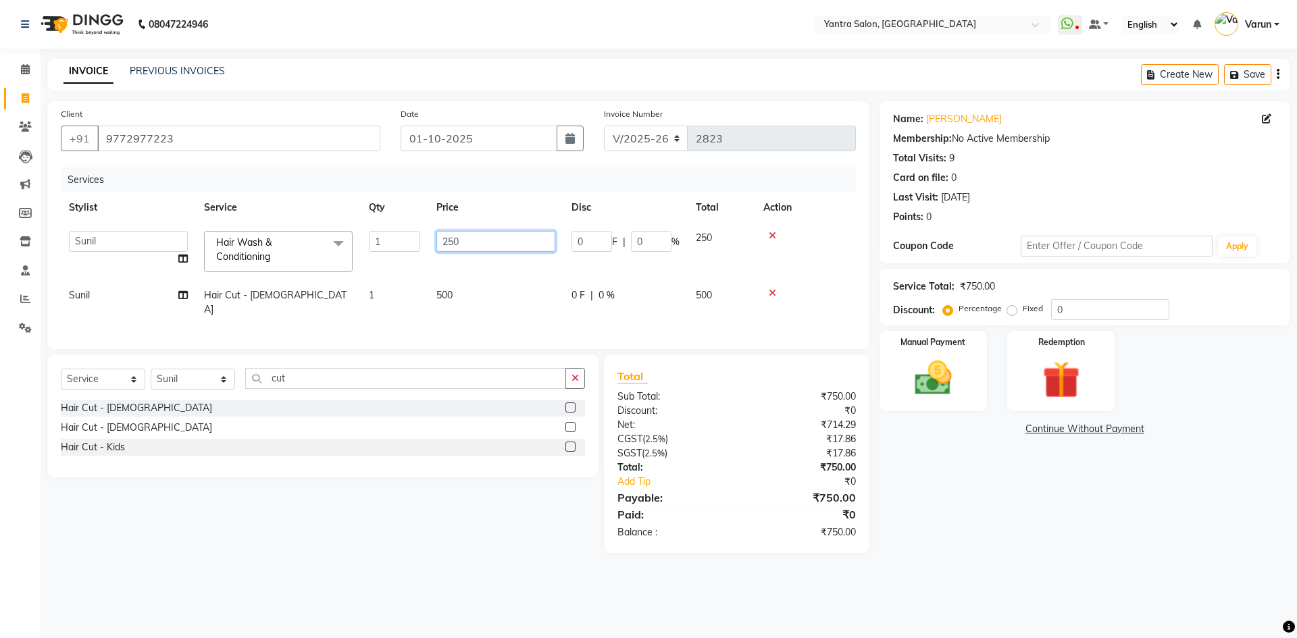
click at [442, 242] on input "250" at bounding box center [495, 241] width 119 height 21
type input "500"
click at [449, 211] on th "Price" at bounding box center [495, 207] width 135 height 30
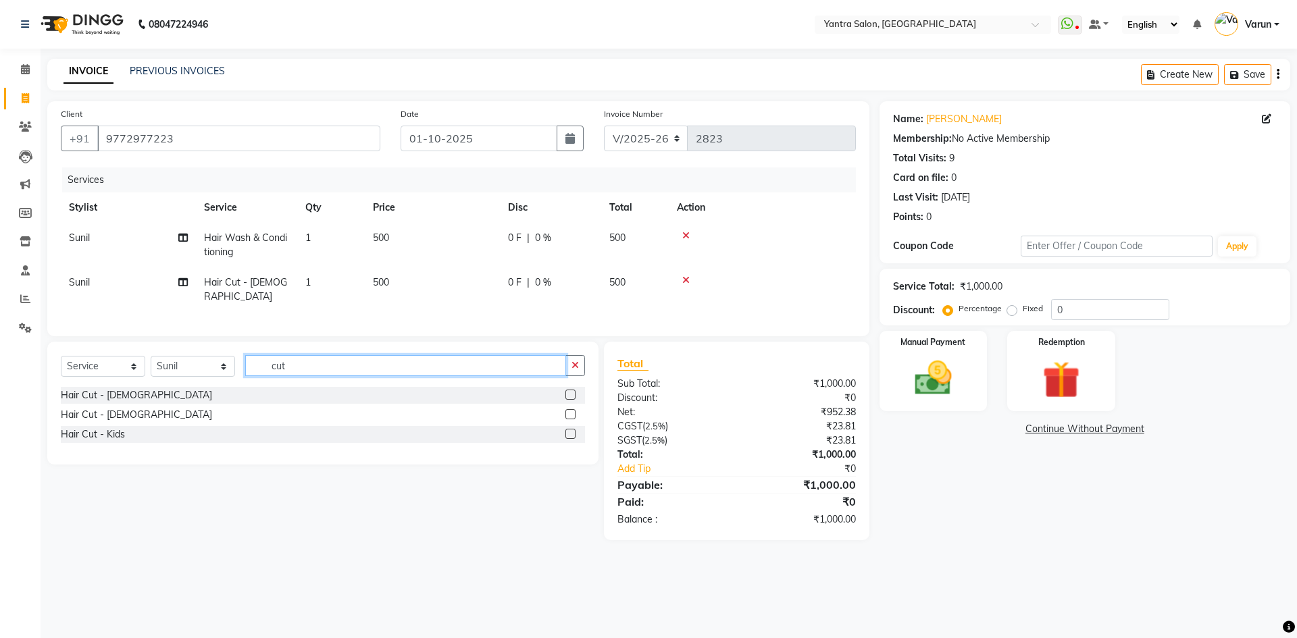
click at [276, 359] on input "cut" at bounding box center [405, 365] width 321 height 21
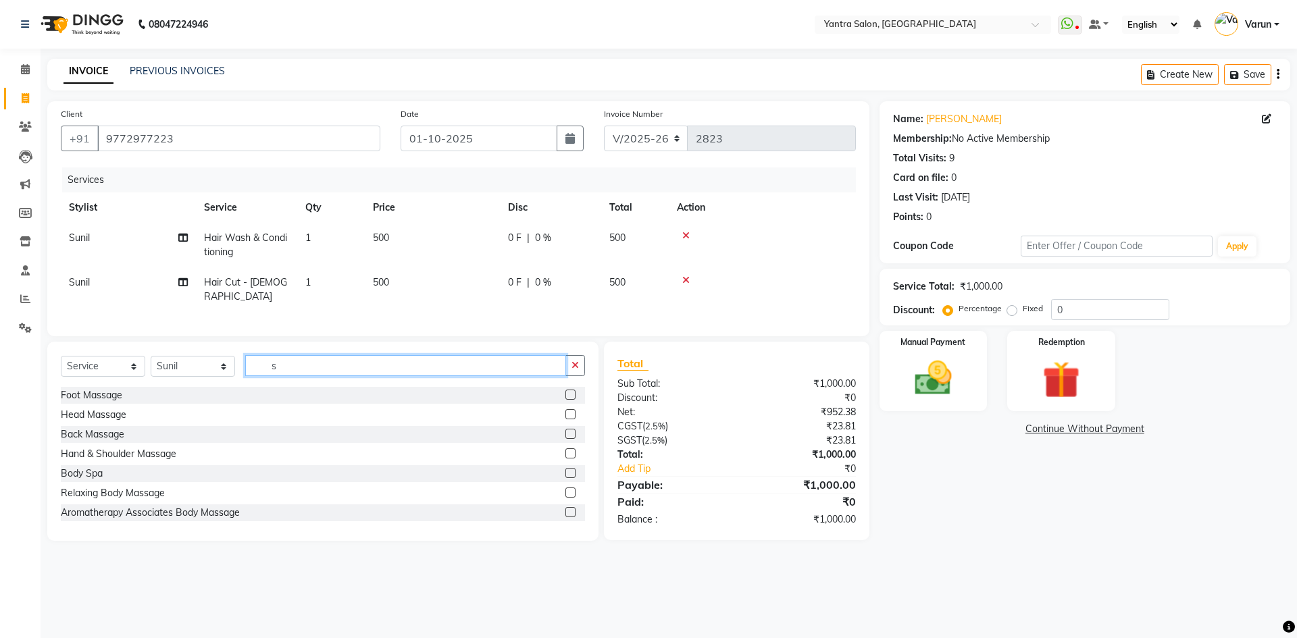
type input "s"
click at [149, 136] on input "9772977223" at bounding box center [238, 139] width 283 height 26
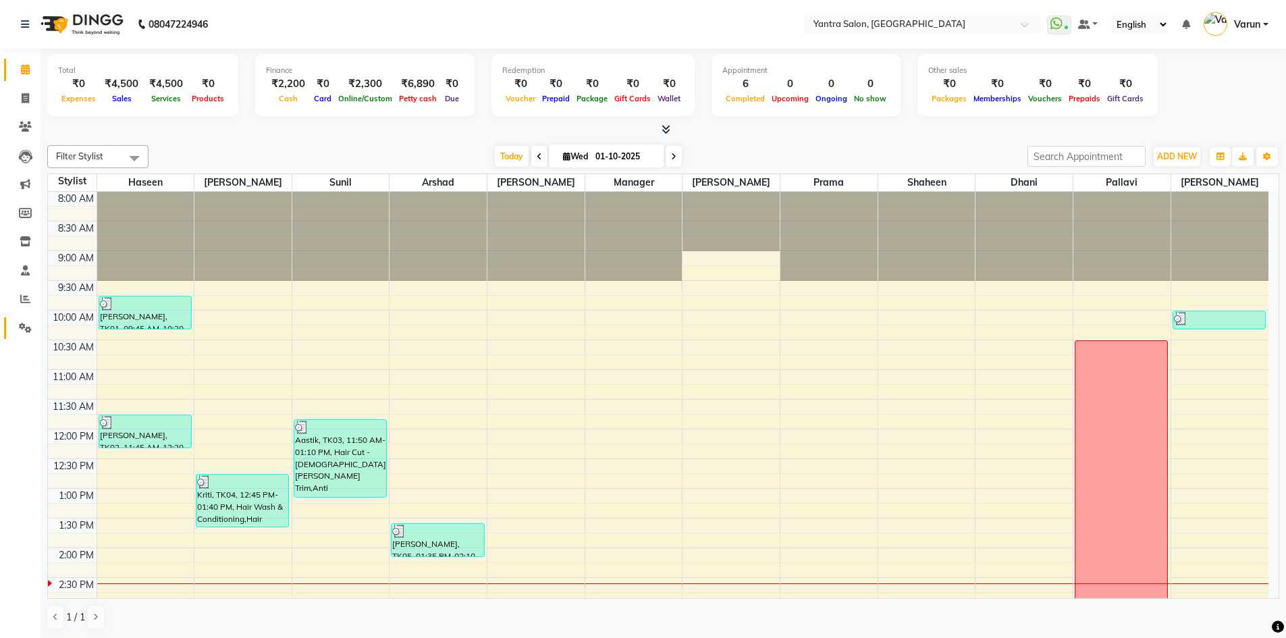
click at [22, 319] on link "Settings" at bounding box center [20, 328] width 32 height 22
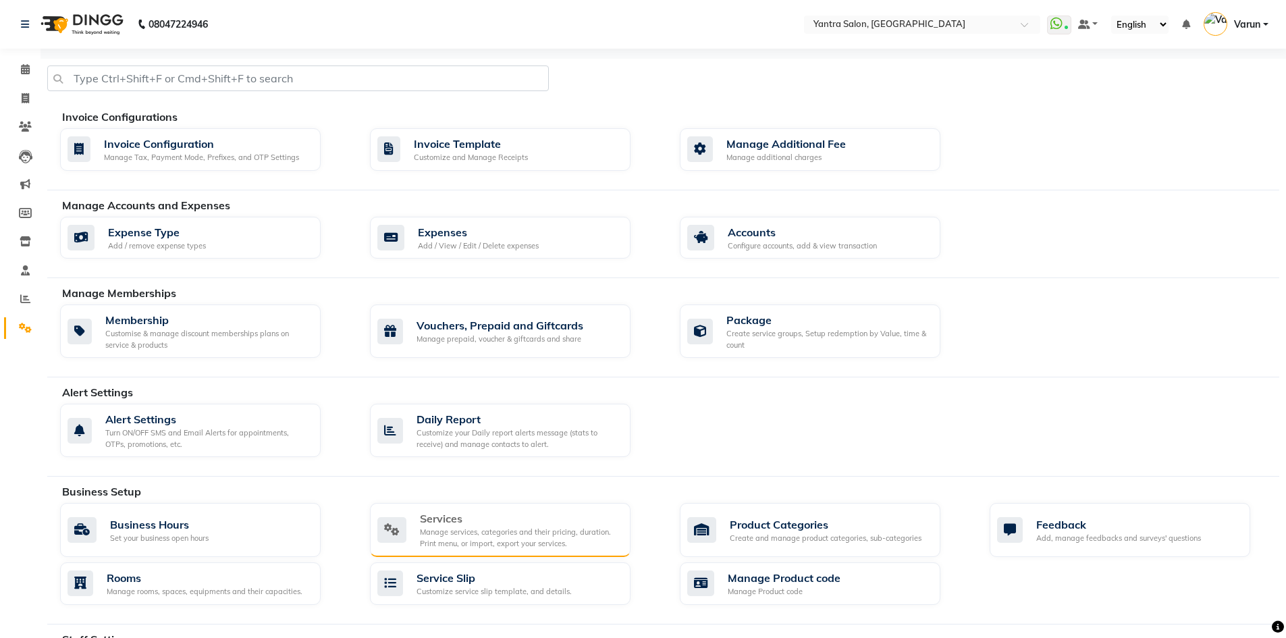
click at [510, 529] on div "Manage services, categories and their pricing, duration. Print menu, or import,…" at bounding box center [520, 538] width 200 height 22
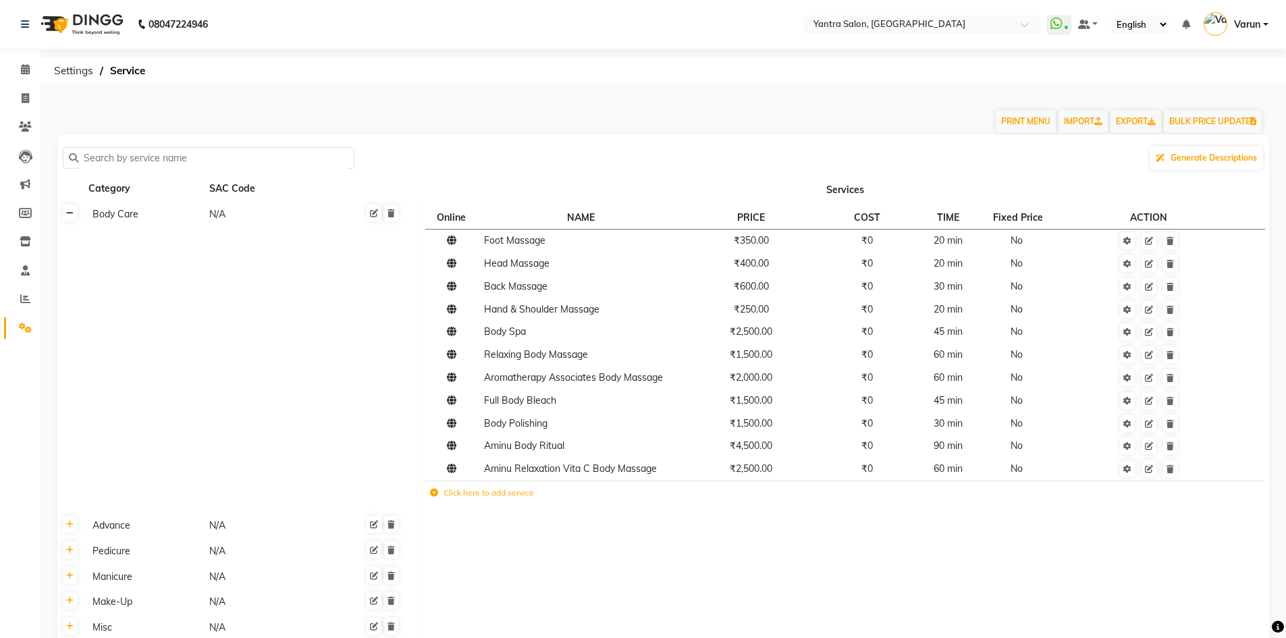
click at [71, 214] on icon at bounding box center [69, 213] width 7 height 8
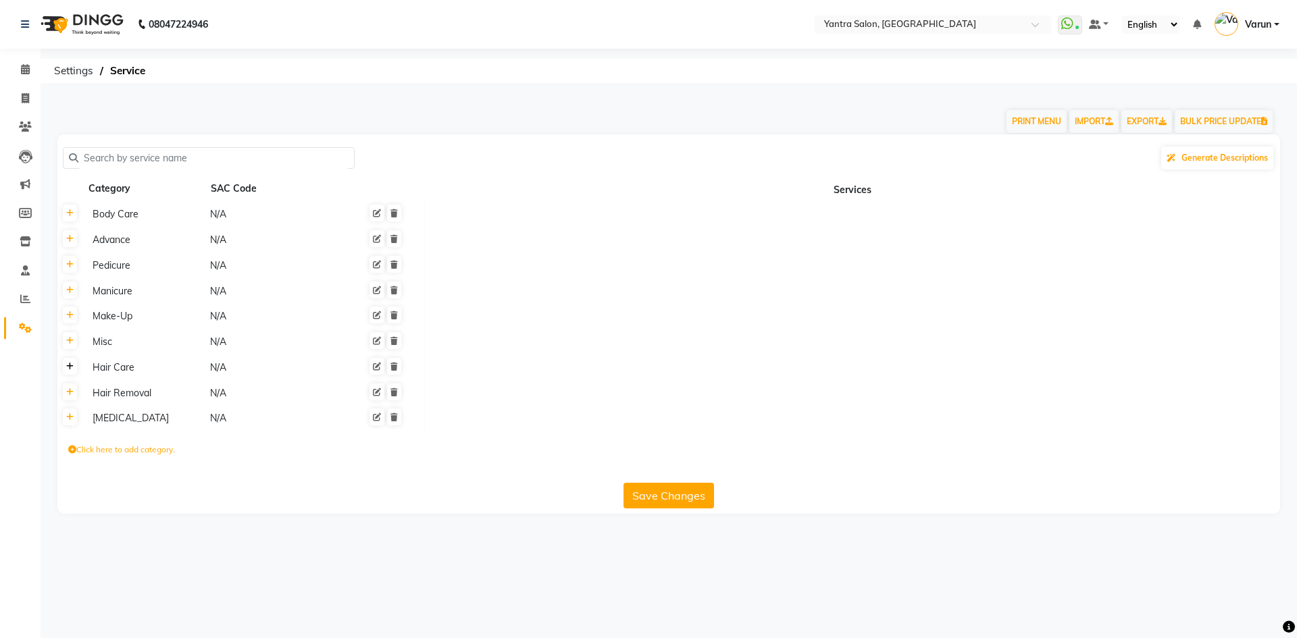
click at [73, 367] on icon at bounding box center [69, 367] width 7 height 8
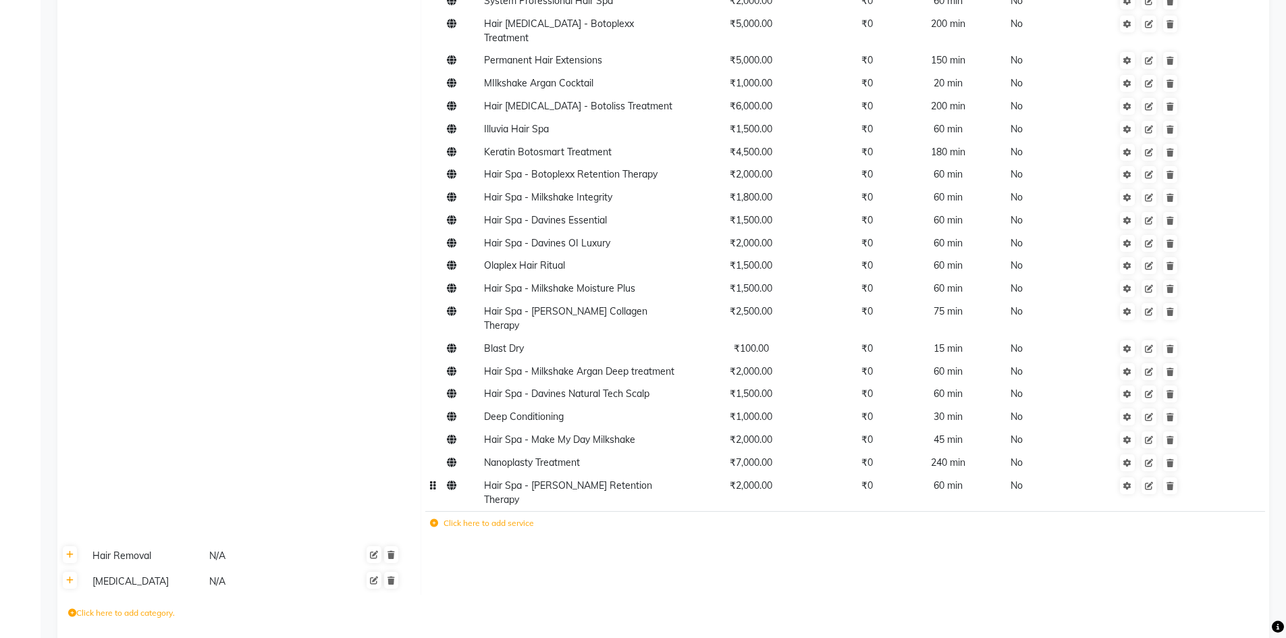
scroll to position [843, 0]
click at [479, 515] on label "Click here to add service" at bounding box center [482, 521] width 104 height 12
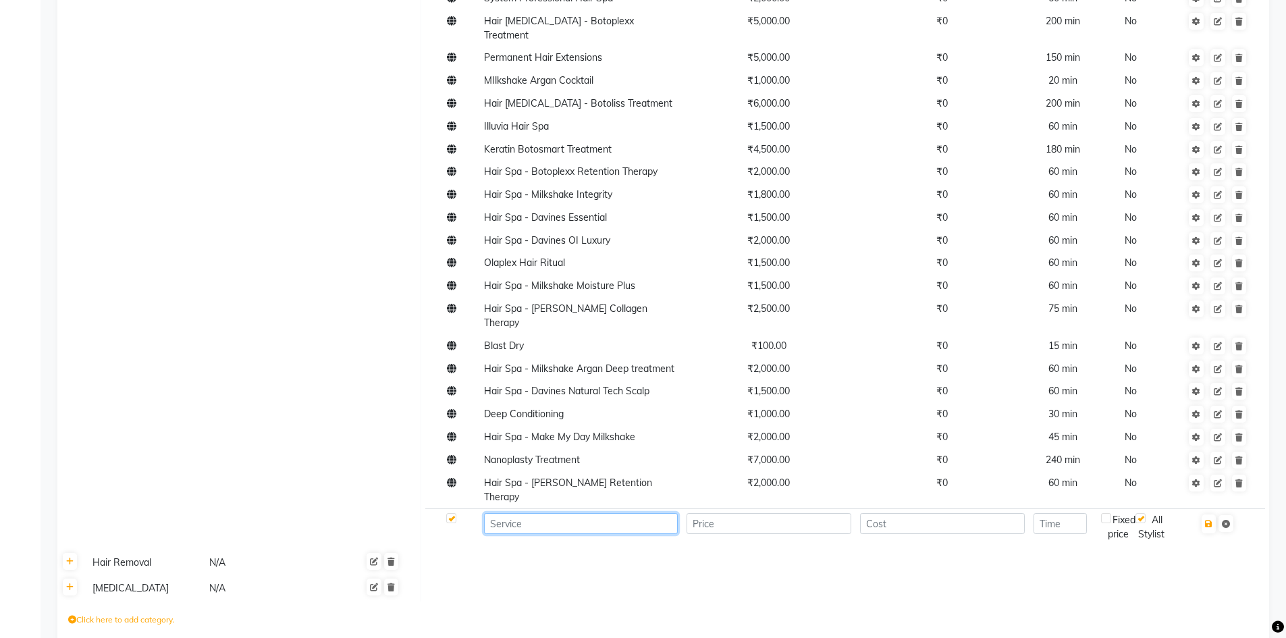
click at [520, 513] on input at bounding box center [581, 523] width 194 height 21
type input "Split Ends Removal"
click at [737, 513] on input "number" at bounding box center [769, 523] width 165 height 21
type input "500"
click at [1206, 515] on button "button" at bounding box center [1209, 524] width 14 height 19
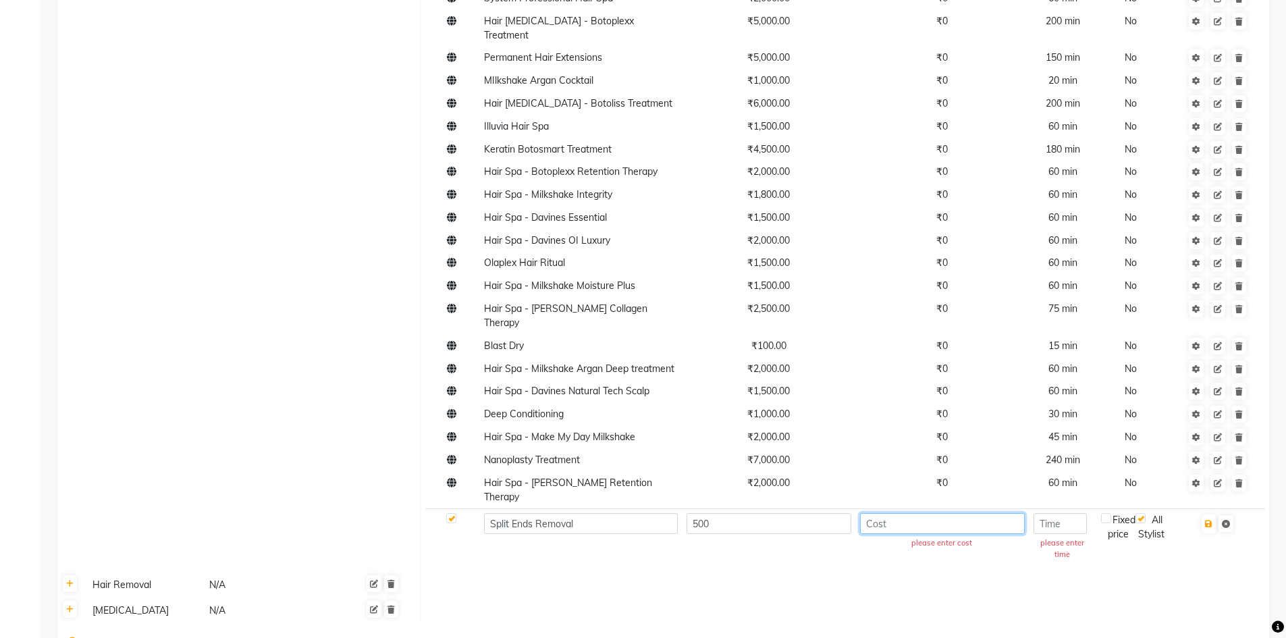
click at [941, 513] on input "number" at bounding box center [942, 523] width 165 height 21
type input "0"
click at [1072, 513] on input "number" at bounding box center [1060, 523] width 53 height 21
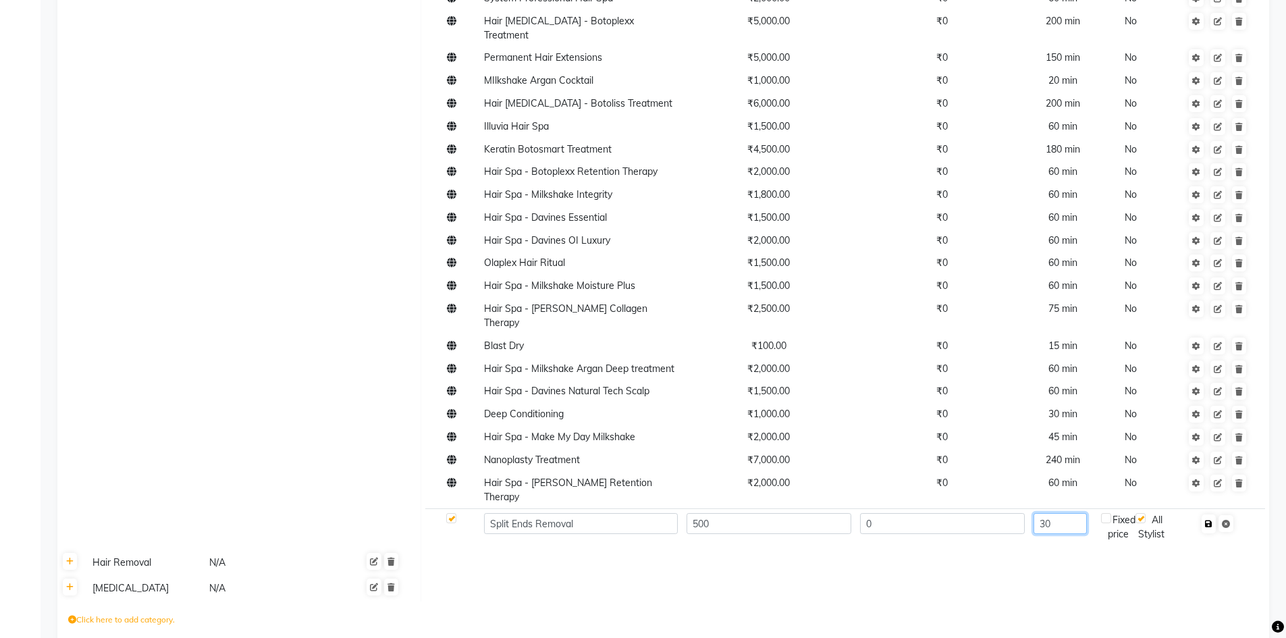
type input "30"
click at [1211, 520] on icon "button" at bounding box center [1208, 524] width 7 height 8
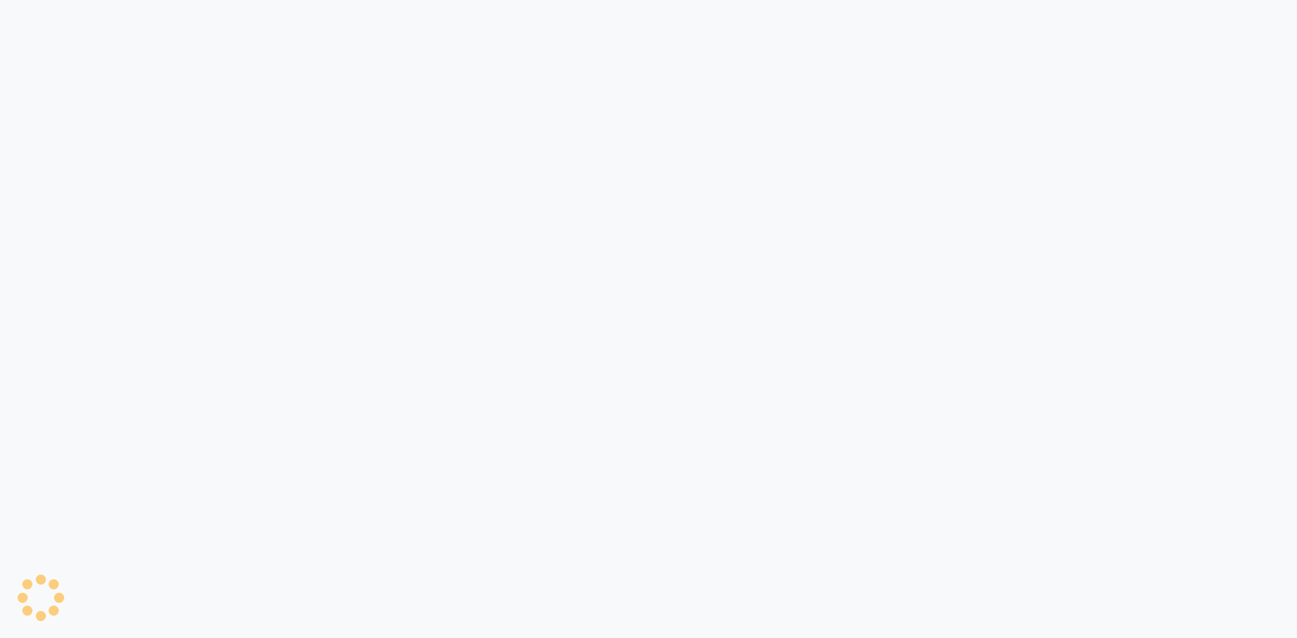
select select "6253"
select select "service"
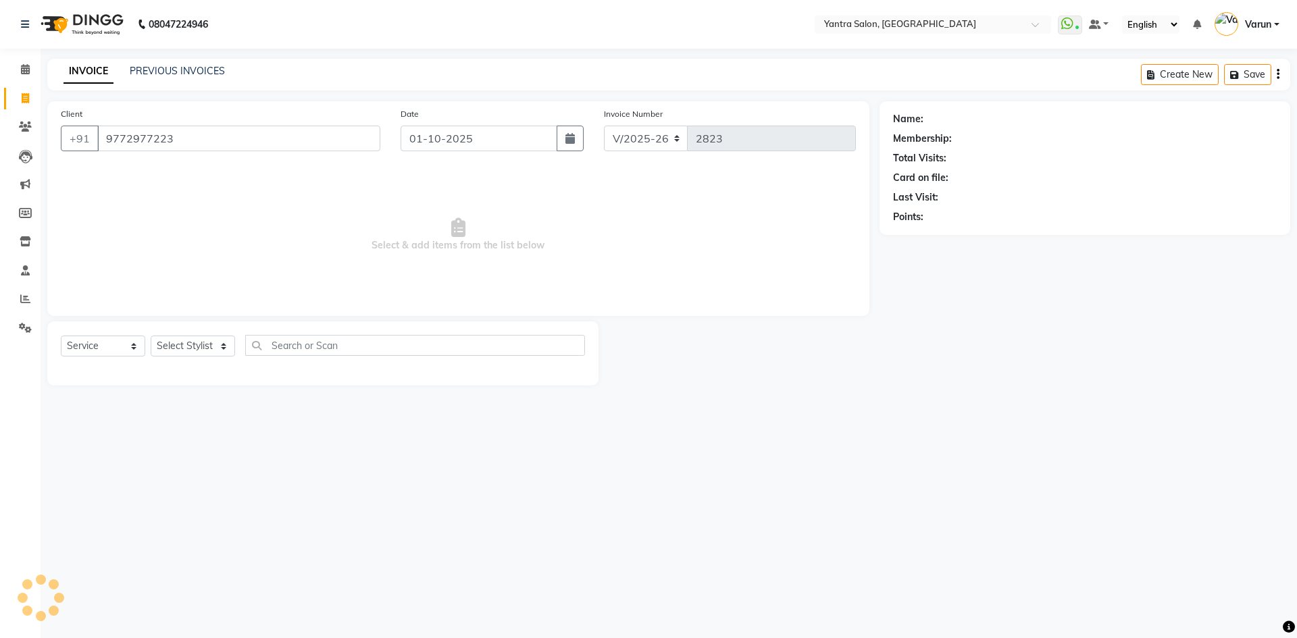
type input "9772977223"
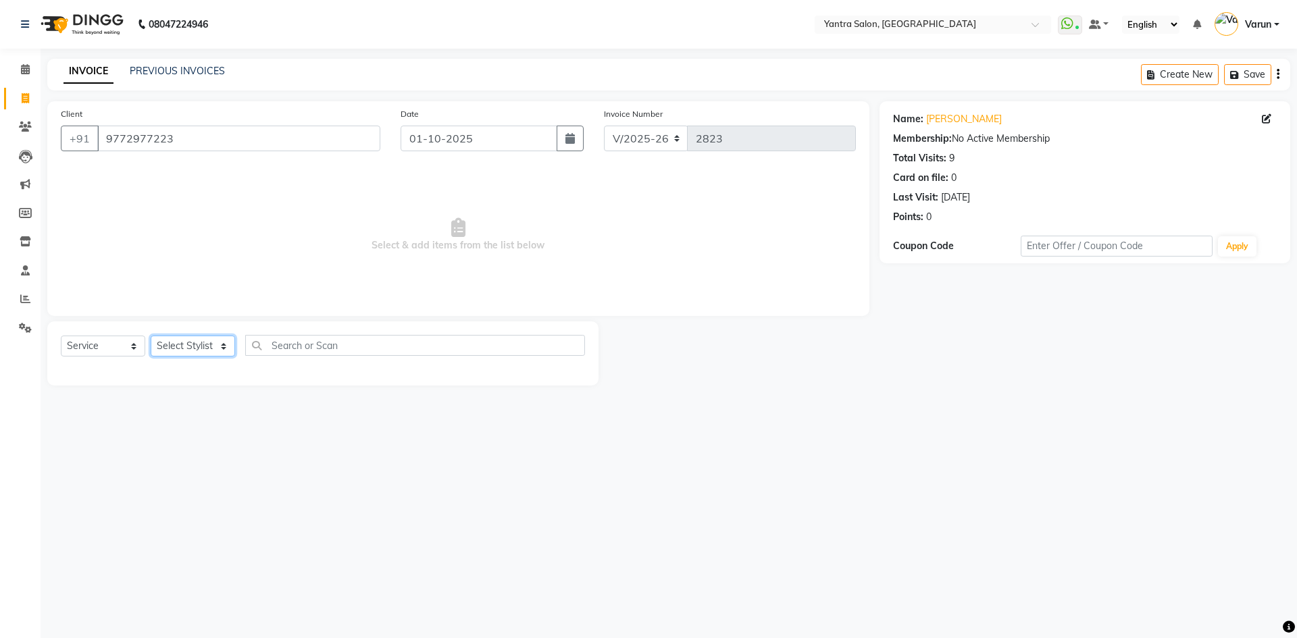
click at [161, 348] on select "Select Stylist admin Arshad Denis Dhani Haseen Jaswant Manager Pallavi Payal Pr…" at bounding box center [193, 346] width 84 height 21
select select "76999"
click at [151, 336] on select "Select Stylist admin Arshad Denis Dhani Haseen Jaswant Manager Pallavi Payal Pr…" at bounding box center [193, 346] width 84 height 21
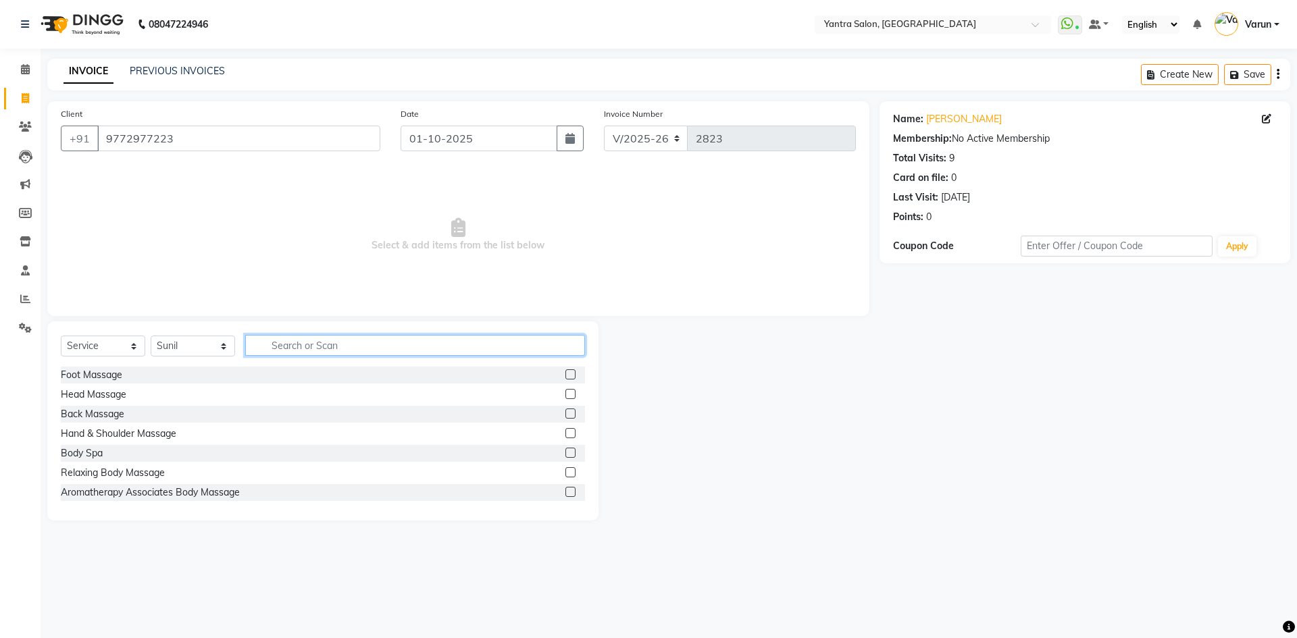
click at [287, 351] on input "text" at bounding box center [415, 345] width 340 height 21
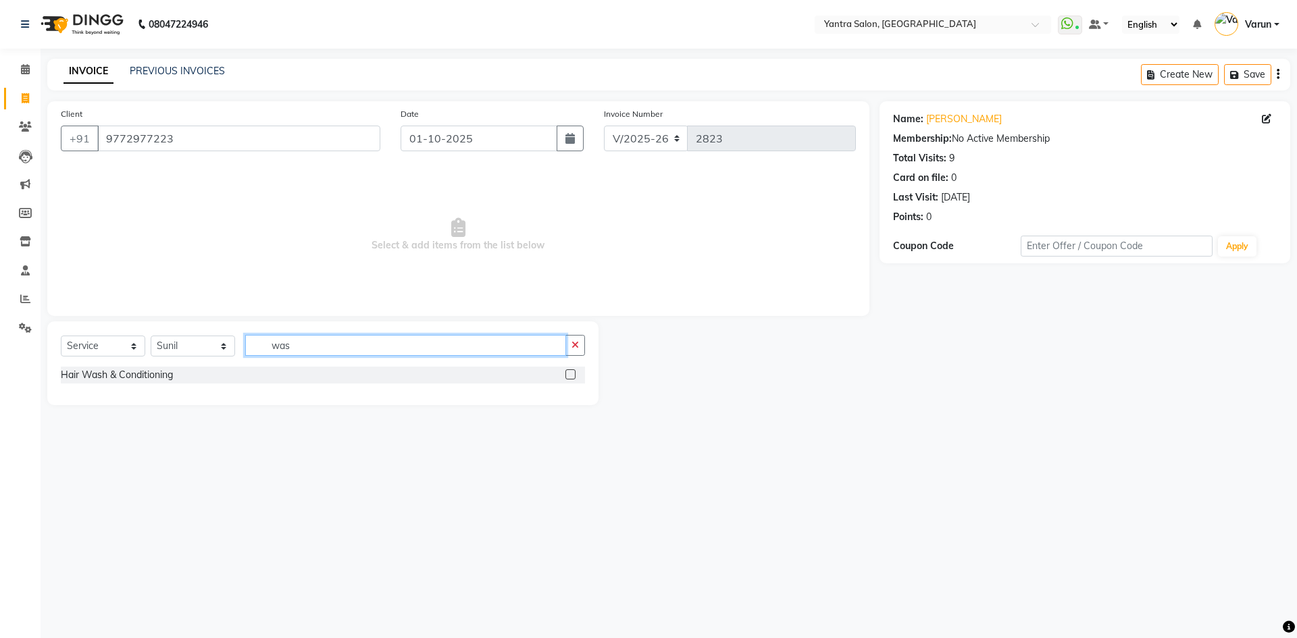
type input "was"
click at [569, 372] on label at bounding box center [570, 374] width 10 height 10
click at [569, 372] on input "checkbox" at bounding box center [569, 375] width 9 height 9
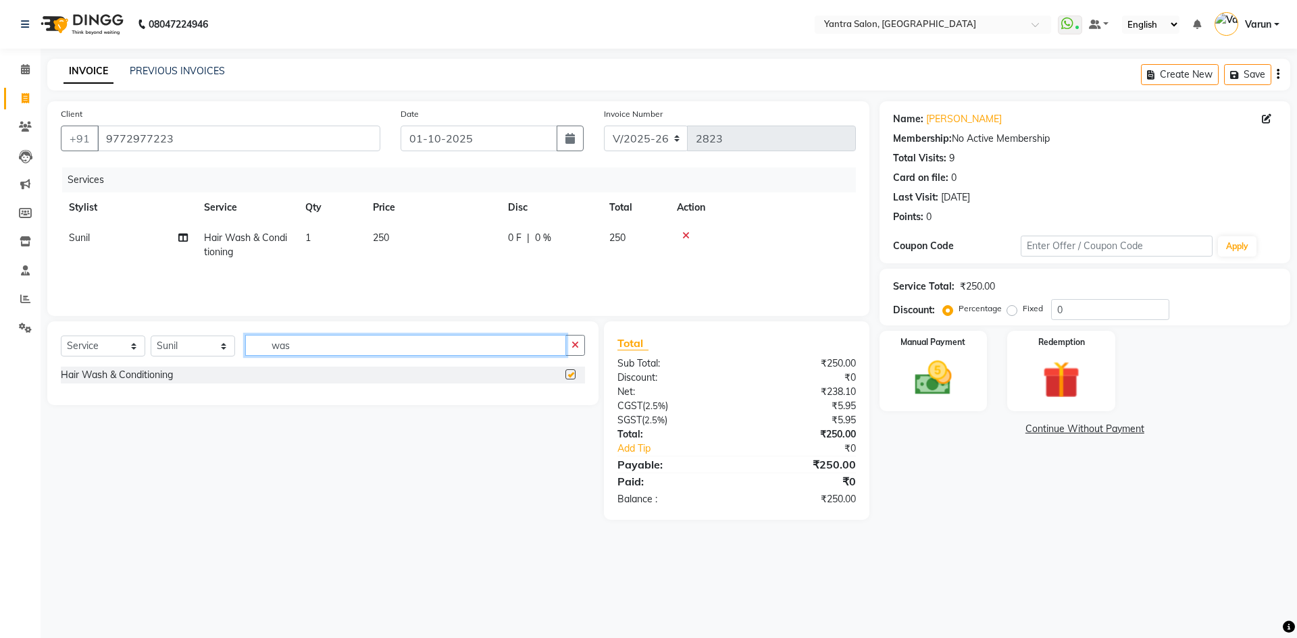
click at [410, 352] on input "was" at bounding box center [405, 345] width 321 height 21
checkbox input "false"
click at [410, 352] on input "was" at bounding box center [405, 345] width 321 height 21
type input "cut"
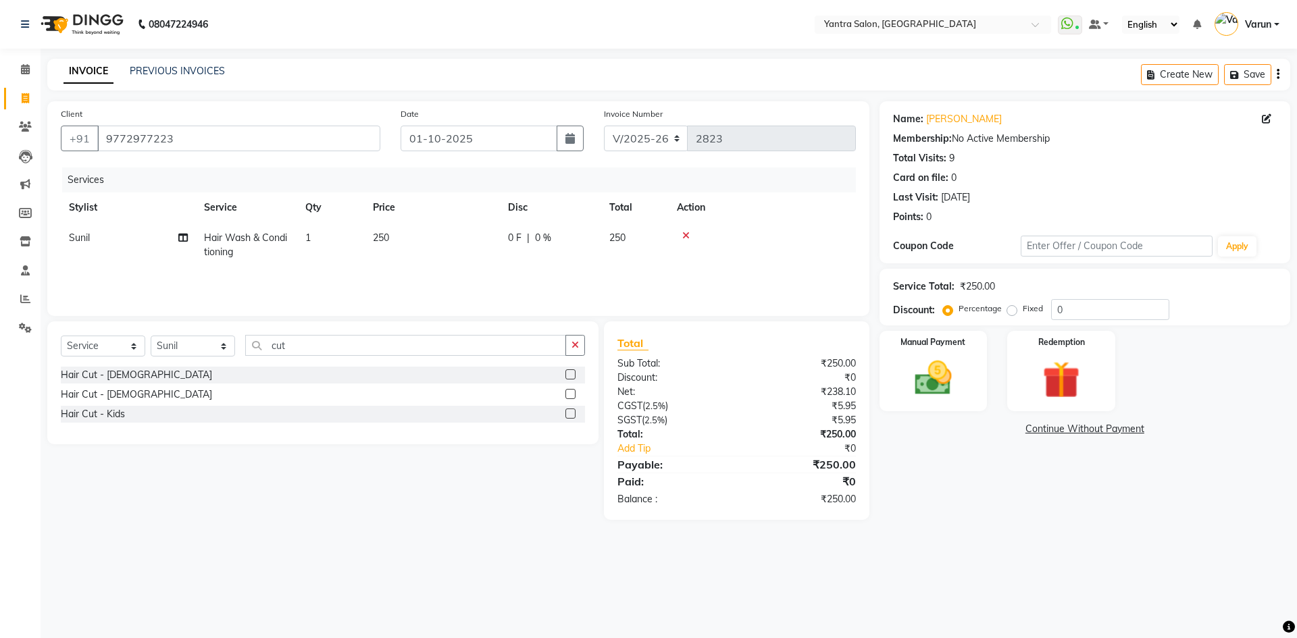
click at [571, 374] on label at bounding box center [570, 374] width 10 height 10
click at [571, 374] on input "checkbox" at bounding box center [569, 375] width 9 height 9
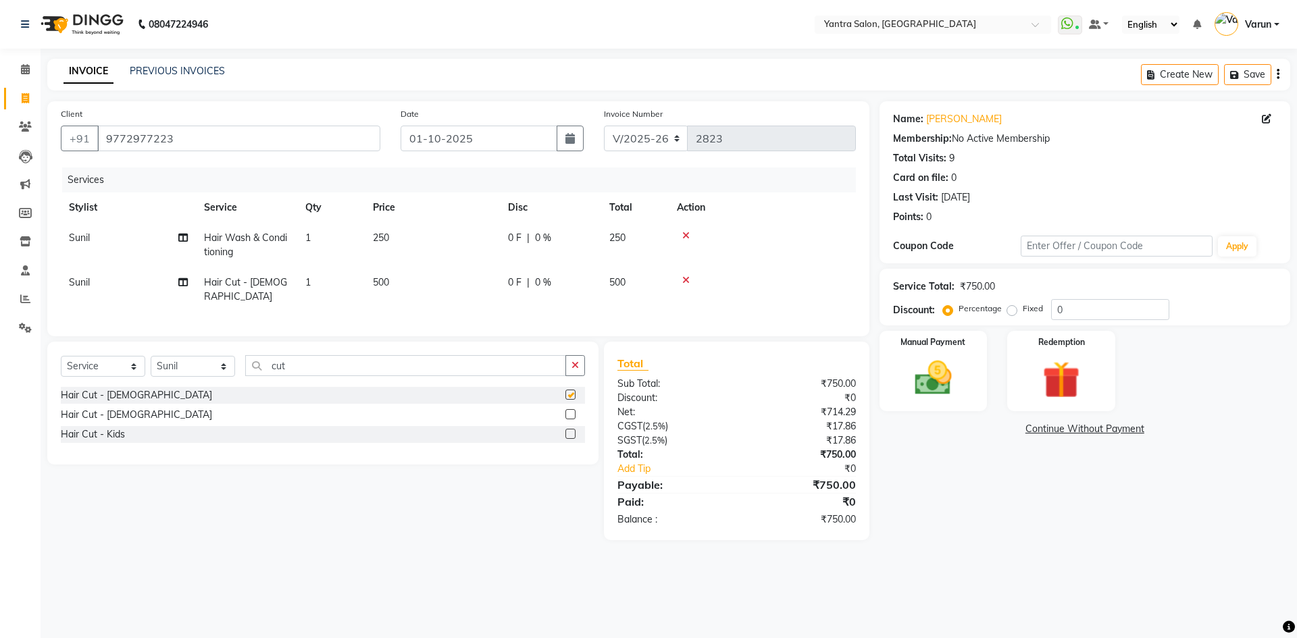
checkbox input "false"
click at [329, 359] on input "cut" at bounding box center [405, 365] width 321 height 21
type input "split"
click at [548, 390] on div "Split Ends Removal" at bounding box center [323, 395] width 524 height 17
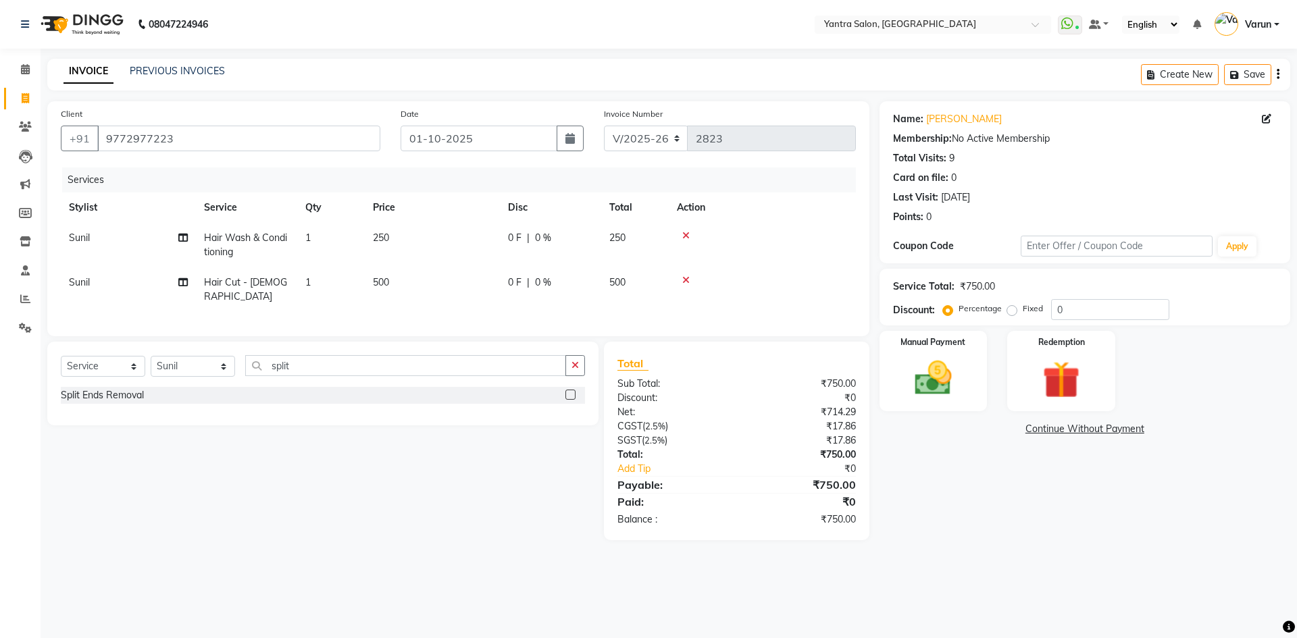
click at [571, 390] on label at bounding box center [570, 395] width 10 height 10
click at [571, 391] on input "checkbox" at bounding box center [569, 395] width 9 height 9
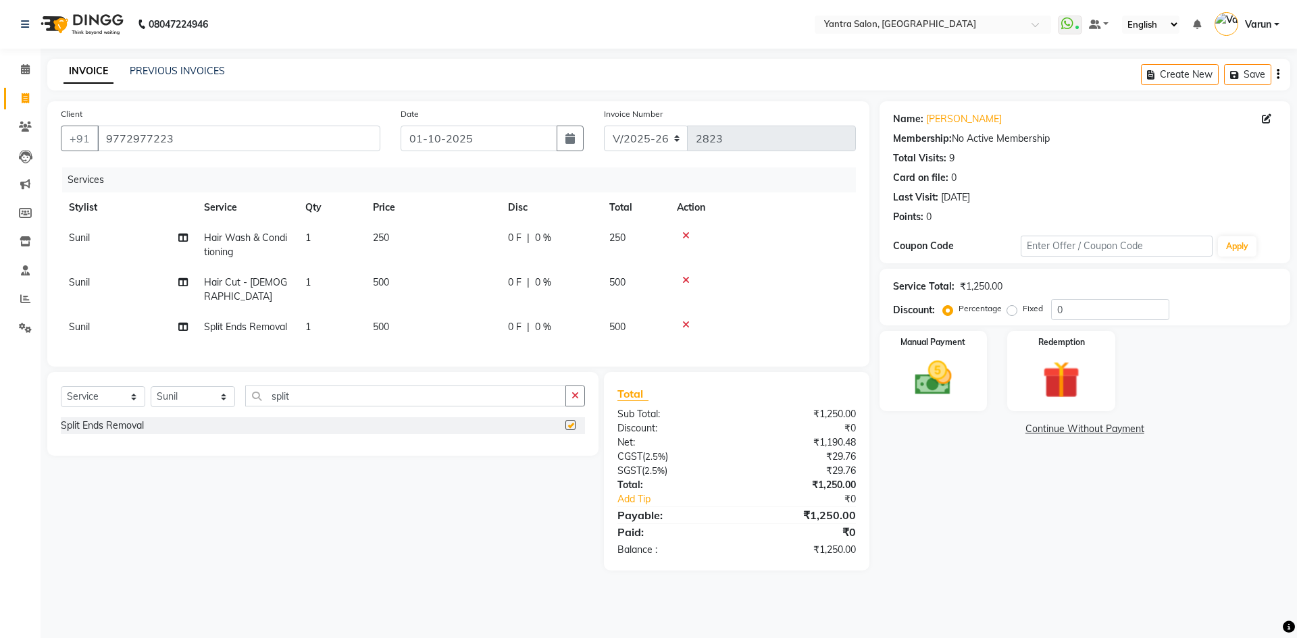
checkbox input "false"
click at [454, 238] on td "250" at bounding box center [432, 245] width 135 height 45
select select "76999"
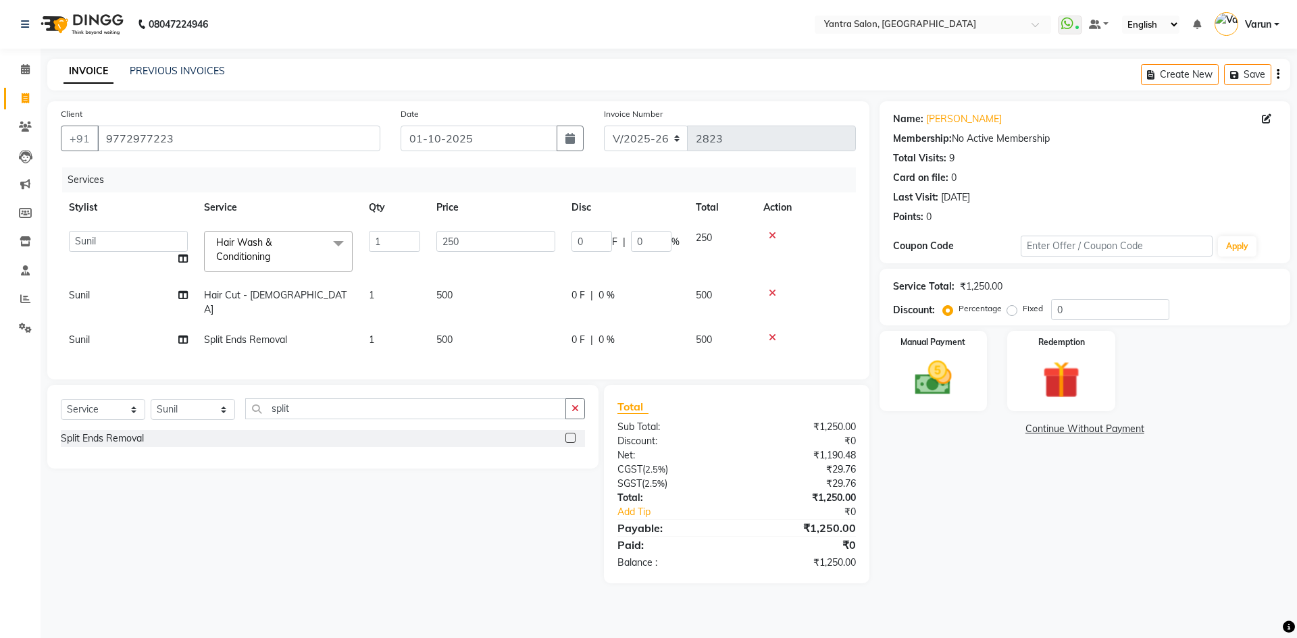
click at [454, 238] on input "250" at bounding box center [495, 241] width 119 height 21
type input "500"
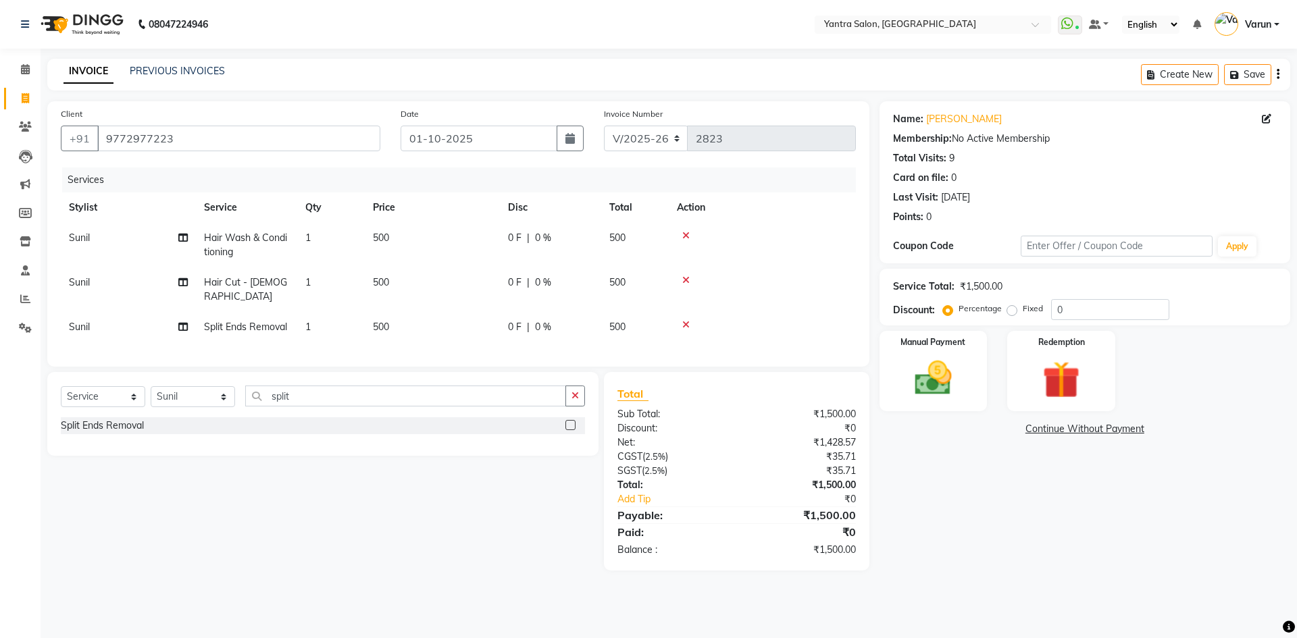
click at [483, 217] on th "Price" at bounding box center [432, 207] width 135 height 30
click at [1052, 305] on input "0" at bounding box center [1110, 309] width 118 height 21
click at [1065, 311] on input "20" at bounding box center [1110, 309] width 118 height 21
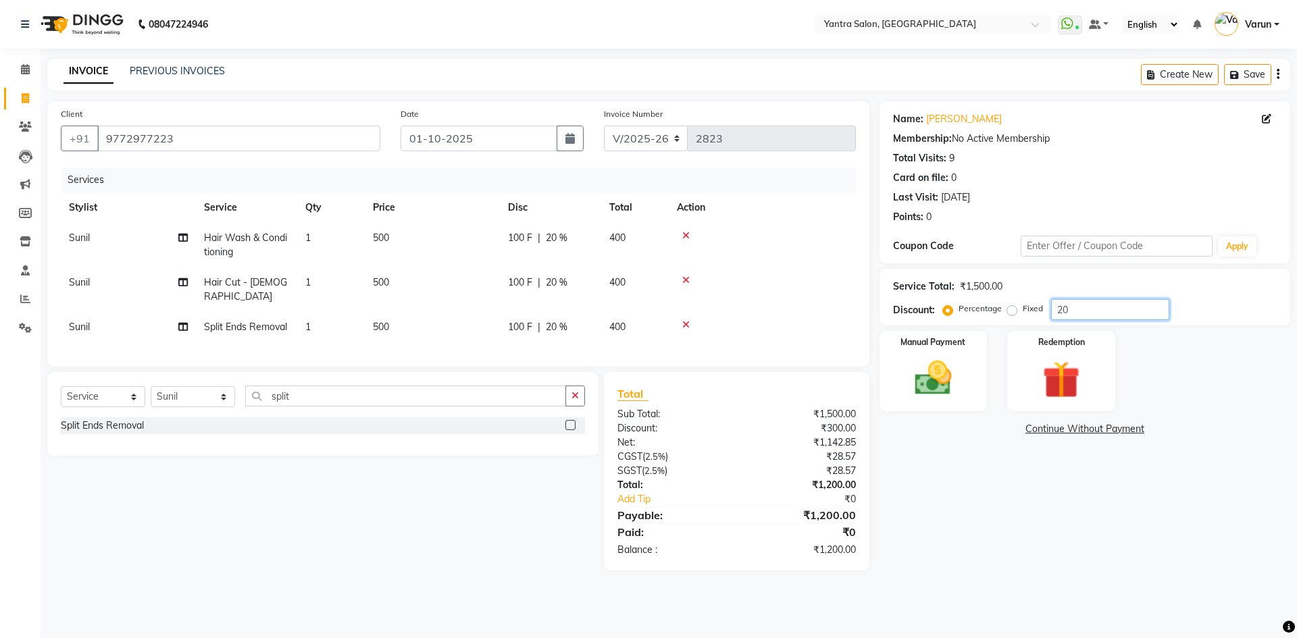
type input "20"
click at [1022, 310] on label "Fixed" at bounding box center [1032, 309] width 20 height 12
click at [1010, 310] on input "Fixed" at bounding box center [1014, 308] width 9 height 9
radio input "true"
click at [1057, 317] on input "20" at bounding box center [1110, 309] width 118 height 21
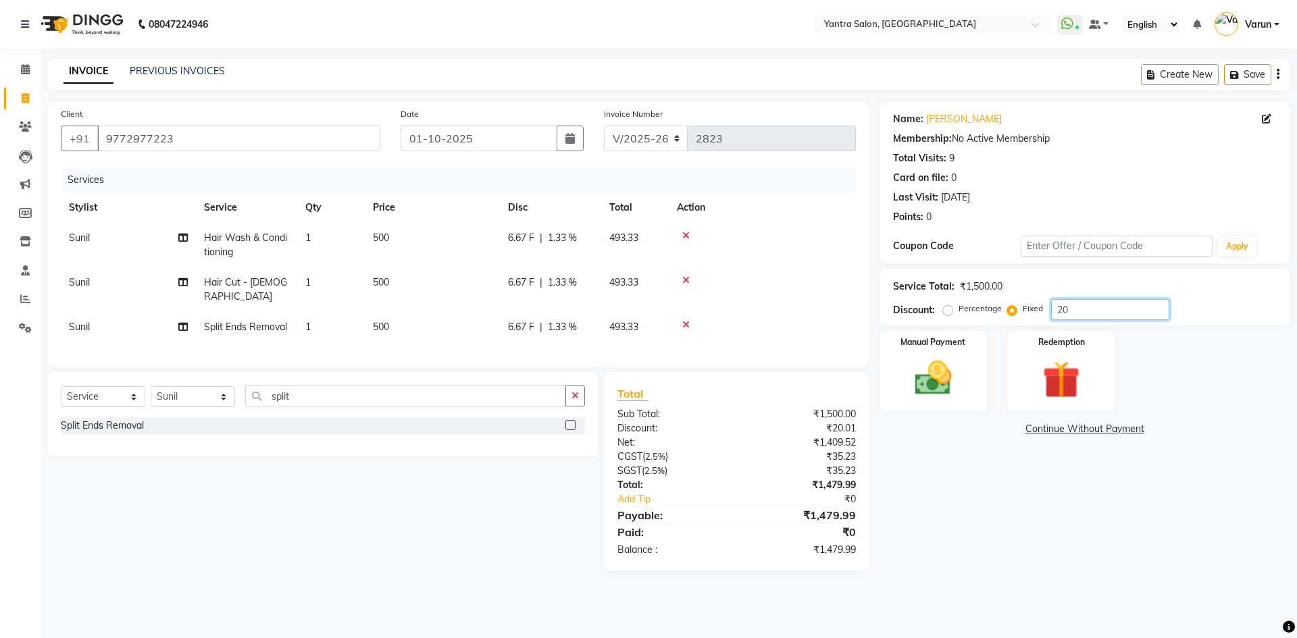
click at [1057, 317] on input "20" at bounding box center [1110, 309] width 118 height 21
type input "200"
click at [997, 518] on div "Name: Ila Sharma Membership: No Active Membership Total Visits: 9 Card on file:…" at bounding box center [1089, 335] width 421 height 469
click at [966, 388] on div "Manual Payment" at bounding box center [933, 371] width 112 height 83
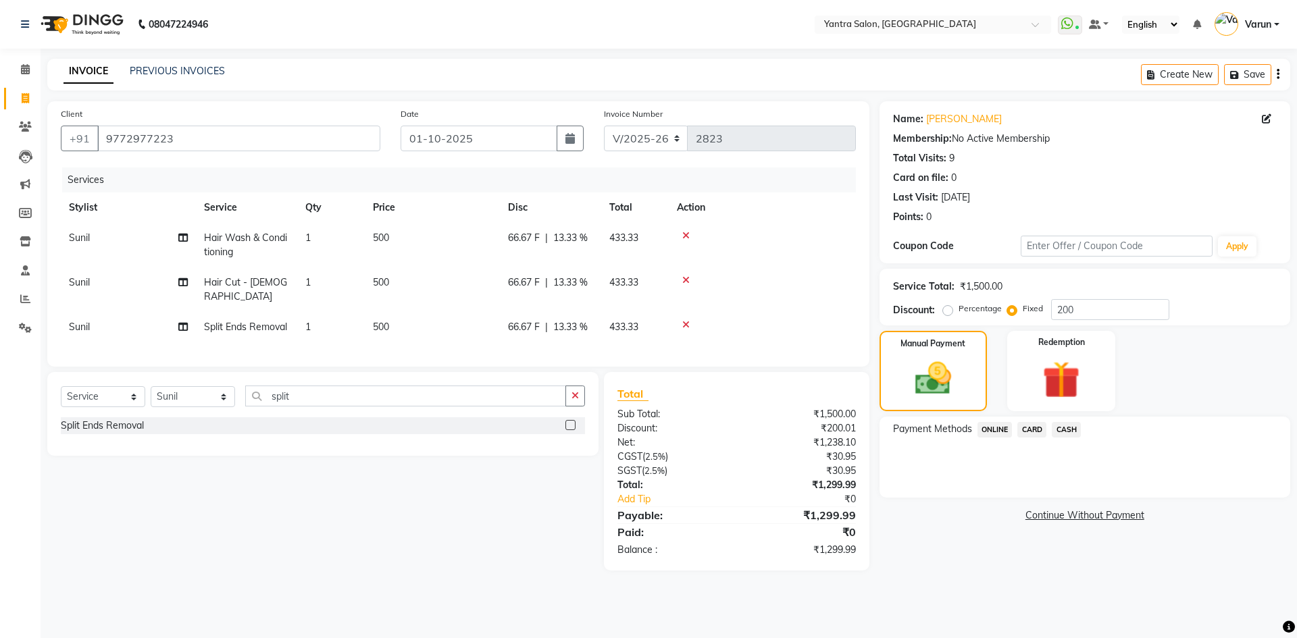
click at [993, 429] on span "ONLINE" at bounding box center [994, 430] width 35 height 16
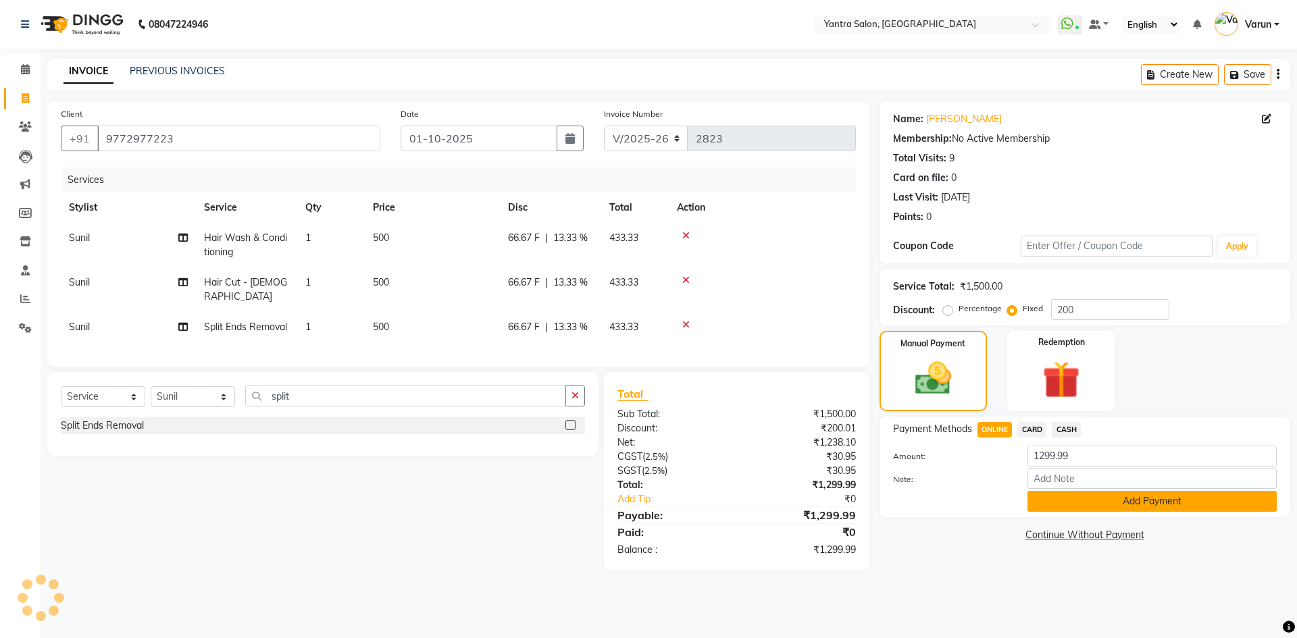
click at [1047, 492] on button "Add Payment" at bounding box center [1151, 501] width 249 height 21
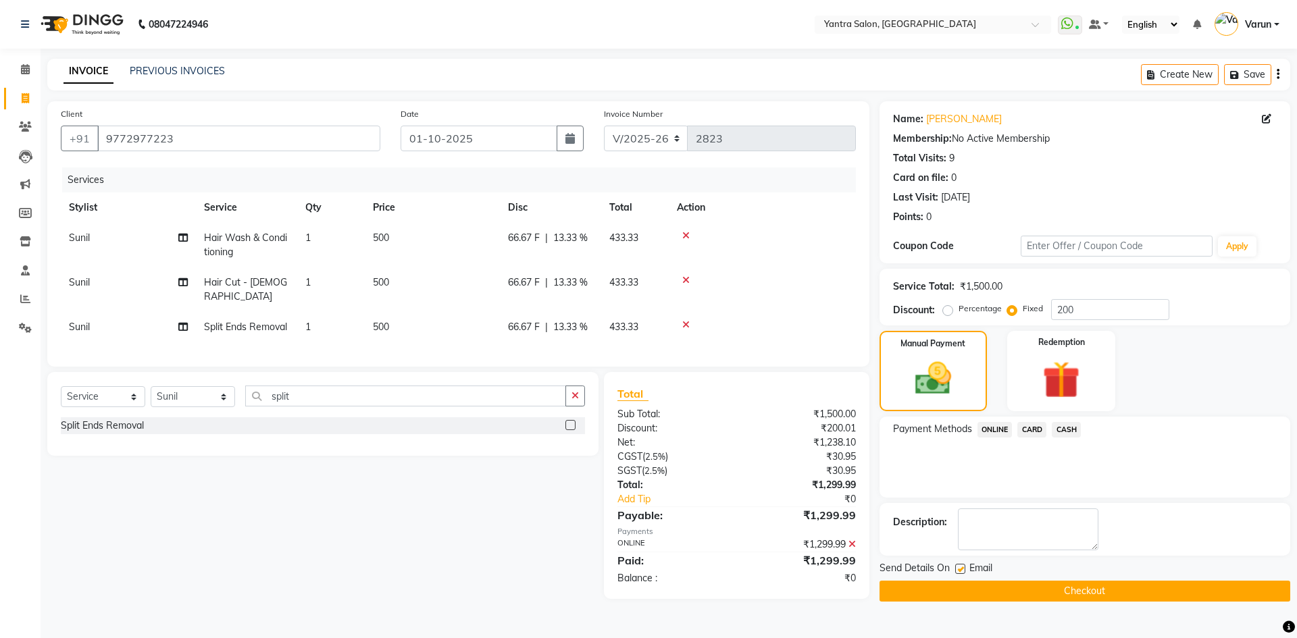
click at [847, 540] on div "₹1,299.99" at bounding box center [800, 545] width 129 height 14
click at [848, 540] on icon at bounding box center [851, 544] width 7 height 9
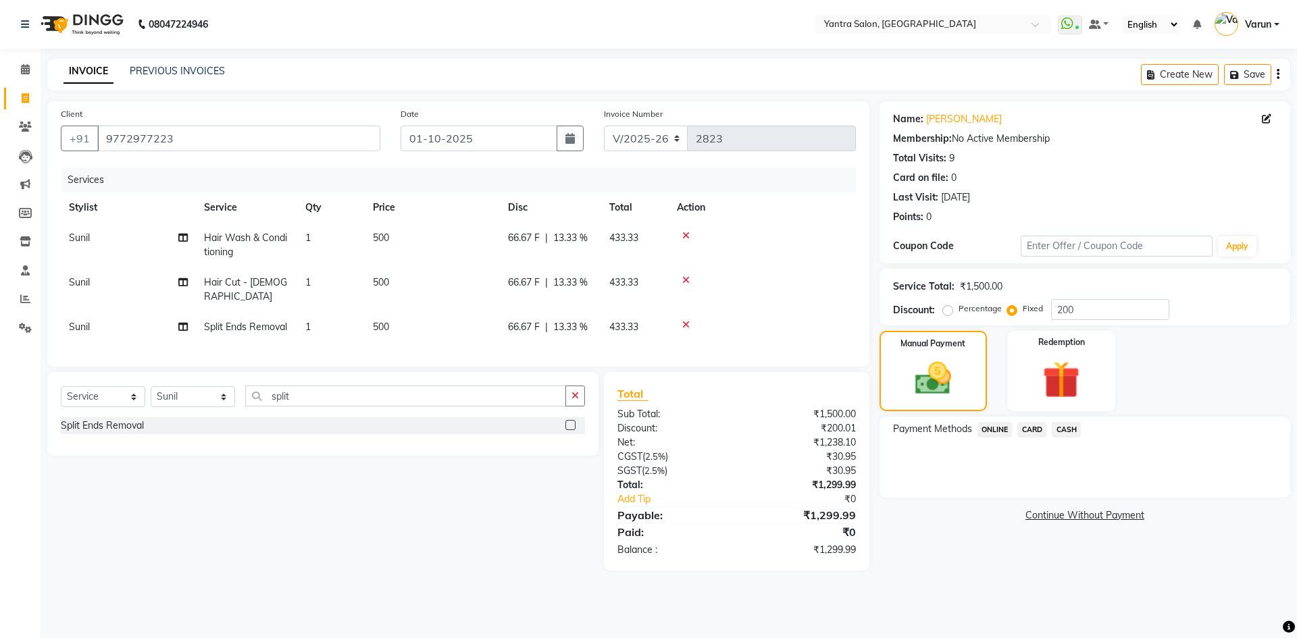
click at [1029, 427] on span "CARD" at bounding box center [1031, 430] width 29 height 16
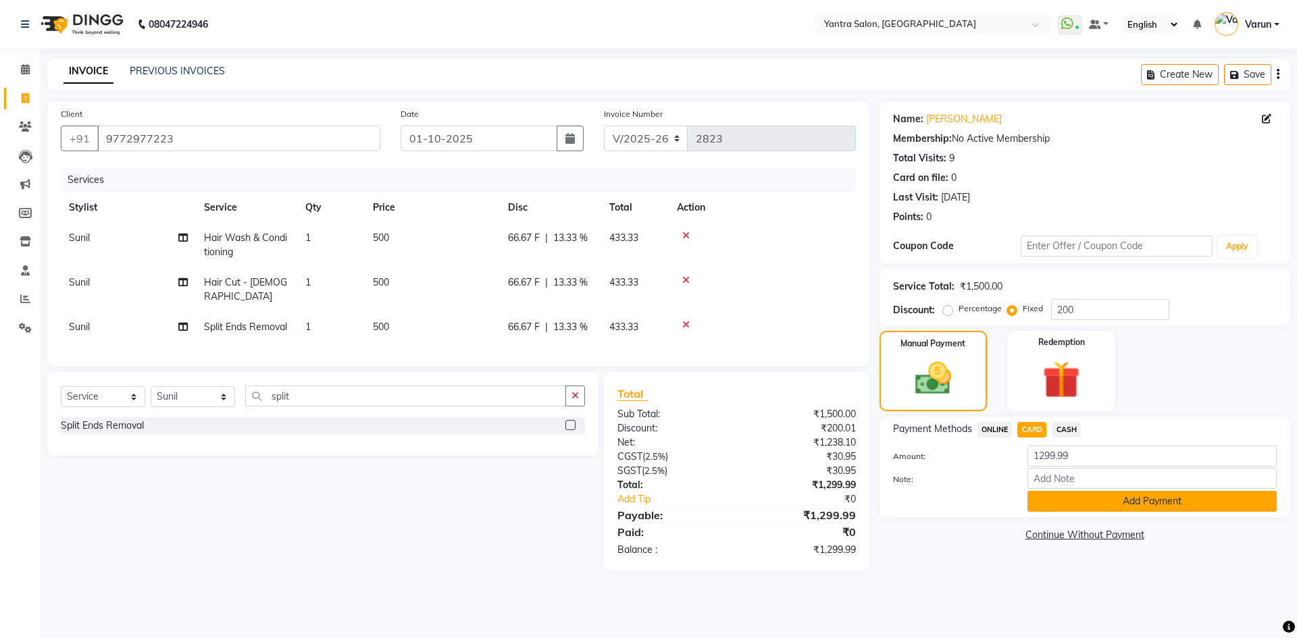
click at [1049, 500] on button "Add Payment" at bounding box center [1151, 501] width 249 height 21
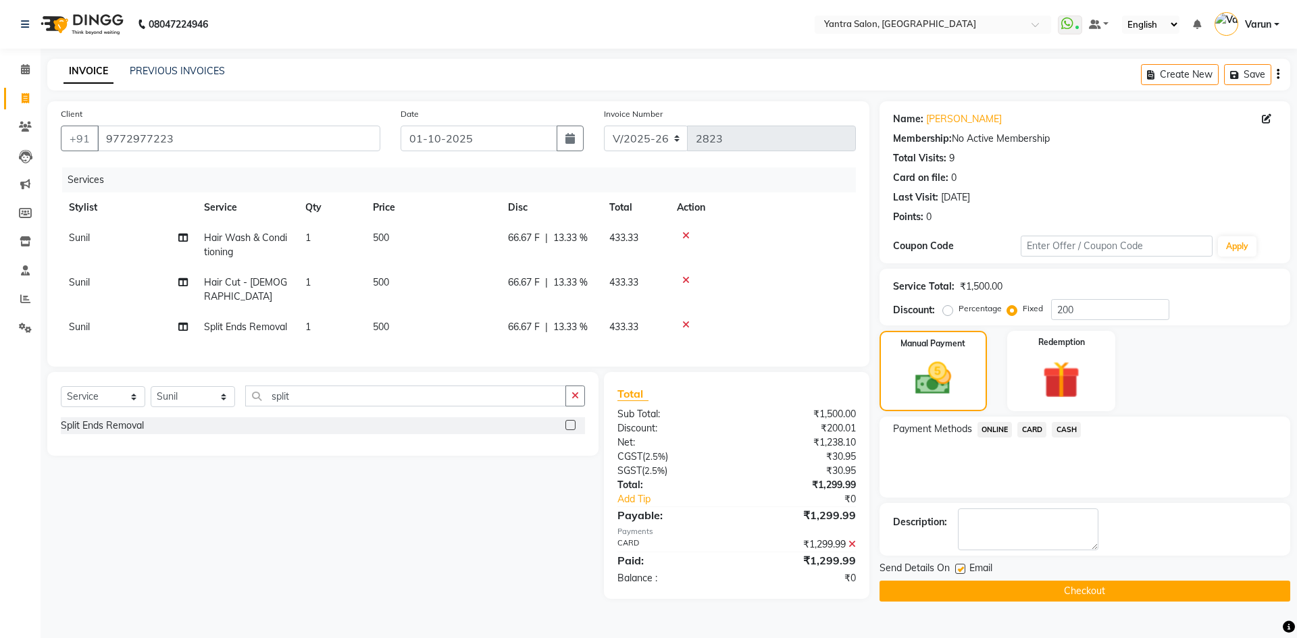
click at [924, 590] on button "Checkout" at bounding box center [1084, 591] width 411 height 21
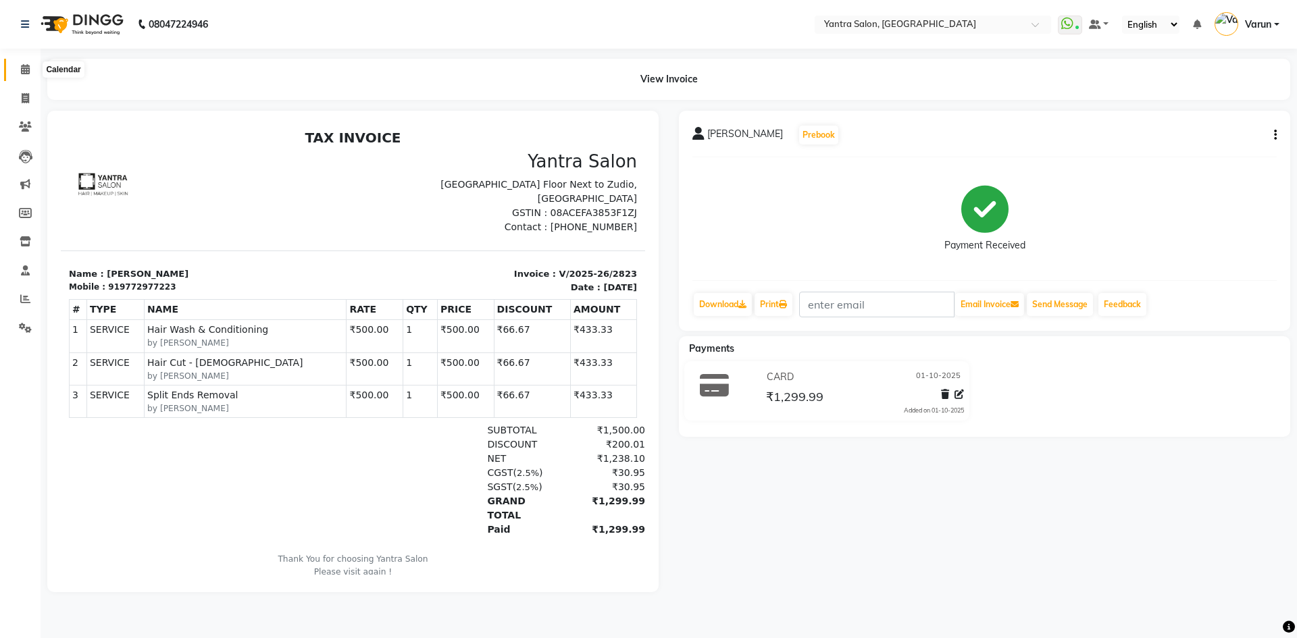
click at [17, 63] on span at bounding box center [26, 70] width 24 height 16
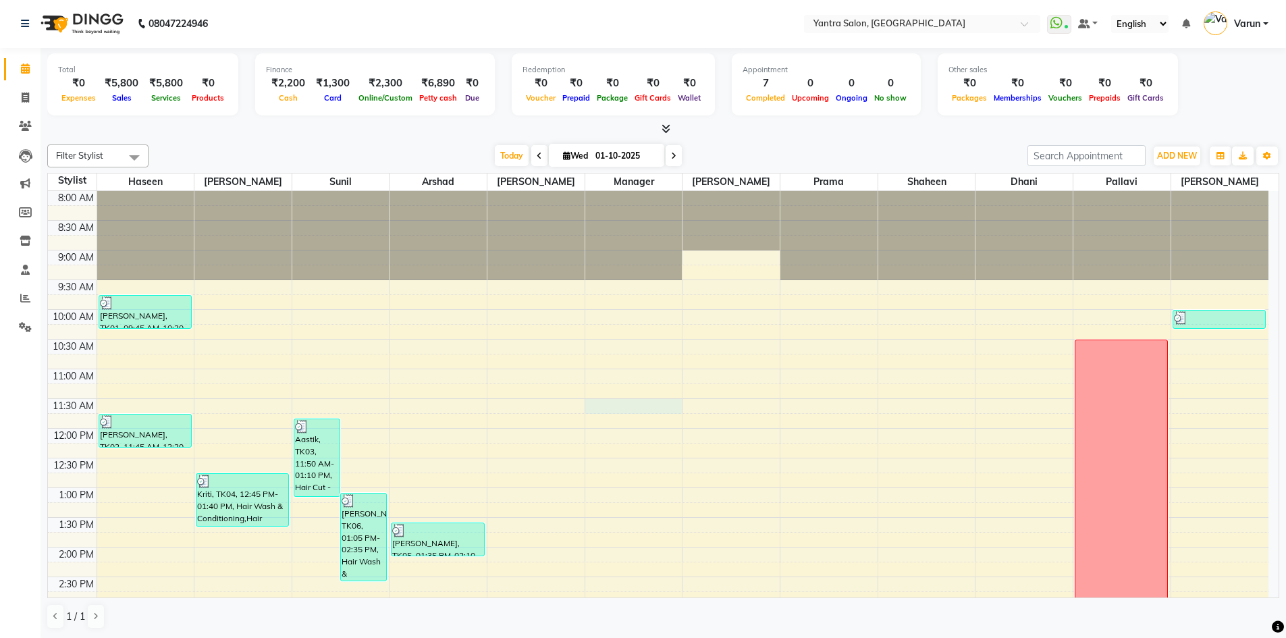
click at [592, 406] on div "8:00 AM 8:30 AM 9:00 AM 9:30 AM 10:00 AM 10:30 AM 11:00 AM 11:30 AM 12:00 PM 12…" at bounding box center [658, 577] width 1221 height 772
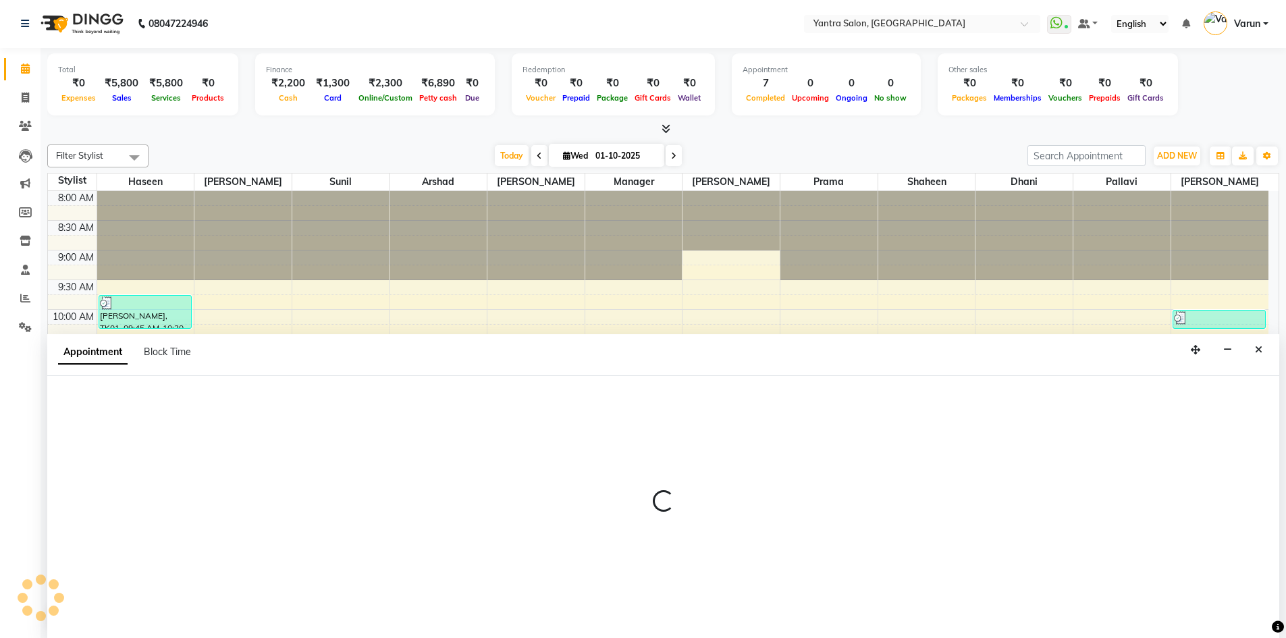
select select "46998"
select select "690"
select select "tentative"
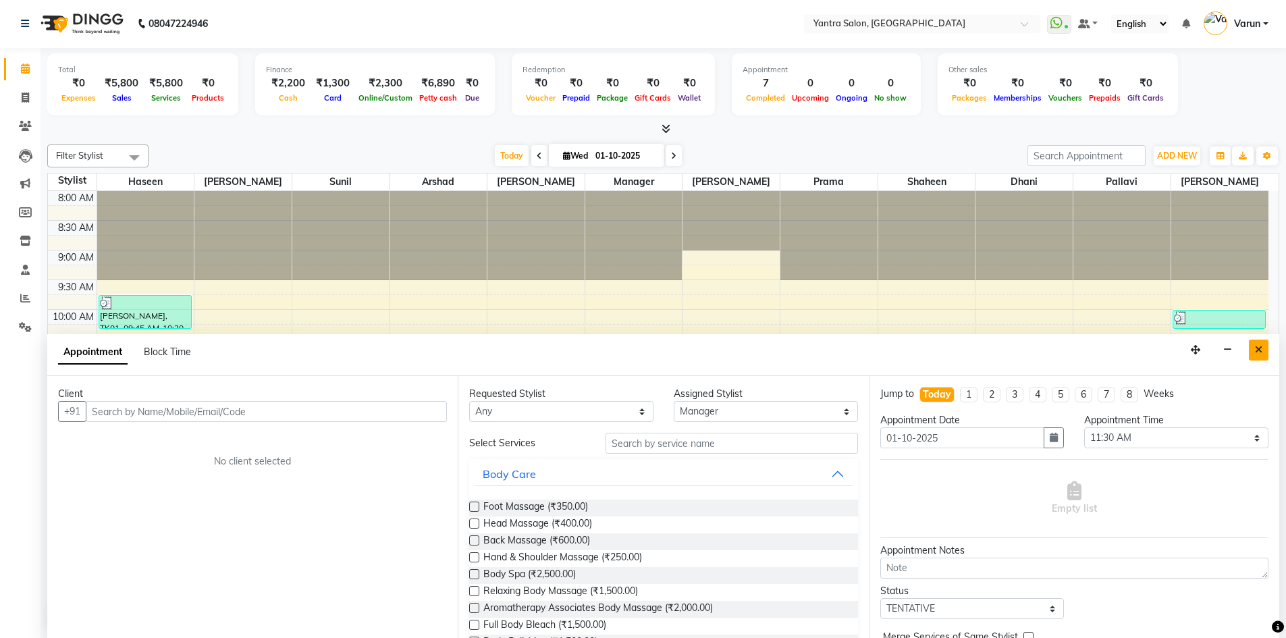
click at [1262, 346] on button "Close" at bounding box center [1259, 350] width 20 height 21
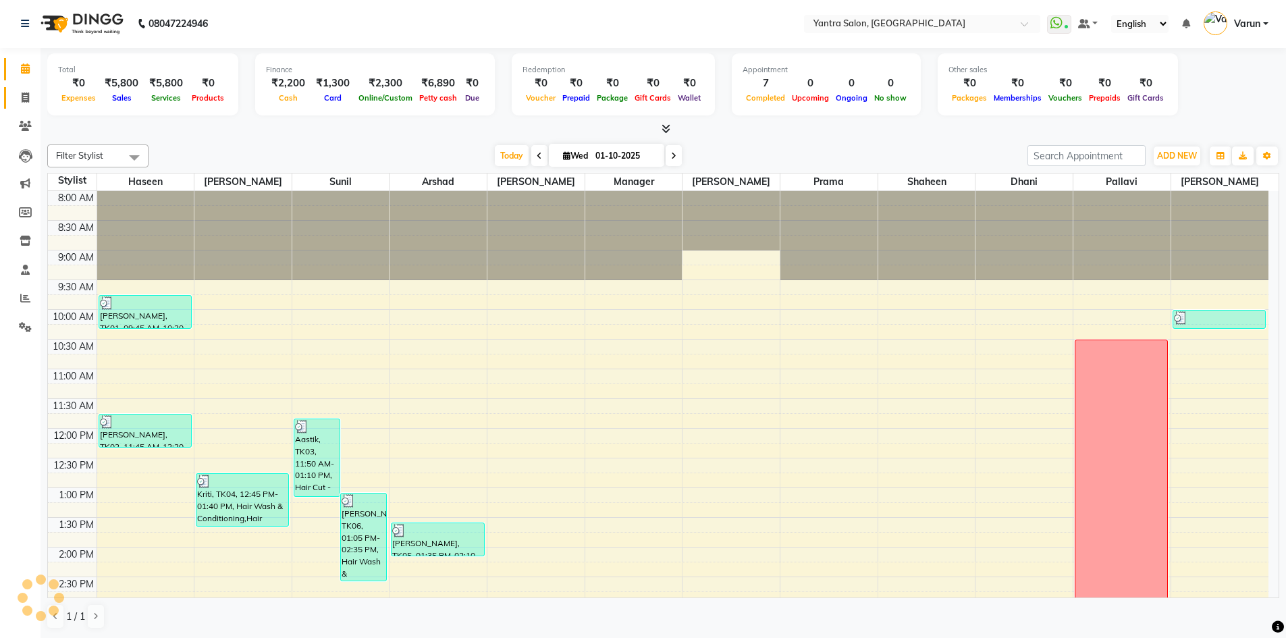
click at [24, 101] on icon at bounding box center [25, 98] width 7 height 10
select select "service"
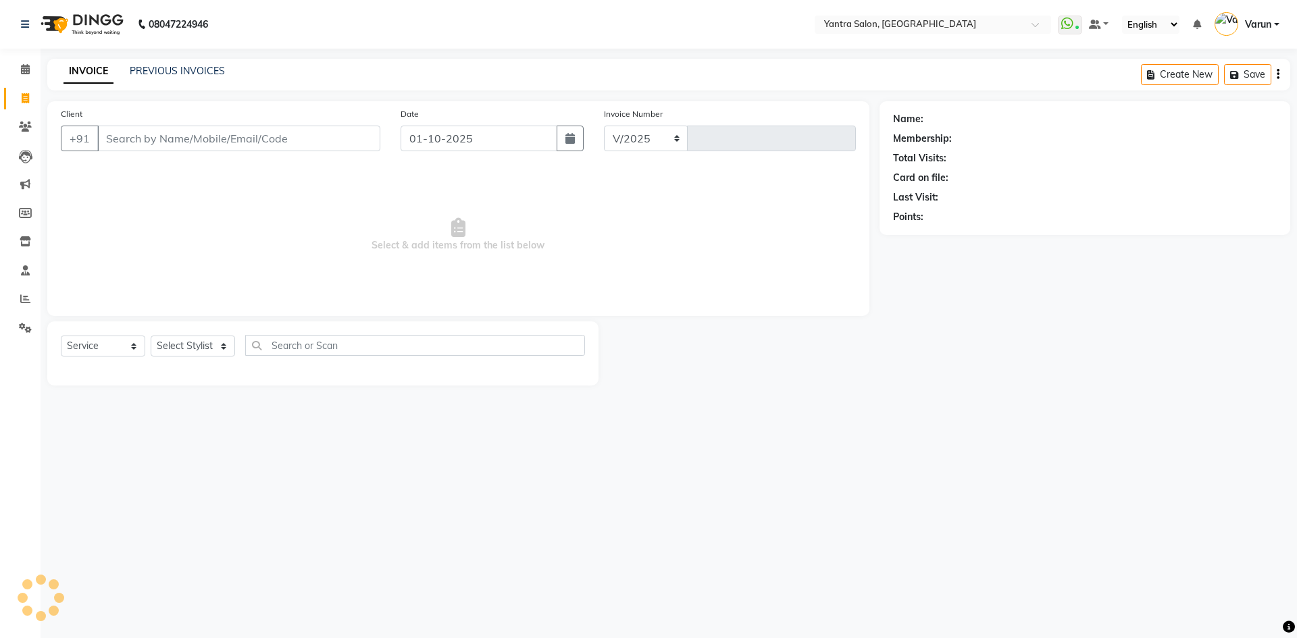
select select "6253"
type input "2824"
click at [202, 147] on input "9828617000" at bounding box center [204, 139] width 214 height 26
type input "9828617000"
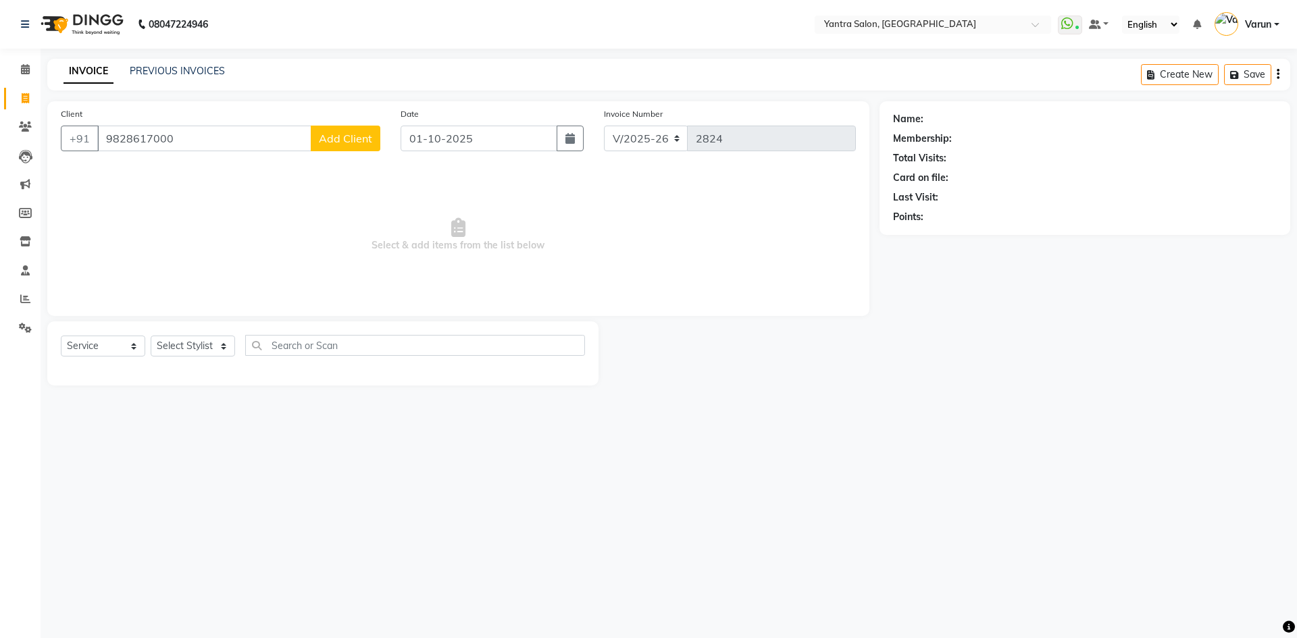
click at [338, 125] on div "Client +91 9828617000 Add Client" at bounding box center [221, 134] width 340 height 55
click at [342, 140] on span "Add Client" at bounding box center [345, 139] width 53 height 14
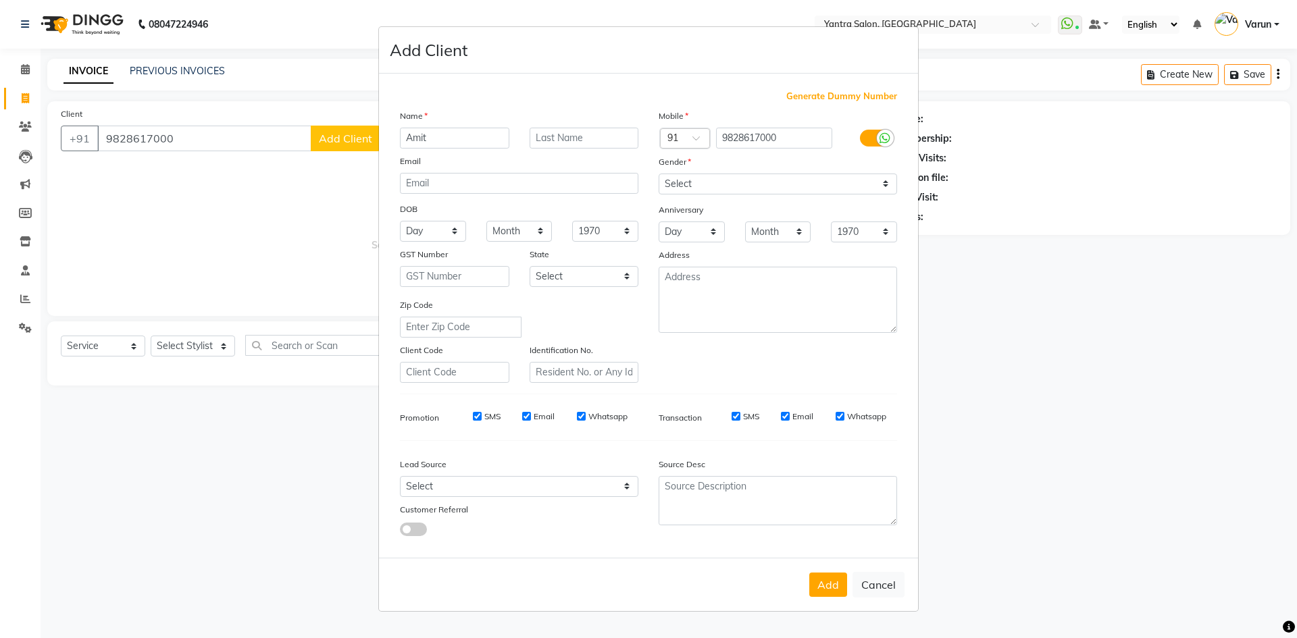
type input "Amit"
click at [752, 189] on select "Select Male Female Other Prefer Not To Say" at bounding box center [777, 184] width 238 height 21
select select "male"
click at [658, 174] on select "Select Male Female Other Prefer Not To Say" at bounding box center [777, 184] width 238 height 21
click at [833, 581] on button "Add" at bounding box center [828, 585] width 38 height 24
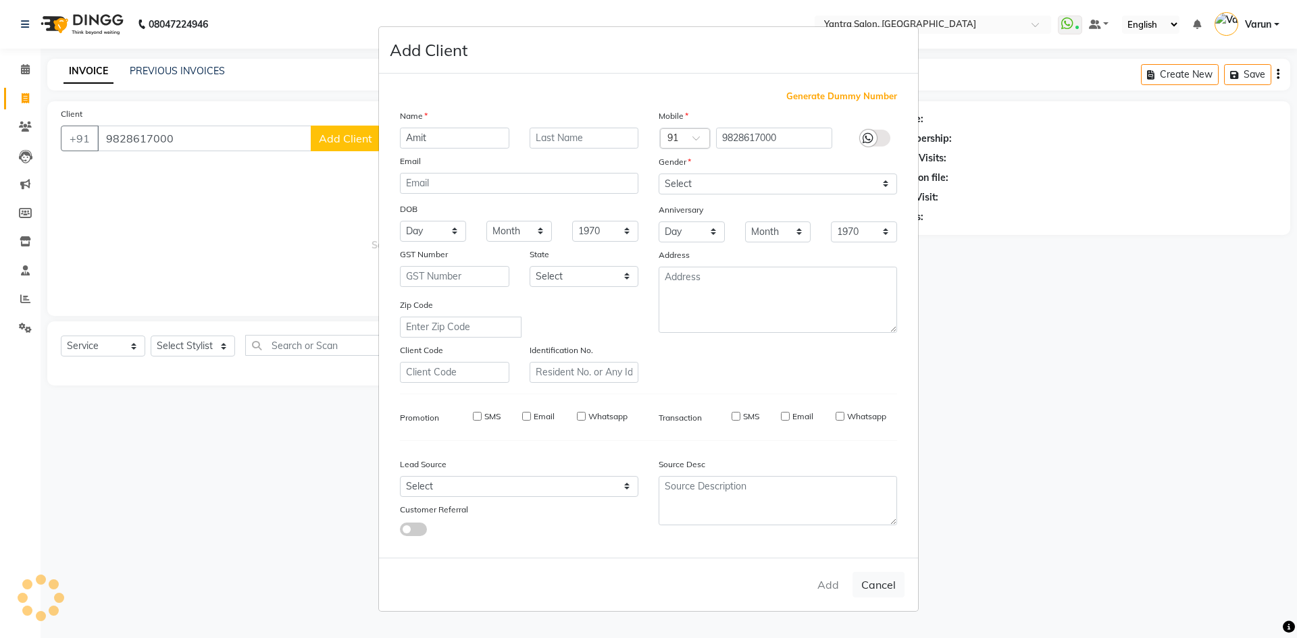
select select
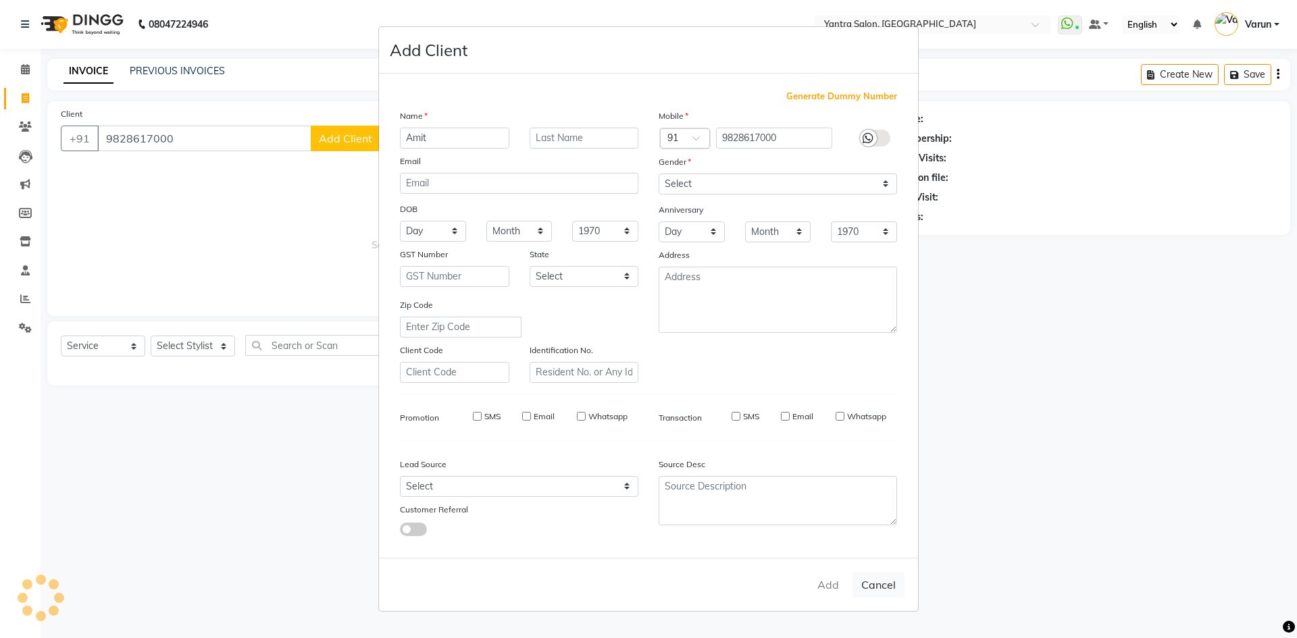
select select
checkbox input "false"
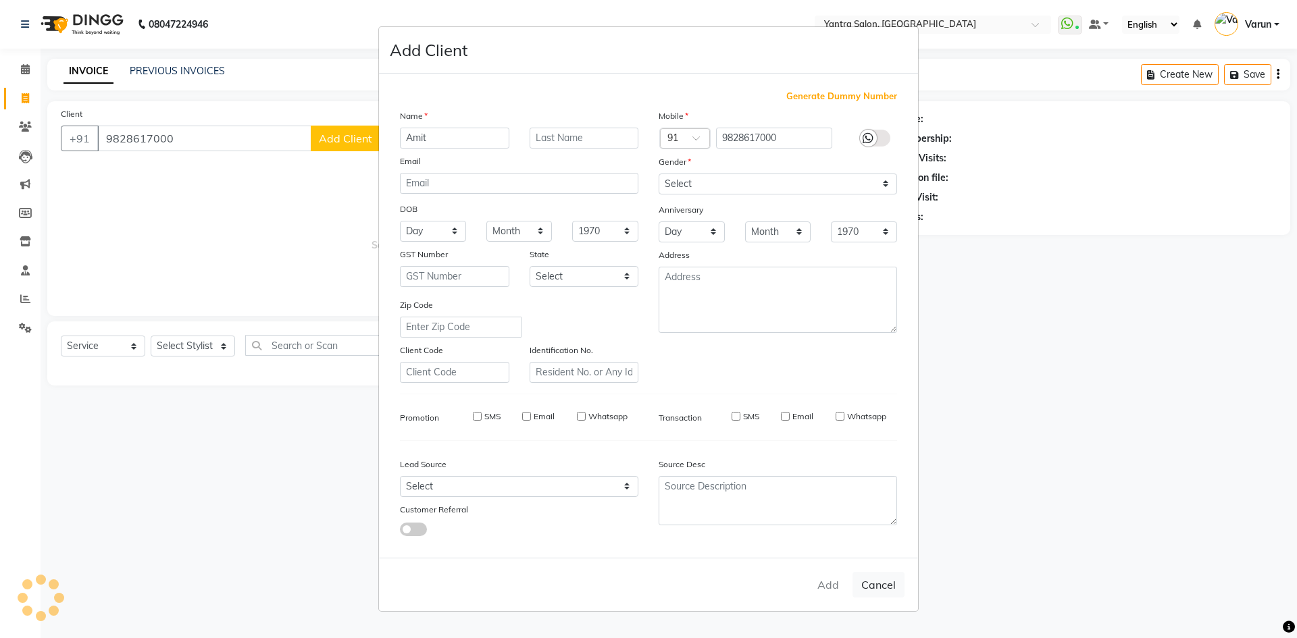
checkbox input "false"
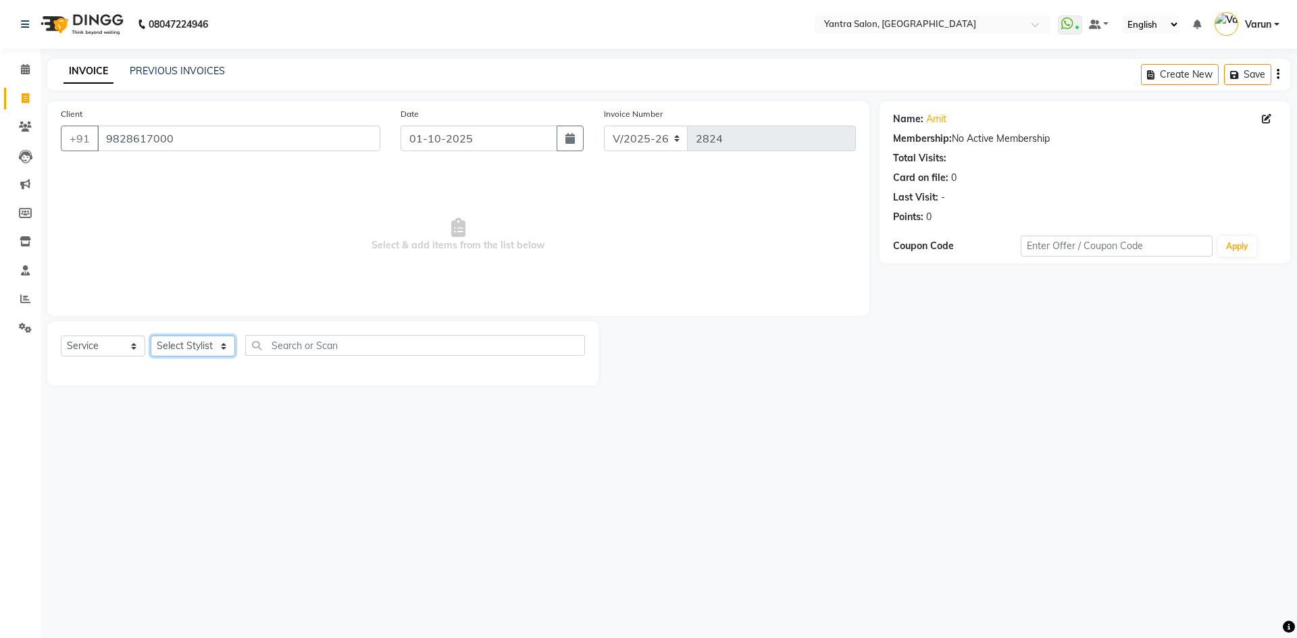
click at [217, 351] on select "Select Stylist admin Arshad Denis Dhani Haseen Jaswant Manager Pallavi Payal Pr…" at bounding box center [193, 346] width 84 height 21
select select "88995"
click at [151, 336] on select "Select Stylist admin Arshad Denis Dhani Haseen Jaswant Manager Pallavi Payal Pr…" at bounding box center [193, 346] width 84 height 21
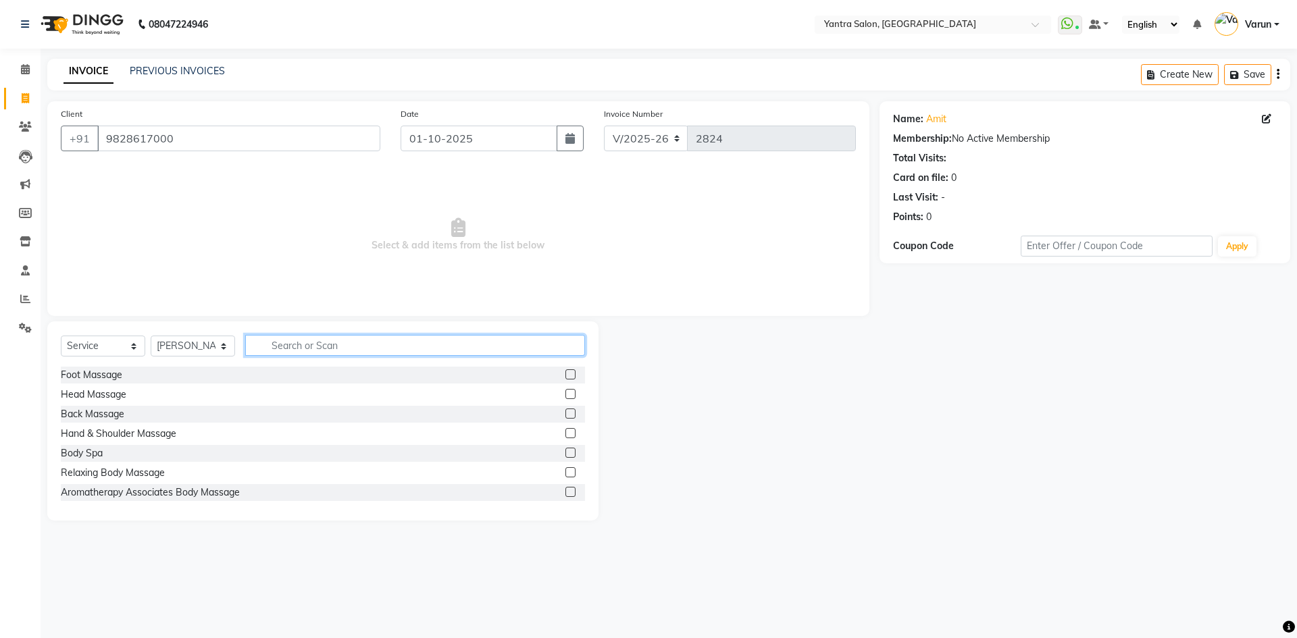
click at [305, 344] on input "text" at bounding box center [415, 345] width 340 height 21
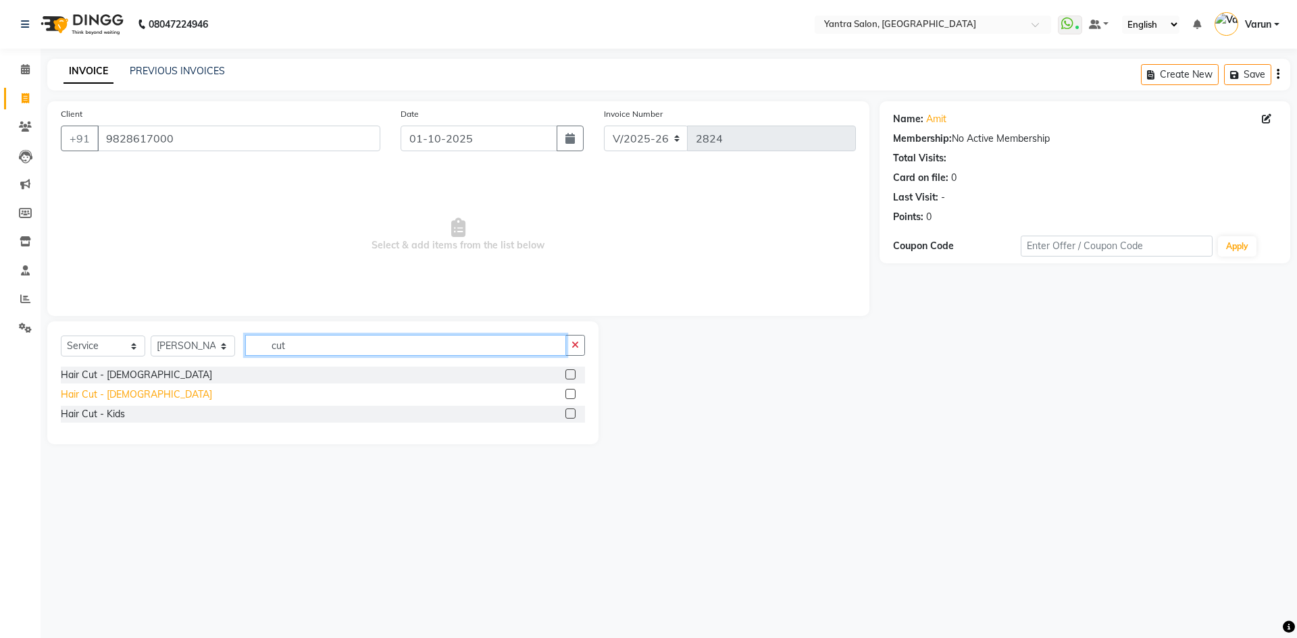
type input "cut"
click at [121, 392] on div "Hair Cut - Male" at bounding box center [136, 395] width 151 height 14
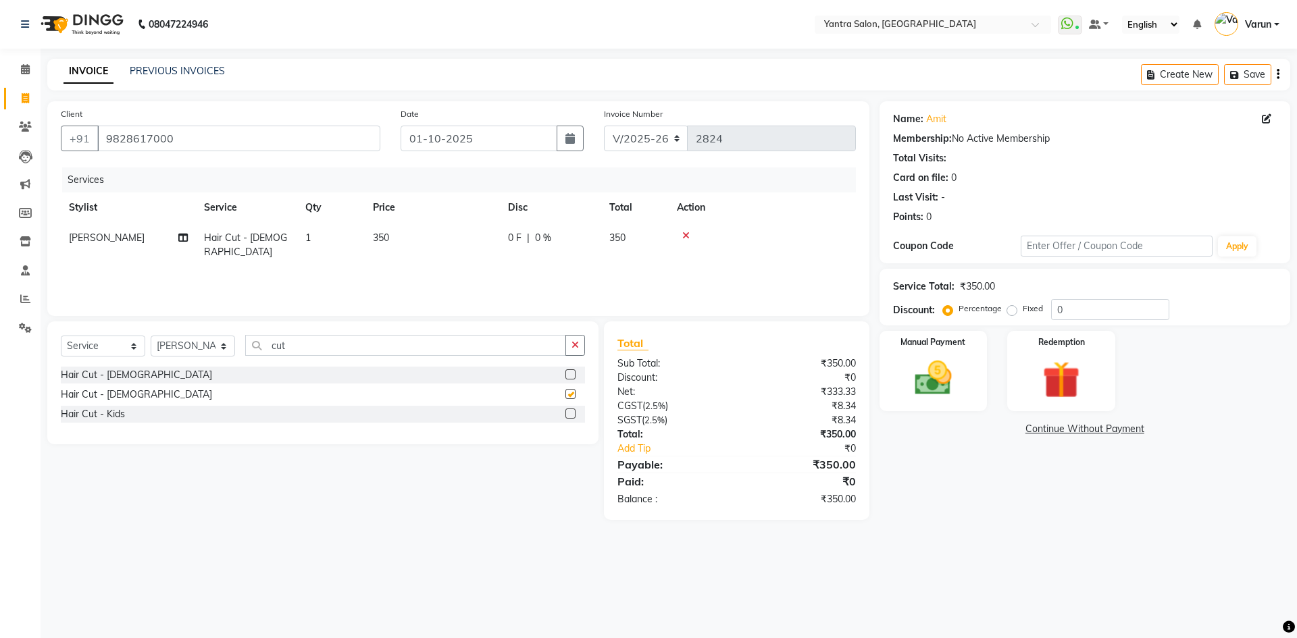
checkbox input "false"
click at [309, 351] on input "cut" at bounding box center [405, 345] width 321 height 21
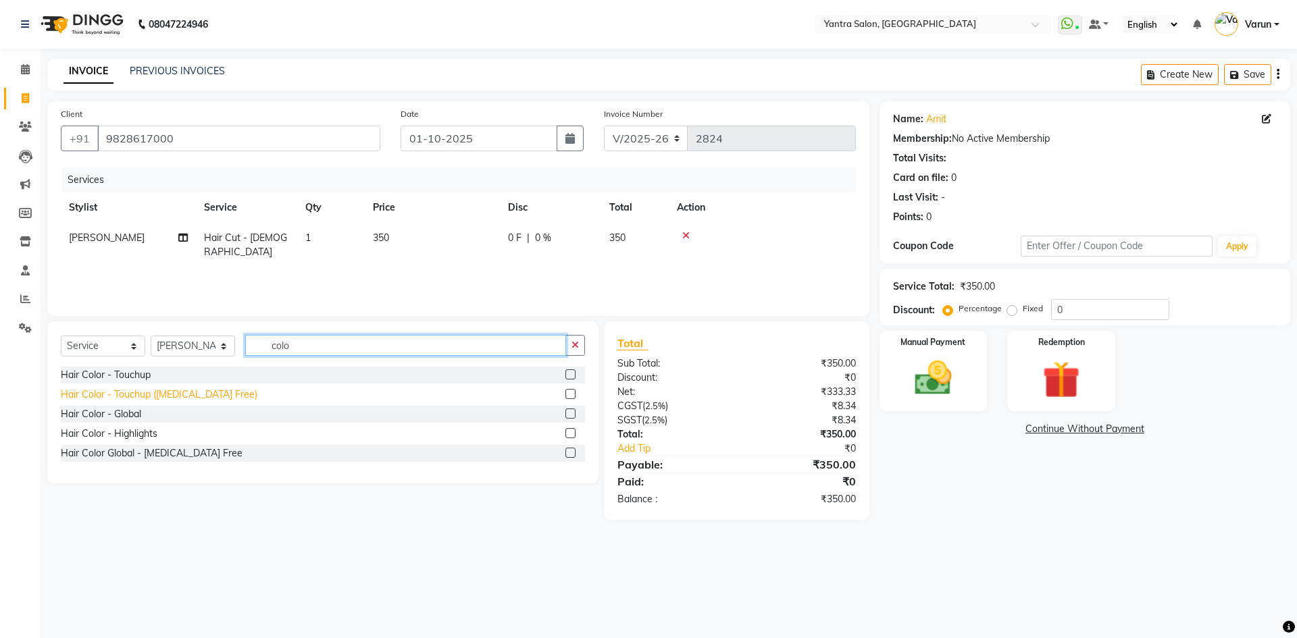
type input "colo"
click at [159, 392] on div "Hair Color - Touchup (Ammonia Free)" at bounding box center [159, 395] width 197 height 14
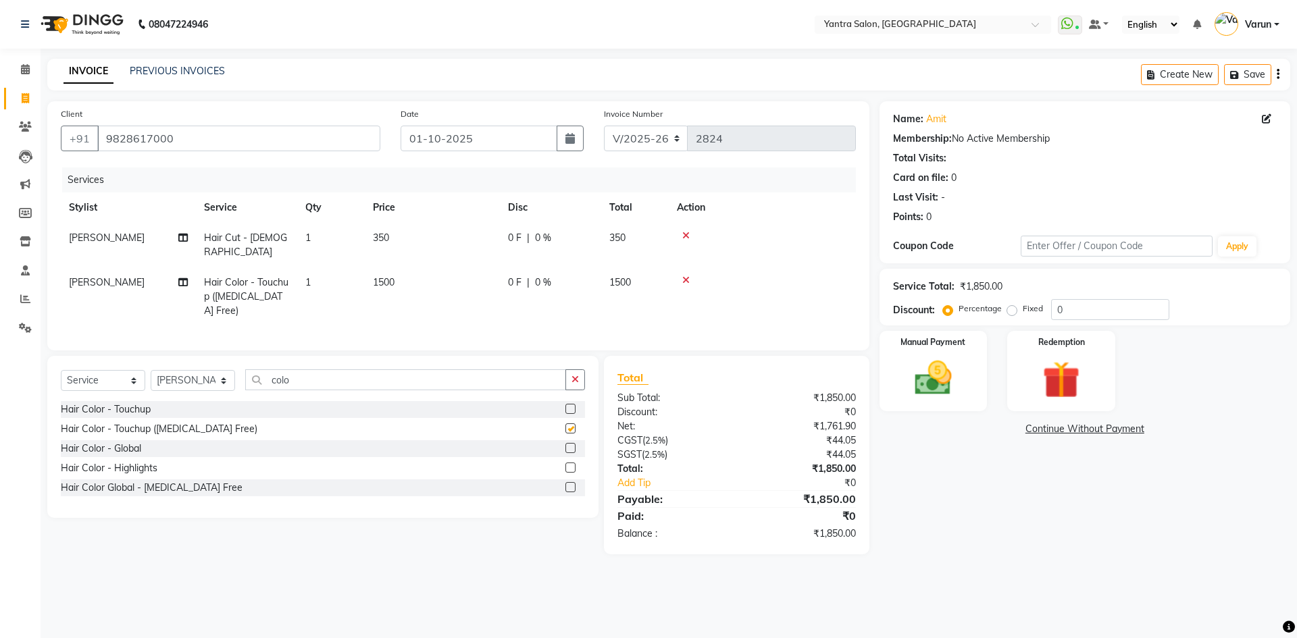
checkbox input "false"
click at [456, 270] on td "1500" at bounding box center [432, 296] width 135 height 59
select select "88995"
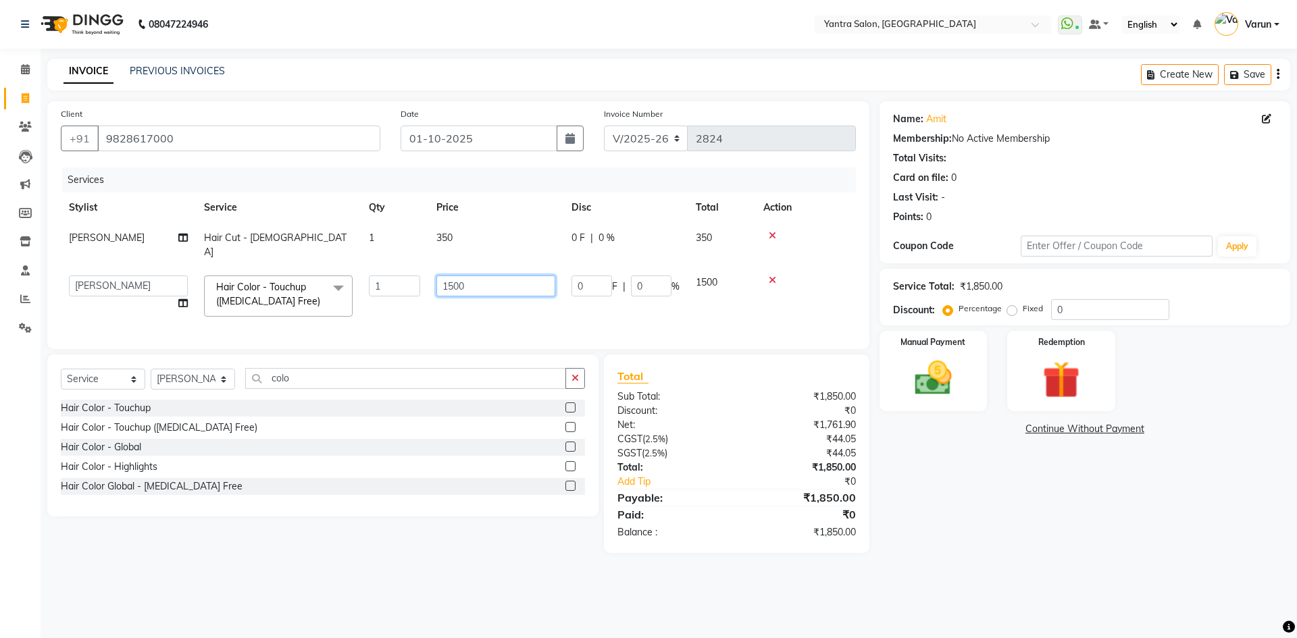
click at [456, 276] on input "1500" at bounding box center [495, 286] width 119 height 21
type input "1000"
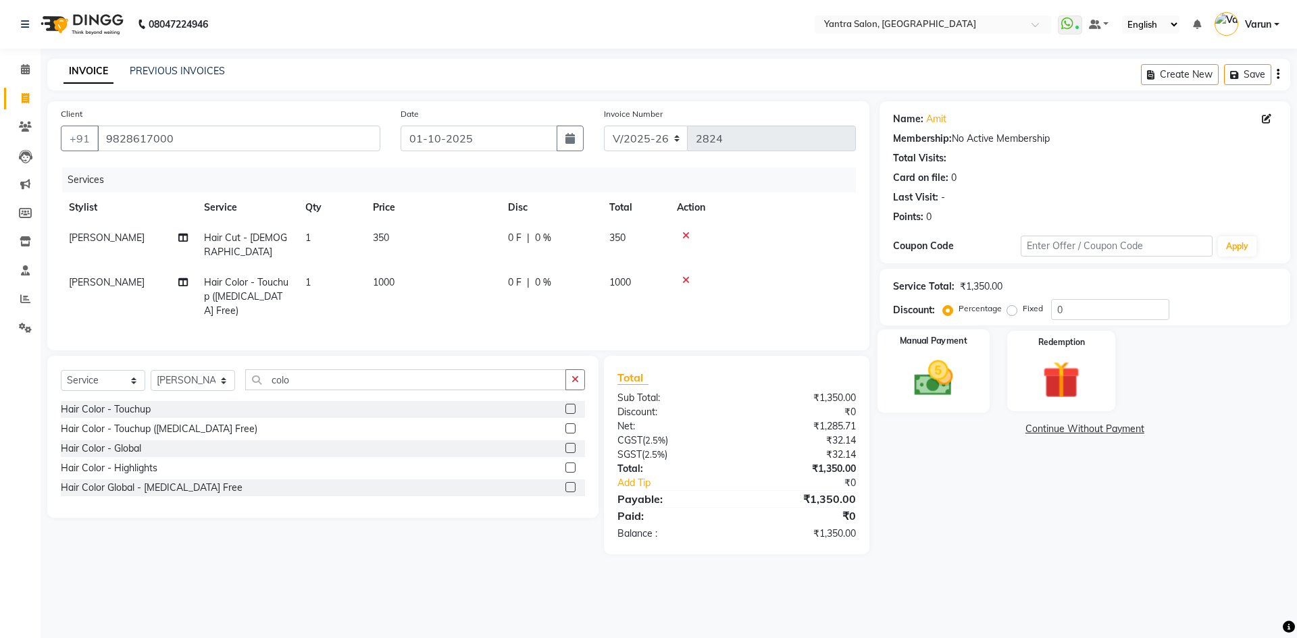
click at [966, 386] on div "Manual Payment" at bounding box center [933, 371] width 112 height 83
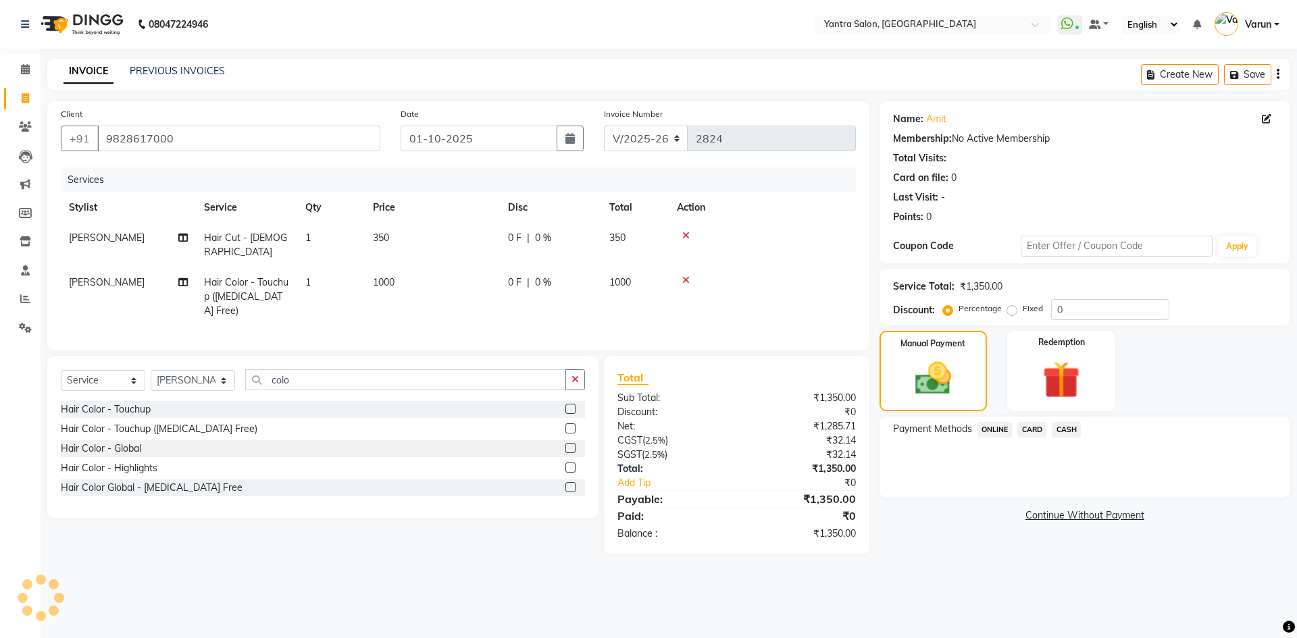
click at [1070, 434] on span "CASH" at bounding box center [1065, 430] width 29 height 16
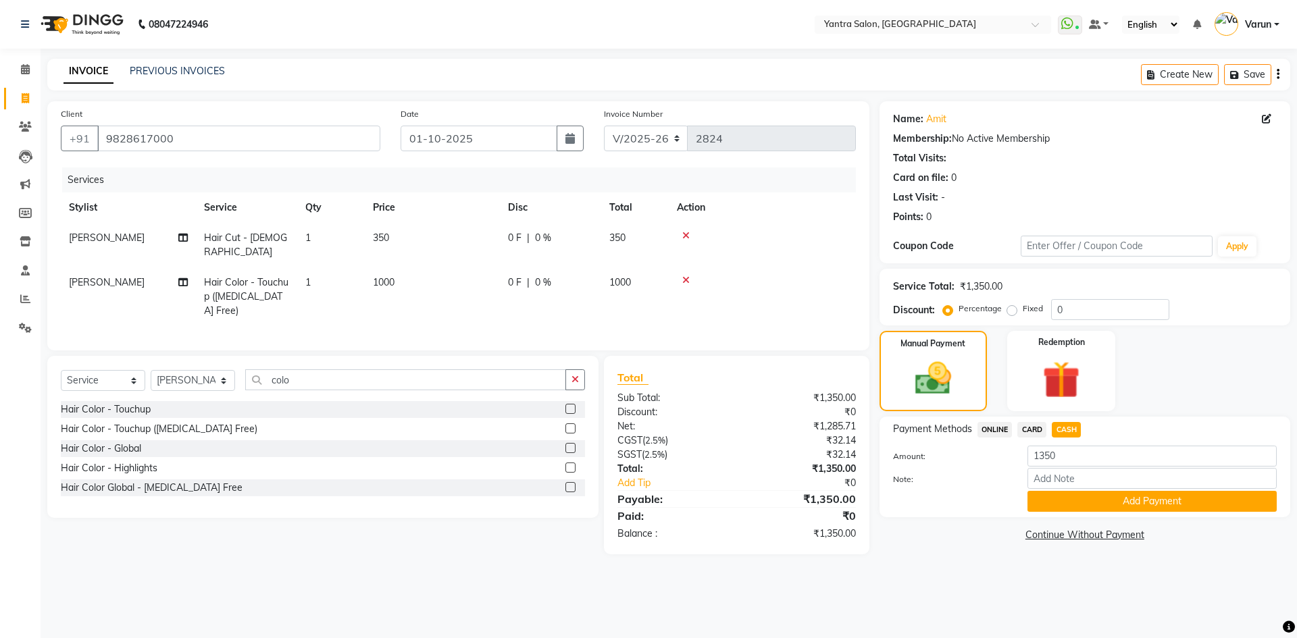
click at [1082, 500] on button "Add Payment" at bounding box center [1151, 501] width 249 height 21
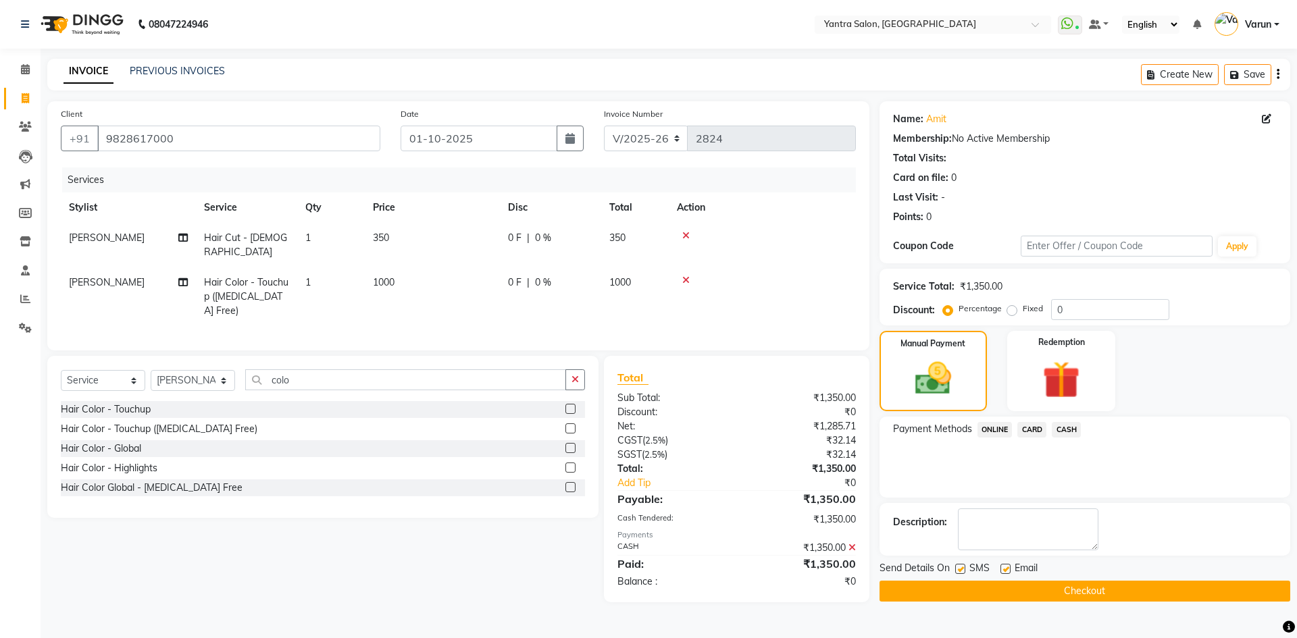
click at [1109, 587] on button "Checkout" at bounding box center [1084, 591] width 411 height 21
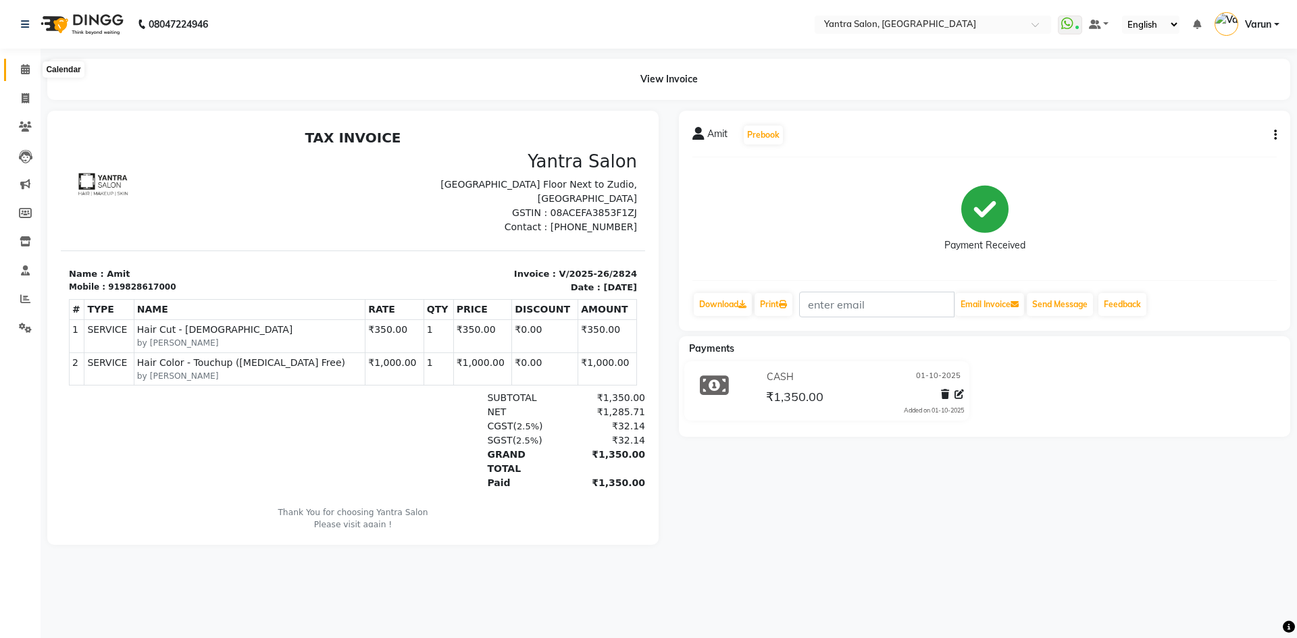
click at [21, 64] on icon at bounding box center [25, 69] width 9 height 10
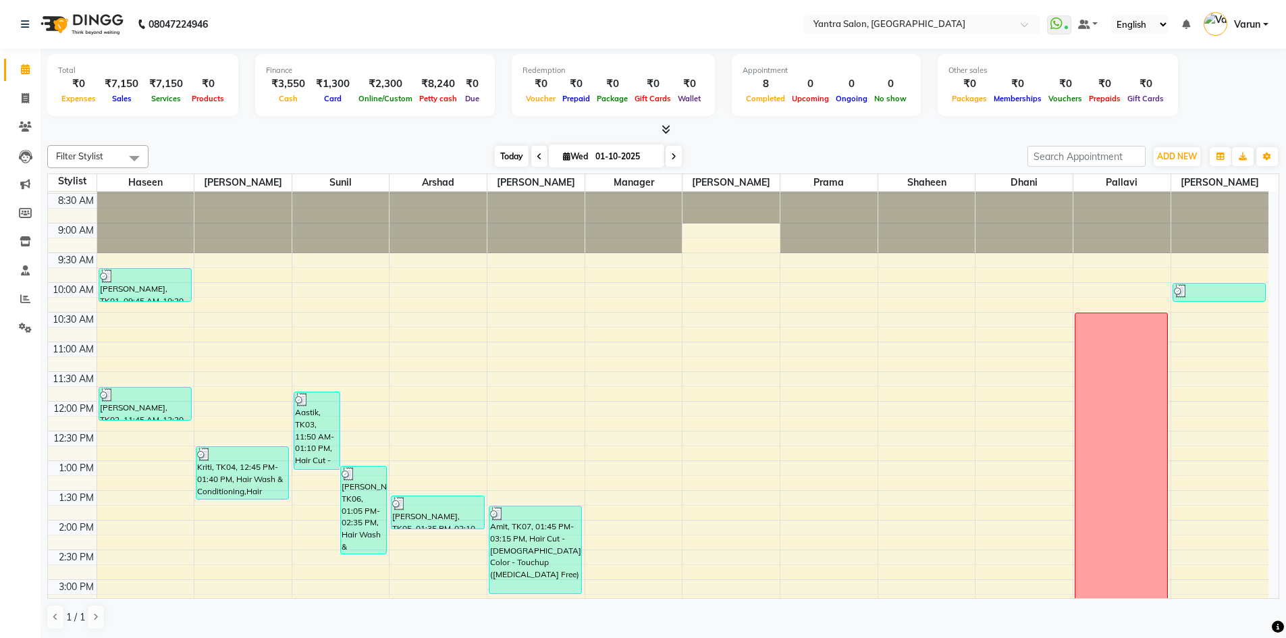
click at [503, 155] on span "Today" at bounding box center [512, 156] width 34 height 21
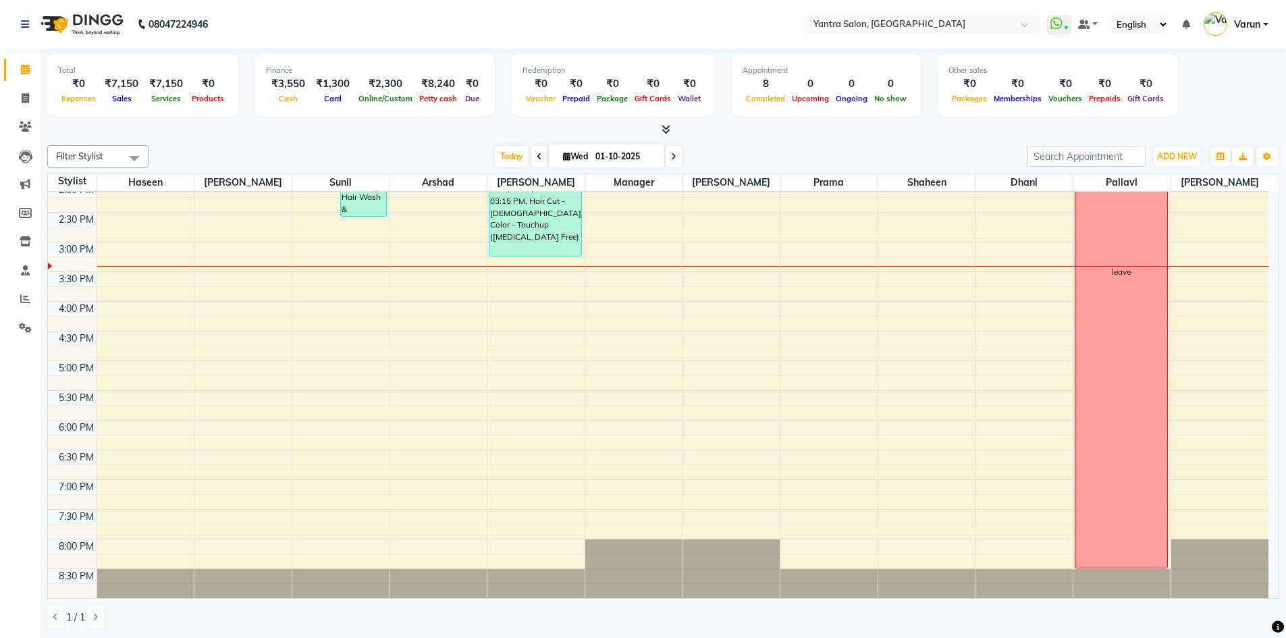
drag, startPoint x: 501, startPoint y: 158, endPoint x: 384, endPoint y: 129, distance: 121.0
click at [500, 158] on span "Today" at bounding box center [512, 156] width 34 height 21
click at [384, 129] on div at bounding box center [663, 130] width 1232 height 14
click at [217, 568] on div "8:00 AM 8:30 AM 9:00 AM 9:30 AM 10:00 AM 10:30 AM 11:00 AM 11:30 AM 12:00 PM 12…" at bounding box center [658, 212] width 1221 height 772
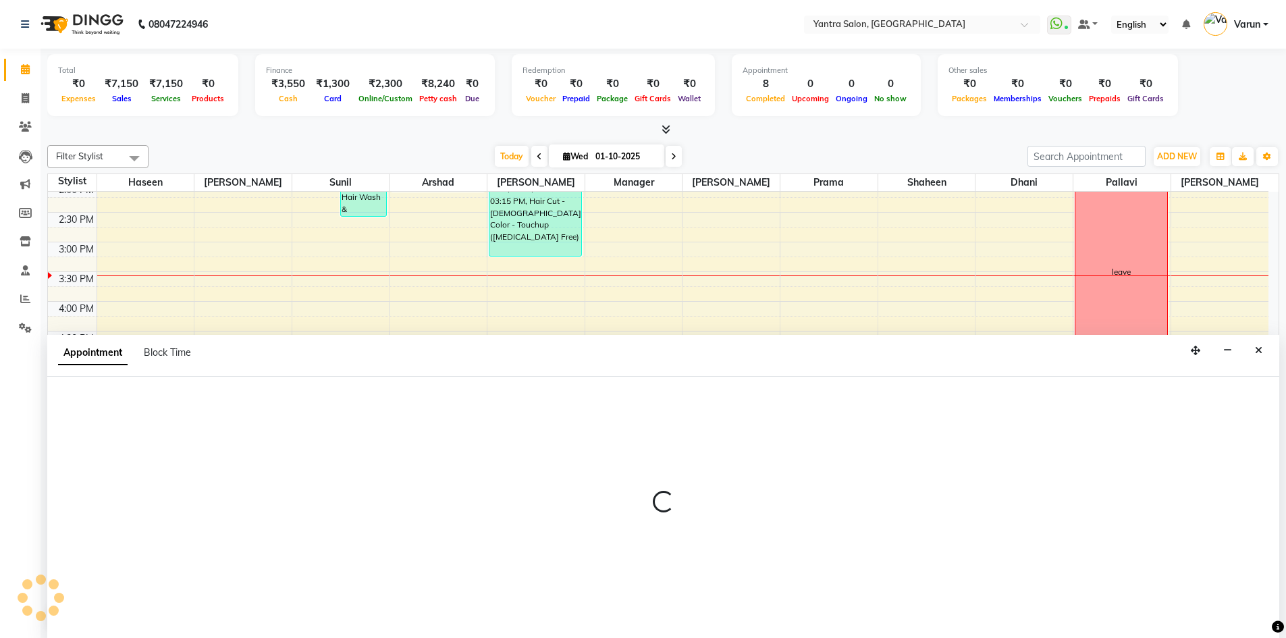
scroll to position [1, 0]
select select "90728"
select select "1215"
select select "tentative"
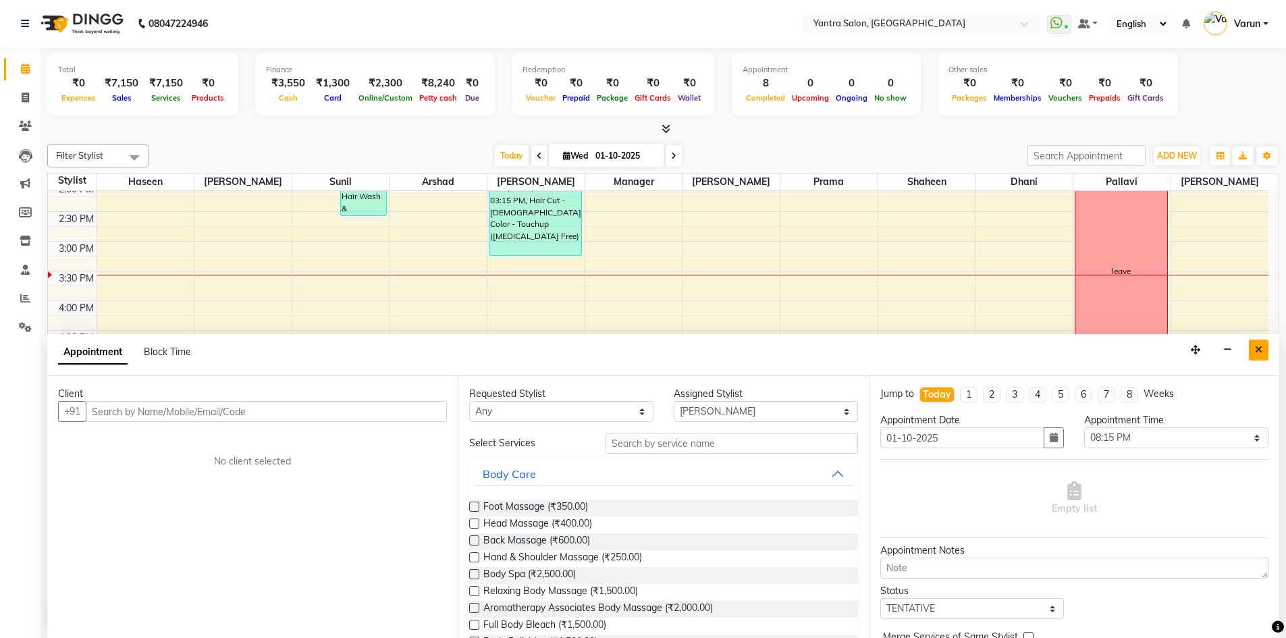
click at [1256, 350] on icon "Close" at bounding box center [1258, 349] width 7 height 9
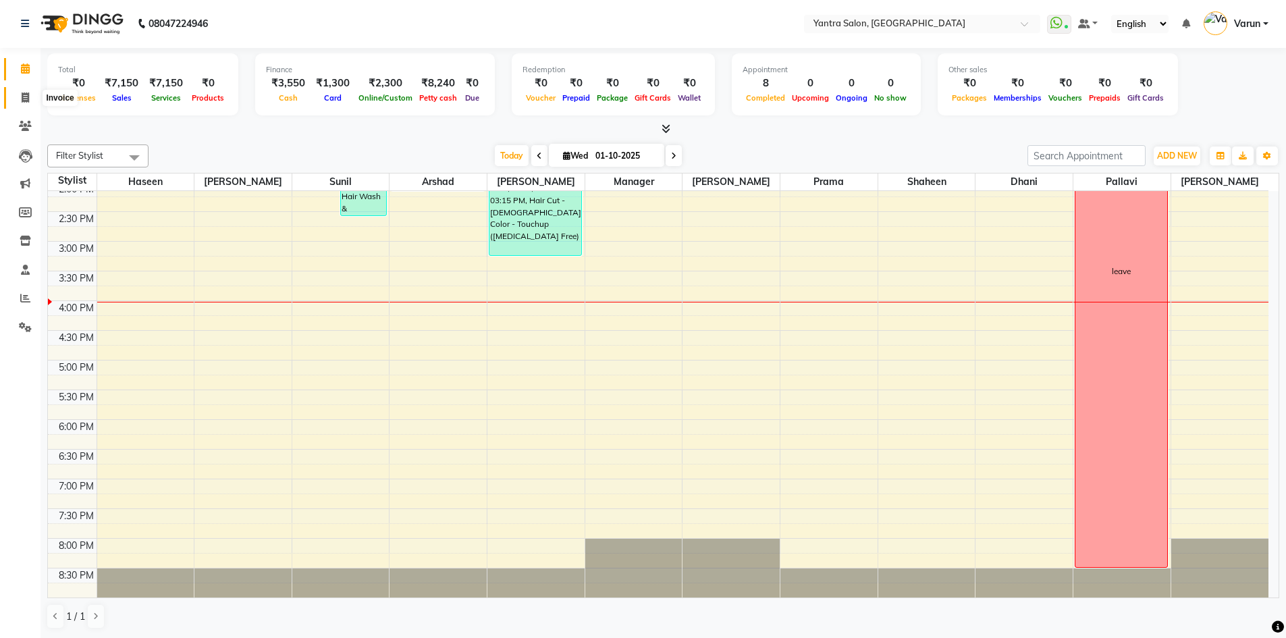
click at [24, 98] on icon at bounding box center [25, 98] width 7 height 10
select select "service"
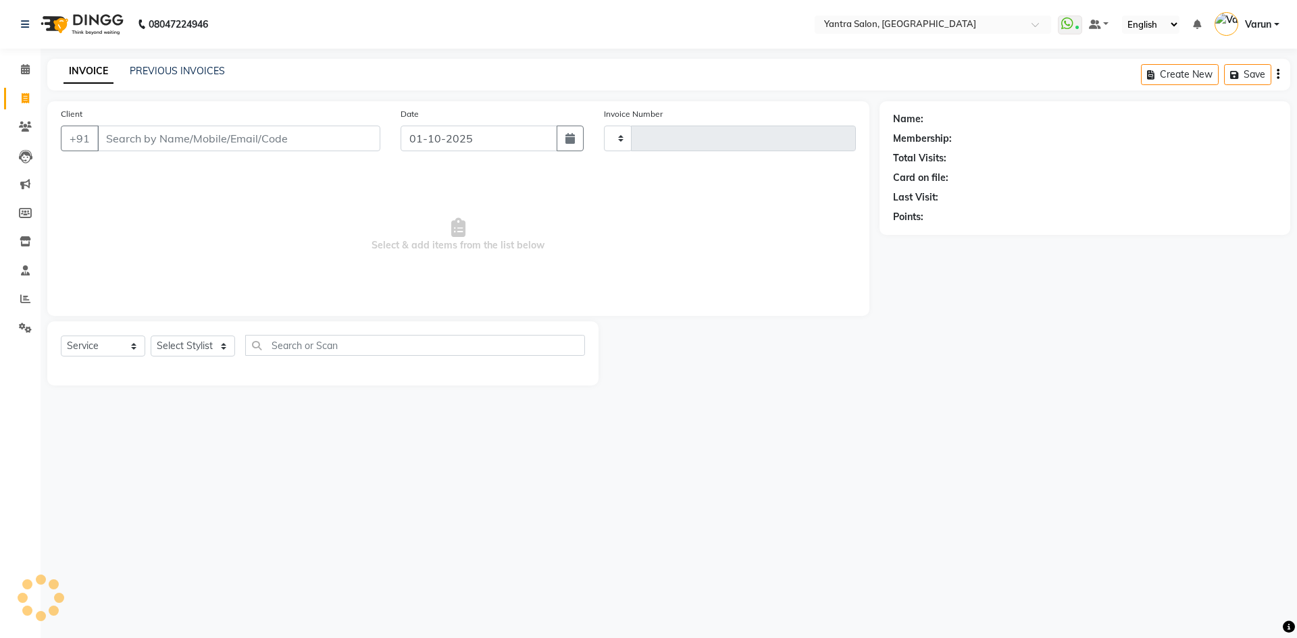
type input "2825"
select select "6253"
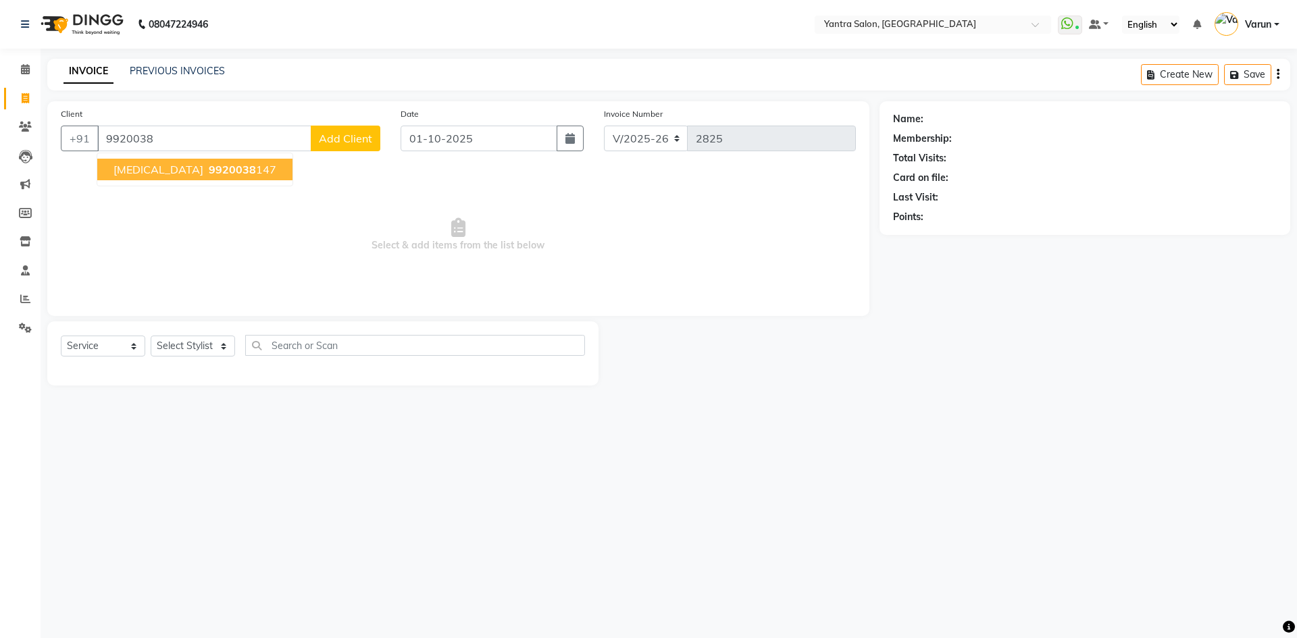
click at [128, 176] on span "[MEDICAL_DATA]" at bounding box center [158, 170] width 90 height 14
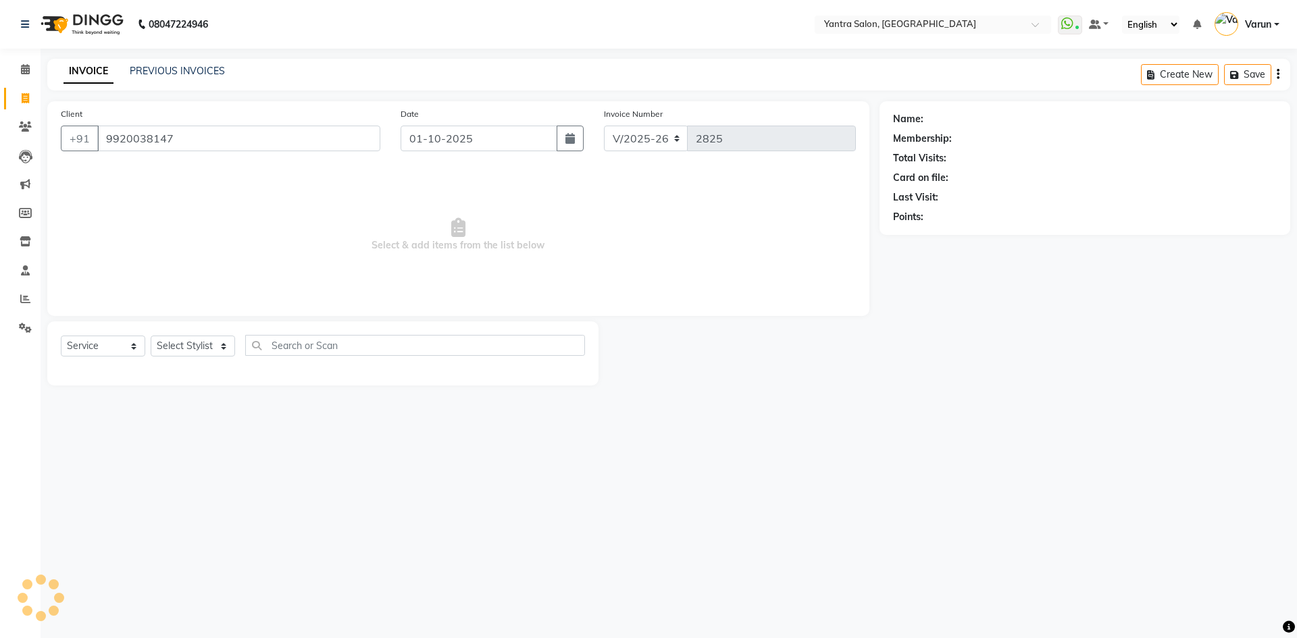
type input "9920038147"
select select "1: Object"
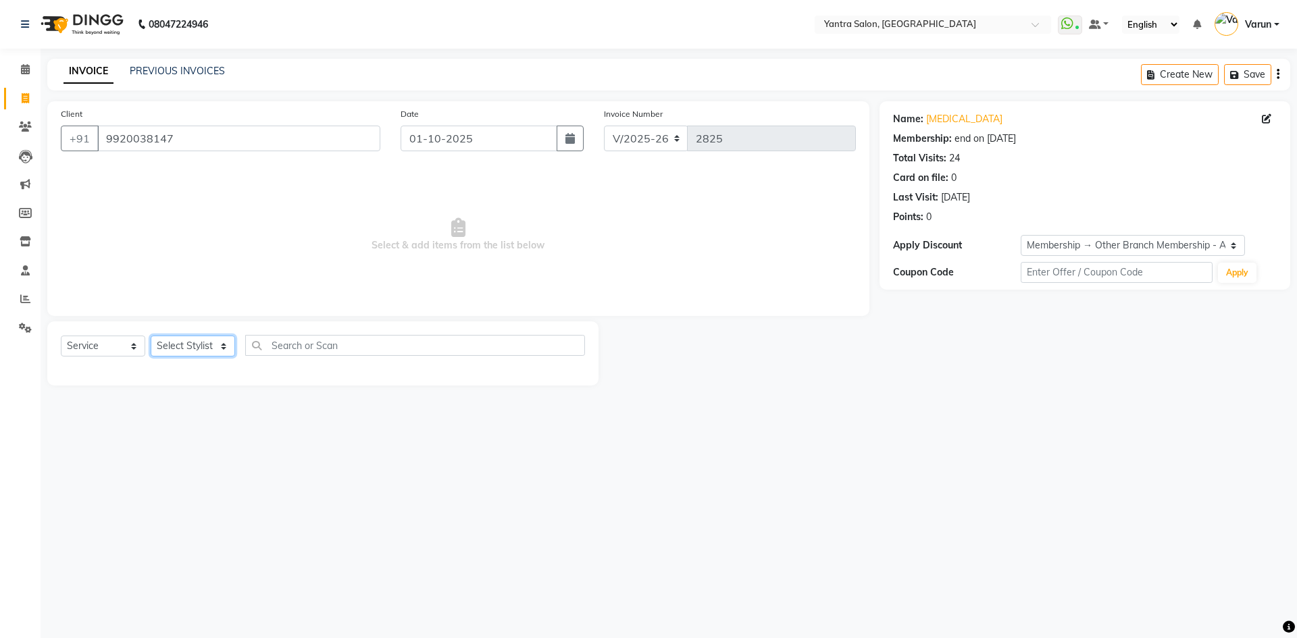
click at [185, 350] on select "Select Stylist admin Arshad Denis Dhani Haseen Jaswant Manager Pallavi Payal Pr…" at bounding box center [193, 346] width 84 height 21
select select "76999"
click at [151, 336] on select "Select Stylist admin Arshad Denis Dhani Haseen Jaswant Manager Pallavi Payal Pr…" at bounding box center [193, 346] width 84 height 21
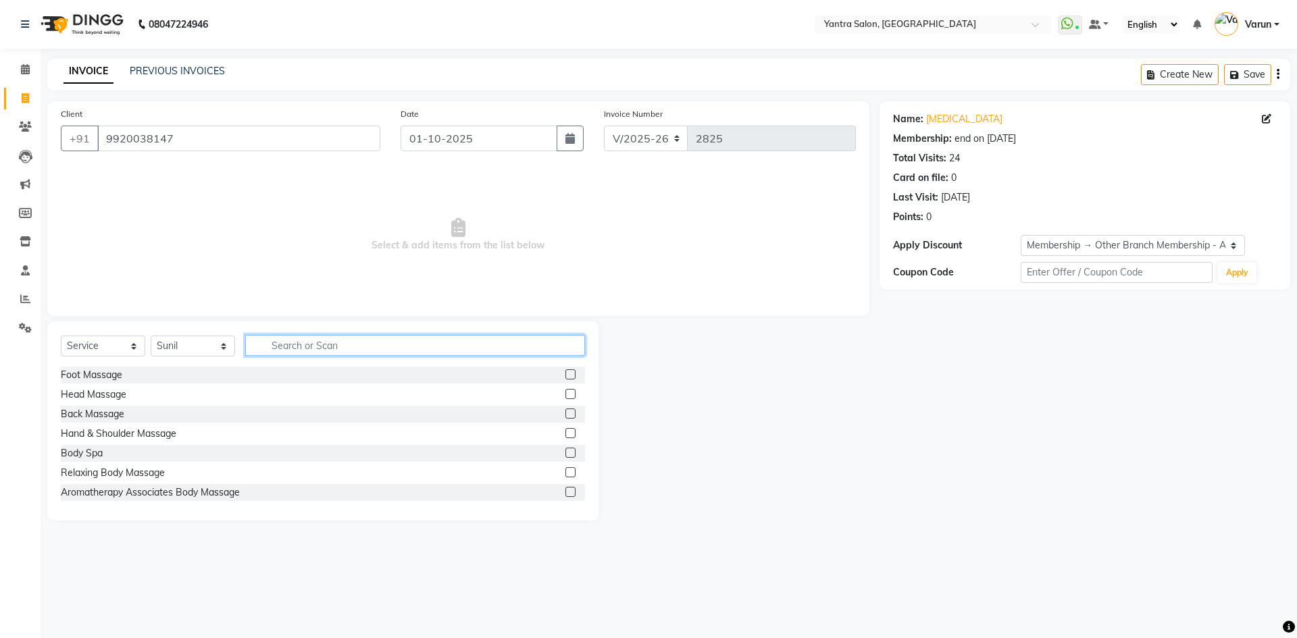
click at [285, 346] on input "text" at bounding box center [415, 345] width 340 height 21
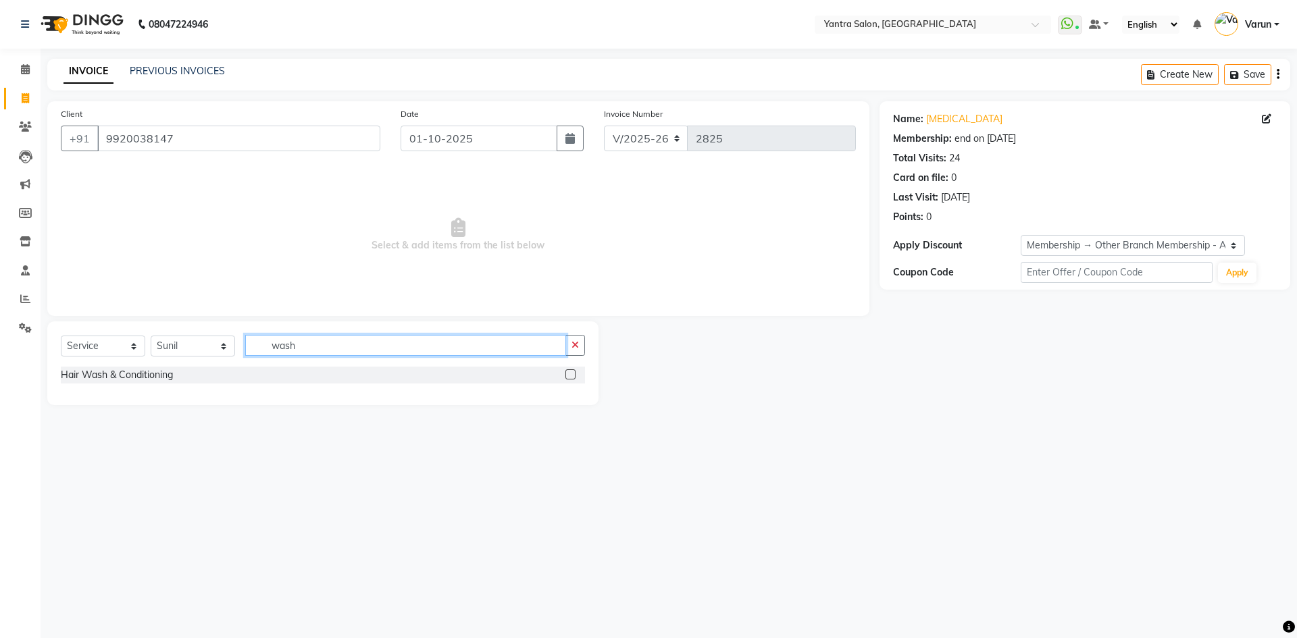
type input "wash"
click at [573, 372] on label at bounding box center [570, 374] width 10 height 10
click at [573, 372] on input "checkbox" at bounding box center [569, 375] width 9 height 9
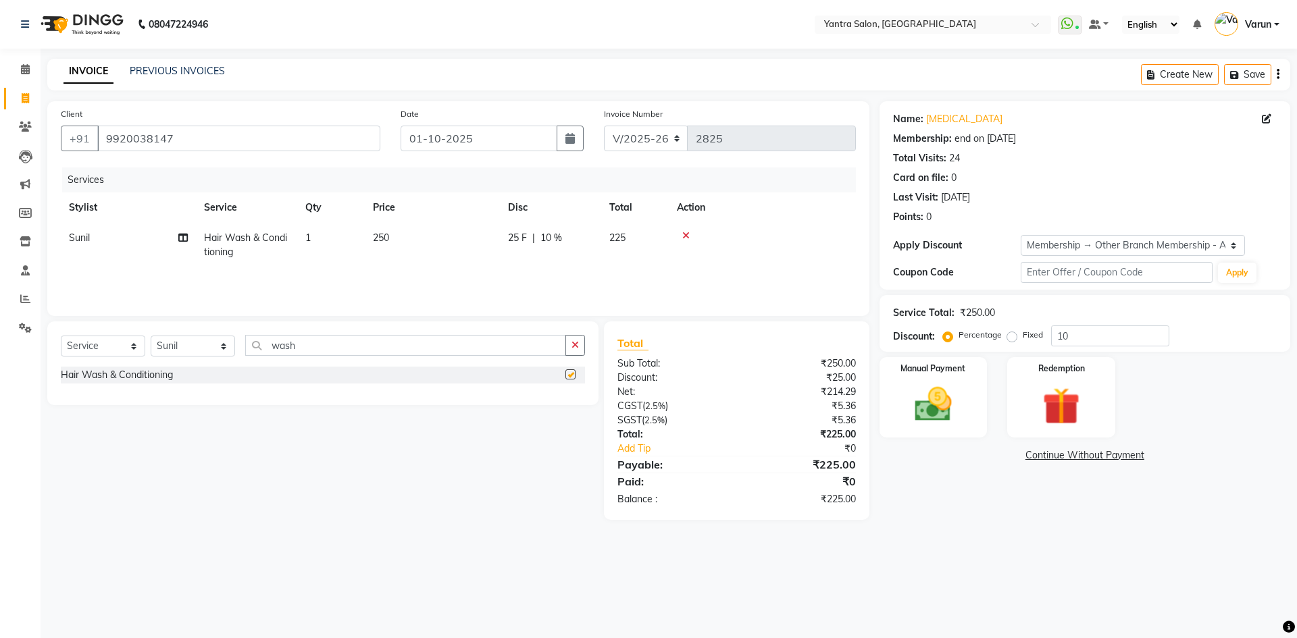
checkbox input "false"
click at [386, 238] on span "250" at bounding box center [381, 238] width 16 height 12
select select "76999"
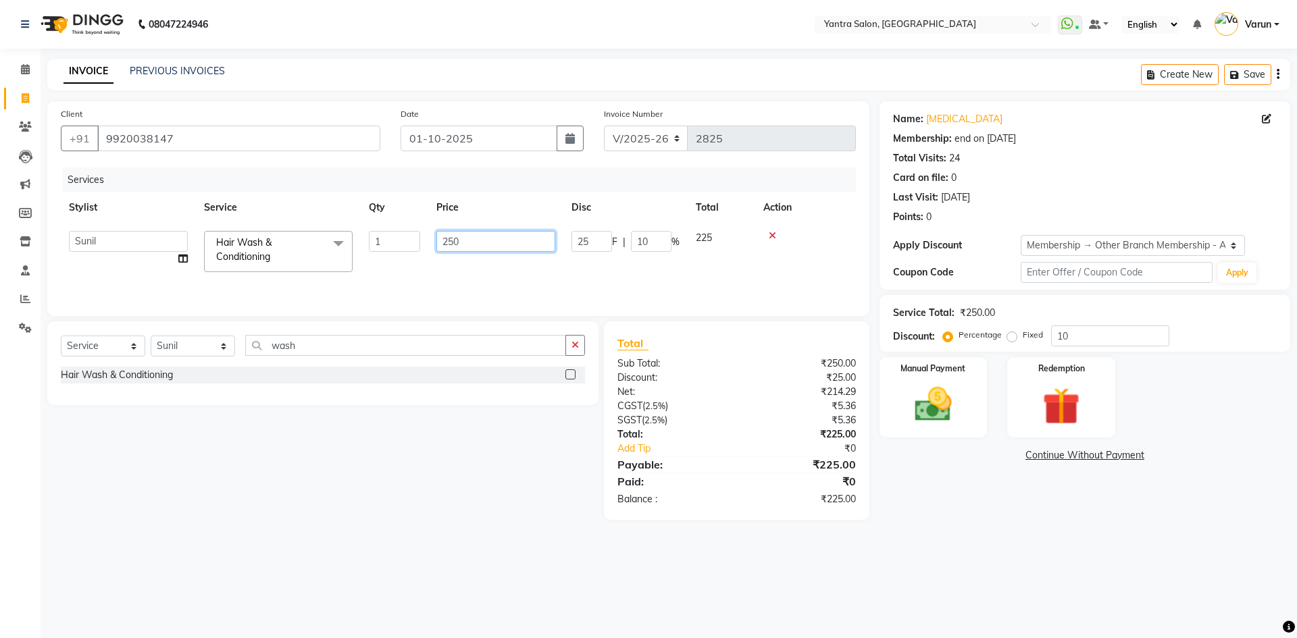
click at [452, 238] on input "250" at bounding box center [495, 241] width 119 height 21
type input "450"
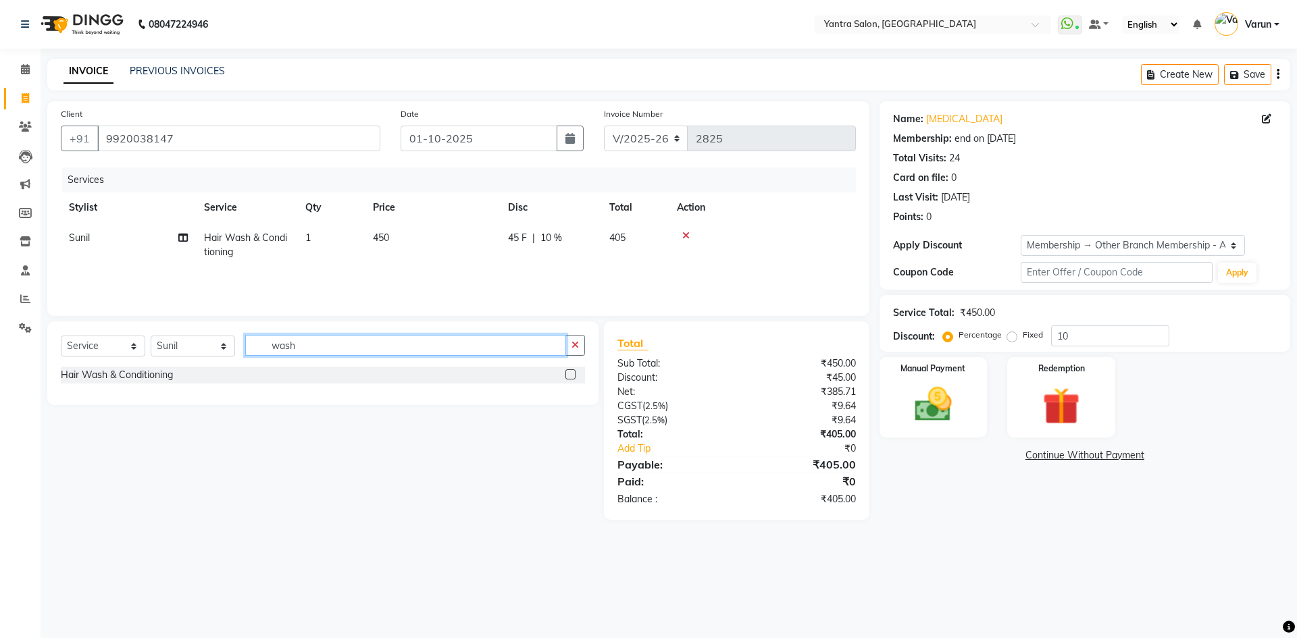
click at [294, 347] on input "wash" at bounding box center [405, 345] width 321 height 21
type input "w"
type input "blow"
click at [569, 369] on label at bounding box center [570, 374] width 10 height 10
click at [569, 371] on input "checkbox" at bounding box center [569, 375] width 9 height 9
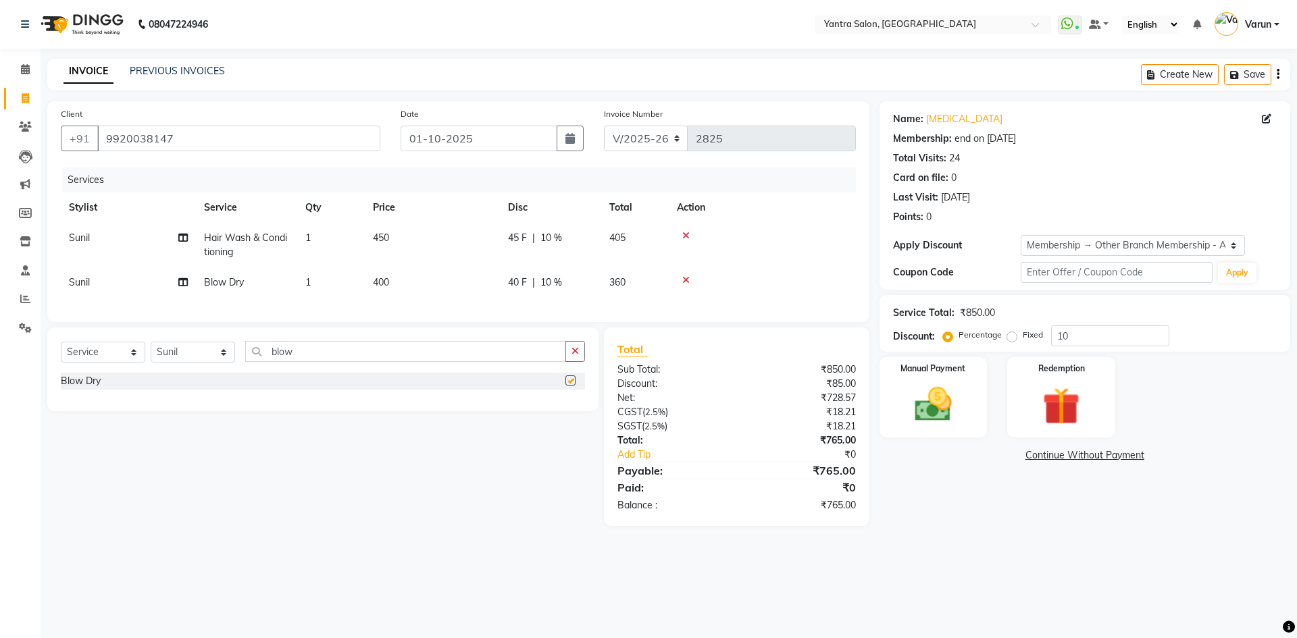
checkbox input "false"
click at [182, 283] on icon at bounding box center [182, 282] width 9 height 9
select select "76999"
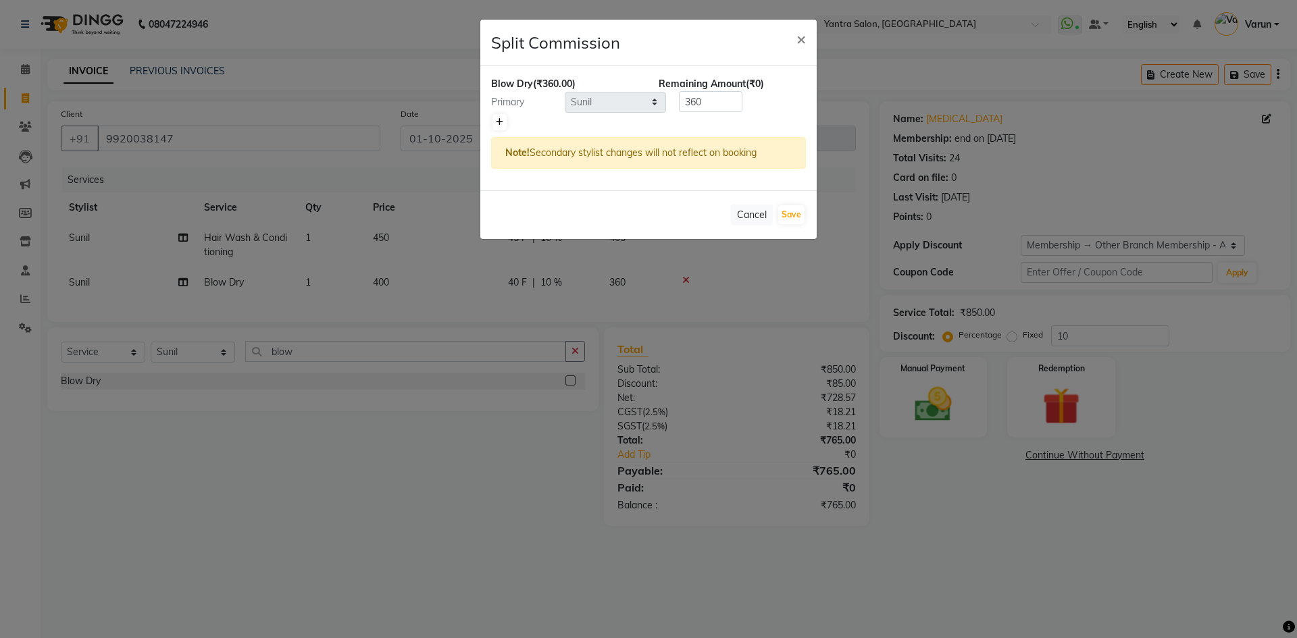
click at [497, 123] on icon at bounding box center [499, 122] width 7 height 8
type input "180"
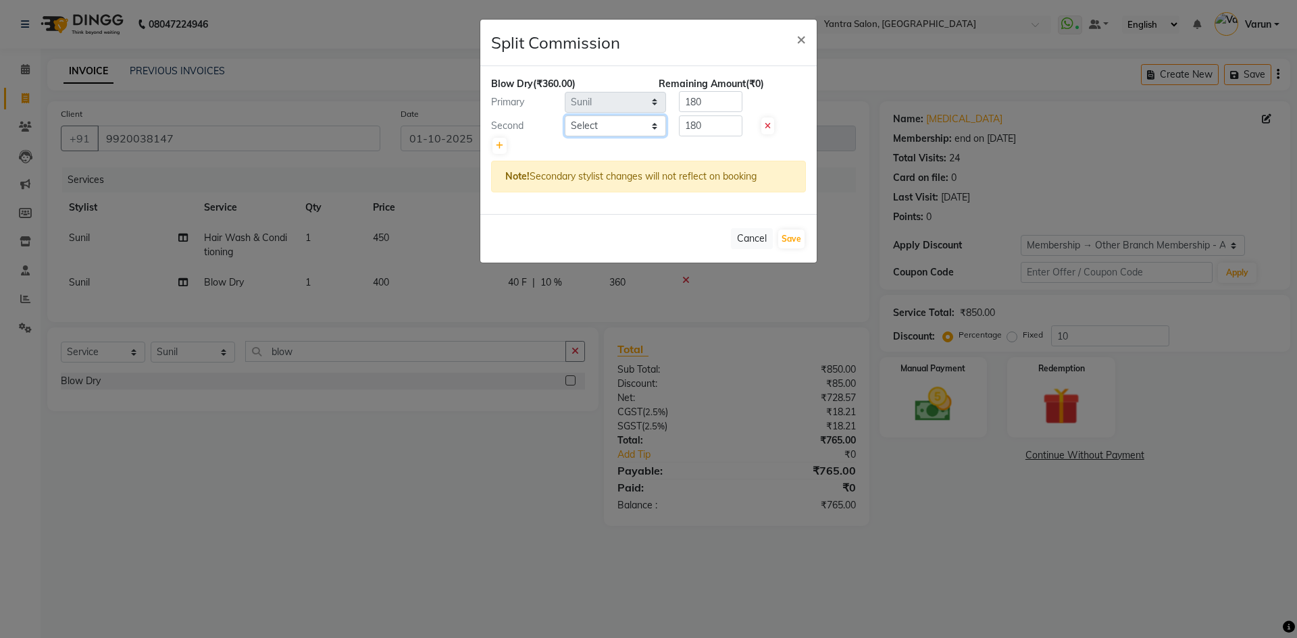
click at [614, 126] on select "Select admin Arshad Denis Dhani Haseen Jaswant Manager Pallavi Payal Prama Shah…" at bounding box center [615, 125] width 101 height 21
select select "90729"
click at [565, 115] on select "Select admin Arshad Denis Dhani Haseen Jaswant Manager Pallavi Payal Prama Shah…" at bounding box center [615, 125] width 101 height 21
click at [797, 237] on button "Save" at bounding box center [791, 239] width 26 height 19
select select "Select"
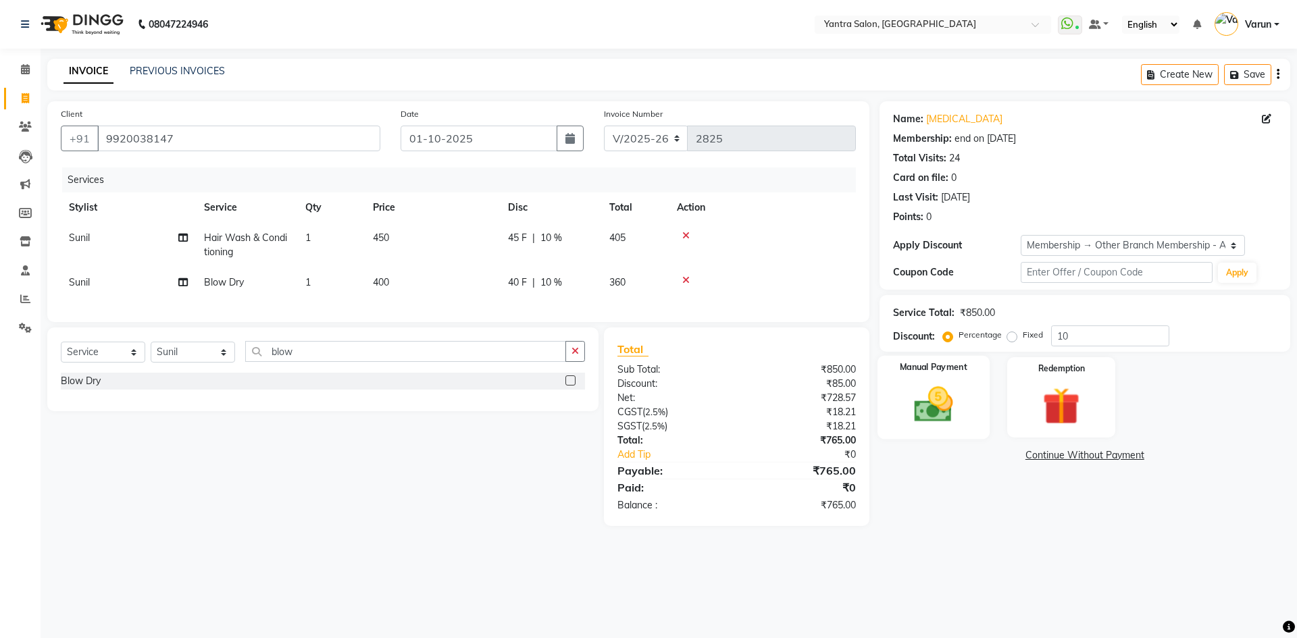
click at [928, 403] on img at bounding box center [933, 404] width 63 height 45
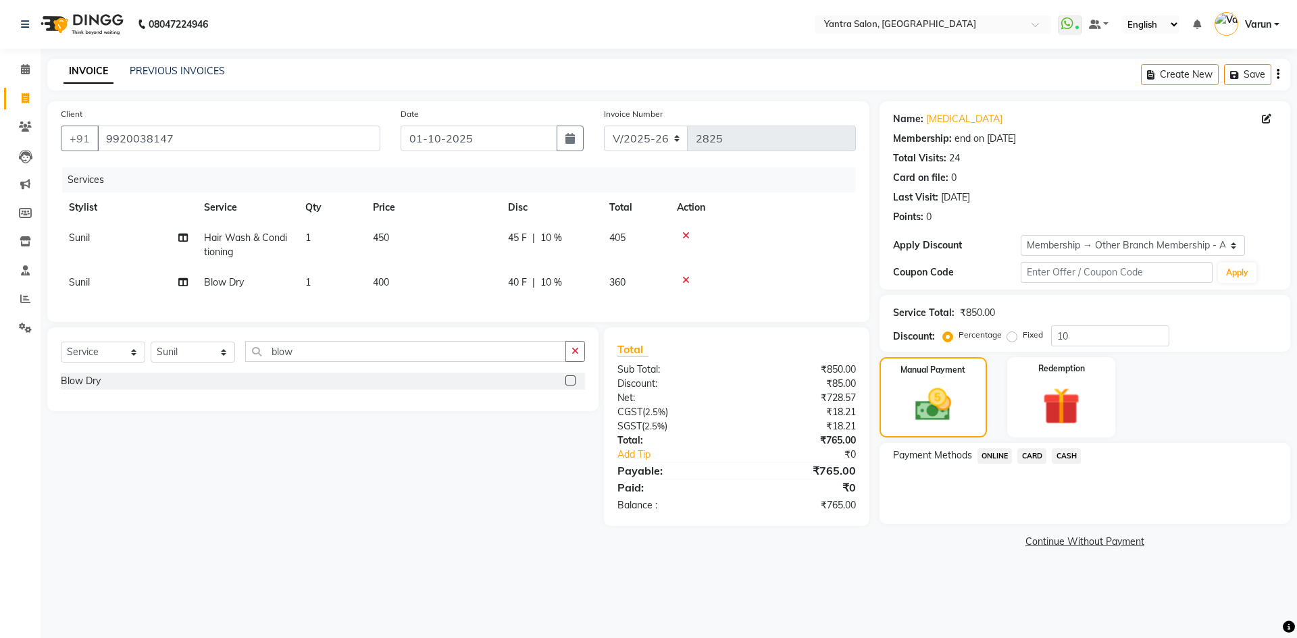
click at [1064, 453] on span "CASH" at bounding box center [1065, 456] width 29 height 16
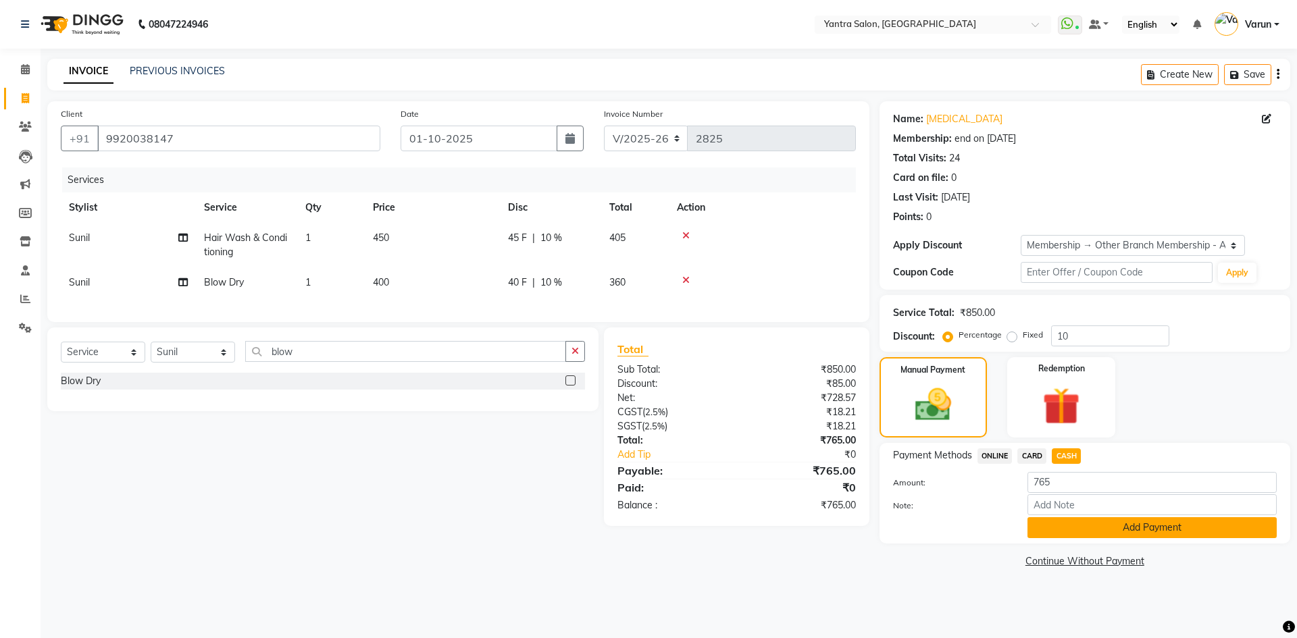
click at [1060, 525] on button "Add Payment" at bounding box center [1151, 527] width 249 height 21
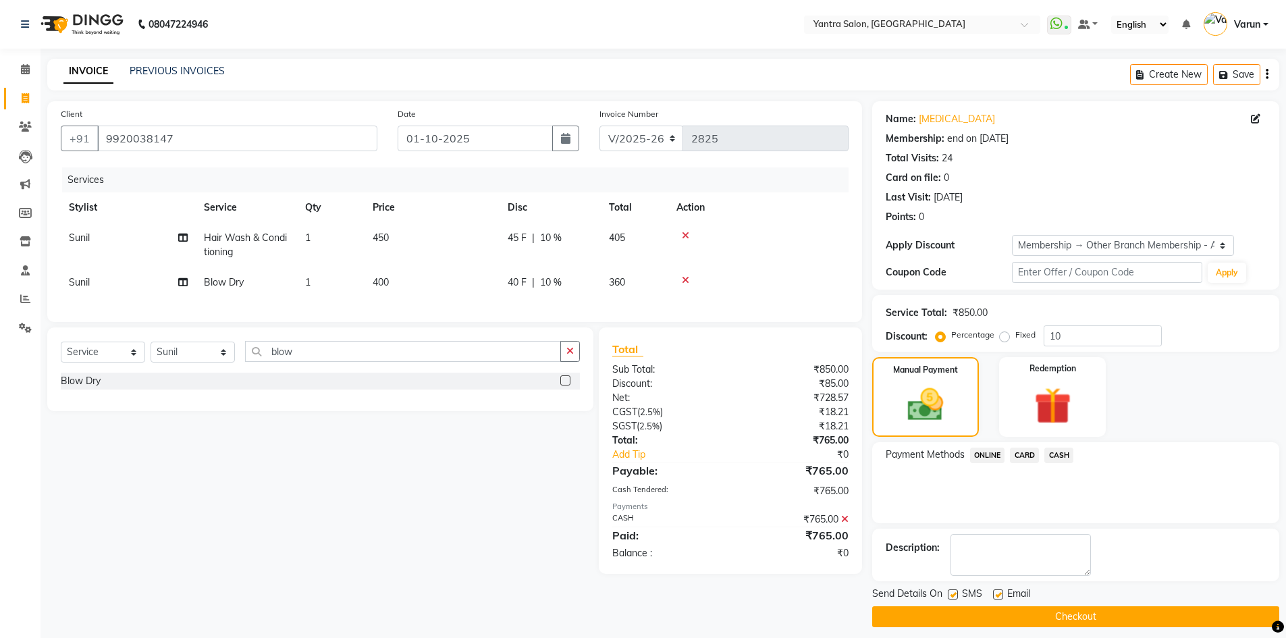
click at [1058, 619] on button "Checkout" at bounding box center [1075, 616] width 407 height 21
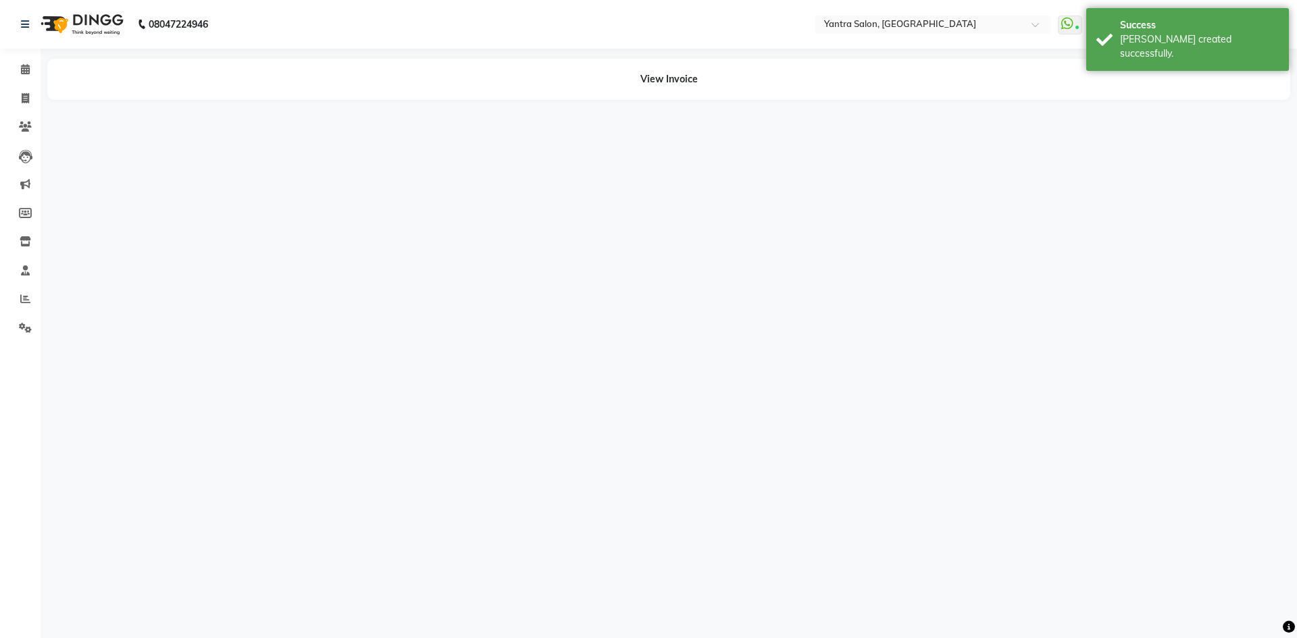
select select "76999"
select select "90729"
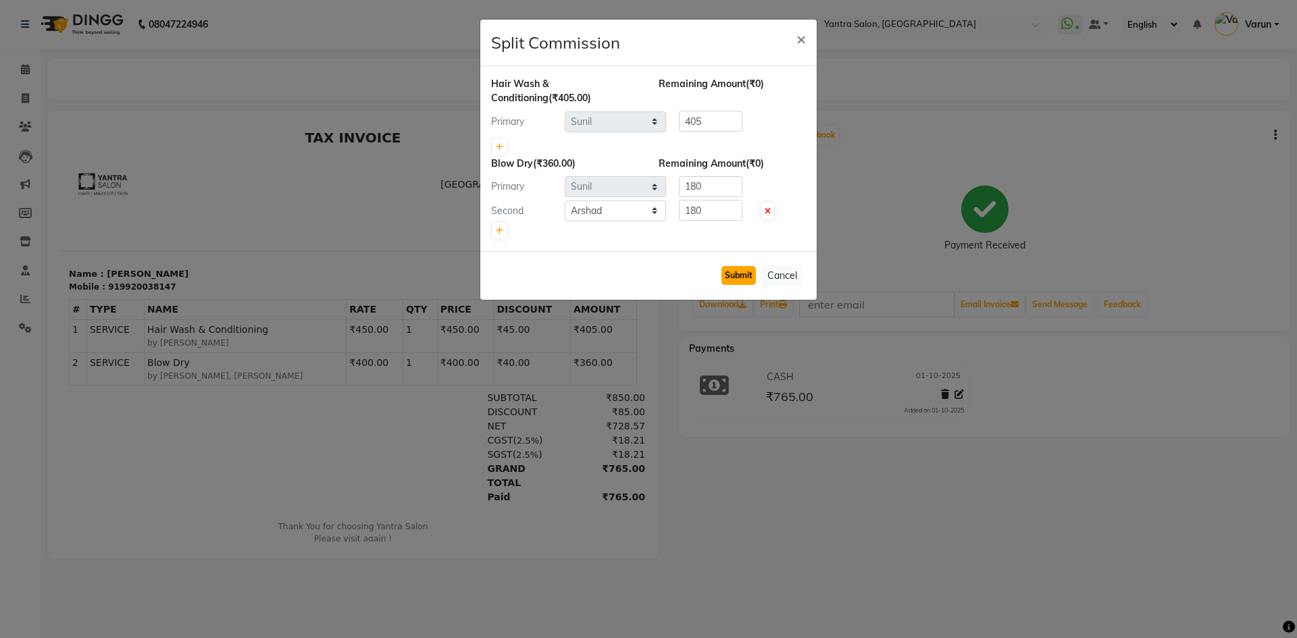
click at [734, 273] on button "Submit" at bounding box center [738, 275] width 34 height 19
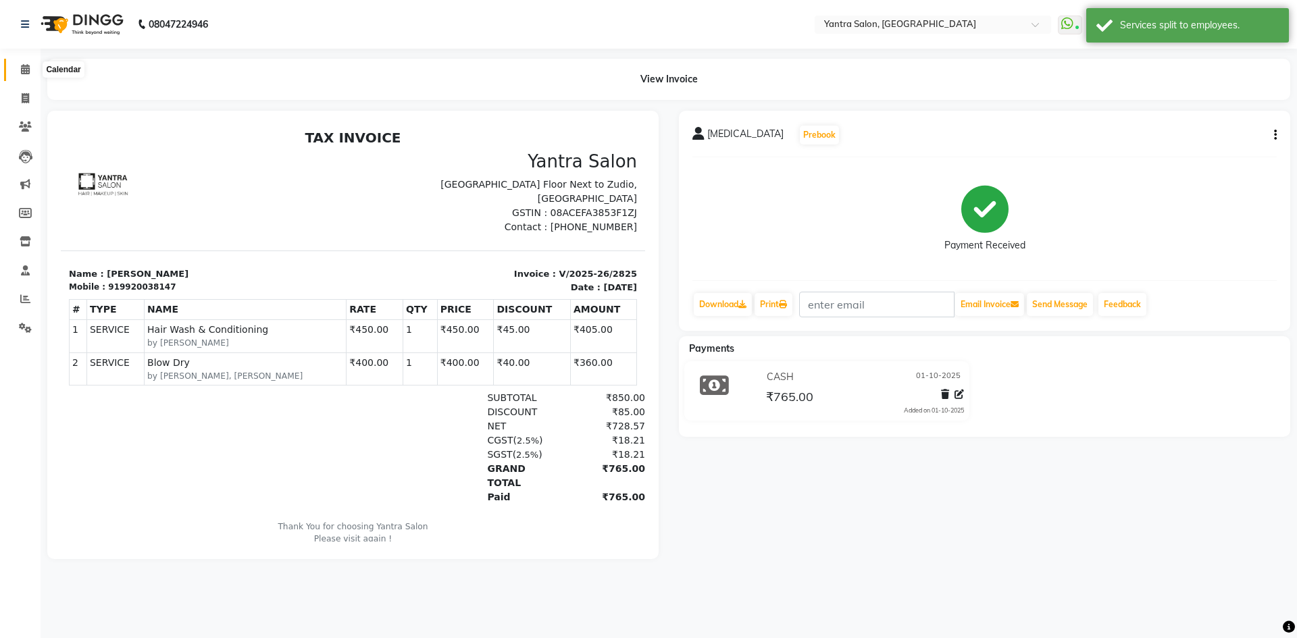
click at [26, 70] on icon at bounding box center [25, 69] width 9 height 10
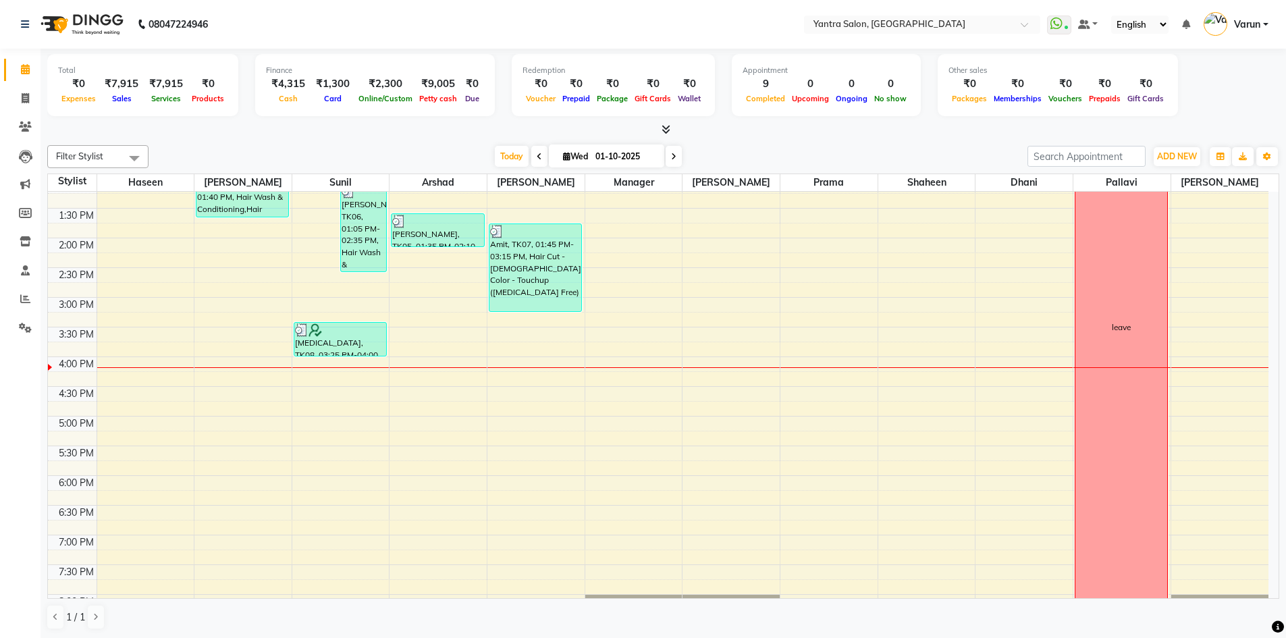
scroll to position [230, 0]
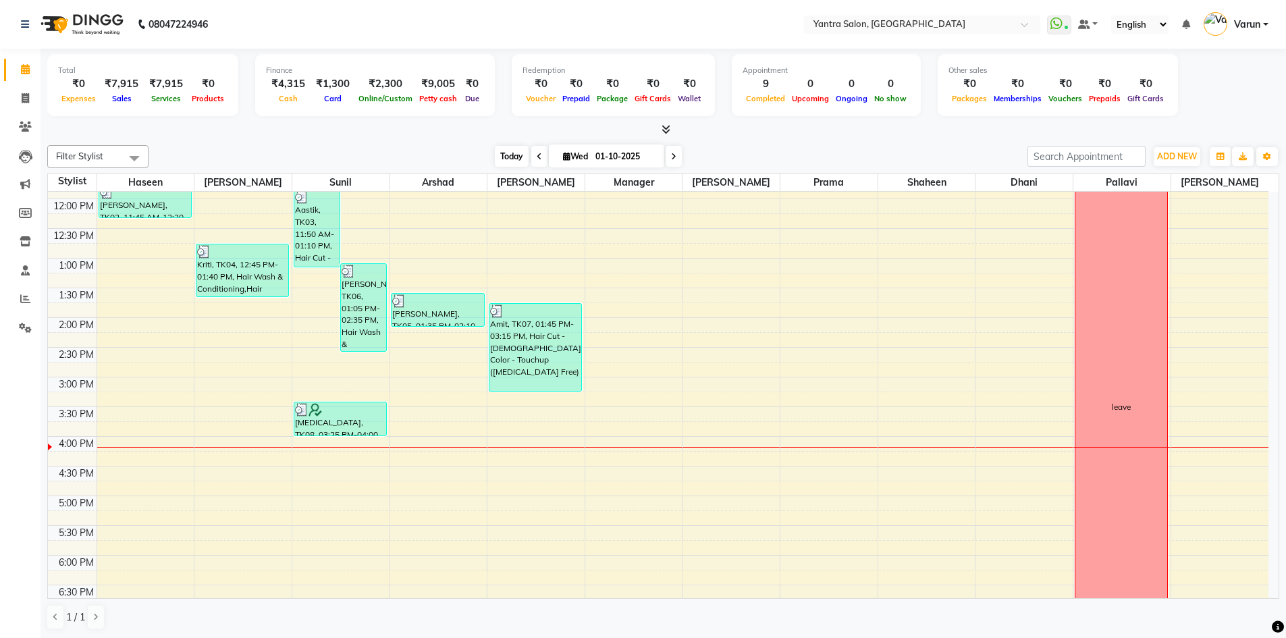
click at [508, 152] on span "Today" at bounding box center [512, 156] width 34 height 21
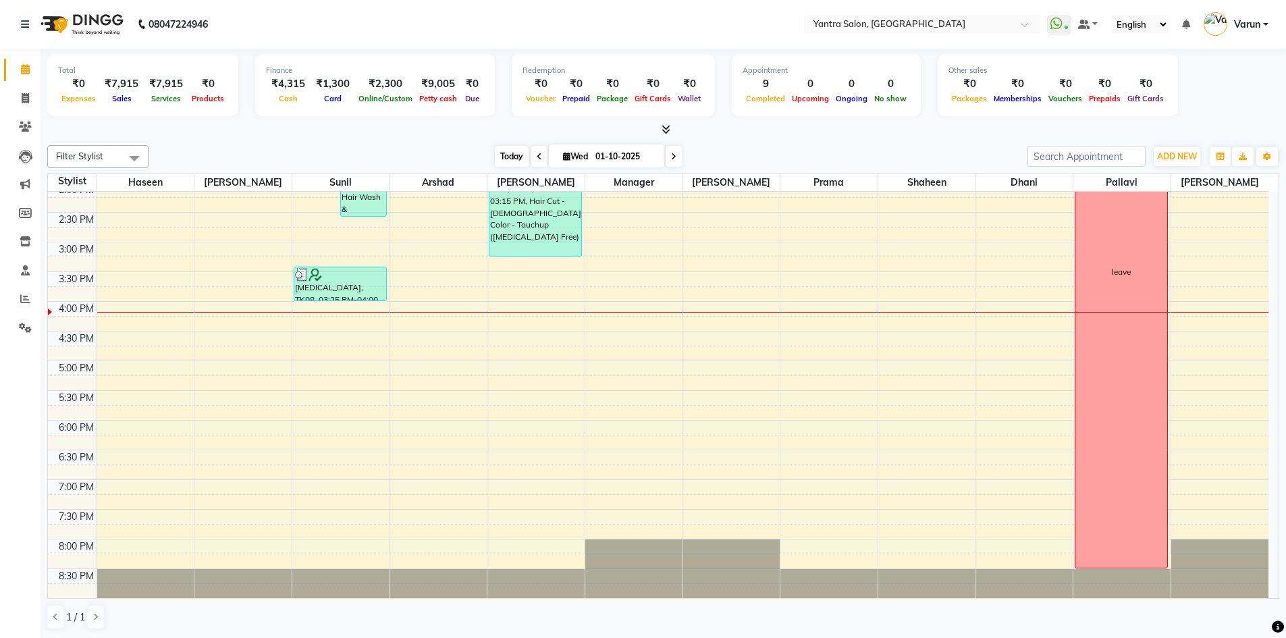
click at [500, 155] on span "Today" at bounding box center [512, 156] width 34 height 21
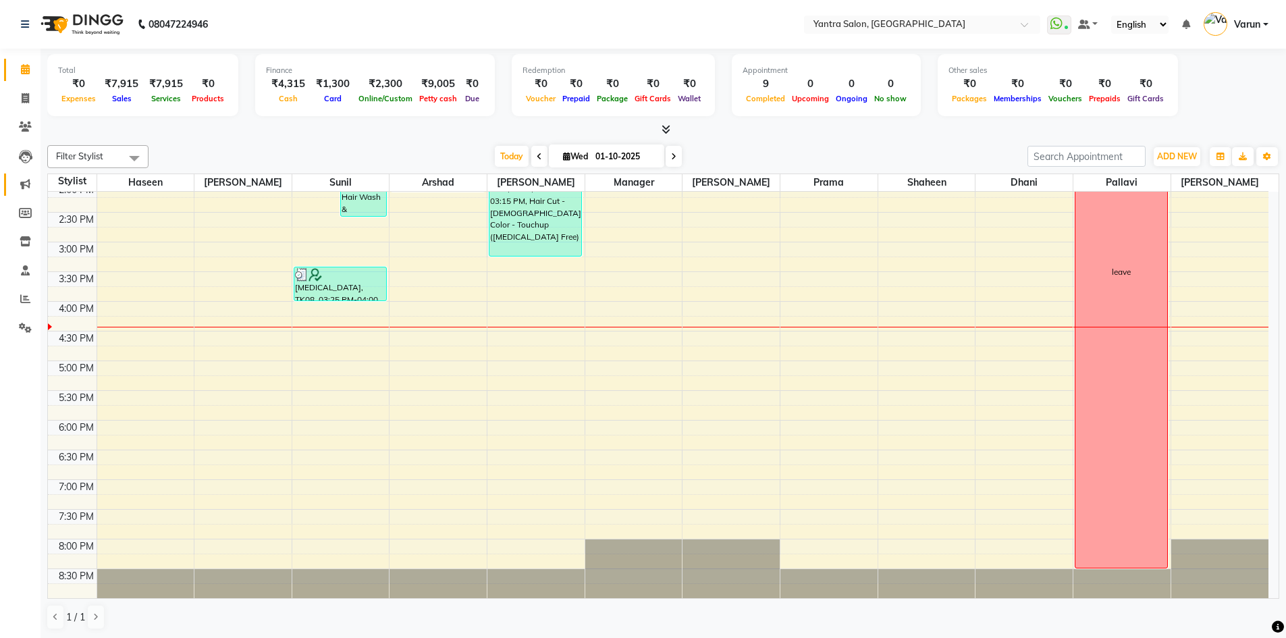
click at [24, 186] on icon at bounding box center [25, 184] width 10 height 10
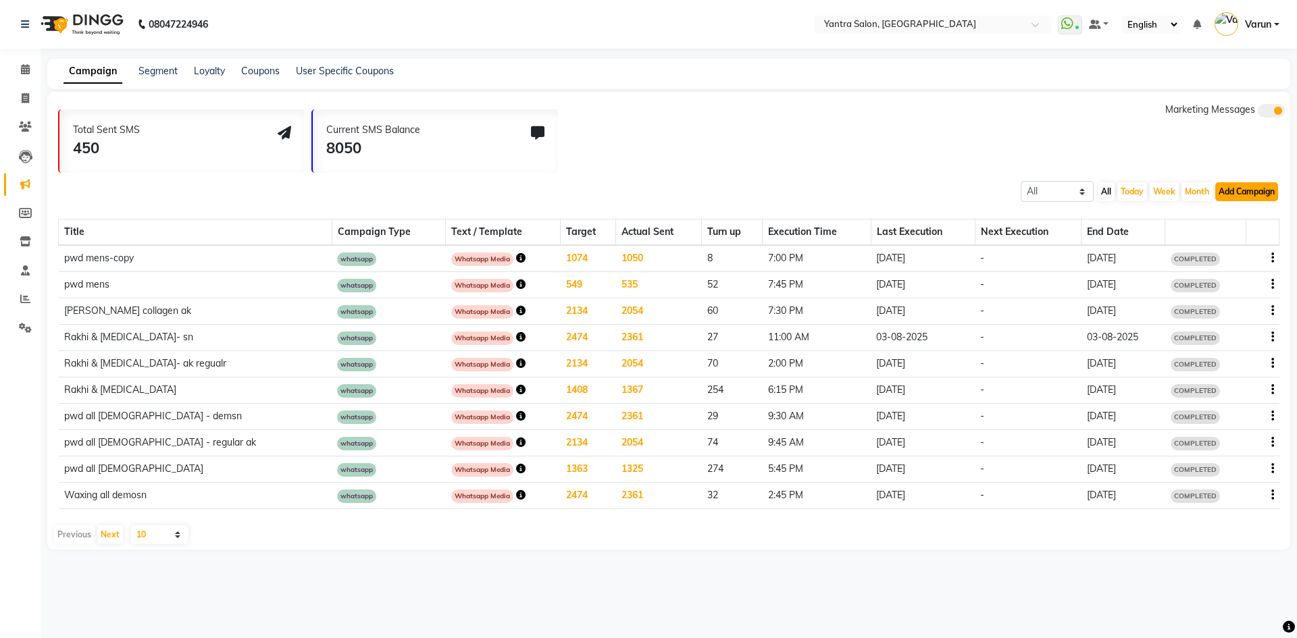
click at [1238, 197] on button "Add Campaign" at bounding box center [1246, 191] width 63 height 19
click at [1234, 258] on div "WhatsApp (Direct)" at bounding box center [1234, 254] width 114 height 20
select select "2"
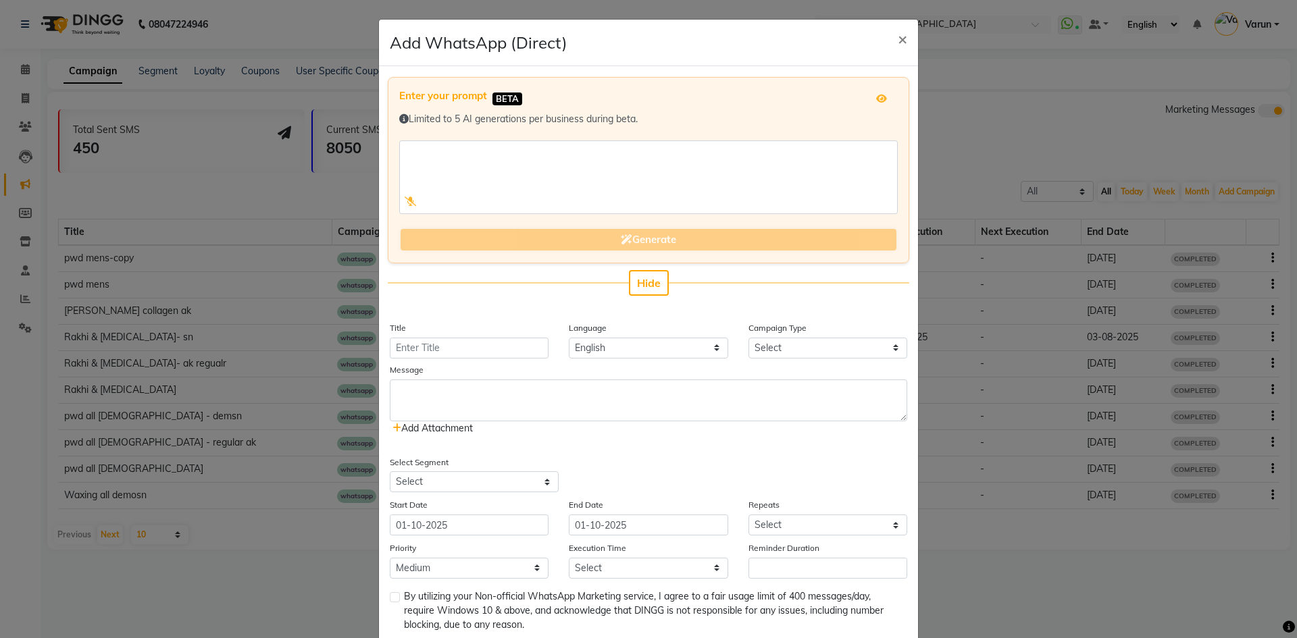
click at [414, 427] on span "Add Attachment" at bounding box center [432, 428] width 80 height 12
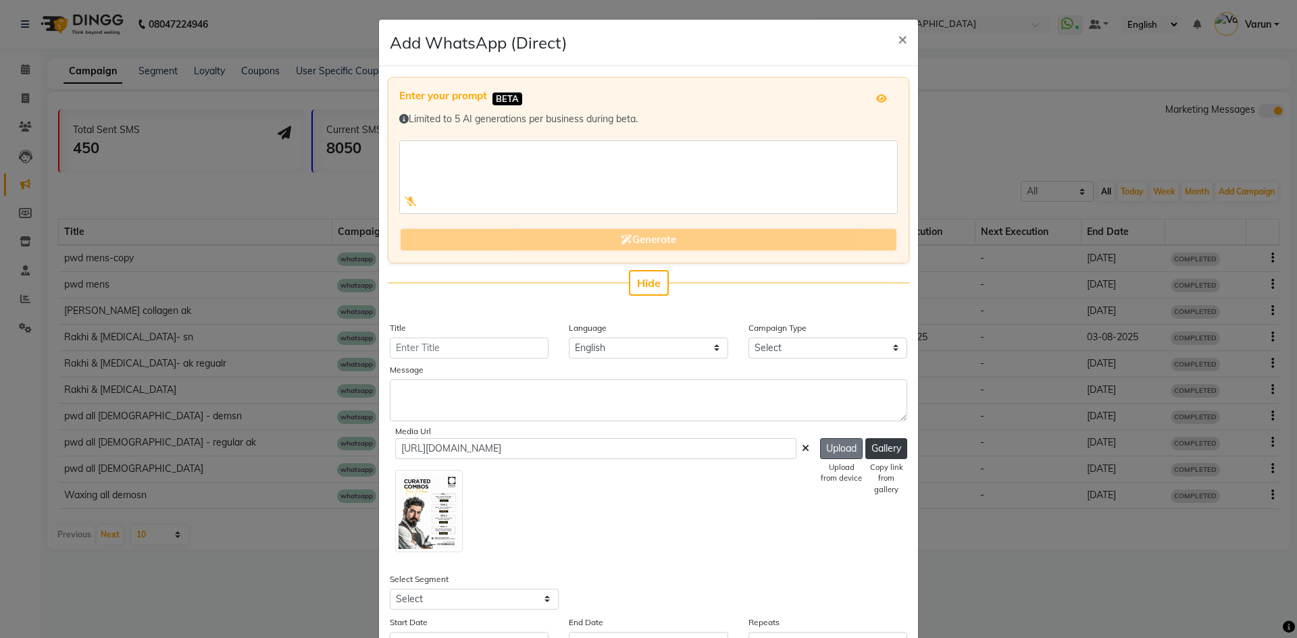
click at [849, 447] on button "Upload" at bounding box center [841, 448] width 43 height 21
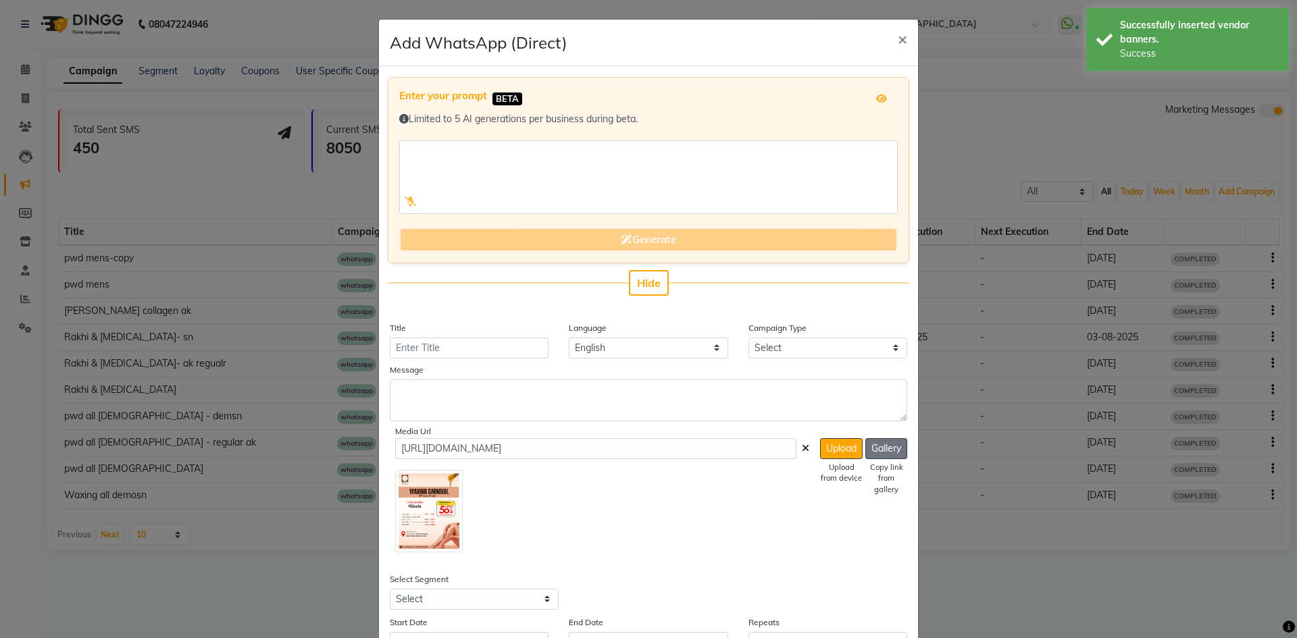
click at [870, 452] on button "Gallery" at bounding box center [886, 448] width 42 height 21
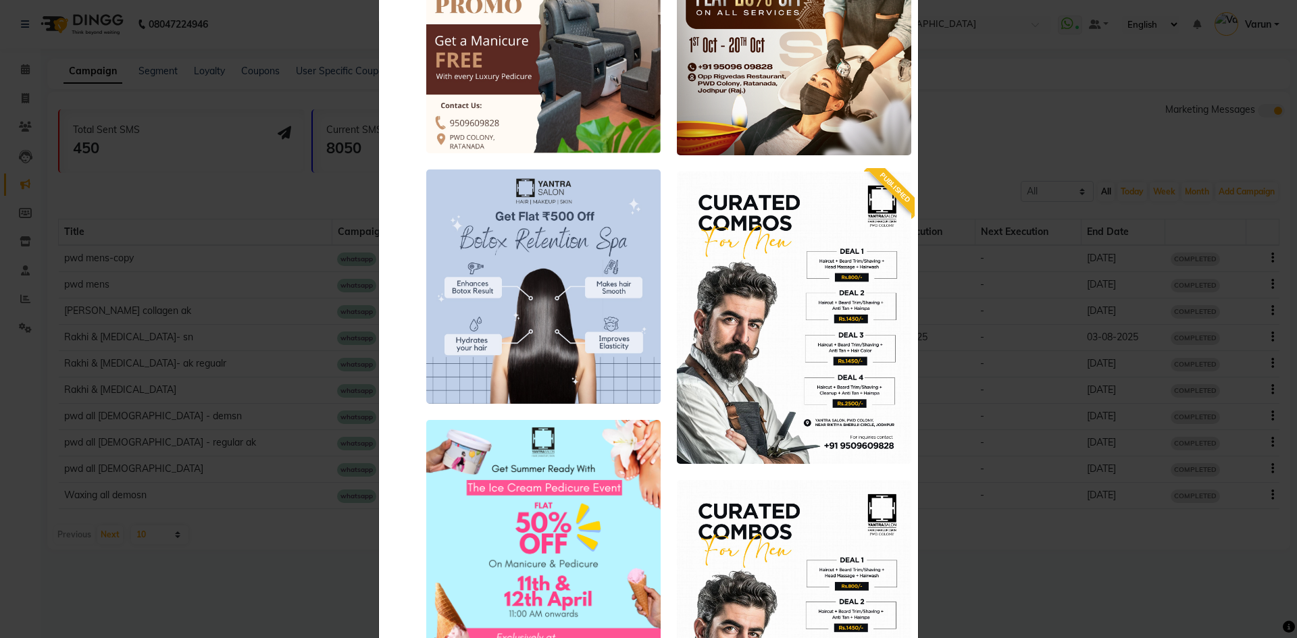
scroll to position [5689, 0]
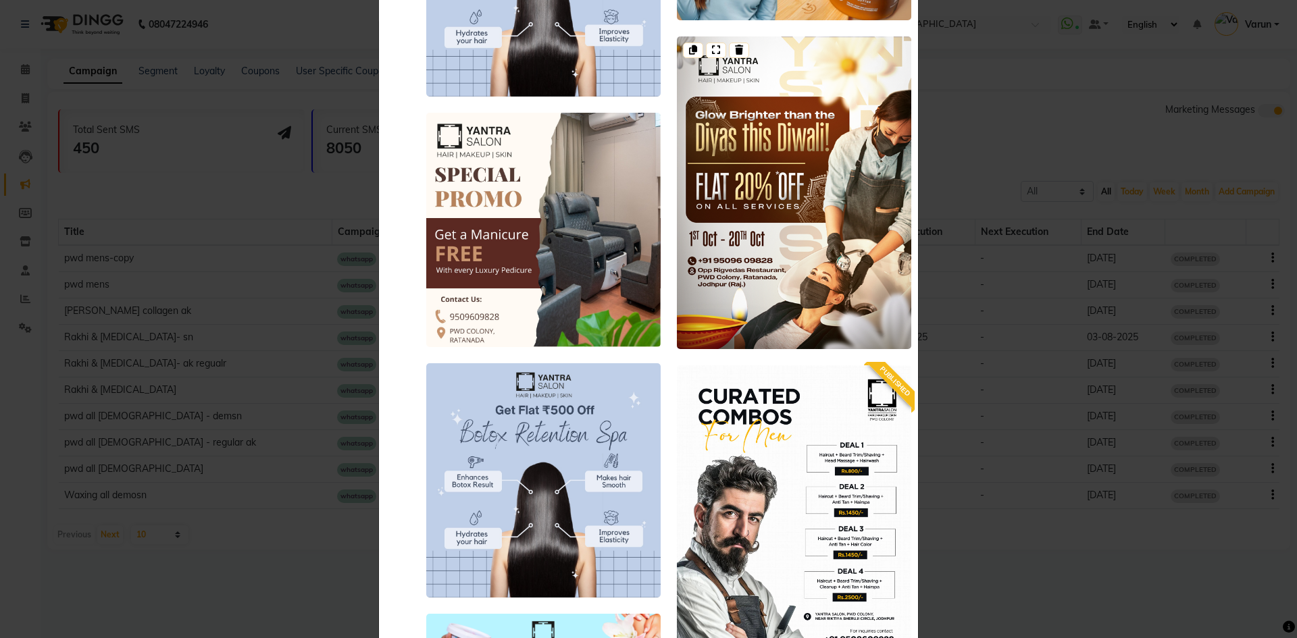
click at [835, 184] on img at bounding box center [794, 192] width 234 height 313
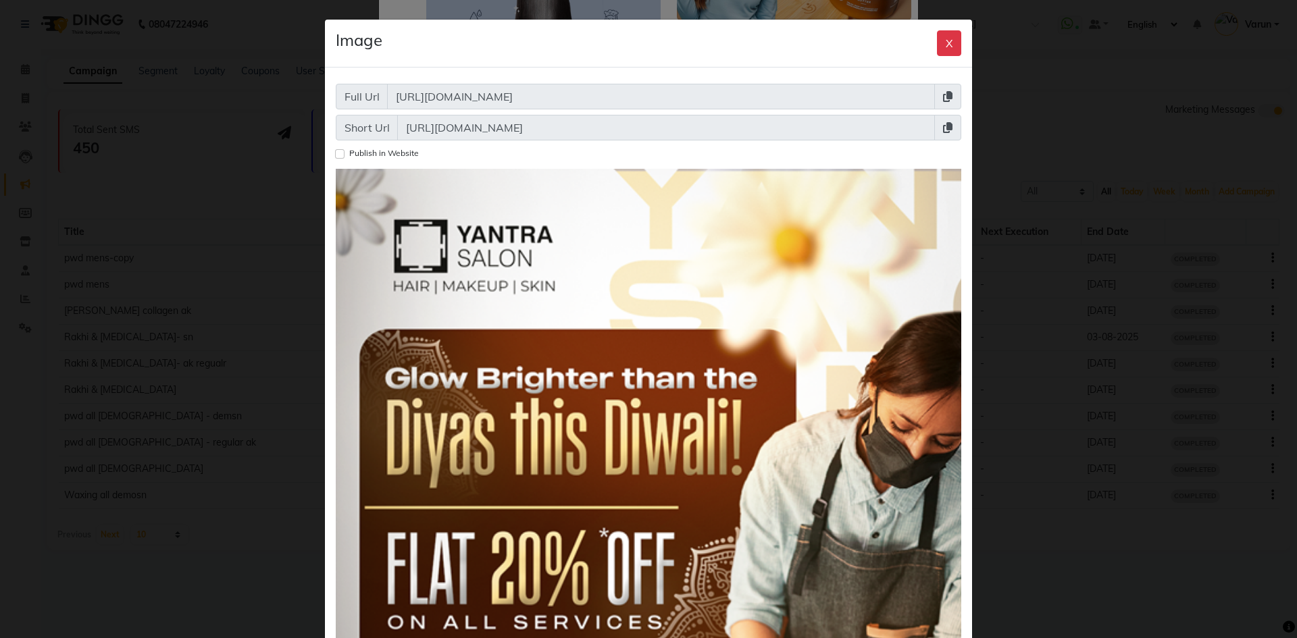
click at [946, 128] on span at bounding box center [947, 128] width 27 height 26
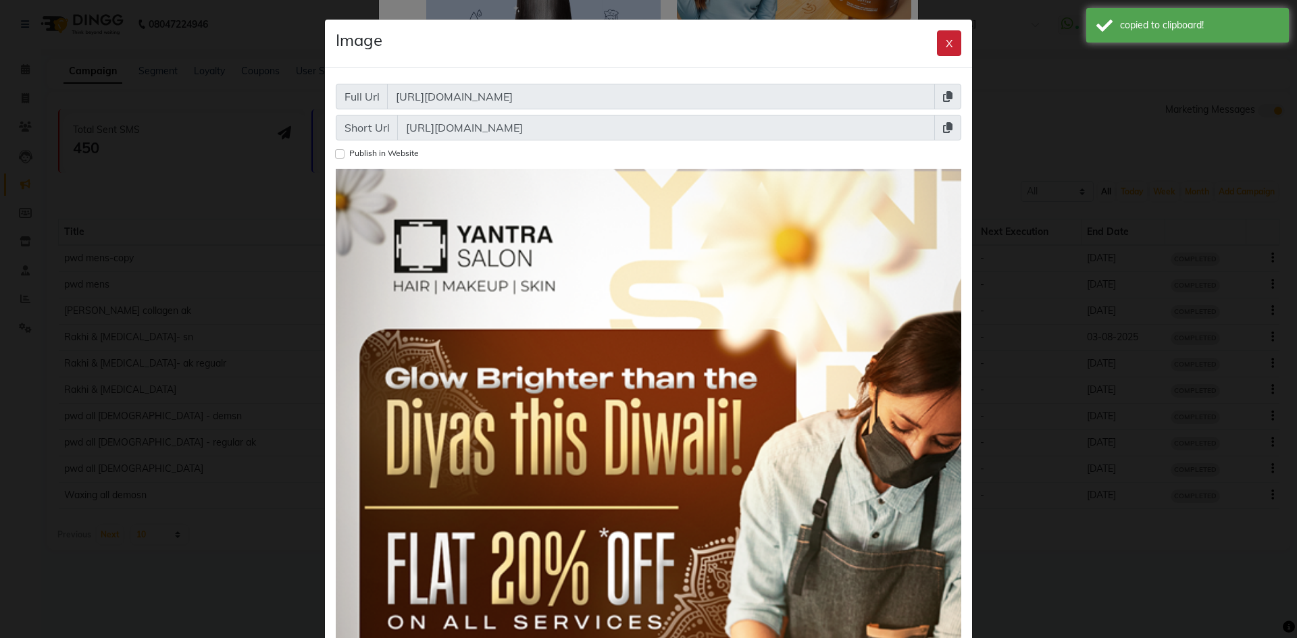
click at [939, 47] on button "X" at bounding box center [949, 43] width 24 height 26
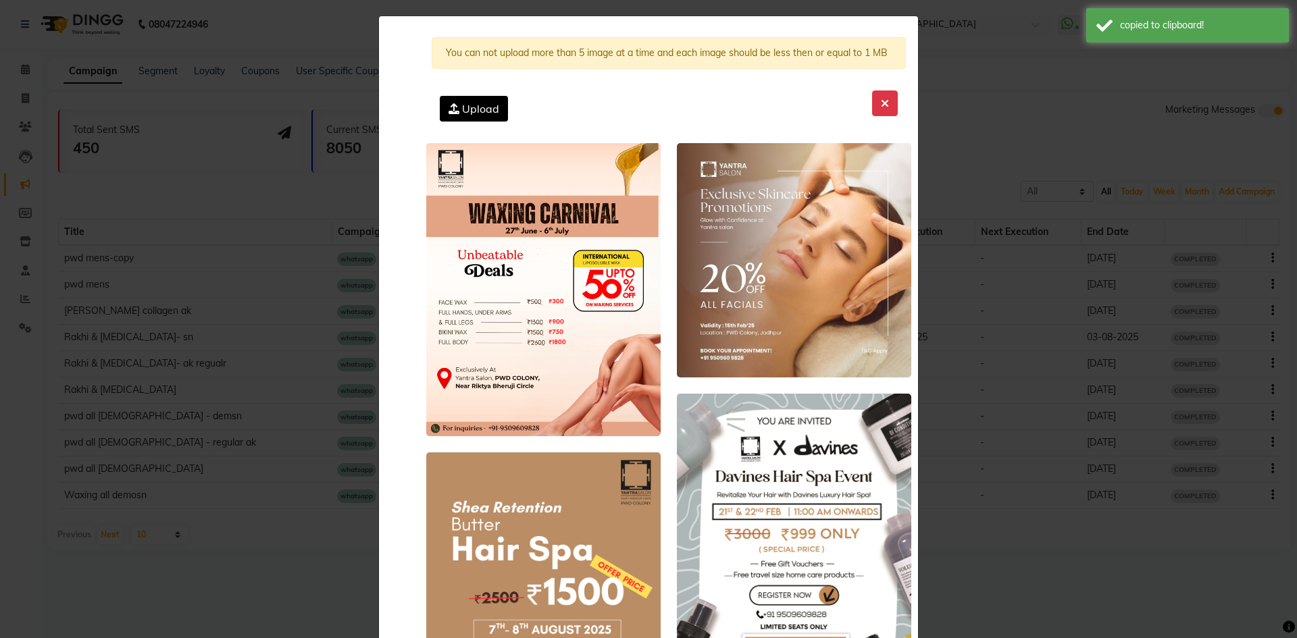
scroll to position [0, 0]
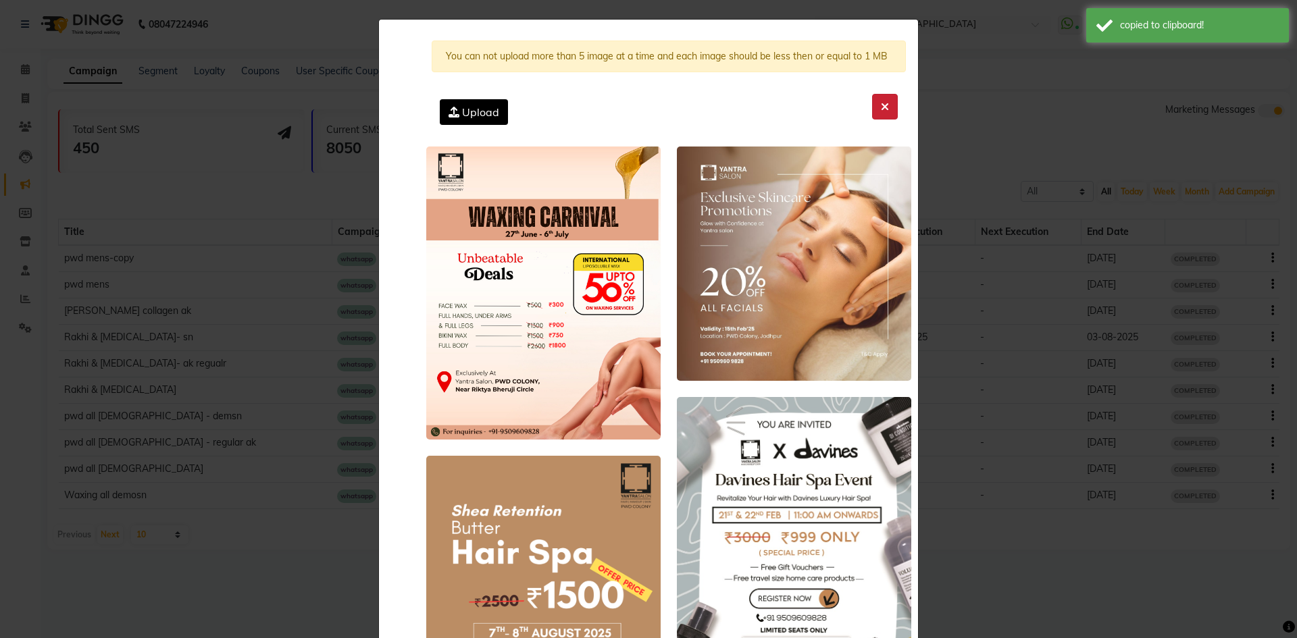
click at [883, 104] on icon at bounding box center [885, 106] width 8 height 11
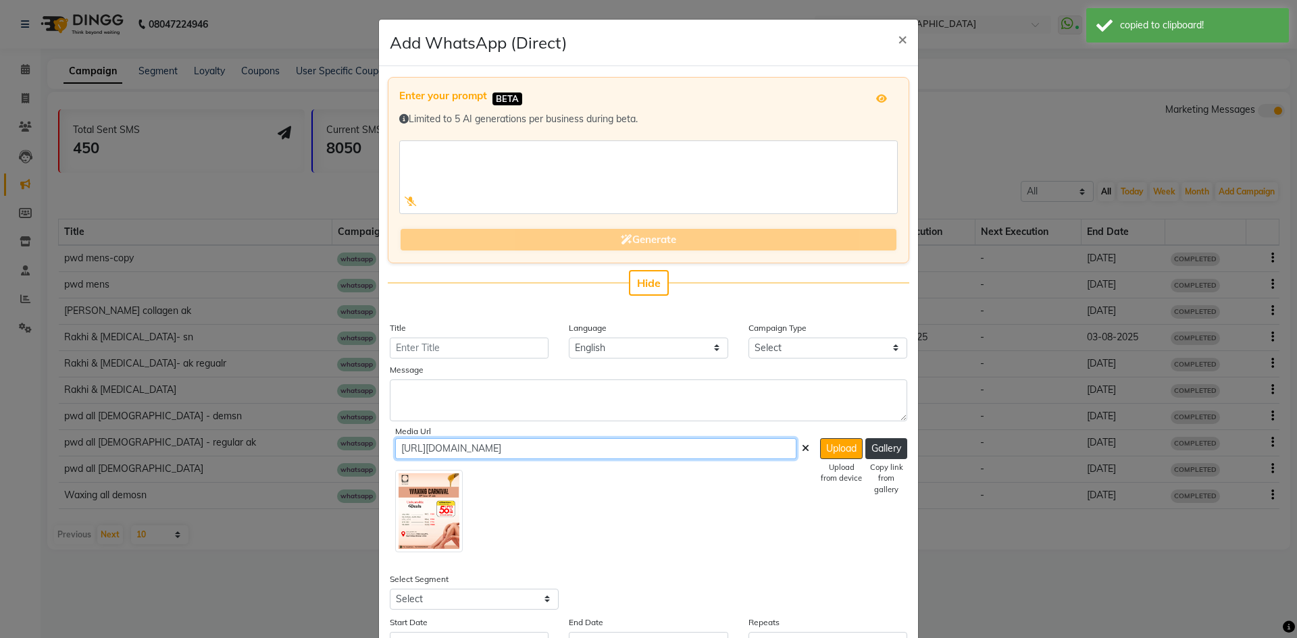
click at [500, 446] on input "https://ww4.in/a?c=hu0pS0" at bounding box center [595, 448] width 401 height 21
paste input "TuIHZ5"
type input "https://ww4.in/a?c=TuIHZ5"
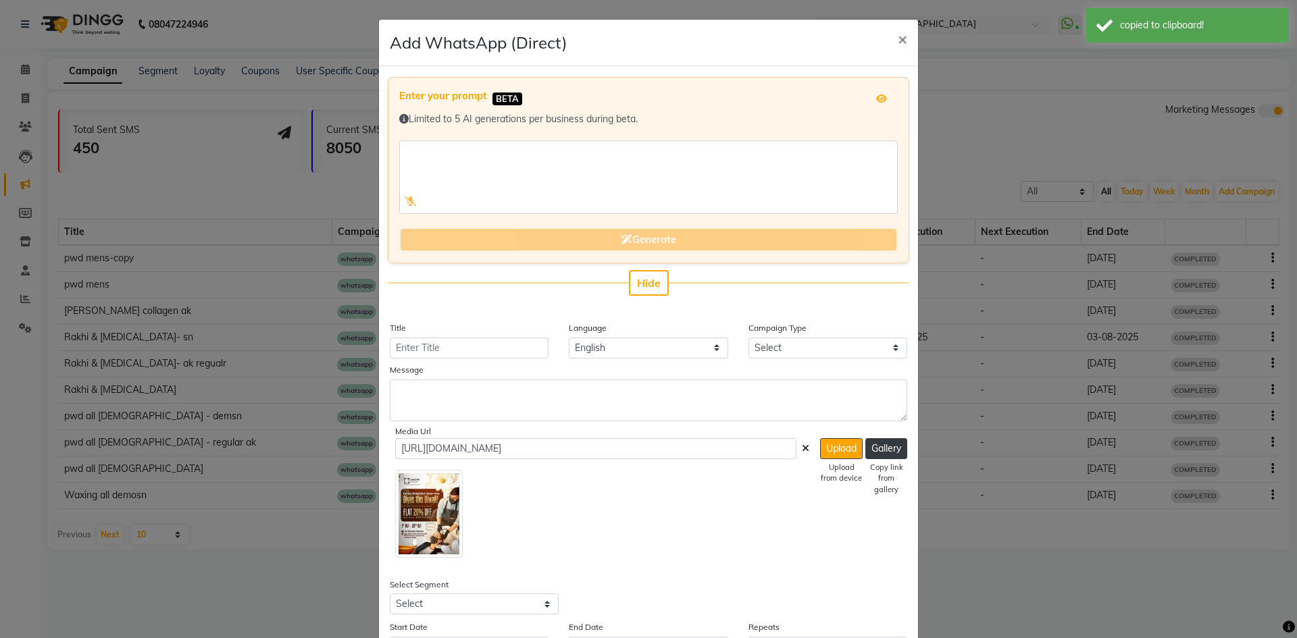
click at [507, 502] on div at bounding box center [602, 511] width 414 height 93
click at [499, 349] on input "Title" at bounding box center [469, 348] width 159 height 21
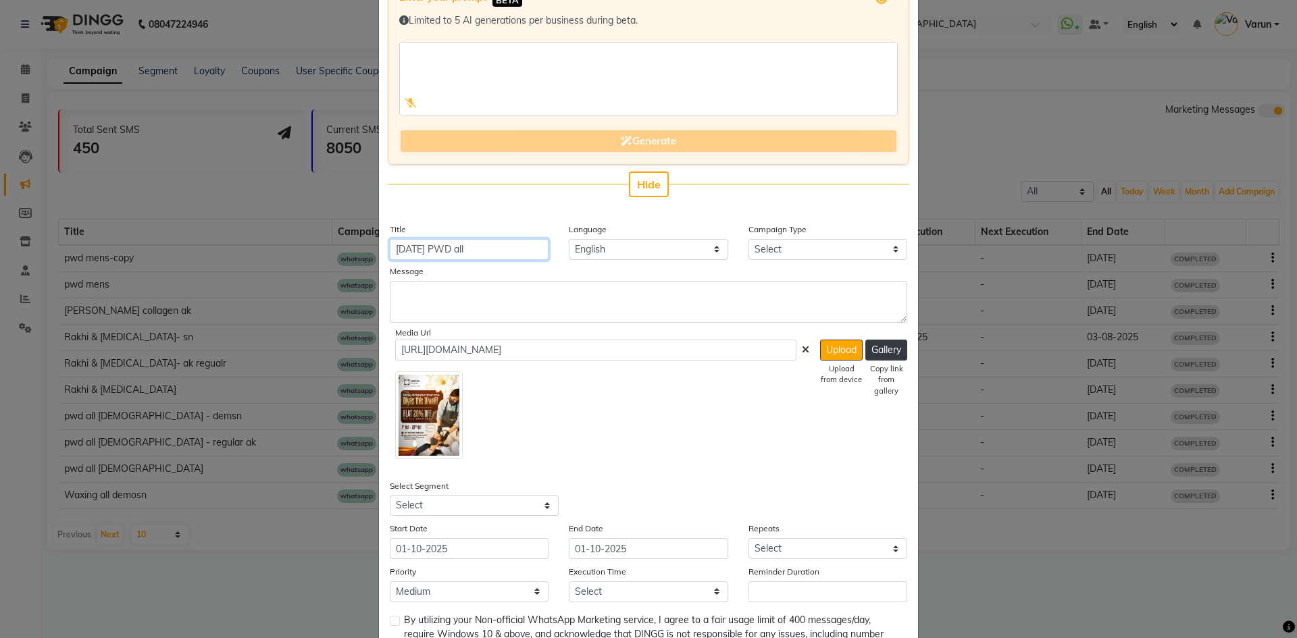
scroll to position [200, 0]
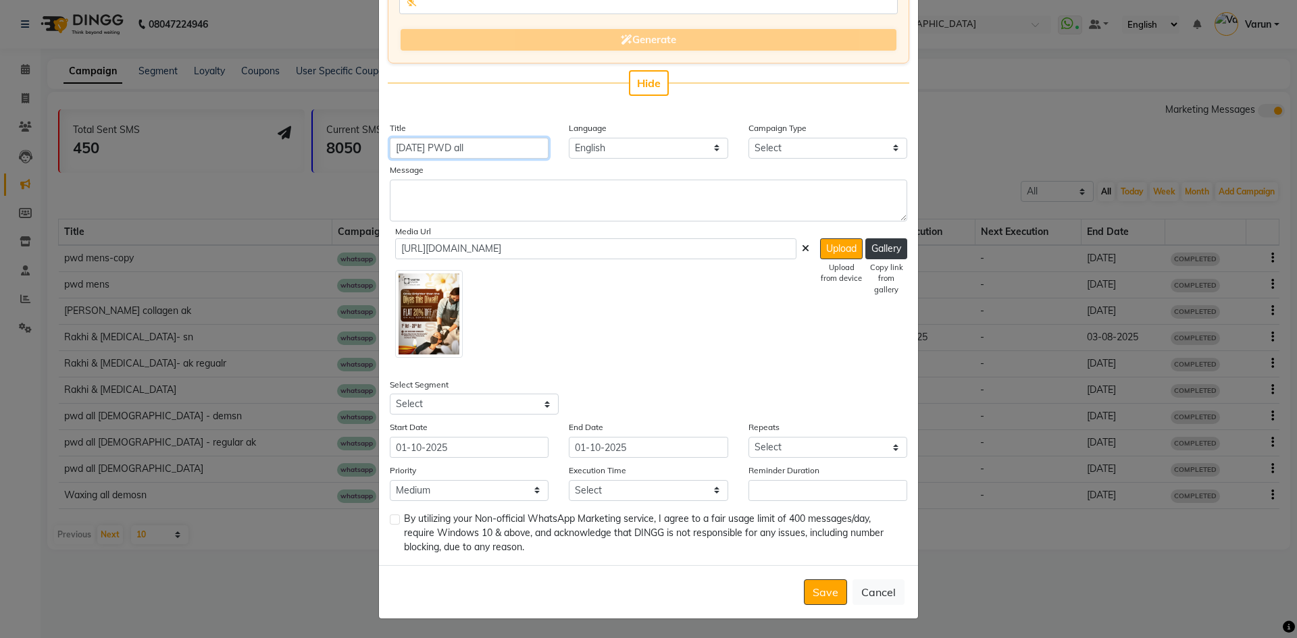
type input "Diwali PWD all"
click at [450, 415] on select "Select All Customers All Male Customer All Female Customer All Members All Cust…" at bounding box center [474, 404] width 169 height 21
select select "35986"
click at [390, 394] on select "Select All Customers All Male Customer All Female Customer All Members All Cust…" at bounding box center [474, 404] width 169 height 21
click at [390, 522] on label at bounding box center [395, 520] width 10 height 10
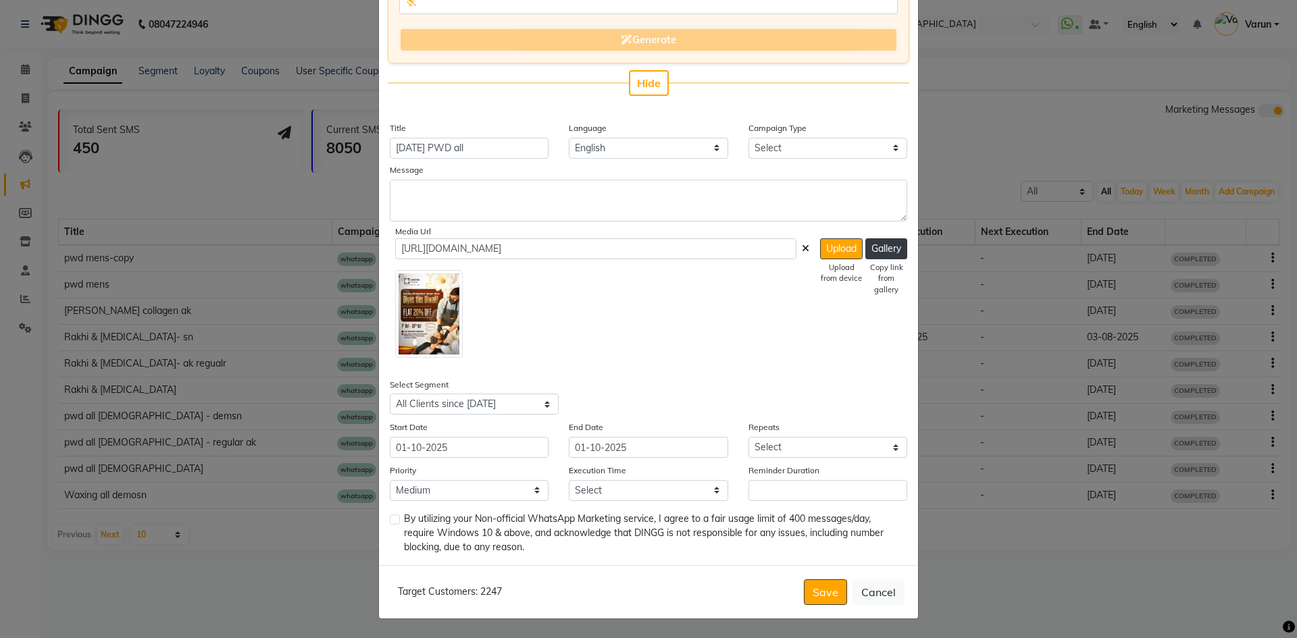
click at [390, 522] on input "checkbox" at bounding box center [394, 520] width 9 height 9
checkbox input "true"
click at [456, 205] on textarea at bounding box center [648, 201] width 517 height 42
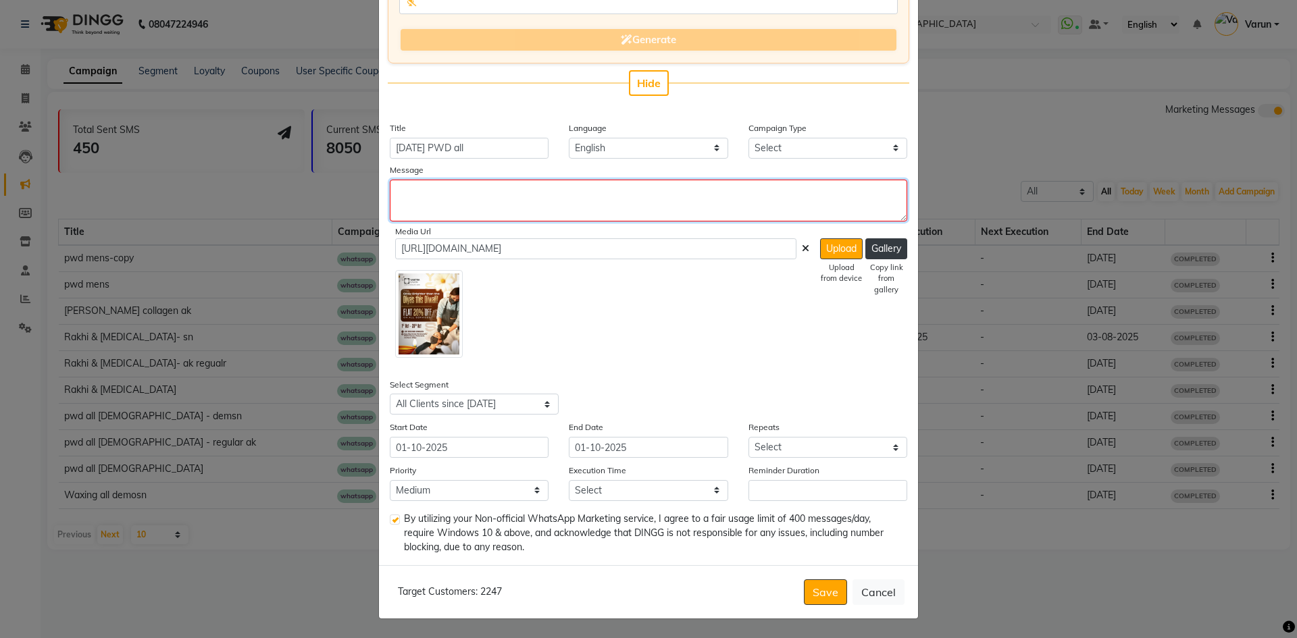
click at [600, 185] on textarea at bounding box center [648, 201] width 517 height 42
paste textarea "🔥 This Diwali, grab the BEST saving ever! 🔥 ONLY at *Yantra Salon, PWD Colony, …"
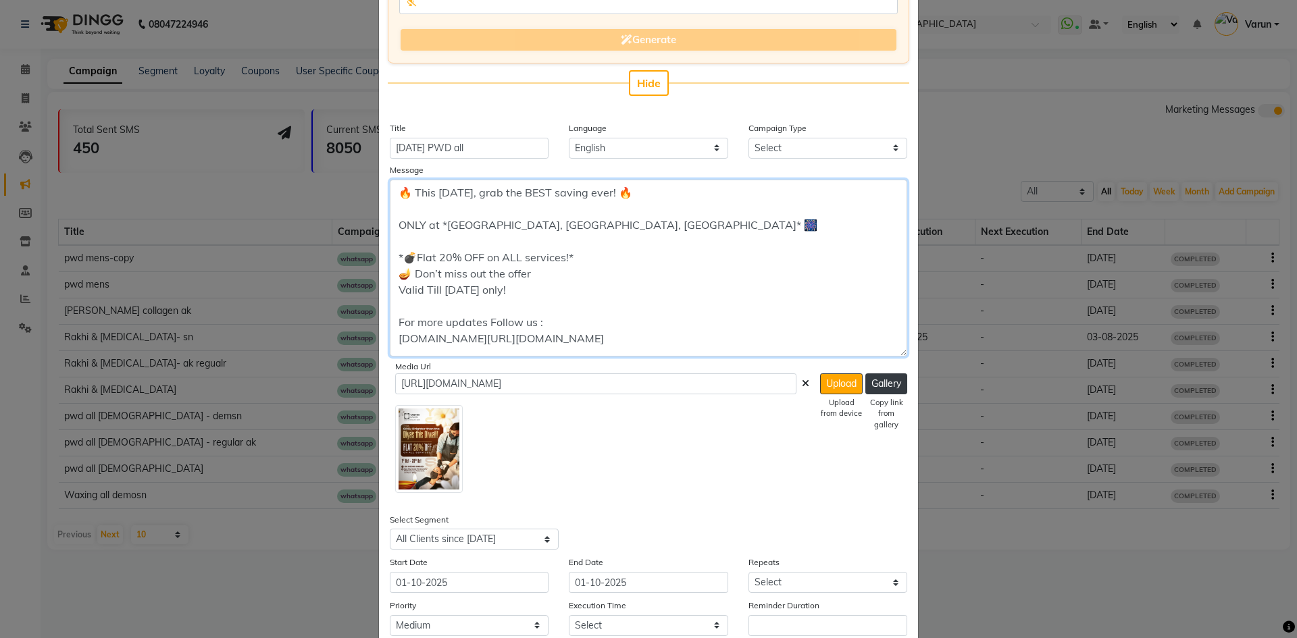
scroll to position [0, 0]
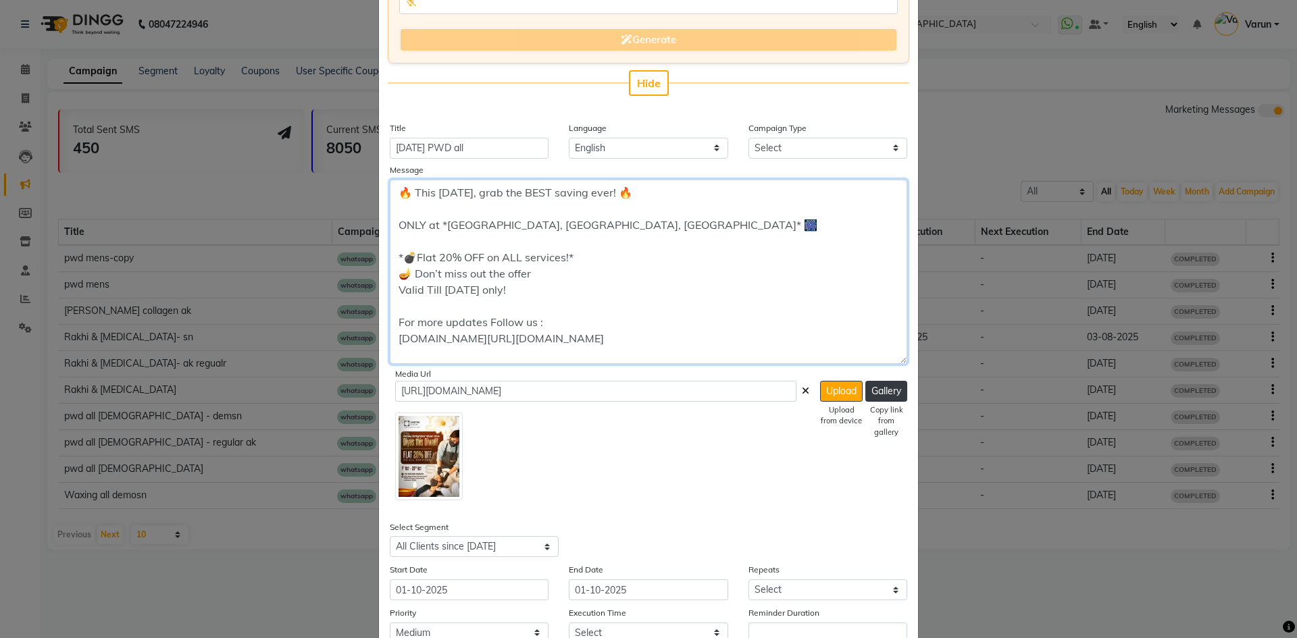
drag, startPoint x: 897, startPoint y: 216, endPoint x: 899, endPoint y: 359, distance: 142.5
click at [899, 359] on textarea "🔥 This Diwali, grab the BEST saving ever! 🔥 ONLY at *Yantra Salon, PWD Colony, …" at bounding box center [648, 272] width 517 height 184
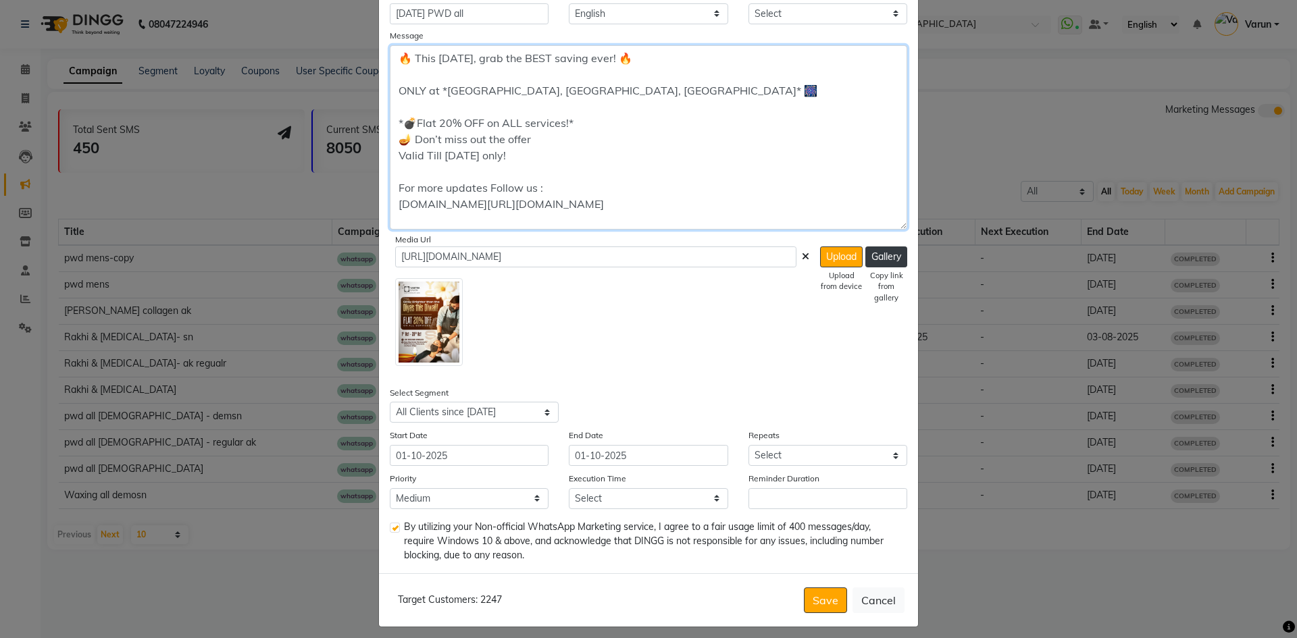
scroll to position [338, 0]
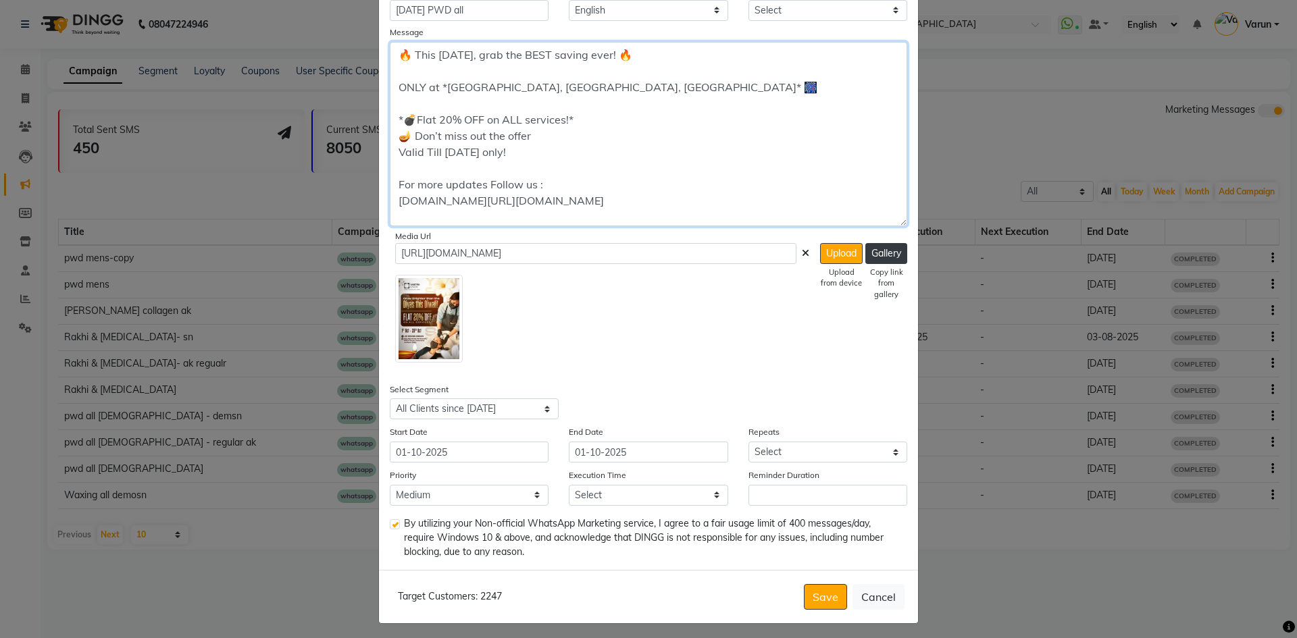
type textarea "🔥 This Diwali, grab the BEST saving ever! 🔥 ONLY at *Yantra Salon, PWD Colony, …"
click at [776, 459] on select "Select Once Daily Alternate Day Weekly Monthly Yearly" at bounding box center [827, 452] width 159 height 21
select select "1"
click at [748, 442] on select "Select Once Daily Alternate Day Weekly Monthly Yearly" at bounding box center [827, 452] width 159 height 21
click at [590, 505] on select "Select 09:00 AM 09:15 AM 09:30 AM 09:45 AM 10:00 AM 10:15 AM 10:30 AM 10:45 AM …" at bounding box center [648, 495] width 159 height 21
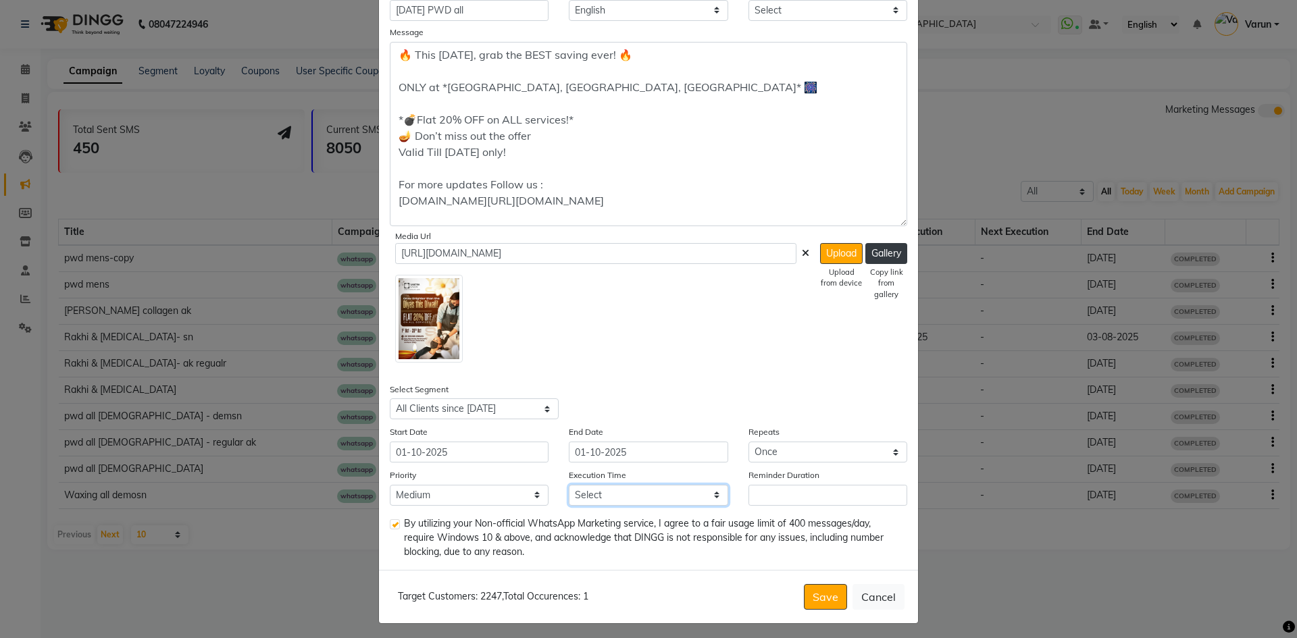
select select "1020"
click at [569, 485] on select "Select 09:00 AM 09:15 AM 09:30 AM 09:45 AM 10:00 AM 10:15 AM 10:30 AM 10:45 AM …" at bounding box center [648, 495] width 159 height 21
click at [694, 363] on div "Enter your prompt BETA Limited to 5 AI generations per business during beta. Ge…" at bounding box center [648, 149] width 539 height 841
click at [800, 501] on input "Reminder Duration" at bounding box center [827, 495] width 159 height 21
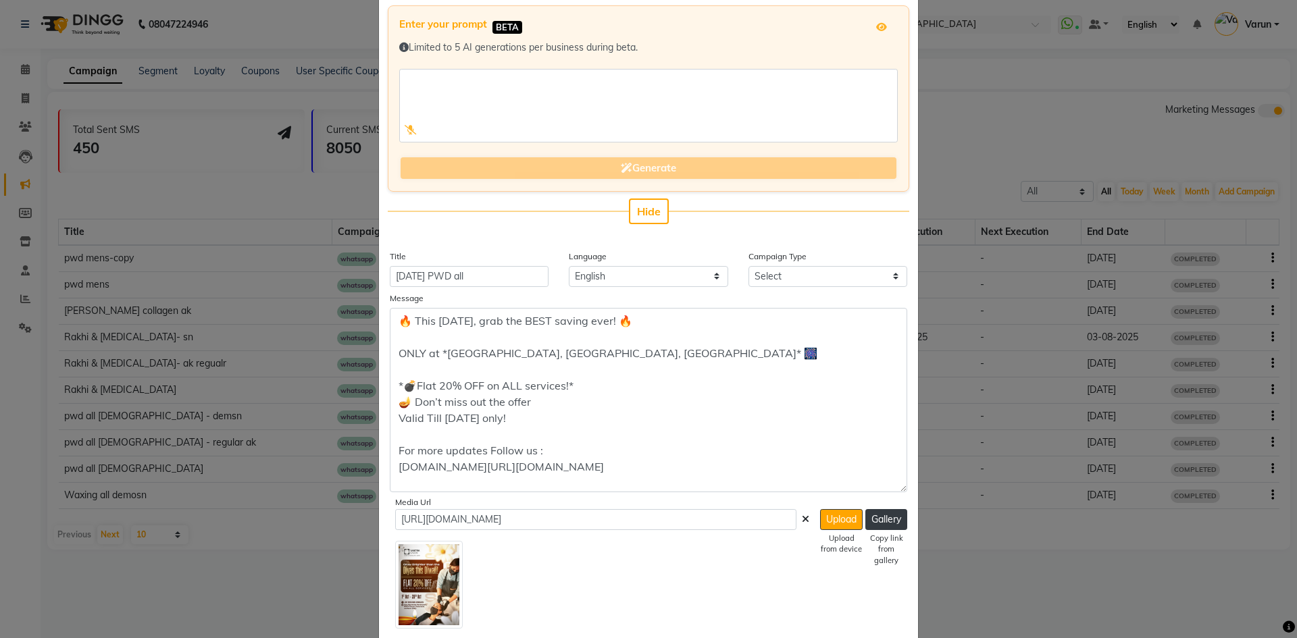
scroll to position [68, 0]
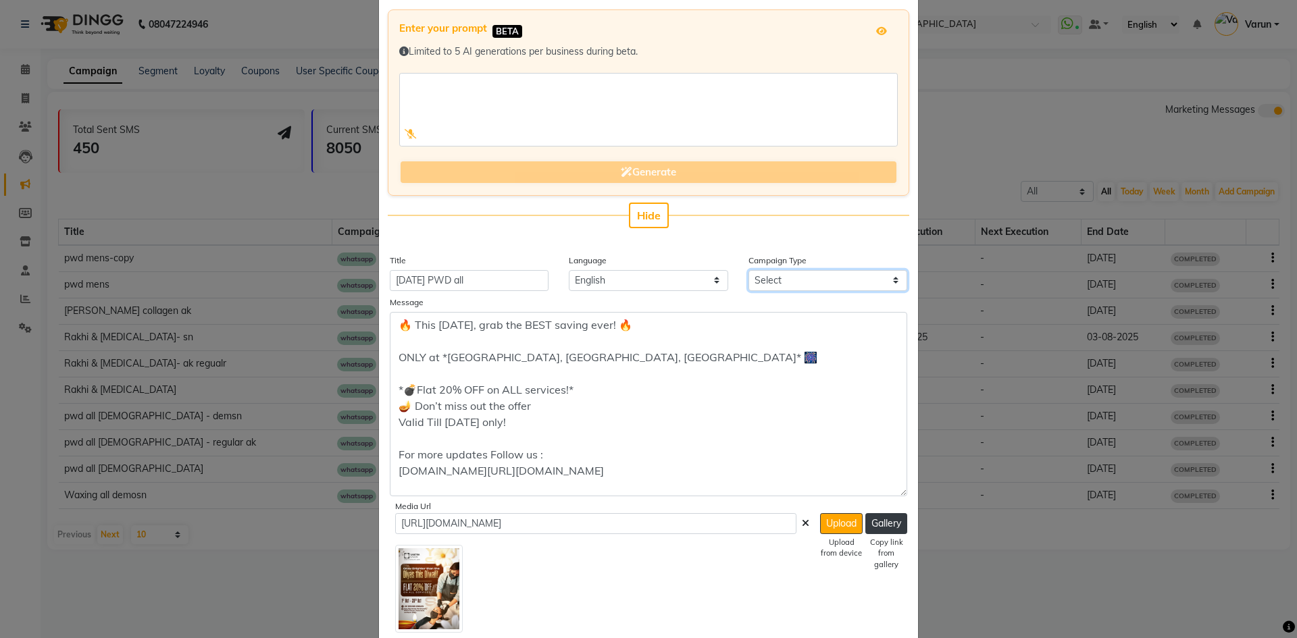
click at [807, 281] on select "Select Birthday Anniversary Promotional Service reminder" at bounding box center [827, 280] width 159 height 21
select select "3"
click at [748, 270] on select "Select Birthday Anniversary Promotional Service reminder" at bounding box center [827, 280] width 159 height 21
click at [746, 298] on div "Message" at bounding box center [648, 304] width 517 height 16
click at [650, 220] on span "Hide" at bounding box center [649, 216] width 24 height 14
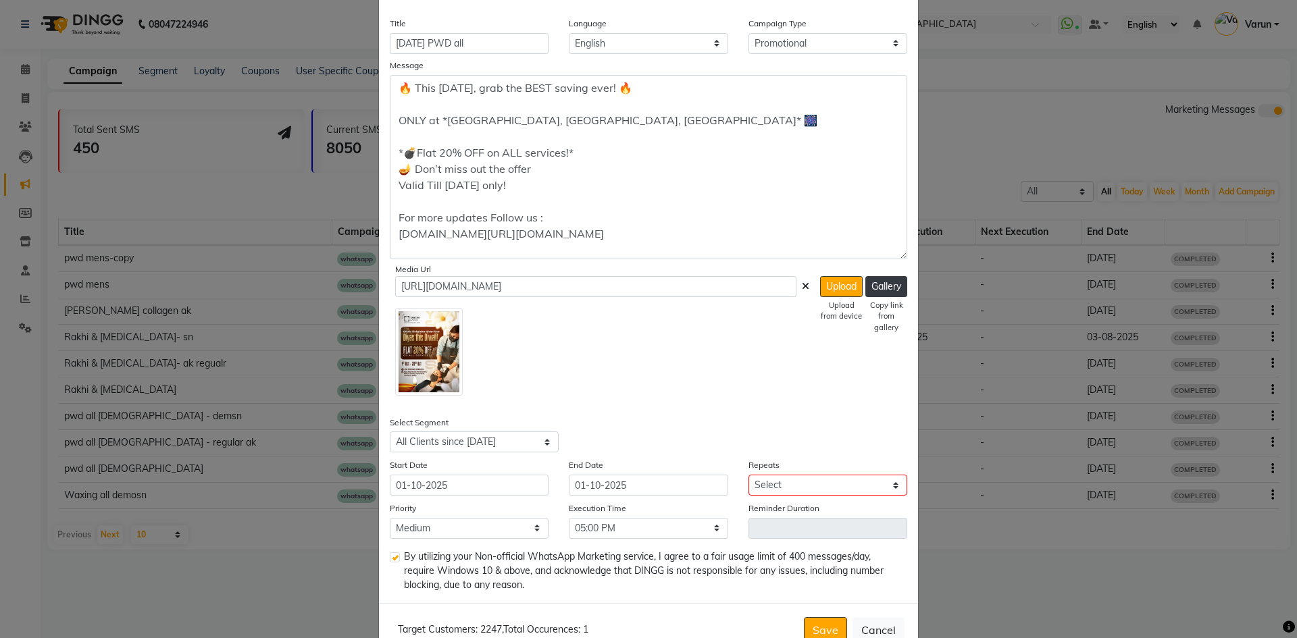
scroll to position [135, 0]
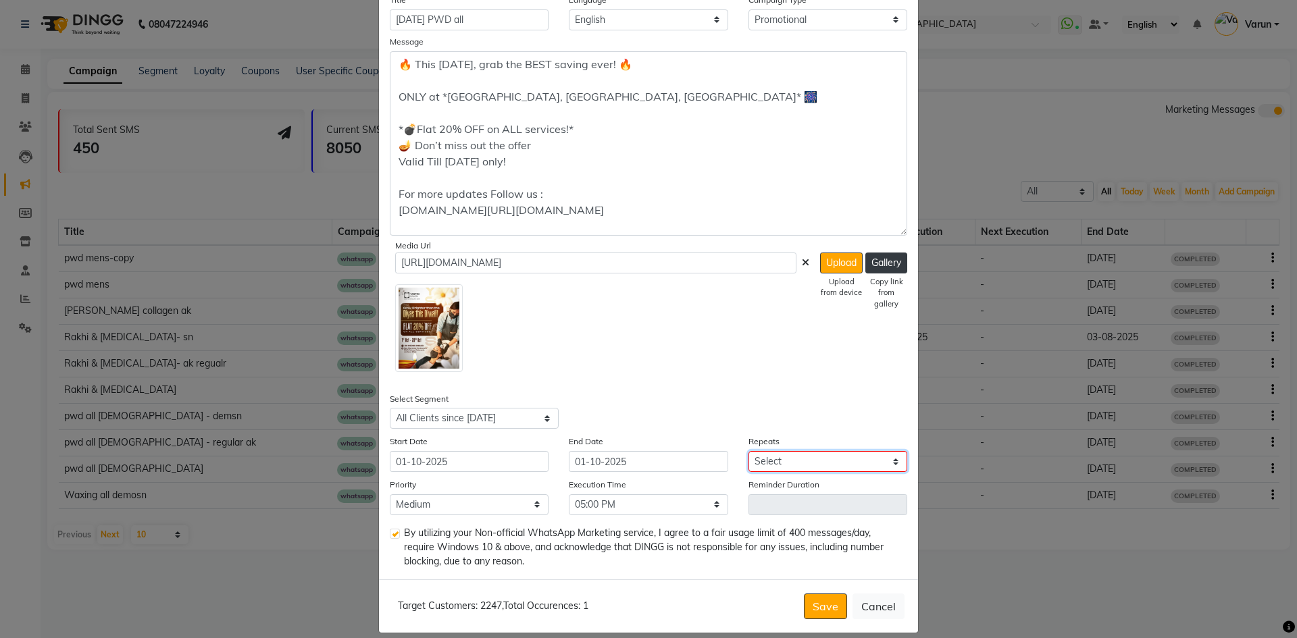
click at [809, 459] on select "Select Once Daily Alternate Day Weekly Monthly Yearly" at bounding box center [827, 461] width 159 height 21
select select "1"
click at [748, 451] on select "Select Once Daily Alternate Day Weekly Monthly Yearly" at bounding box center [827, 461] width 159 height 21
click at [764, 398] on div "Select Segment Select All Customers All Male Customer All Female Customer All M…" at bounding box center [649, 411] width 538 height 38
click at [546, 178] on textarea "🔥 This Diwali, grab the BEST saving ever! 🔥 ONLY at *Yantra Salon, PWD Colony, …" at bounding box center [648, 143] width 517 height 184
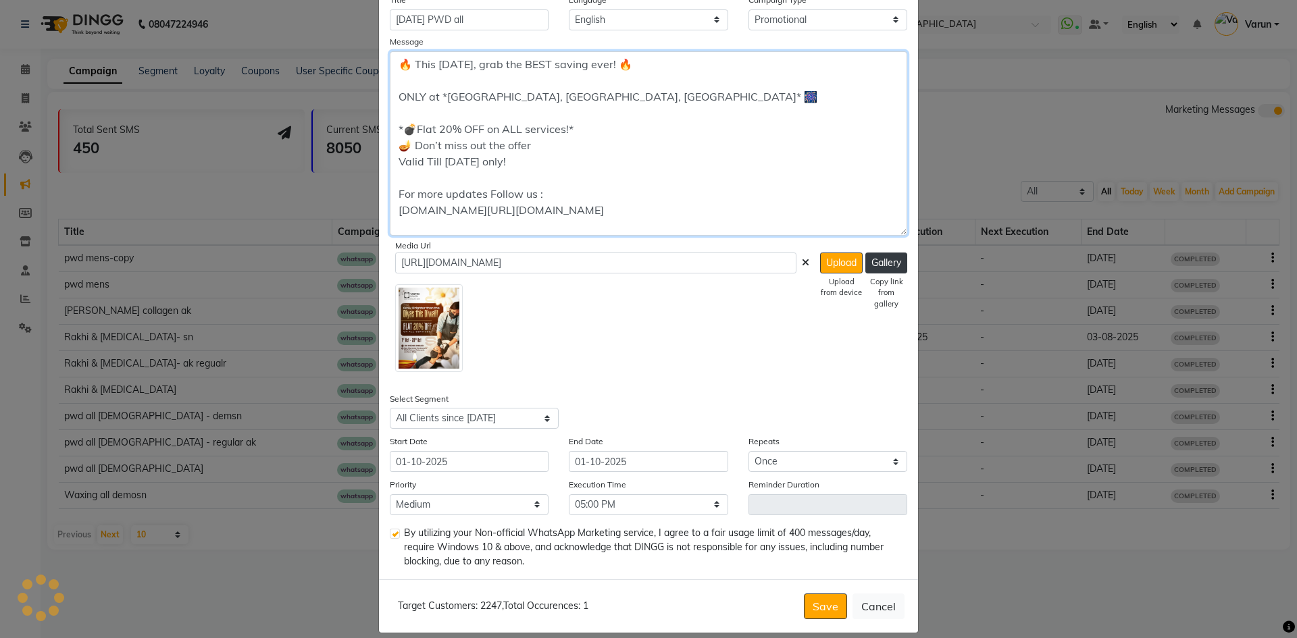
paste textarea "shine brighter with Yantra Salon, Ratanada! 🔥 🎆 *_FLAT 20% OFF on ALL Services_…"
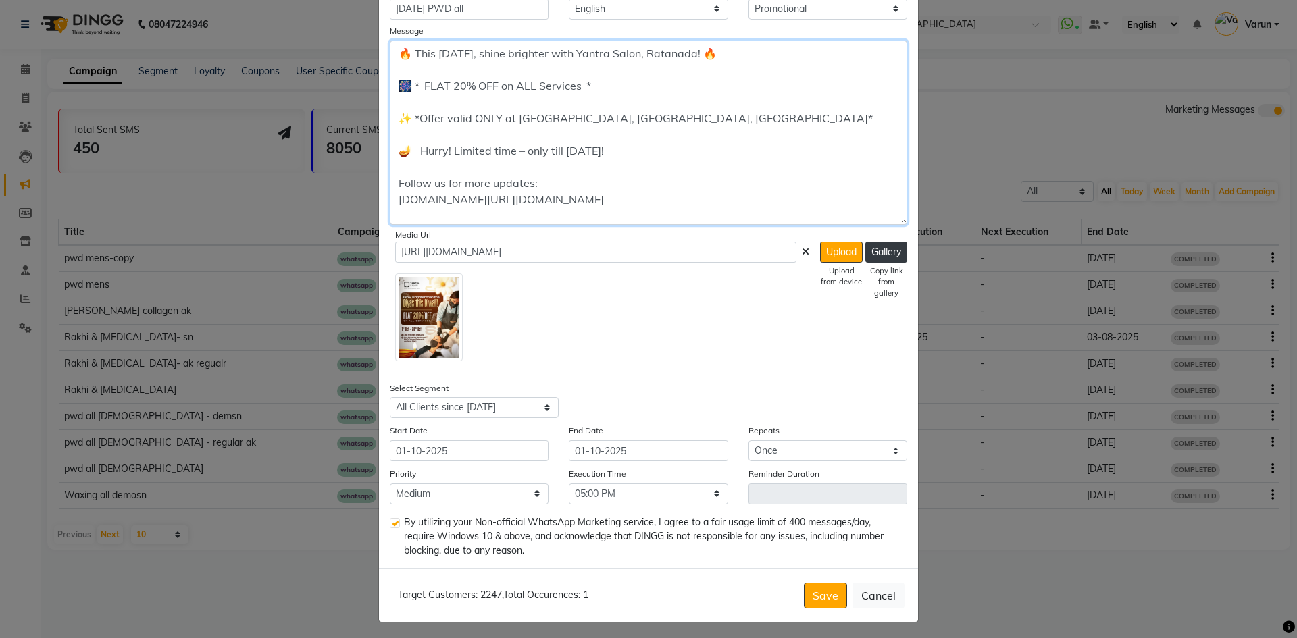
scroll to position [149, 0]
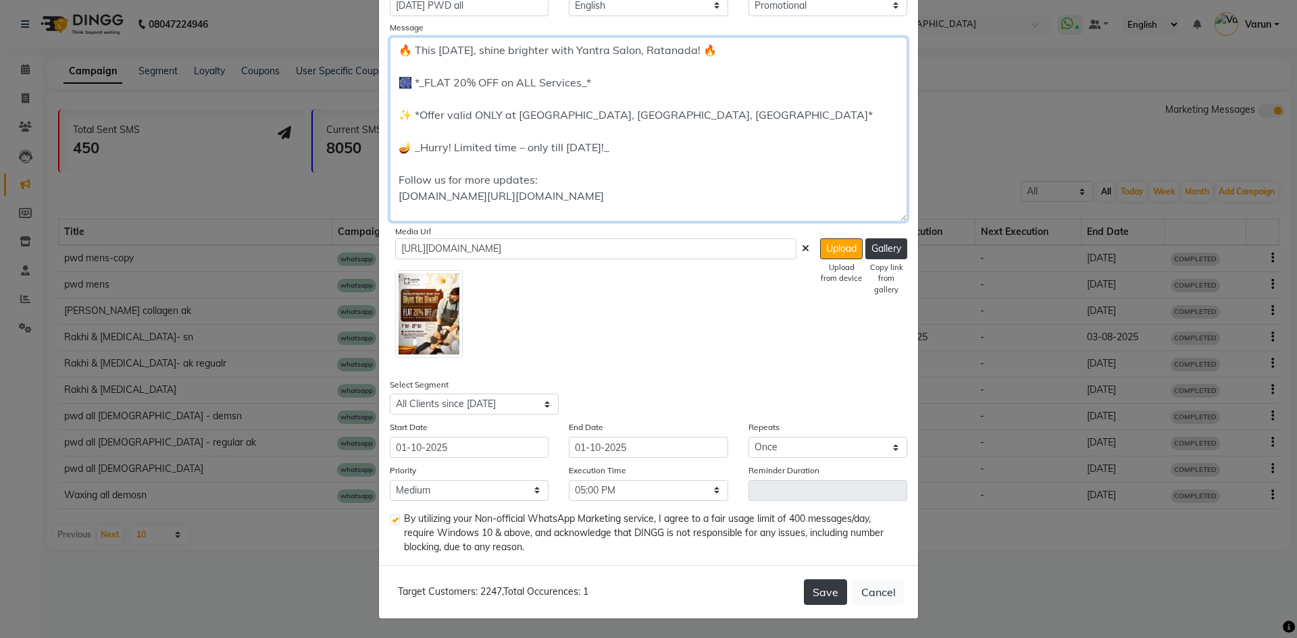
type textarea "🔥 This Diwali, shine brighter with Yantra Salon, Ratanada! 🔥 🎆 *_FLAT 20% OFF o…"
click at [812, 593] on button "Save" at bounding box center [825, 592] width 43 height 26
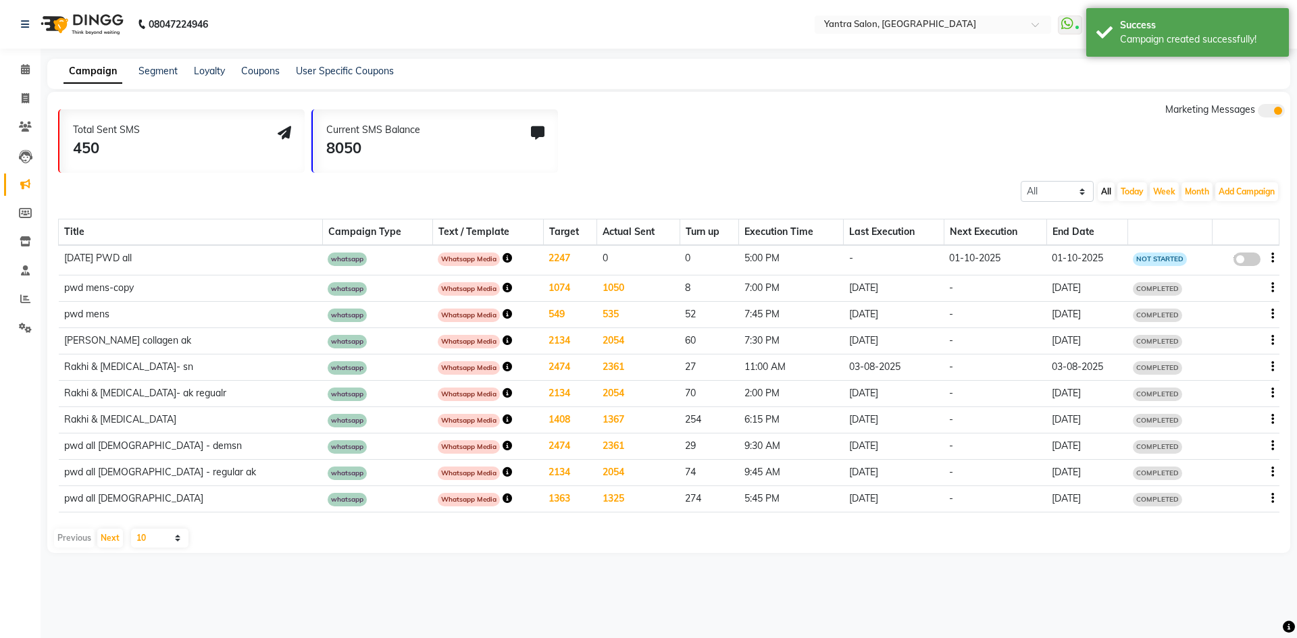
click at [1237, 263] on span at bounding box center [1246, 260] width 27 height 14
click at [1251, 261] on input "false" at bounding box center [1251, 261] width 0 height 0
select select "3"
select select "35986"
select select "1"
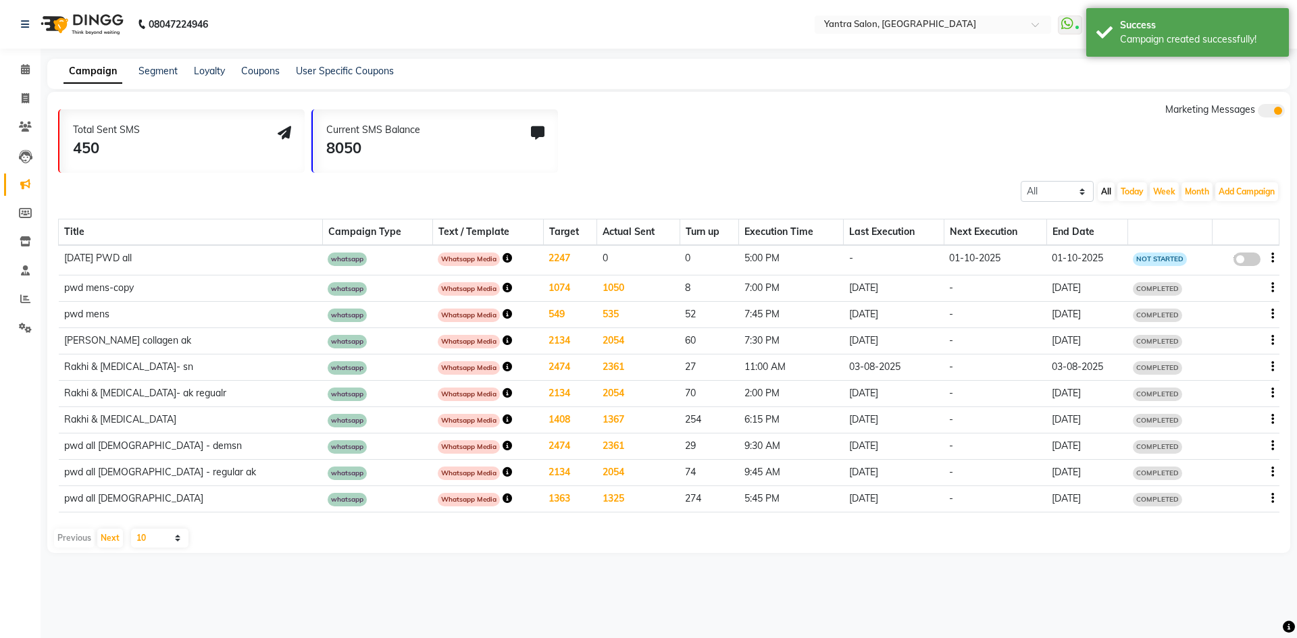
select select "2"
select select "1020"
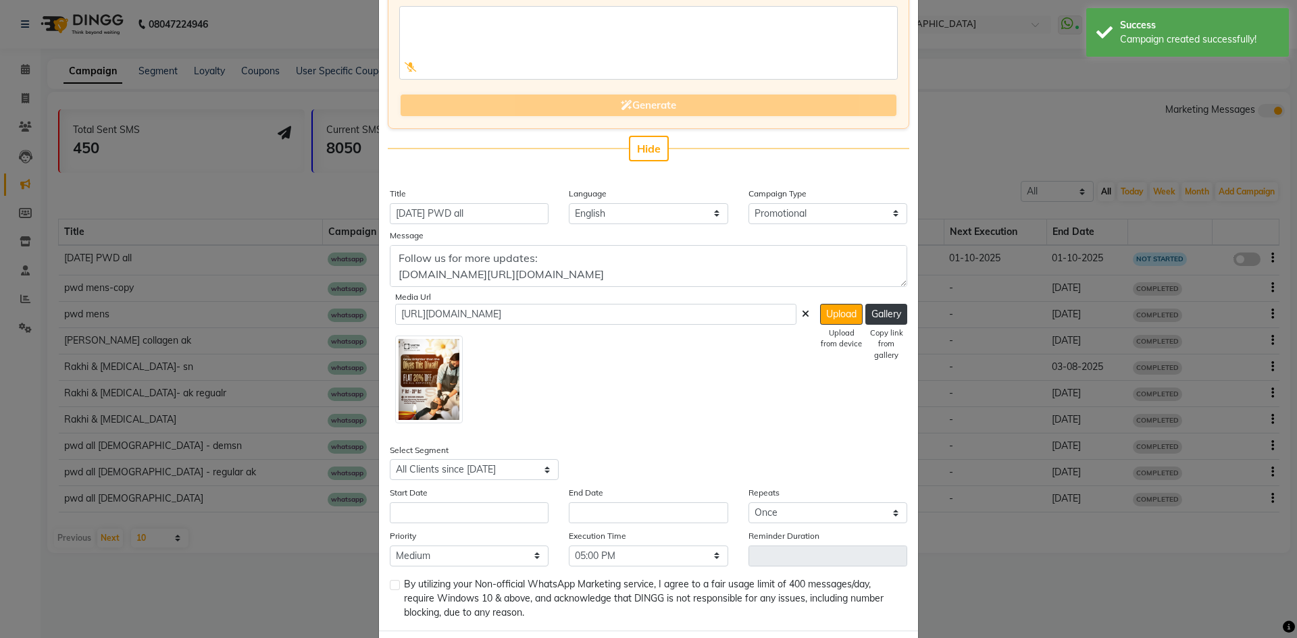
scroll to position [135, 0]
click at [506, 520] on input "text" at bounding box center [469, 512] width 159 height 21
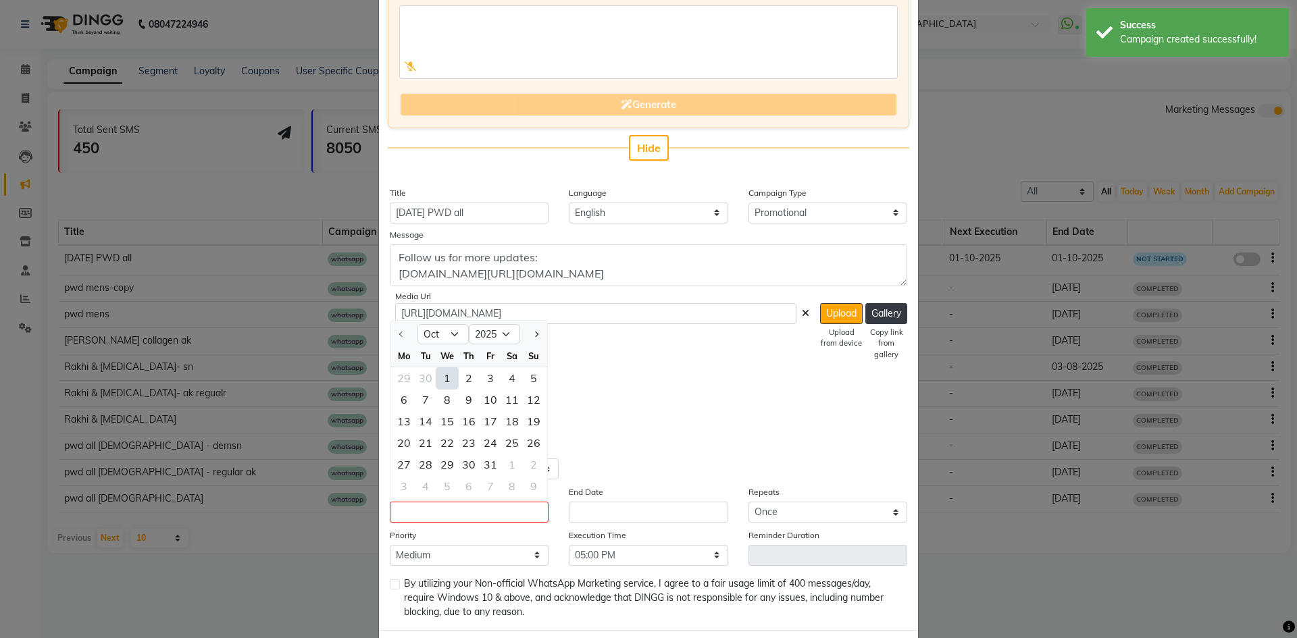
click at [449, 380] on div "1" at bounding box center [447, 378] width 22 height 22
type input "01-10-2025"
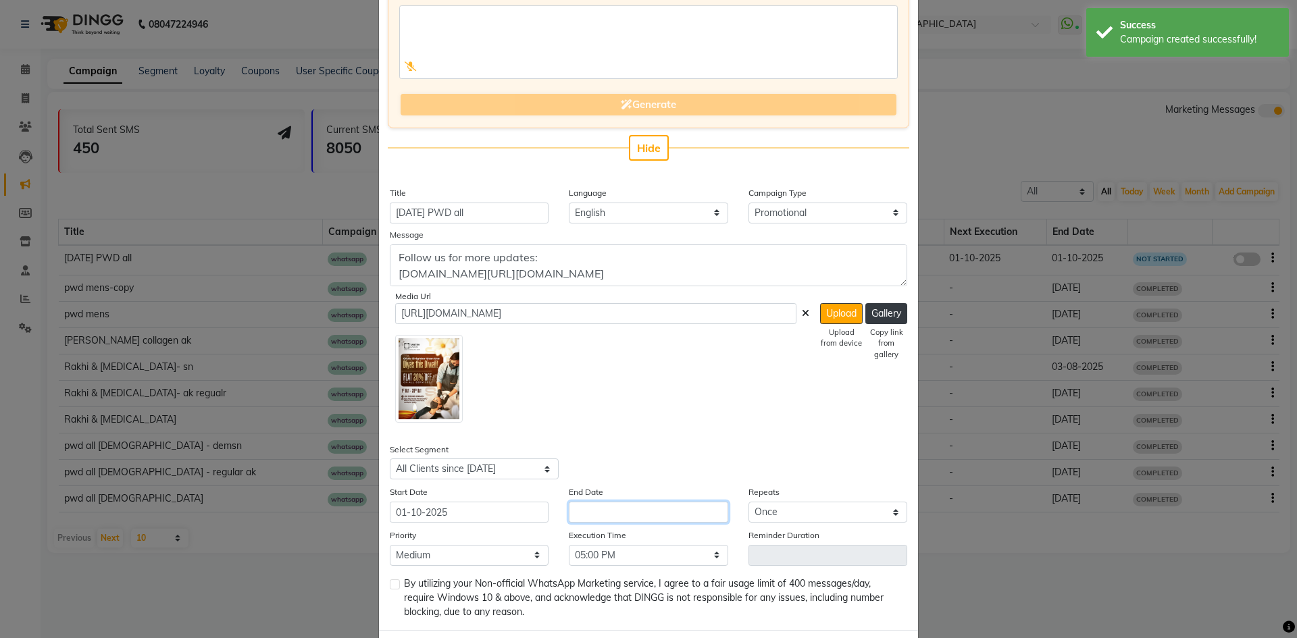
click at [647, 506] on input "text" at bounding box center [648, 512] width 159 height 21
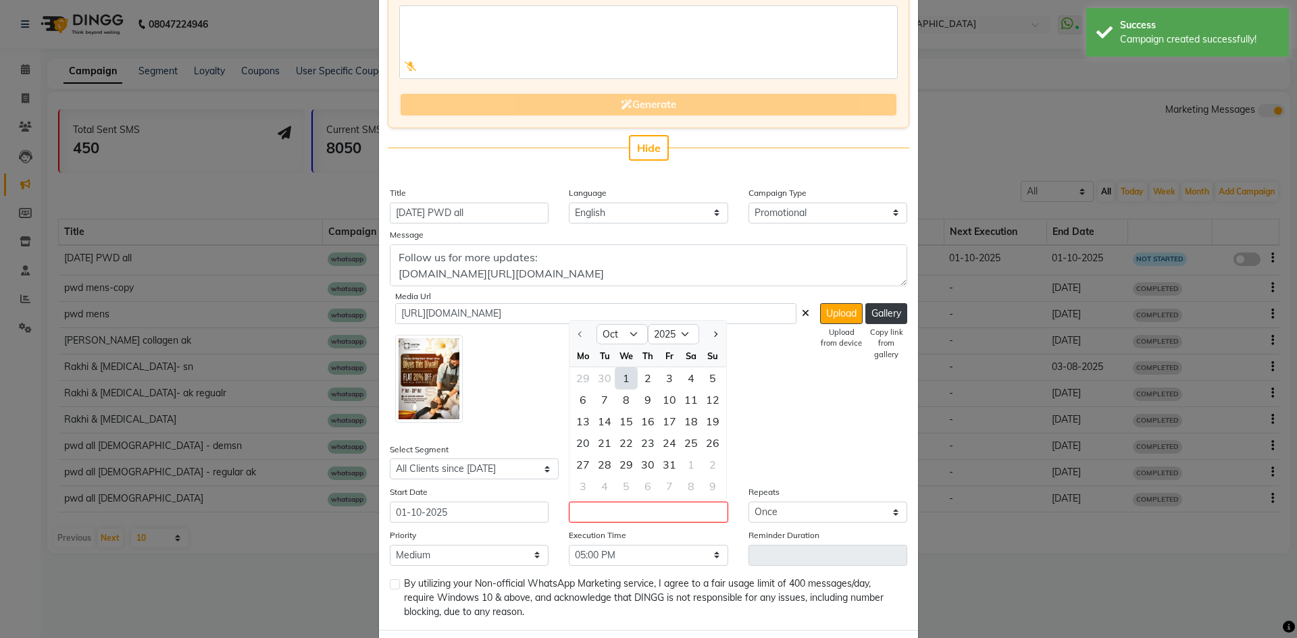
click at [619, 379] on div "1" at bounding box center [626, 378] width 22 height 22
type input "01-10-2025"
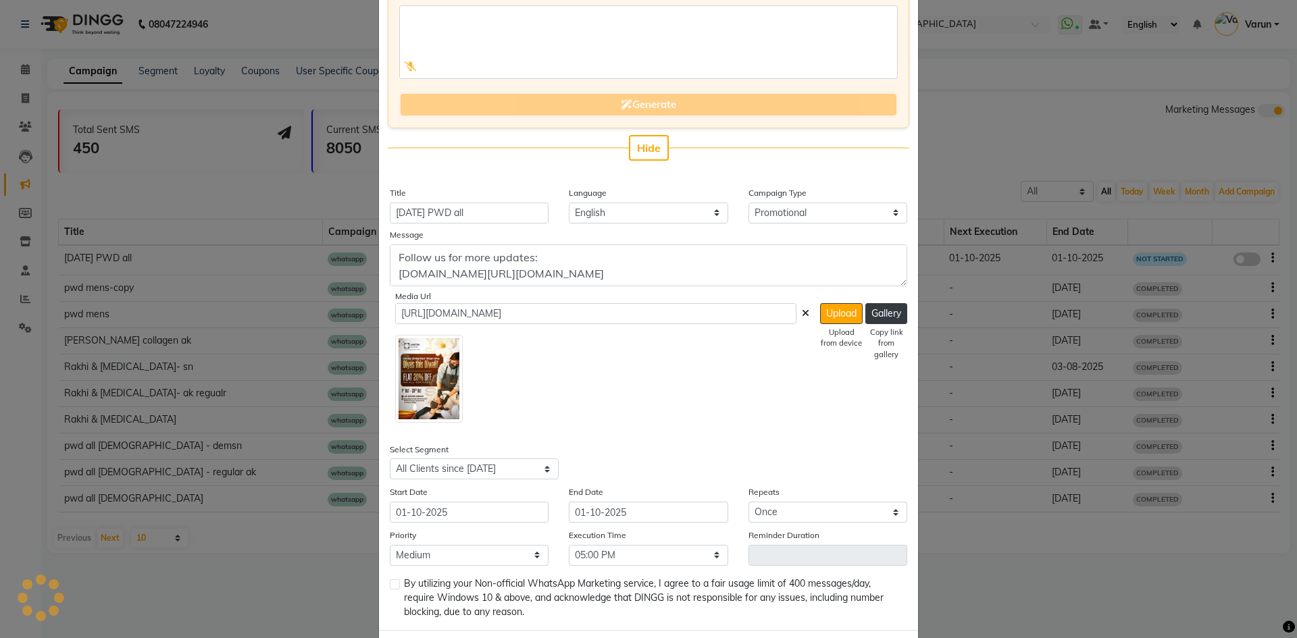
click at [391, 581] on label at bounding box center [395, 584] width 10 height 10
click at [391, 581] on input "checkbox" at bounding box center [394, 585] width 9 height 9
checkbox input "true"
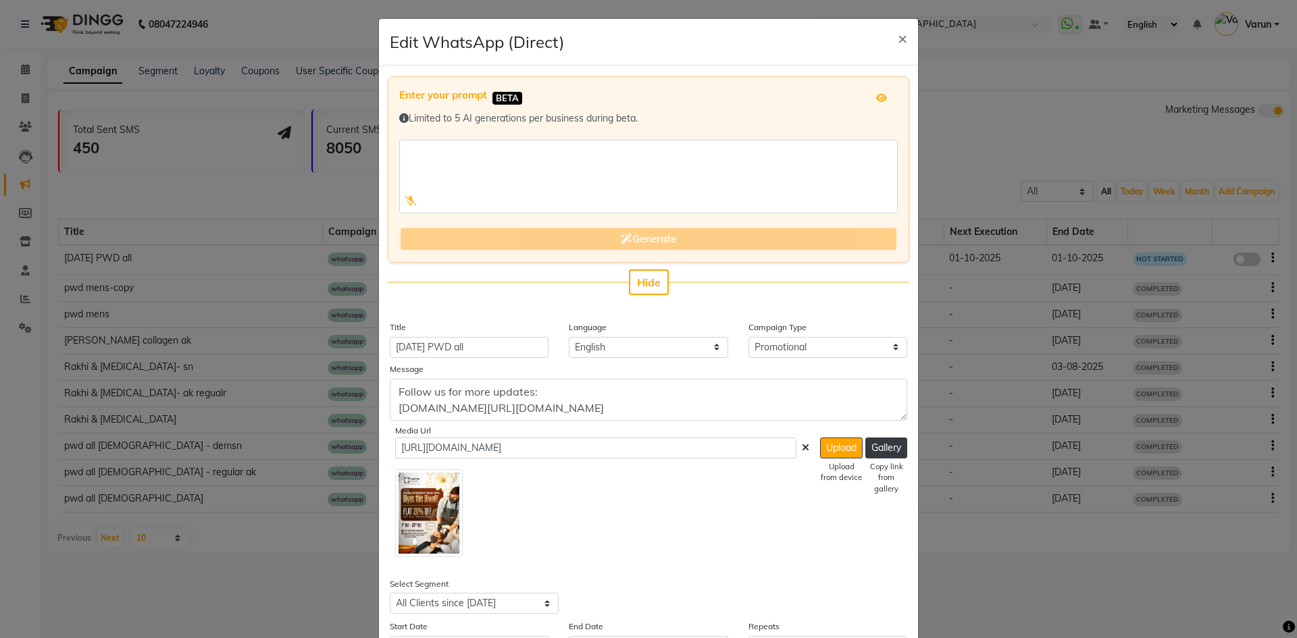
scroll to position [0, 0]
click at [647, 283] on span "Hide" at bounding box center [649, 283] width 24 height 14
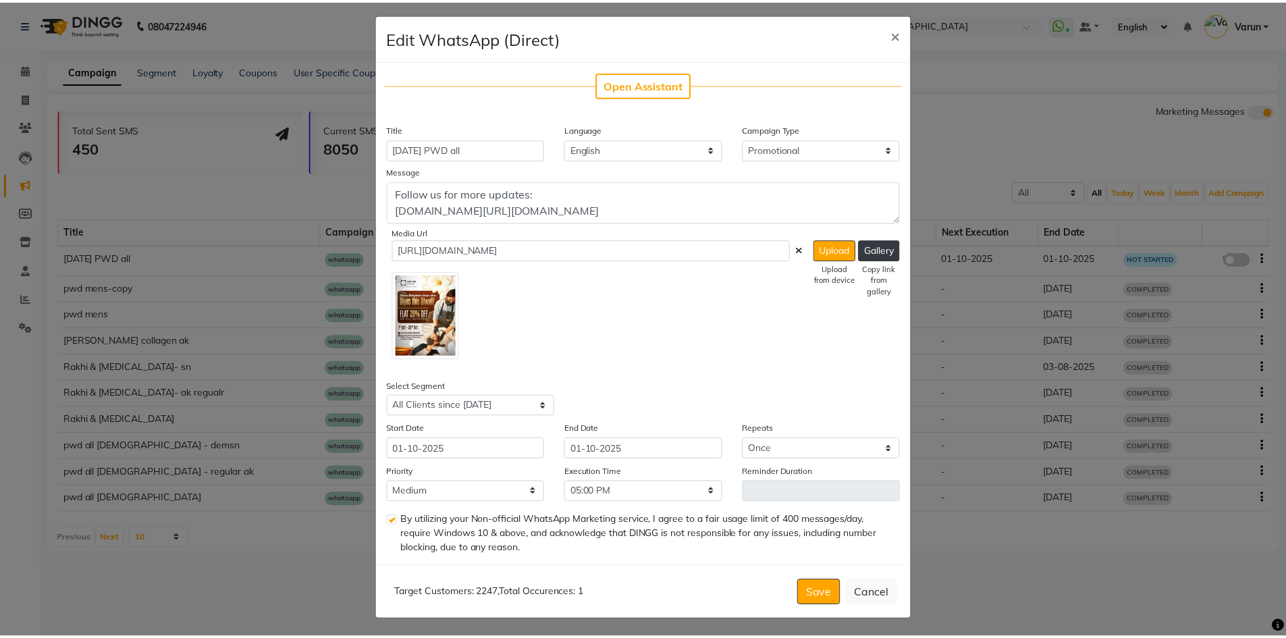
scroll to position [7, 0]
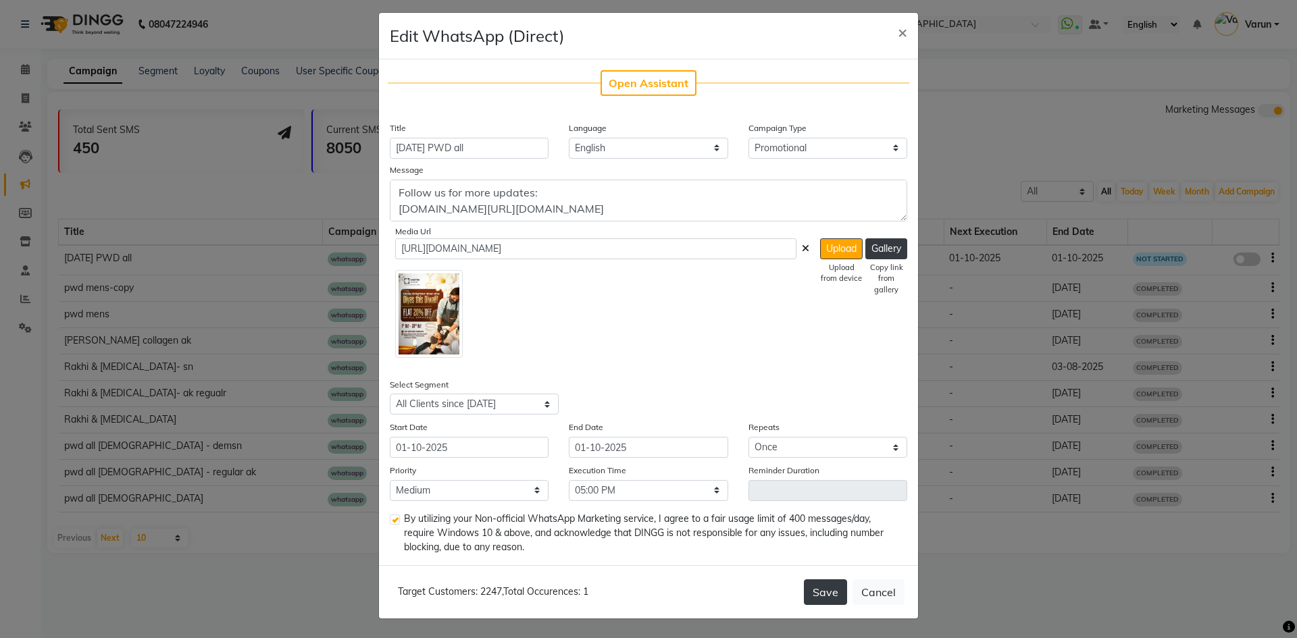
click at [808, 600] on button "Save" at bounding box center [825, 592] width 43 height 26
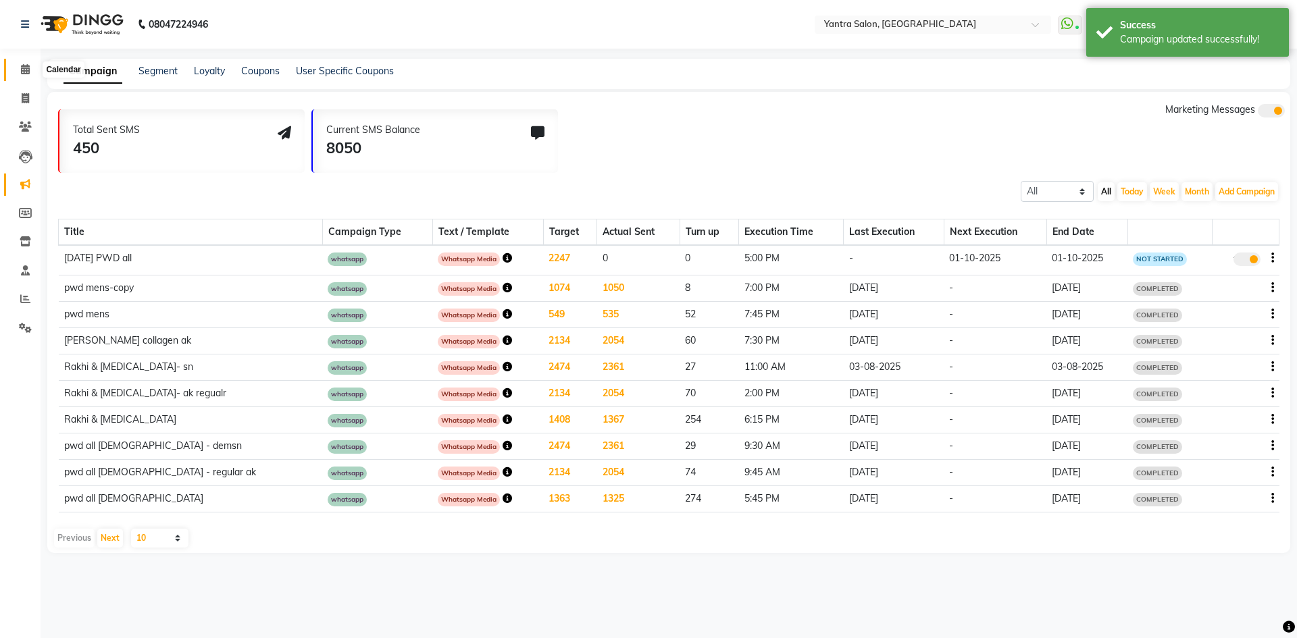
click at [14, 73] on span at bounding box center [26, 70] width 24 height 16
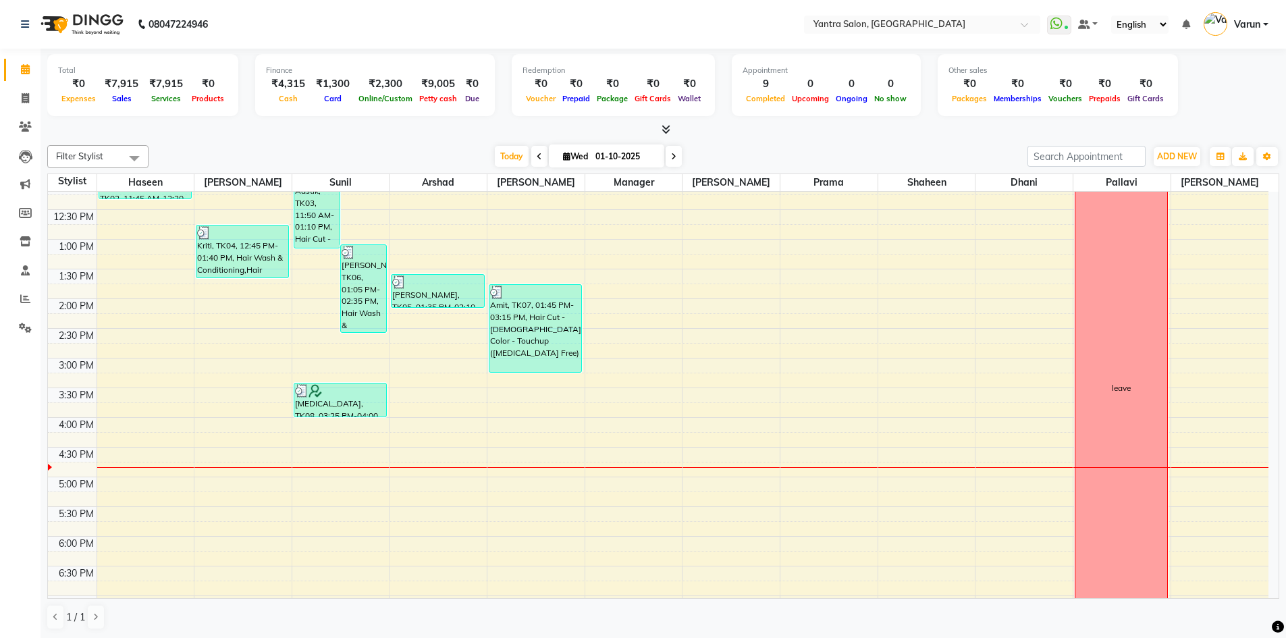
scroll to position [270, 0]
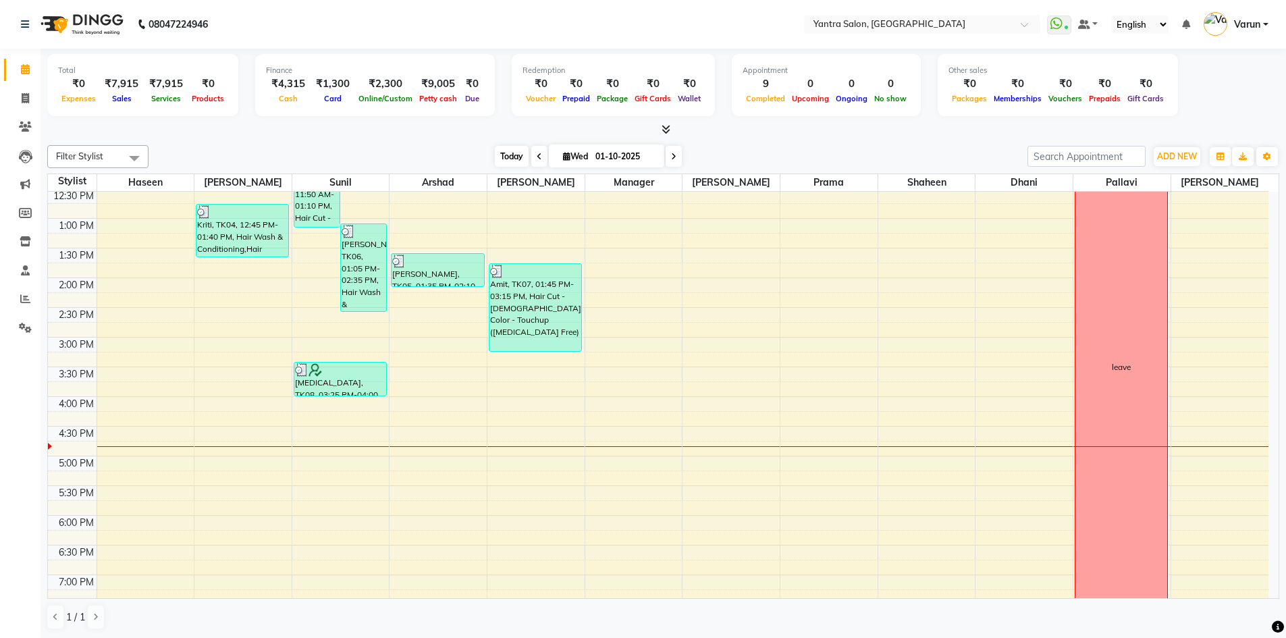
click at [504, 153] on span "Today" at bounding box center [512, 156] width 34 height 21
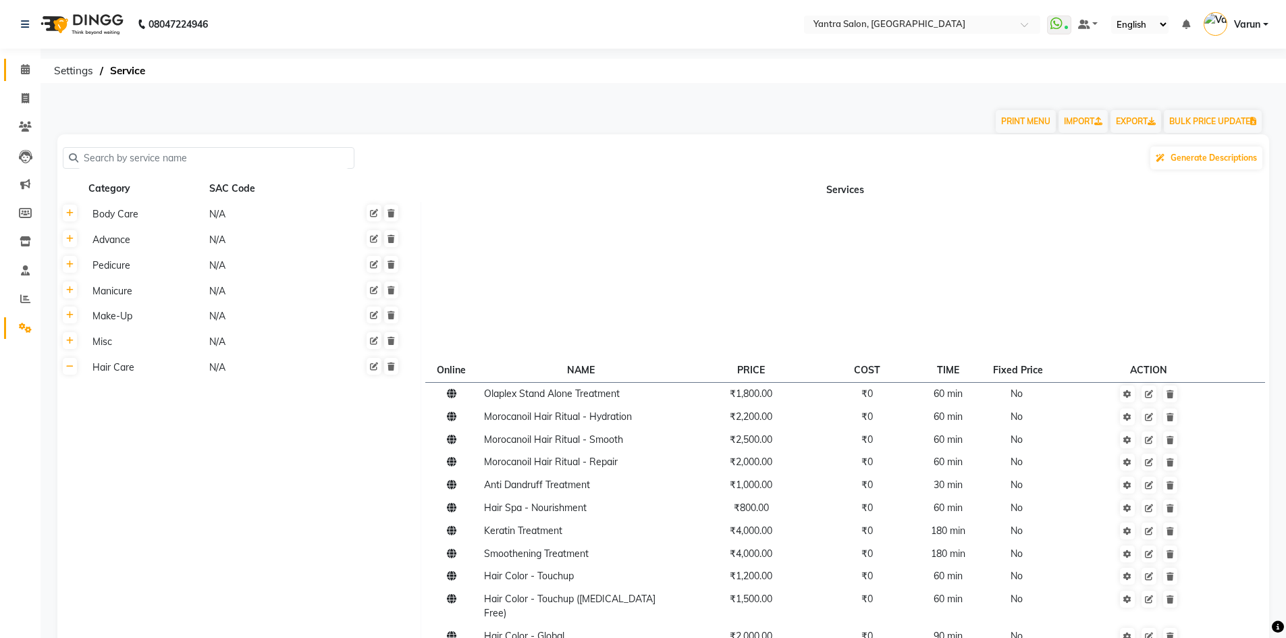
drag, startPoint x: 30, startPoint y: 68, endPoint x: 32, endPoint y: 3, distance: 65.5
click at [30, 68] on span at bounding box center [26, 70] width 24 height 16
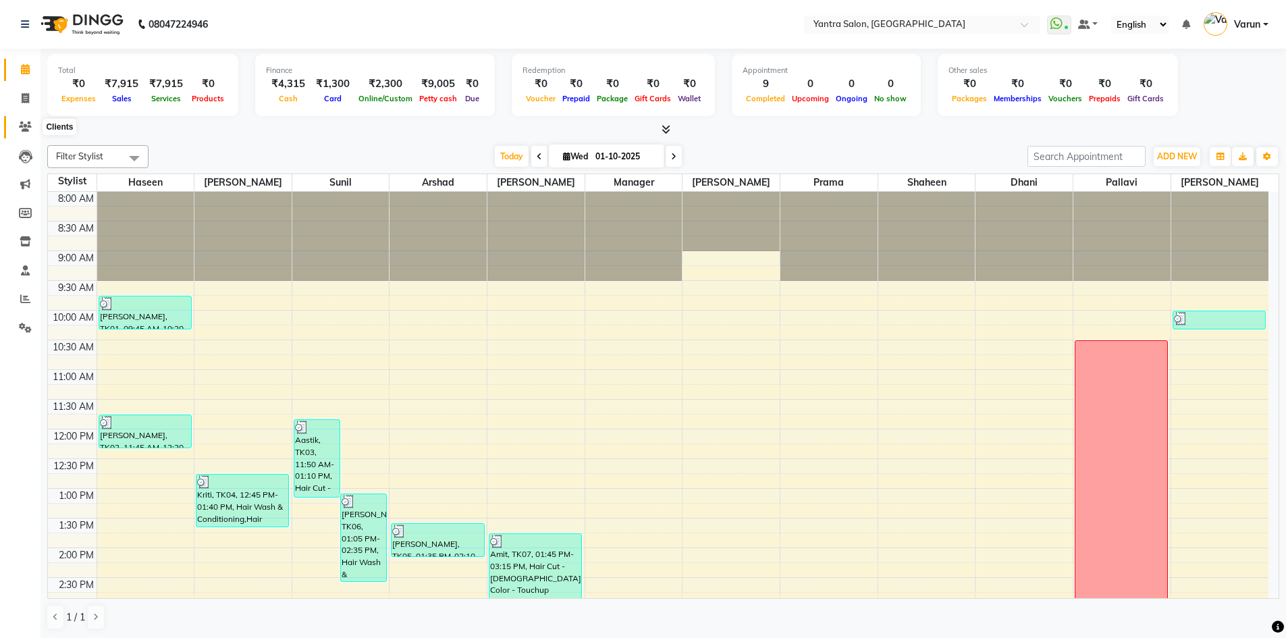
click at [22, 133] on span at bounding box center [26, 128] width 24 height 16
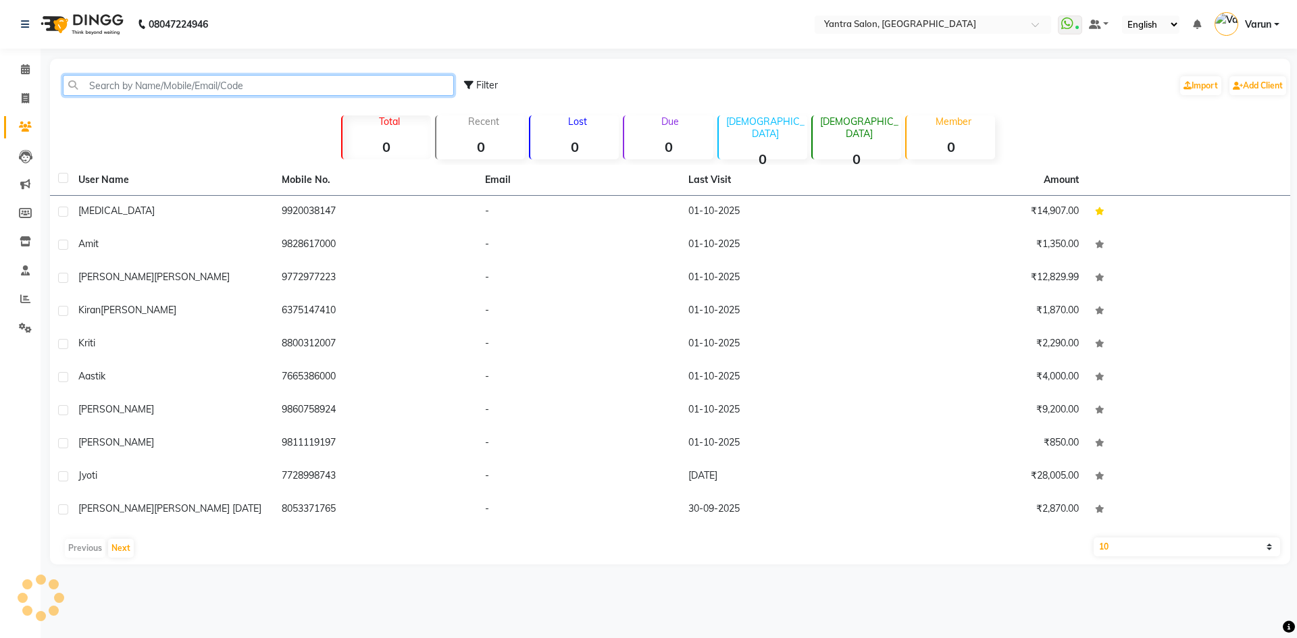
click at [161, 95] on input "text" at bounding box center [258, 85] width 391 height 21
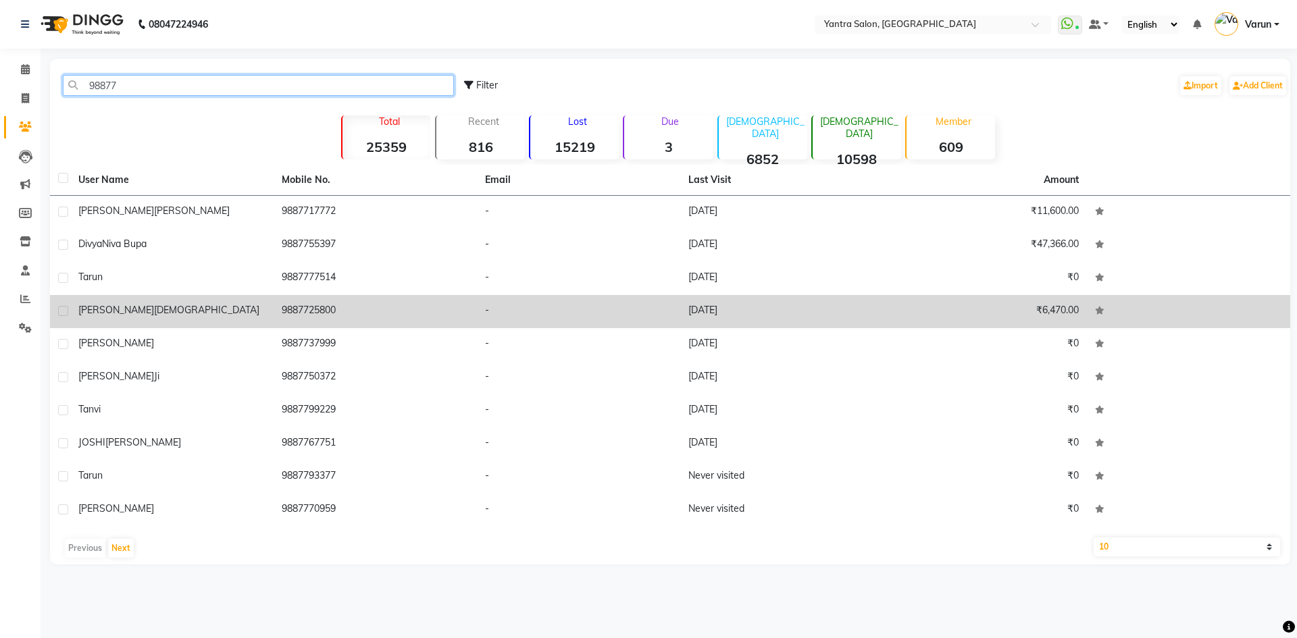
type input "98877"
click at [152, 306] on div "[PERSON_NAME]" at bounding box center [171, 310] width 187 height 14
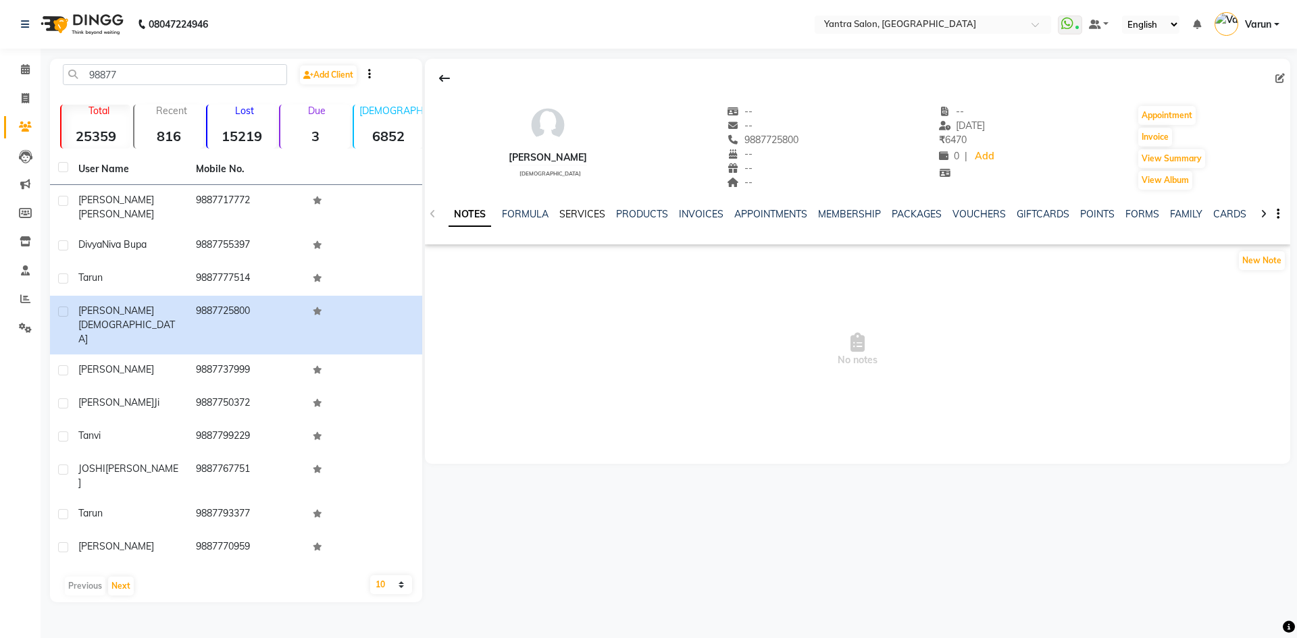
click at [595, 215] on link "SERVICES" at bounding box center [582, 214] width 46 height 12
